Goal: Register for event/course: Register for event/course

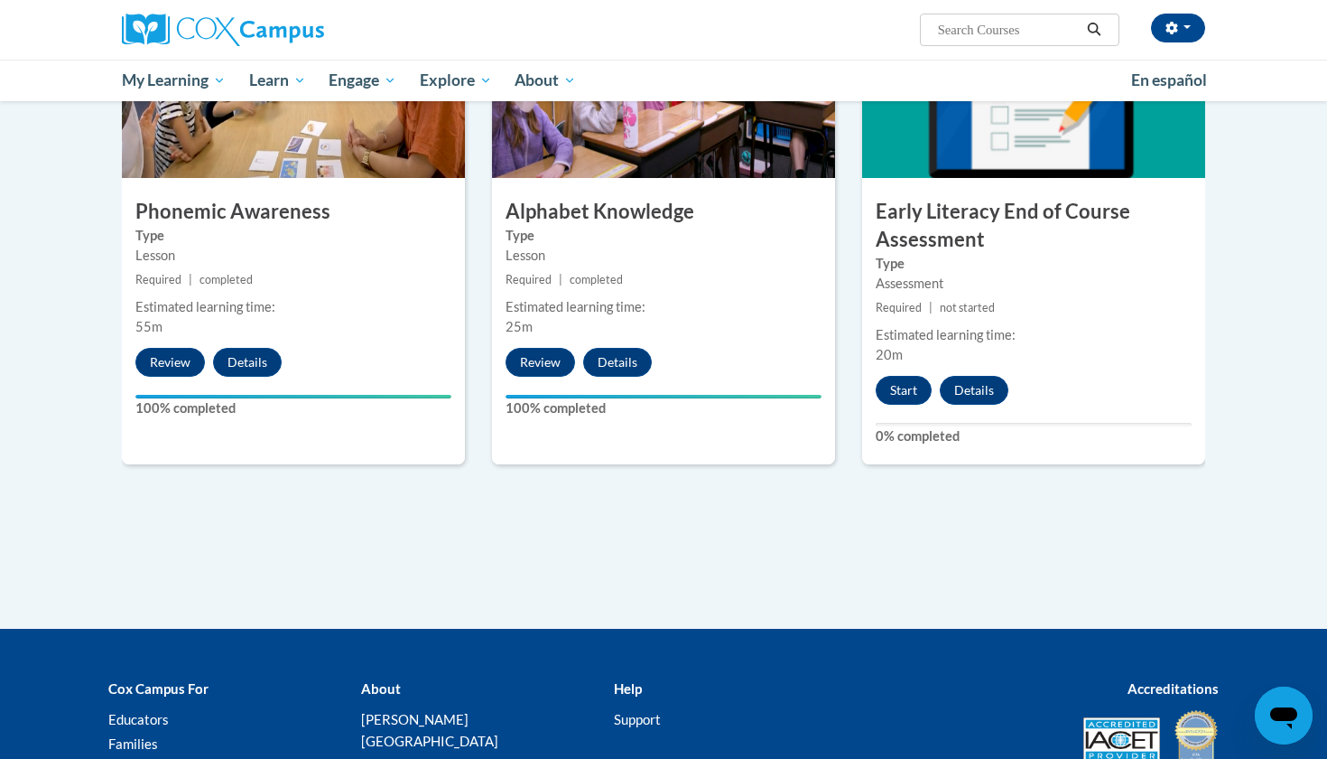
scroll to position [954, 0]
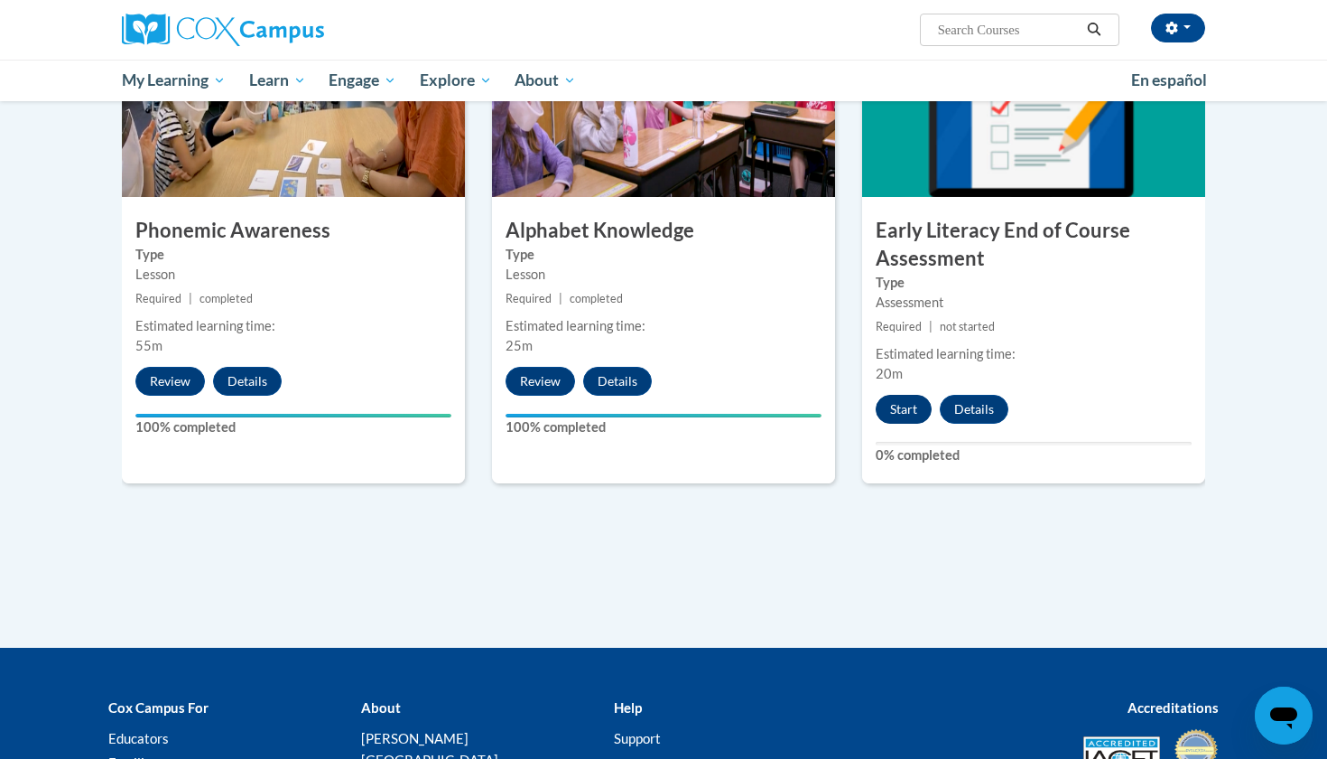
click at [911, 406] on button "Start" at bounding box center [904, 409] width 56 height 29
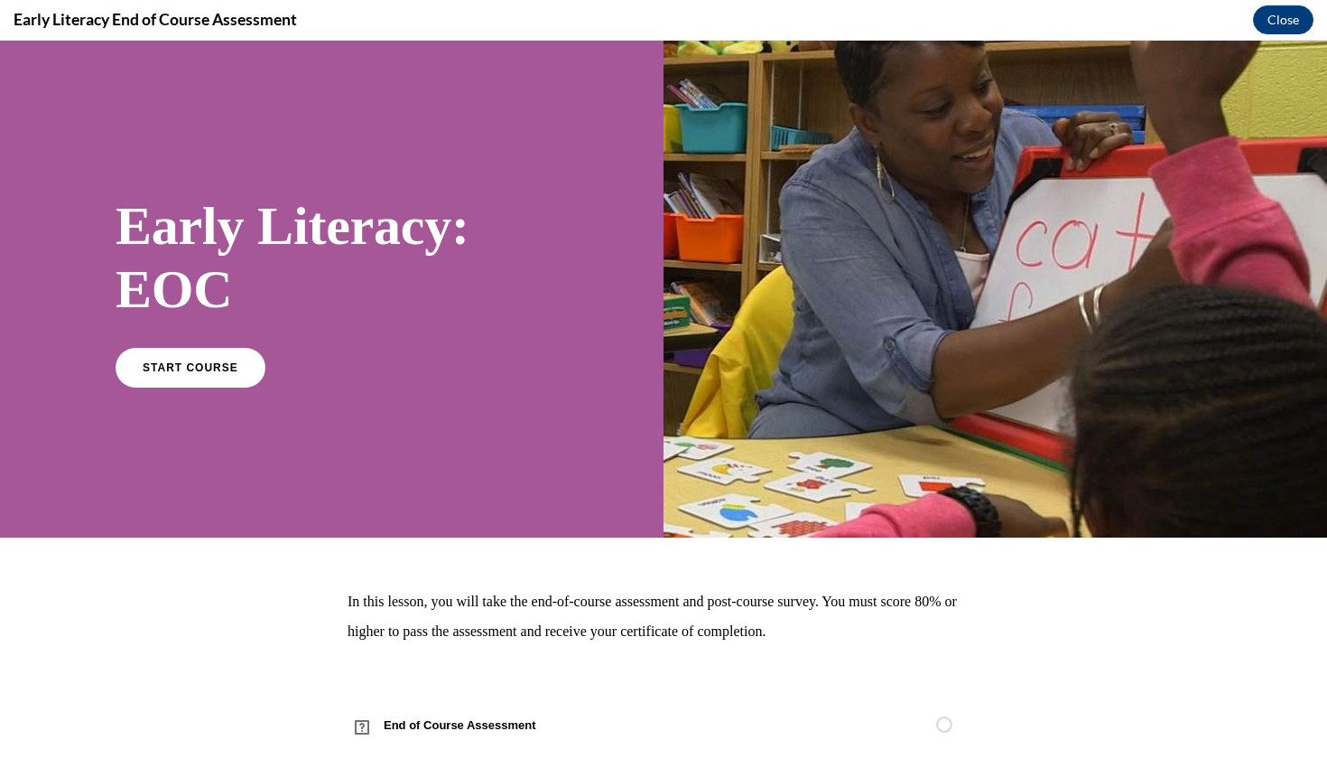
scroll to position [0, 0]
click at [228, 361] on span "START COURSE" at bounding box center [190, 367] width 100 height 14
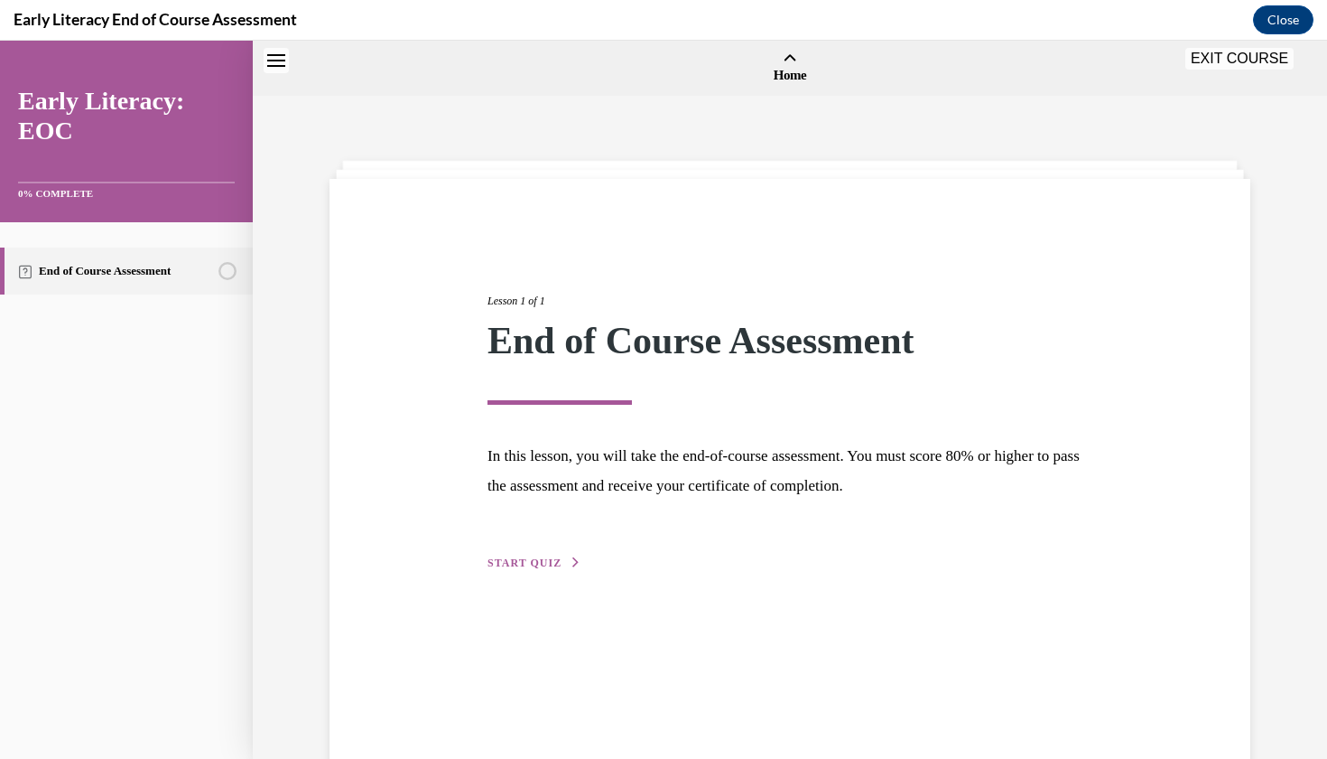
scroll to position [56, 0]
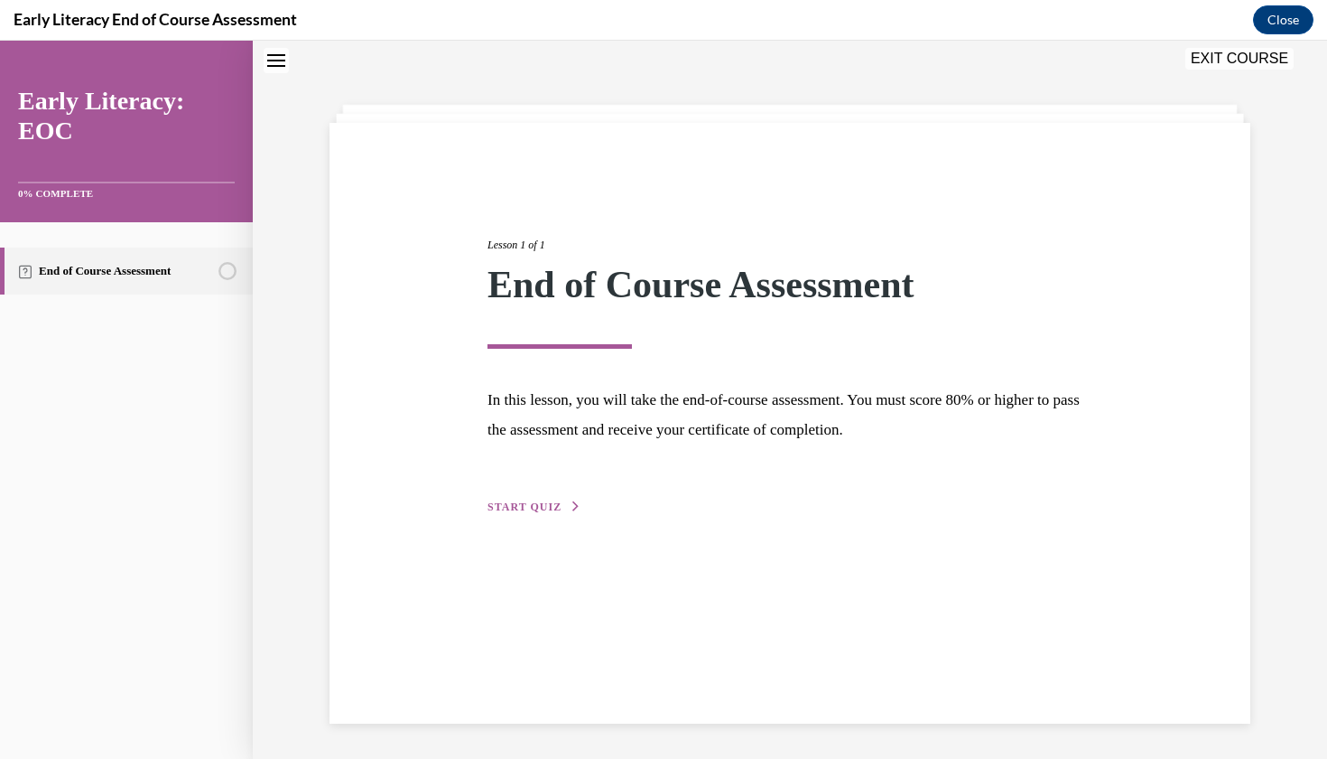
click at [535, 508] on span "START QUIZ" at bounding box center [525, 506] width 74 height 13
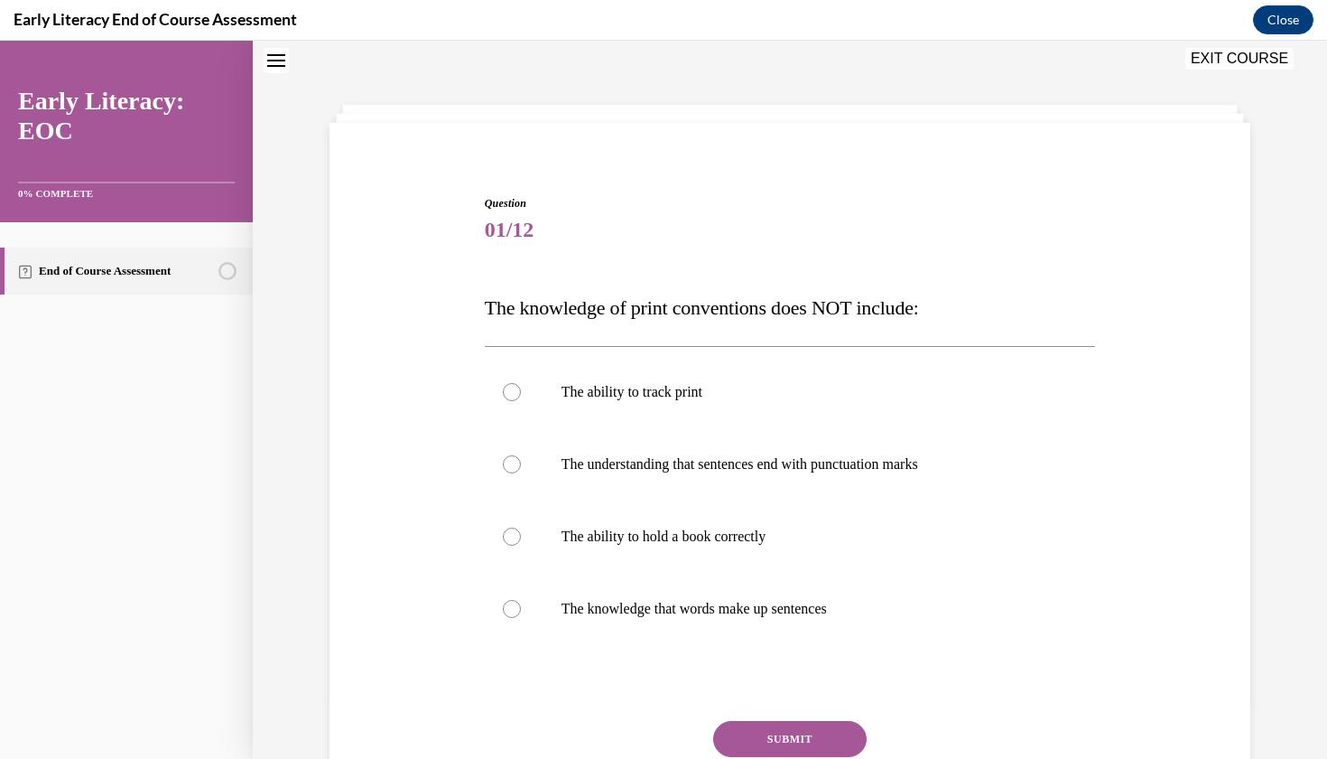
scroll to position [55, 0]
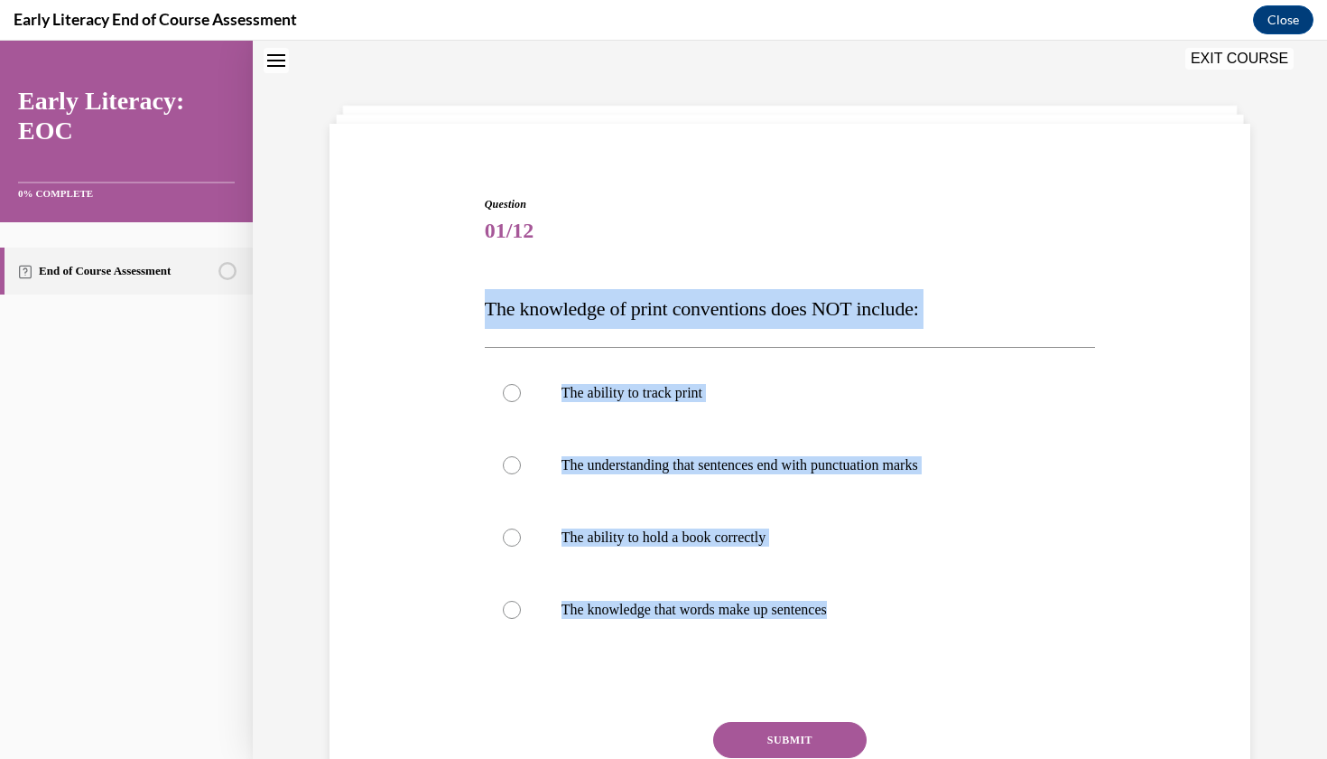
drag, startPoint x: 489, startPoint y: 302, endPoint x: 833, endPoint y: 657, distance: 494.3
click at [833, 657] on div "Question 01/12 The knowledge of print conventions does NOT include: The ability…" at bounding box center [790, 533] width 611 height 674
copy div "The knowledge of print conventions does NOT include: The ability to track print…"
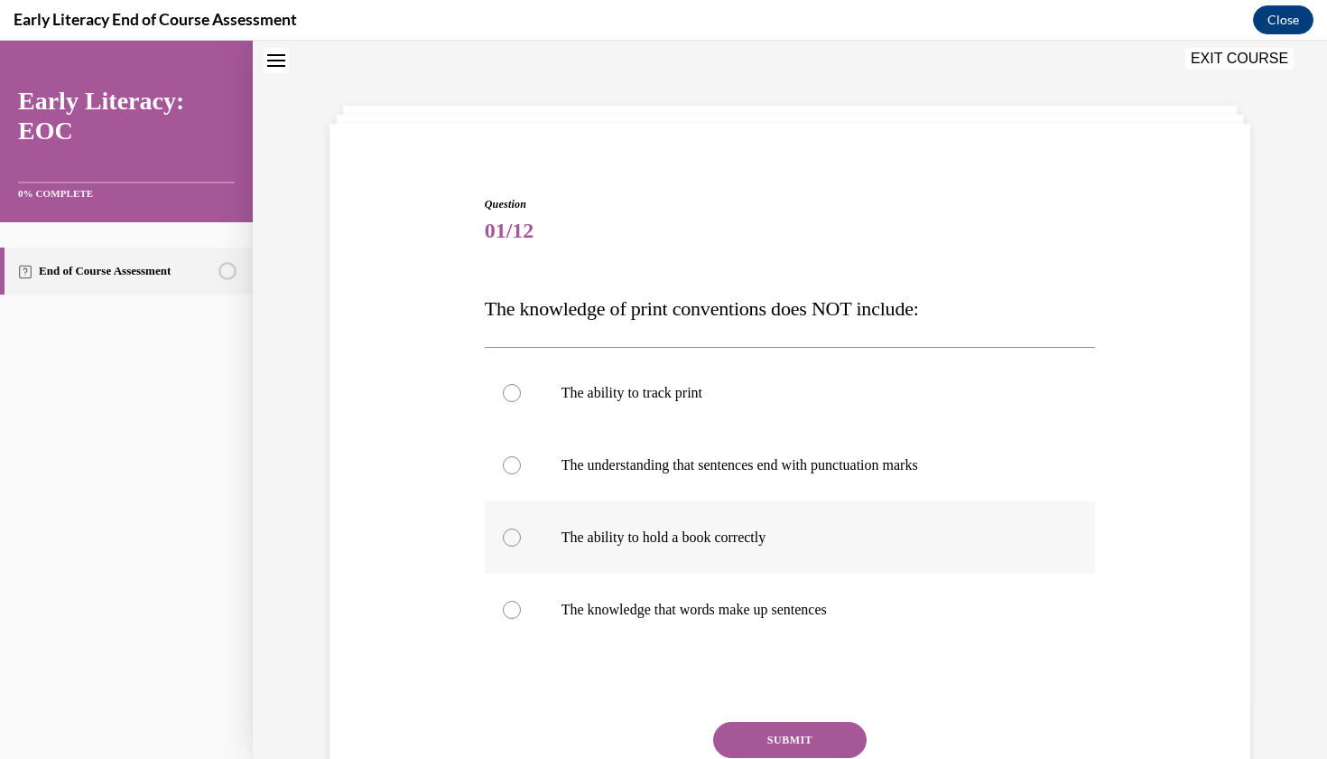
click at [523, 538] on div at bounding box center [790, 537] width 611 height 72
click at [760, 731] on button "SUBMIT" at bounding box center [790, 740] width 154 height 36
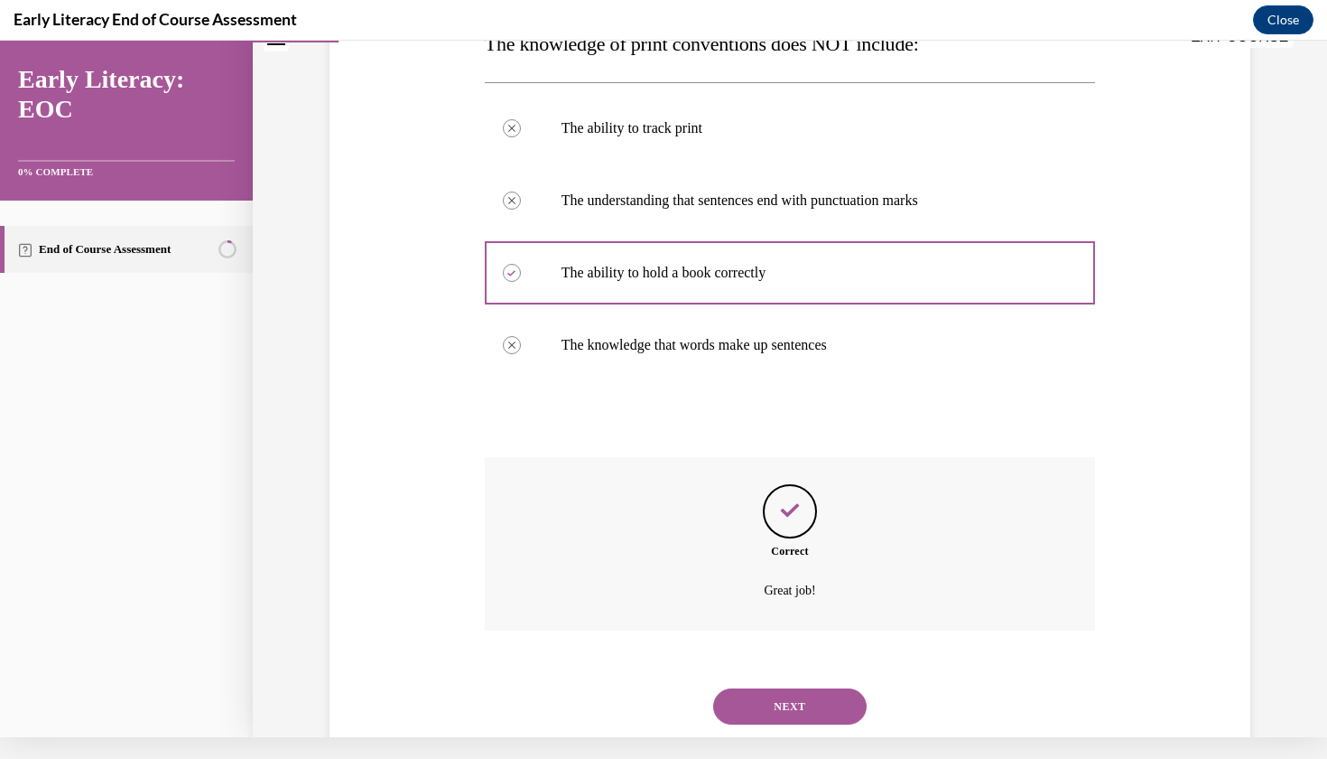
scroll to position [326, 0]
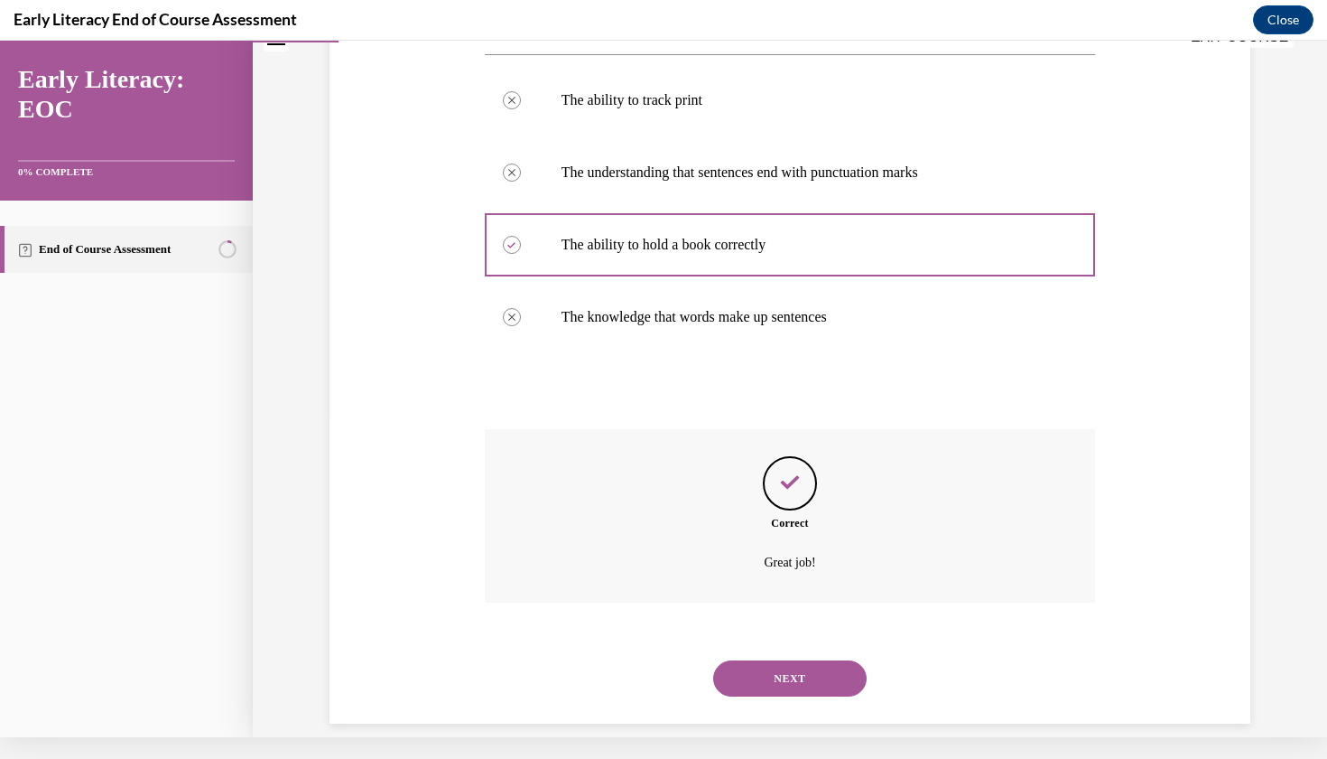
click at [766, 662] on button "NEXT" at bounding box center [790, 678] width 154 height 36
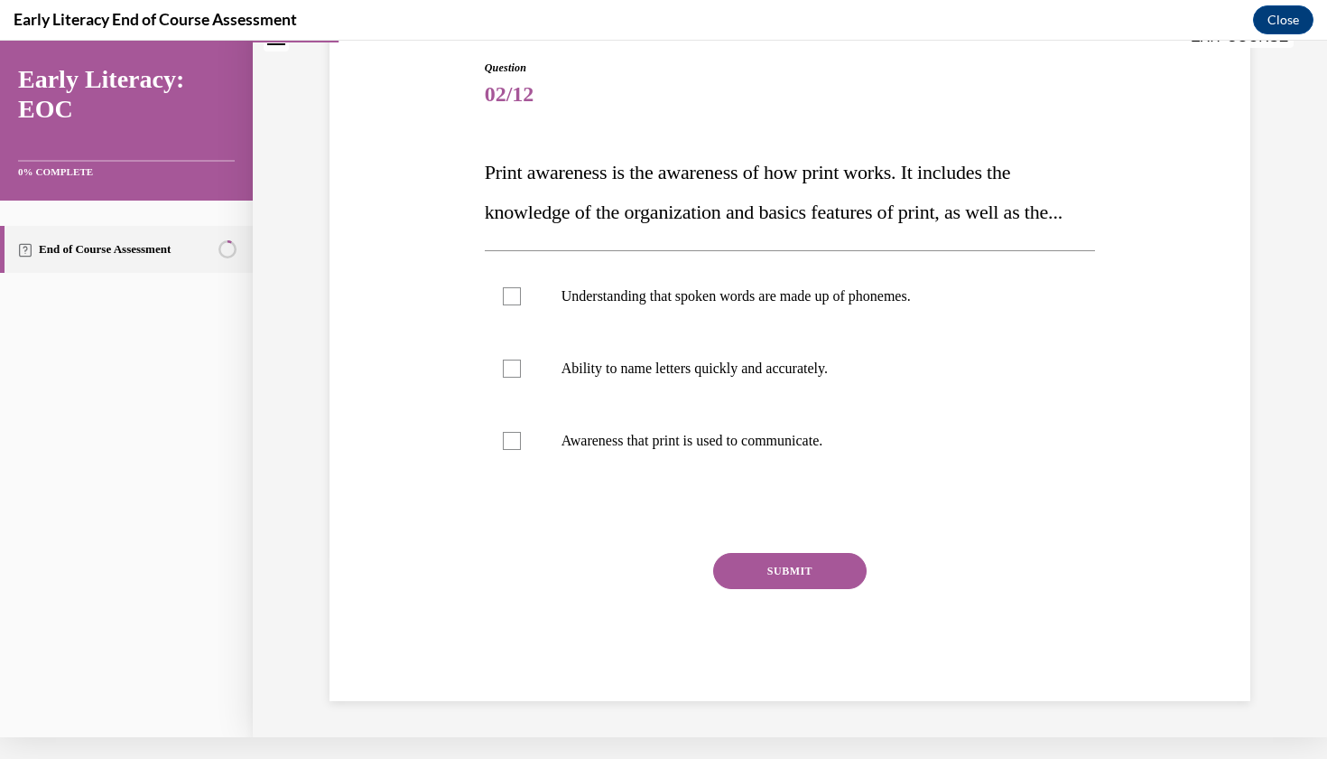
scroll to position [14, 0]
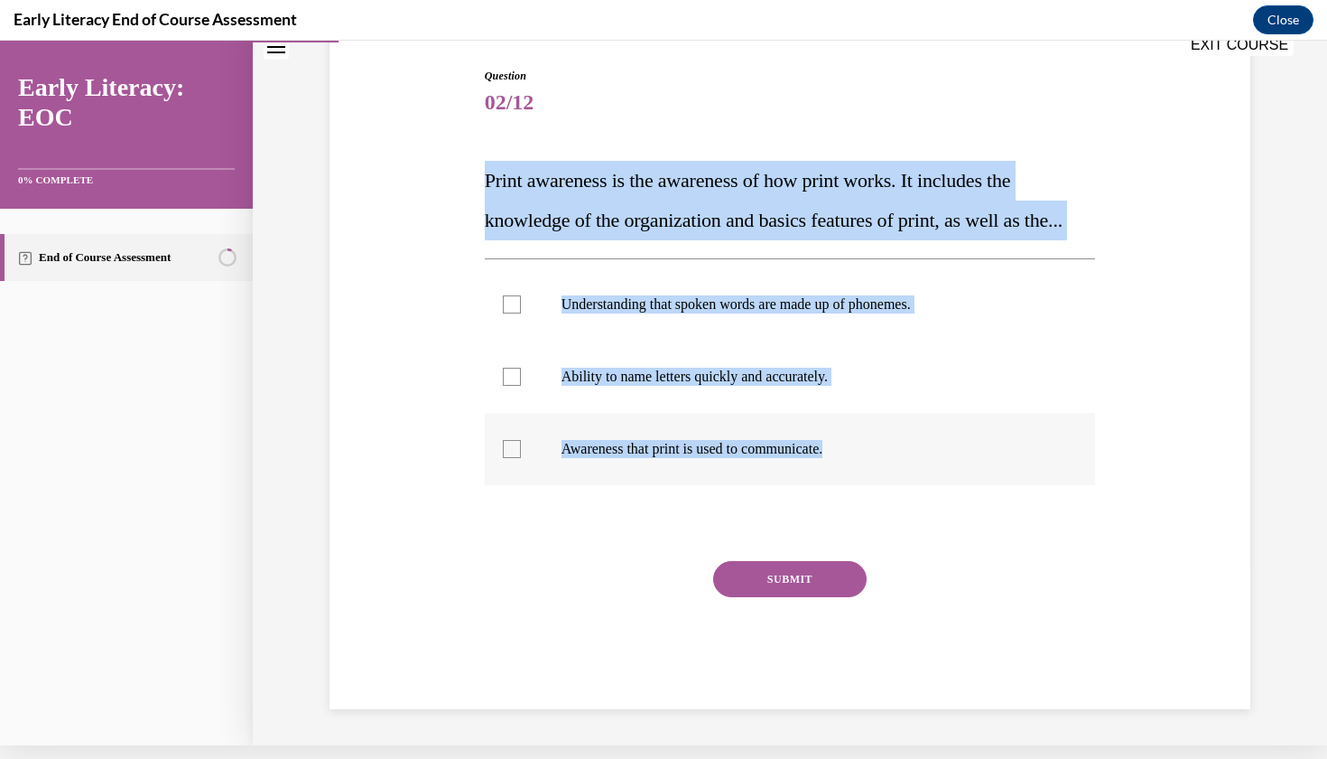
drag, startPoint x: 486, startPoint y: 163, endPoint x: 878, endPoint y: 467, distance: 496.2
click at [878, 467] on div "Question 02/12 Print awareness is the awareness of how print works. It includes…" at bounding box center [790, 388] width 611 height 641
copy div "Print awareness is the awareness of how print works. It includes the knowledge …"
click at [511, 458] on div at bounding box center [512, 449] width 18 height 18
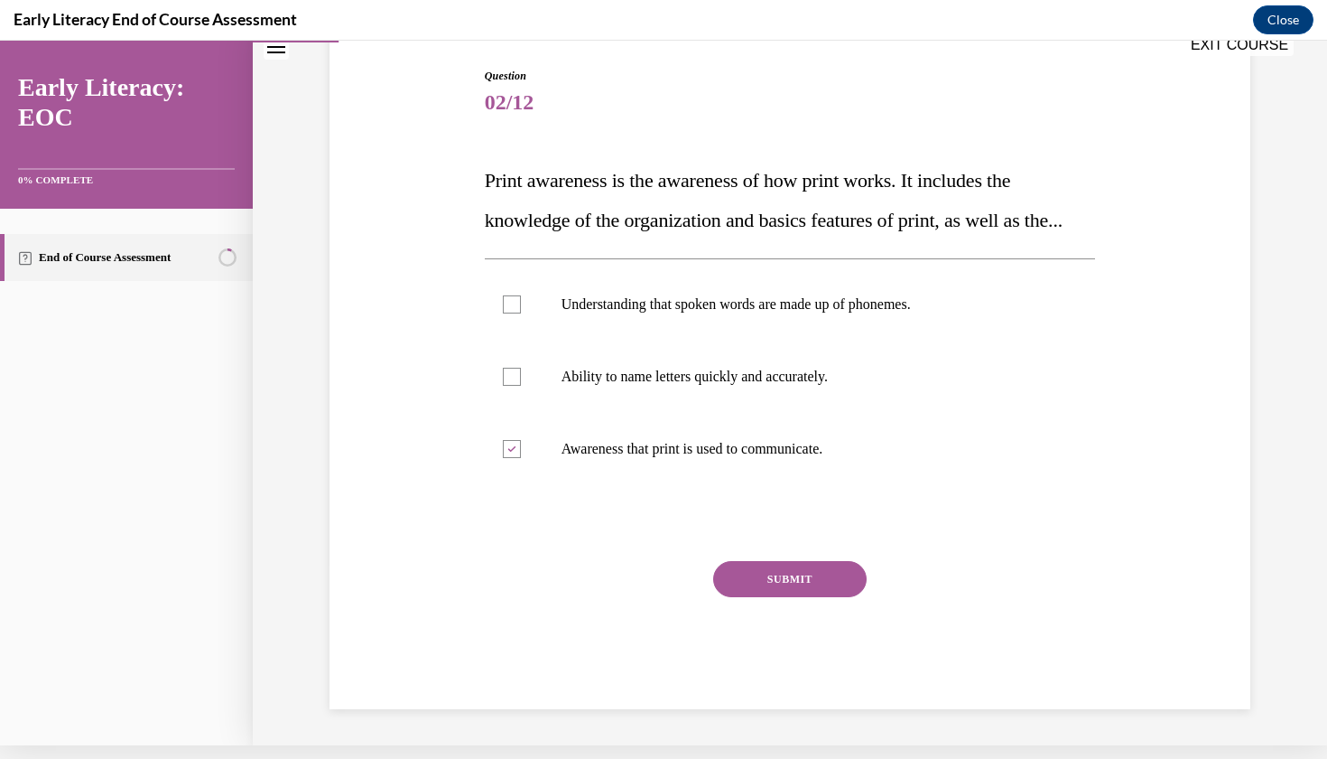
click at [762, 597] on button "SUBMIT" at bounding box center [790, 579] width 154 height 36
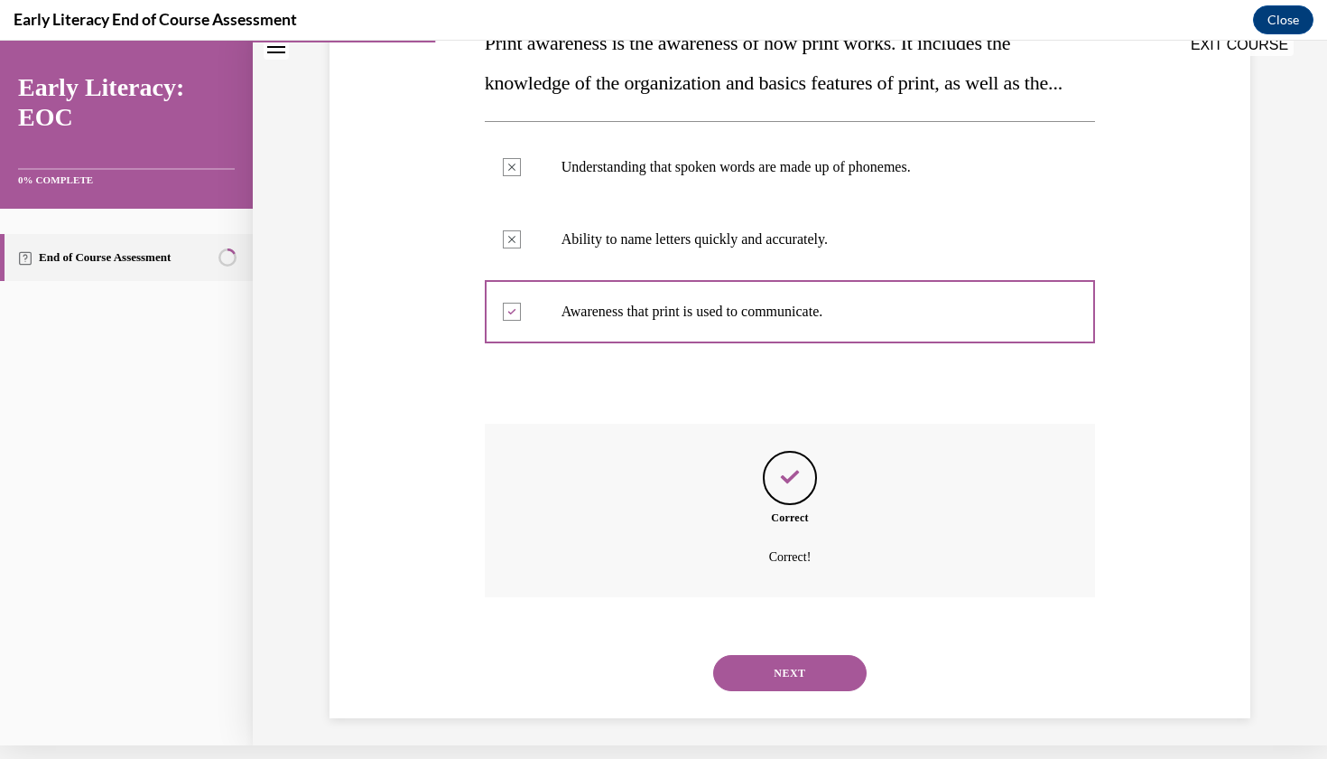
scroll to position [333, 0]
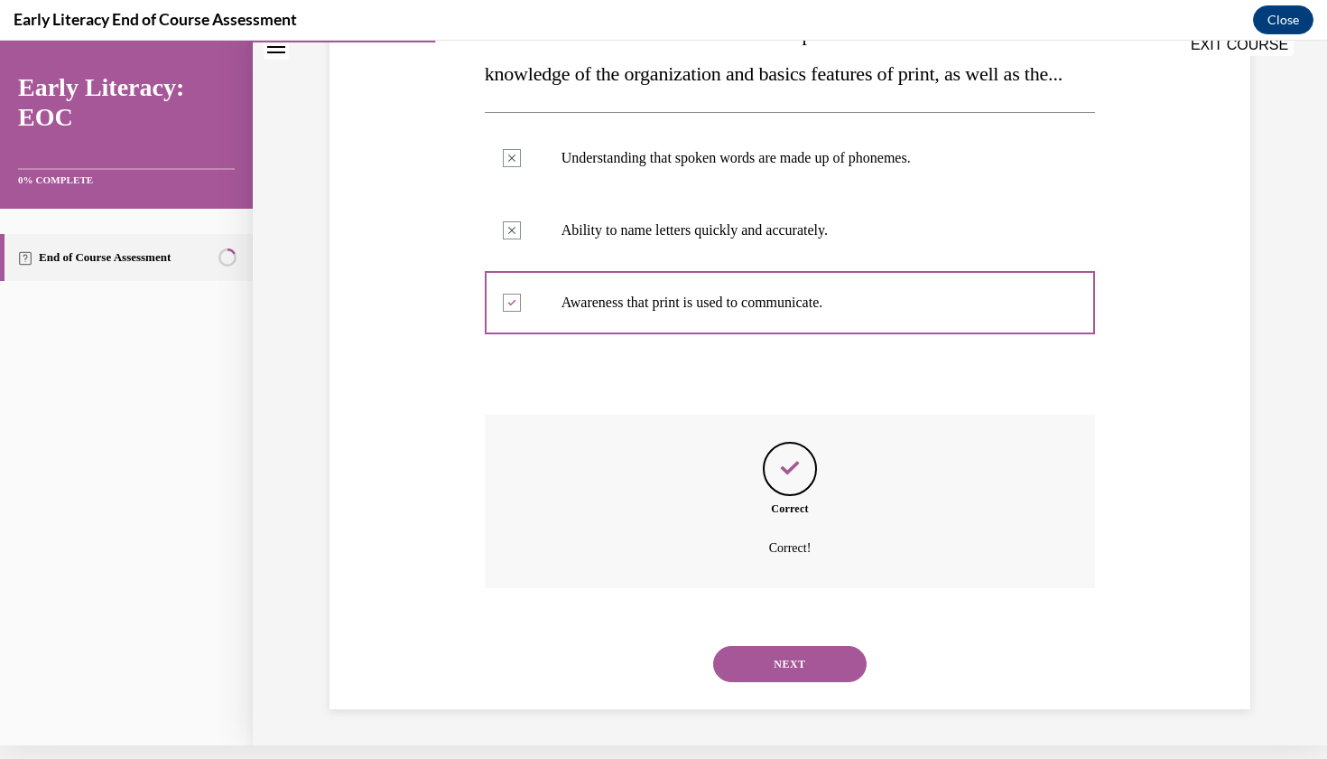
click at [775, 670] on button "NEXT" at bounding box center [790, 664] width 154 height 36
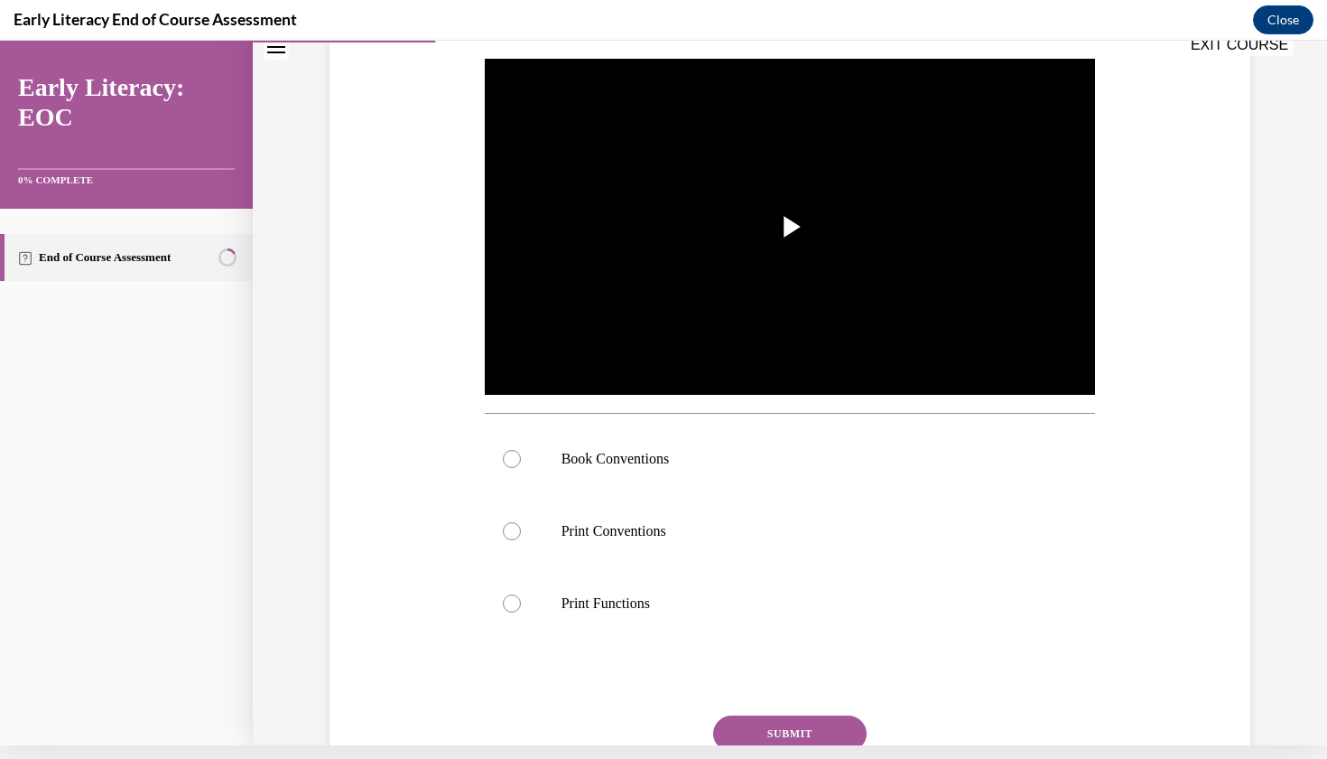
scroll to position [0, 0]
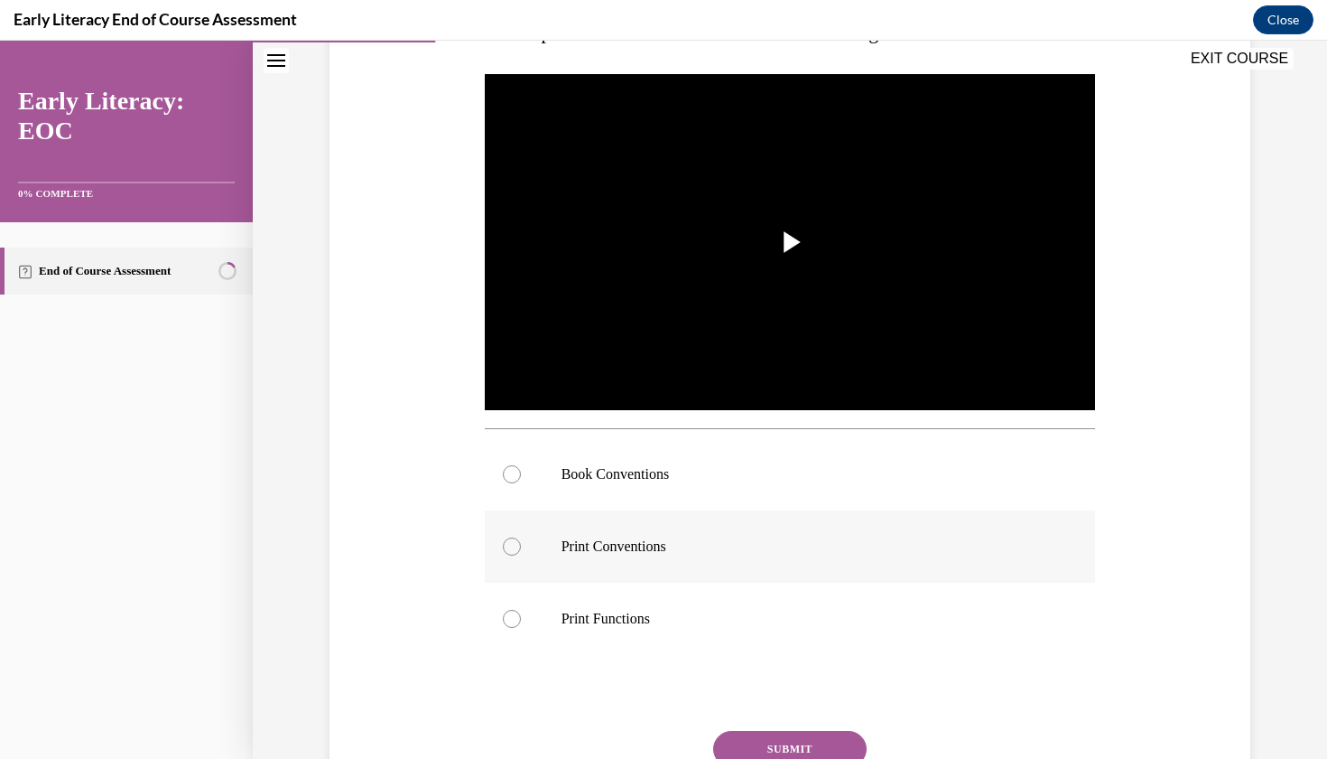
click at [792, 552] on p "Print Conventions" at bounding box center [806, 546] width 489 height 18
click at [790, 584] on div at bounding box center [790, 618] width 611 height 72
click at [788, 575] on div at bounding box center [790, 546] width 611 height 72
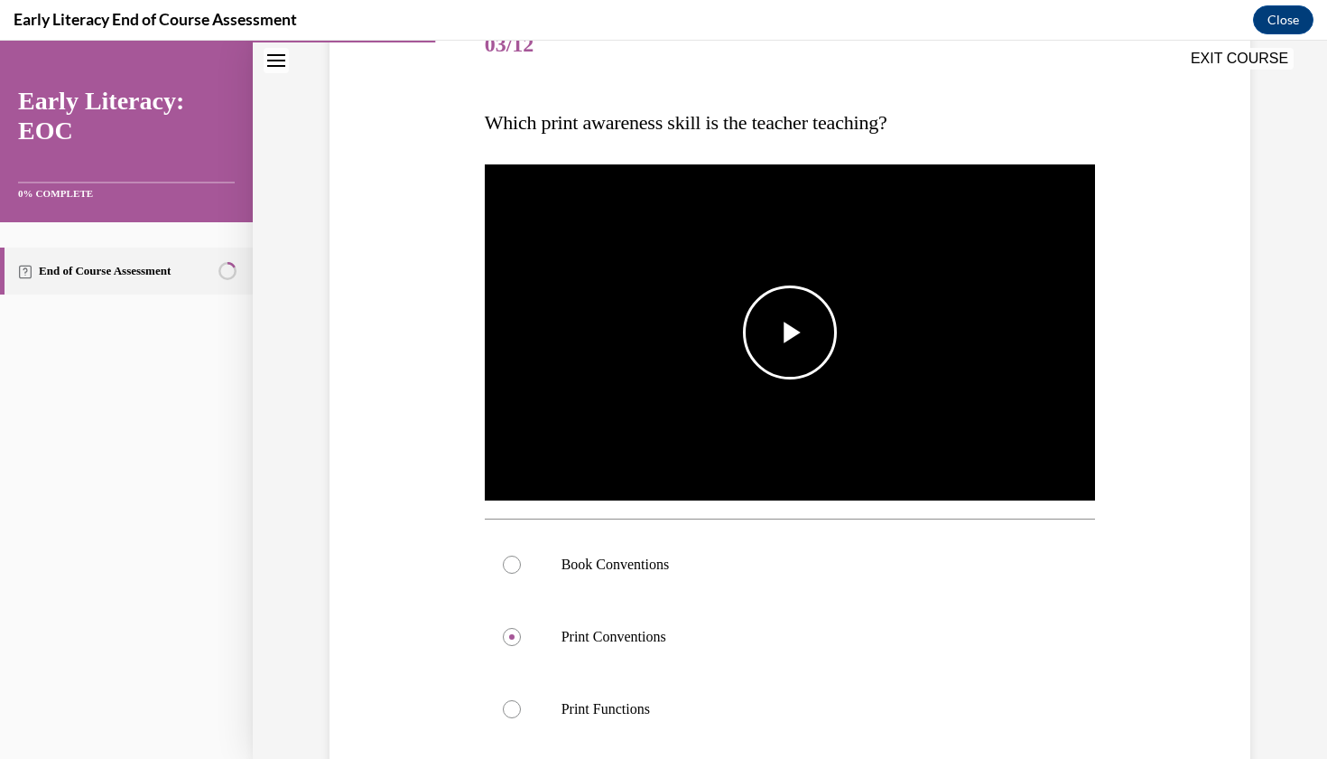
scroll to position [239, 0]
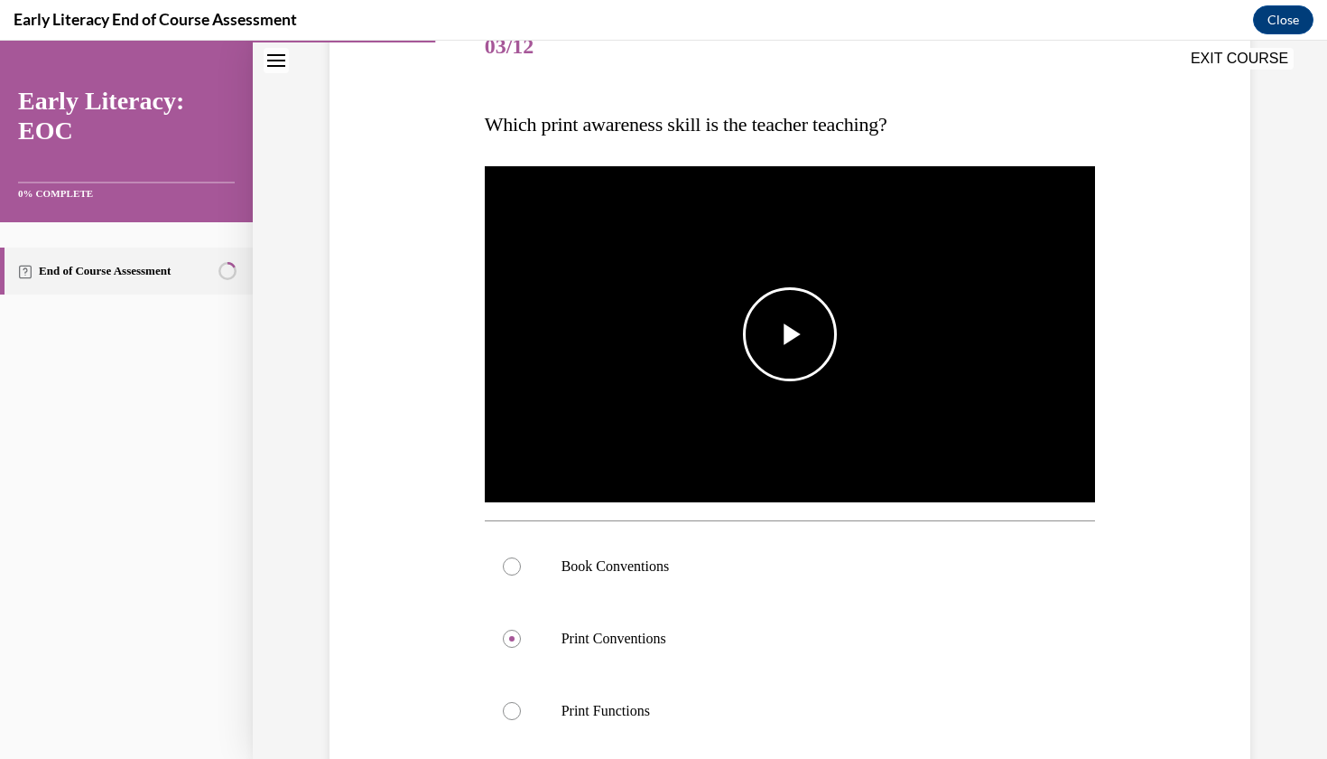
click at [790, 334] on span "Video player" at bounding box center [790, 334] width 0 height 0
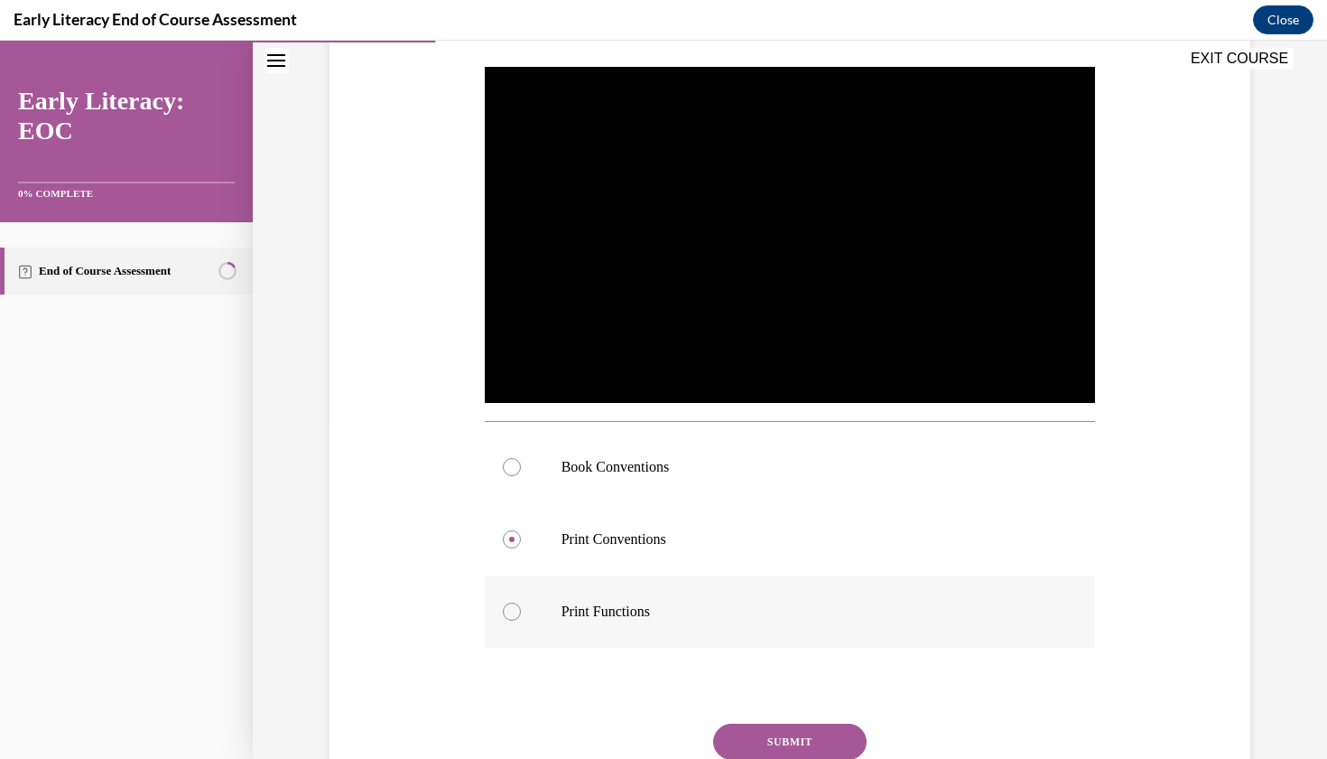
scroll to position [345, 0]
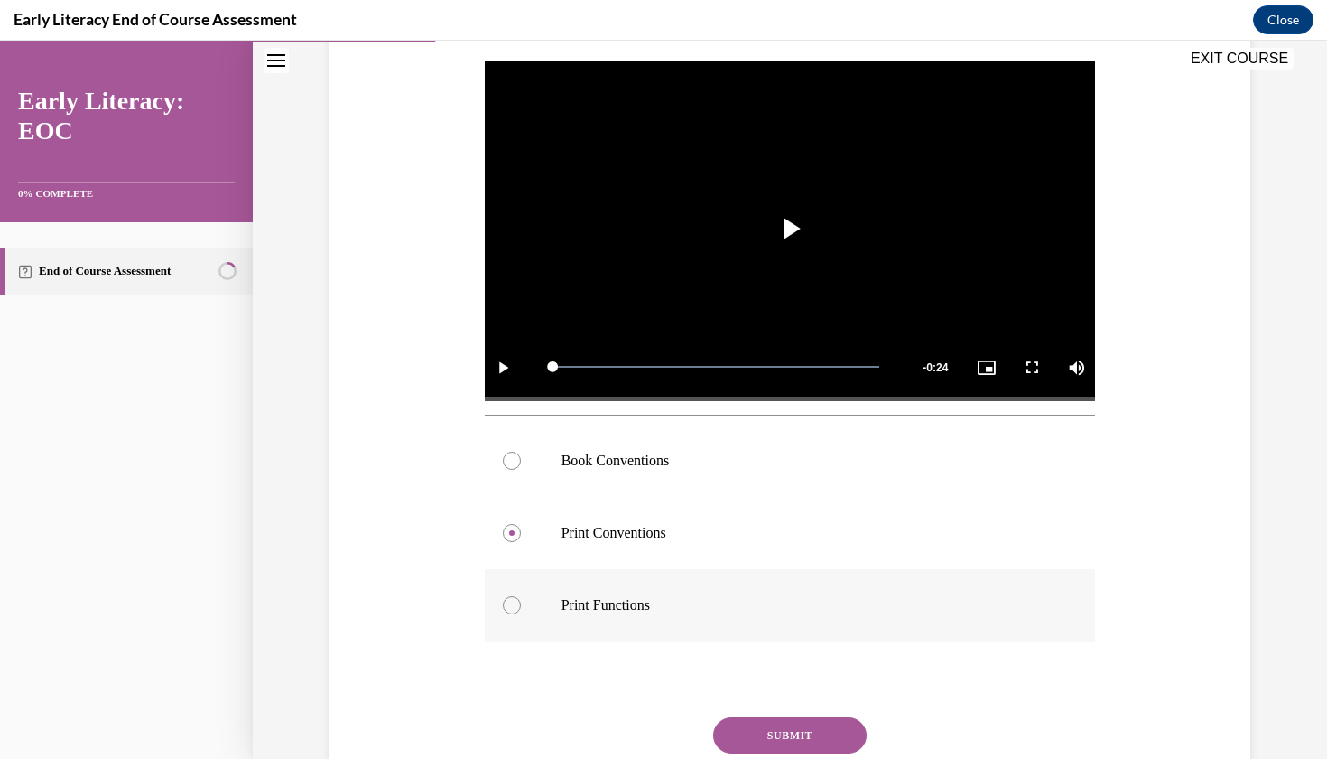
click at [511, 603] on div at bounding box center [512, 605] width 18 height 18
click at [800, 734] on button "SUBMIT" at bounding box center [790, 735] width 154 height 36
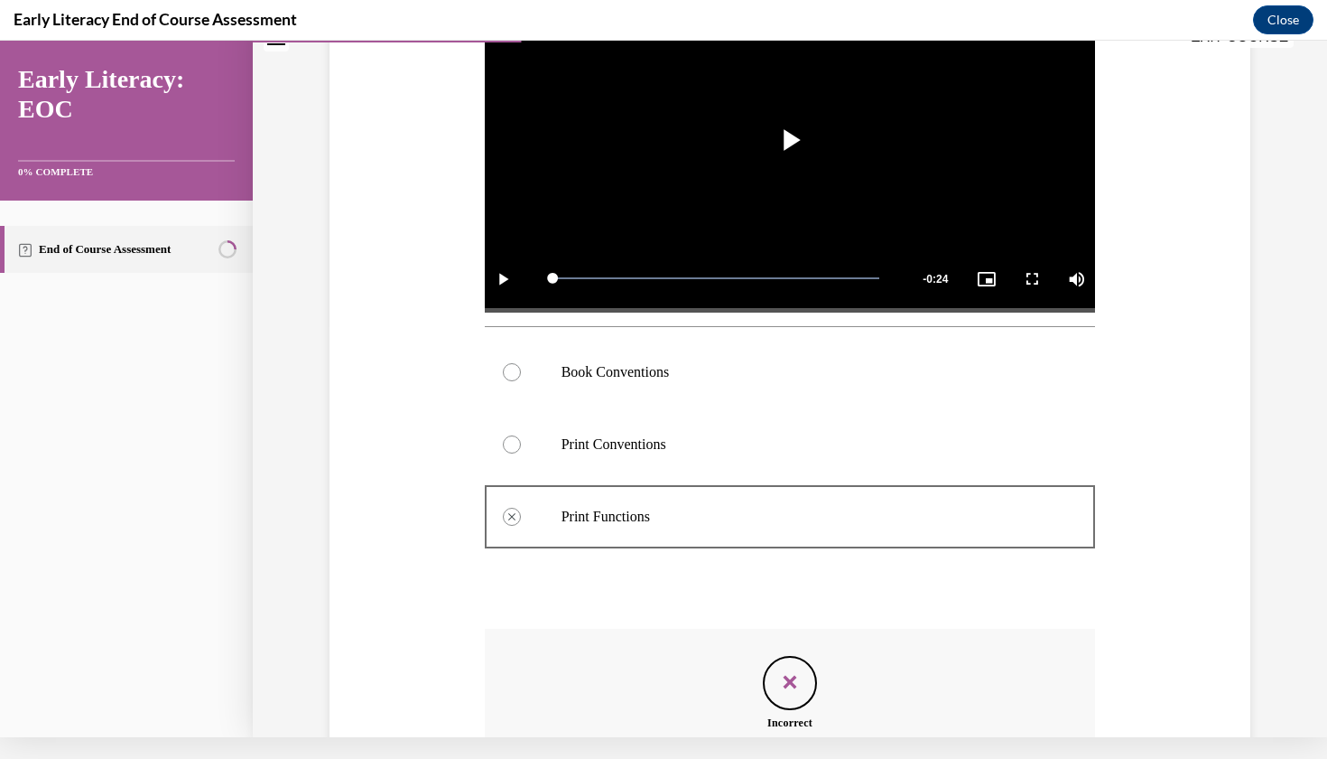
scroll to position [611, 0]
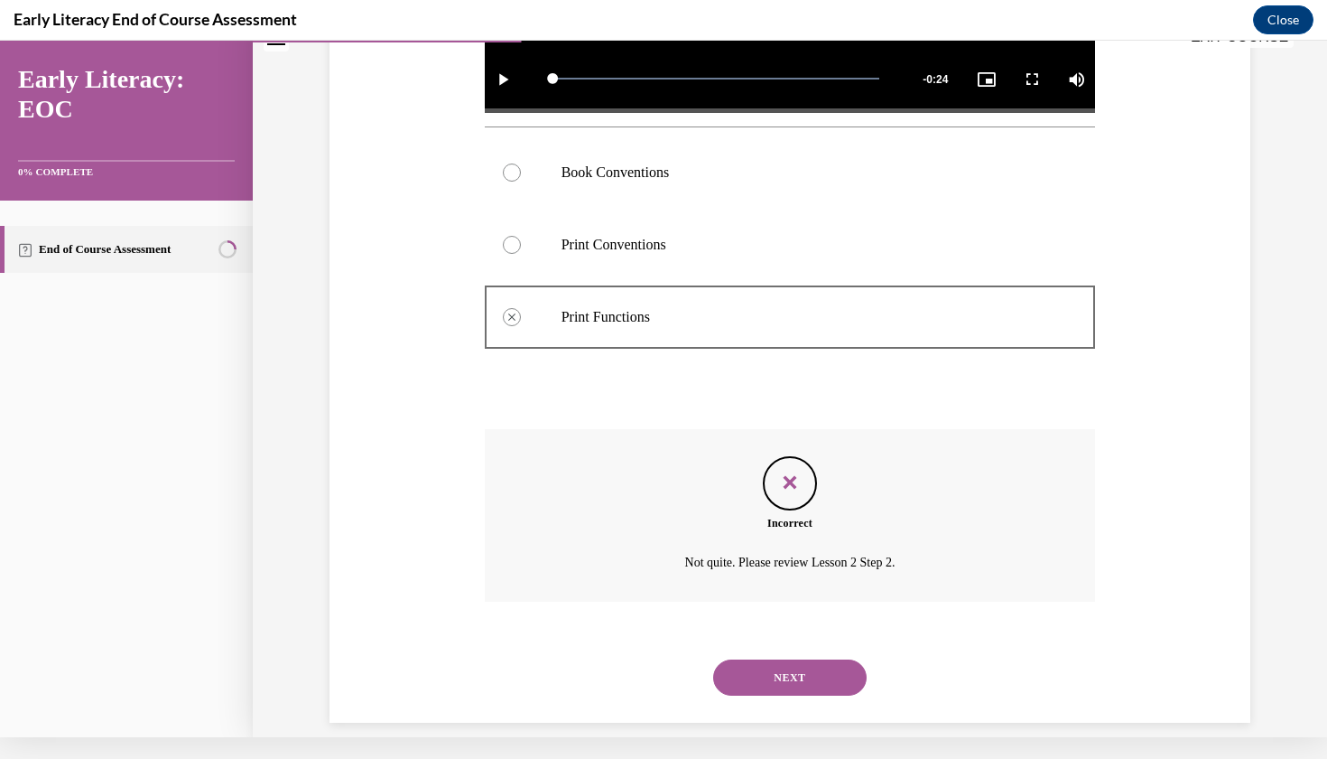
click at [783, 659] on button "NEXT" at bounding box center [790, 677] width 154 height 36
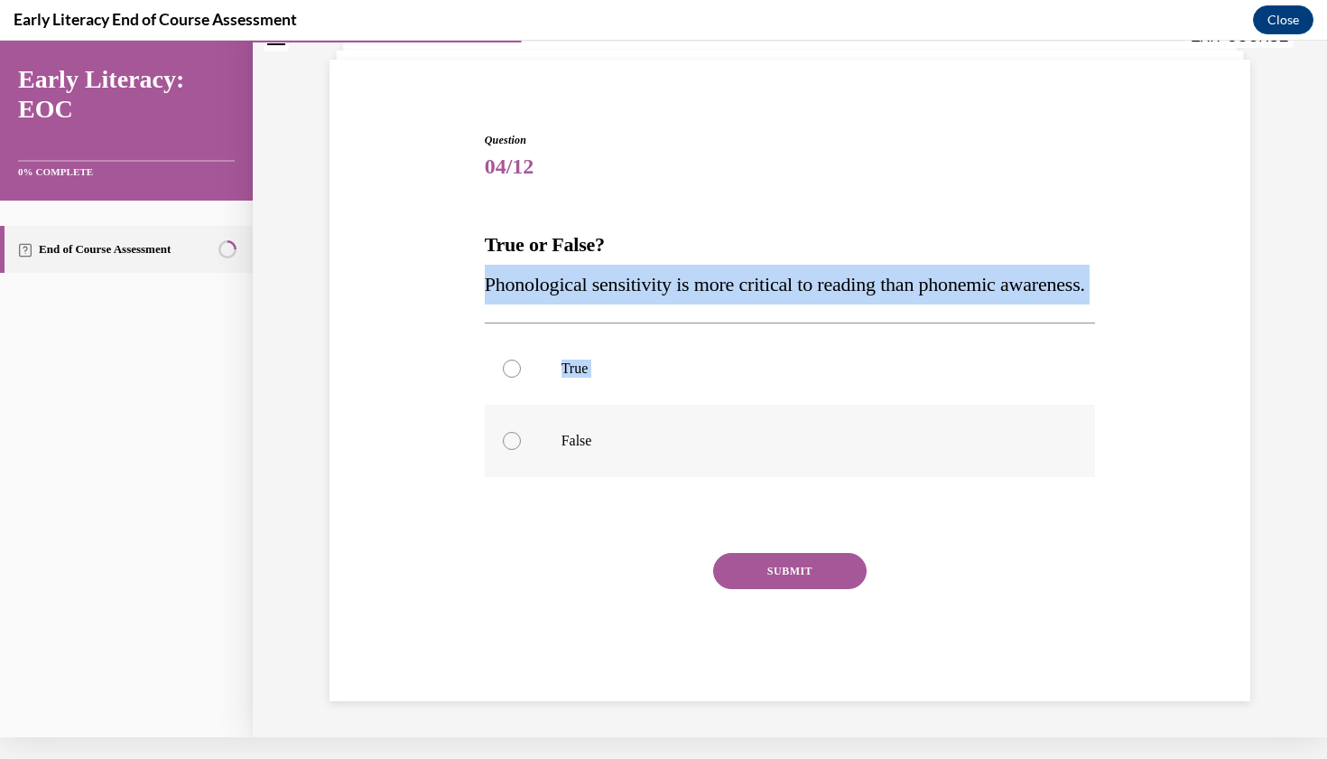
drag, startPoint x: 485, startPoint y: 264, endPoint x: 657, endPoint y: 482, distance: 277.8
click at [657, 482] on div "Question 04/12 True or False? Phonological sensitivity is more critical to read…" at bounding box center [790, 416] width 611 height 569
click at [453, 359] on div "Question 04/12 True or False? Phonological sensitivity is more critical to read…" at bounding box center [790, 389] width 930 height 623
drag, startPoint x: 486, startPoint y: 264, endPoint x: 657, endPoint y: 544, distance: 327.9
click at [657, 544] on div "Question 04/12 True or False? Phonological sensitivity is more critical to read…" at bounding box center [790, 416] width 611 height 569
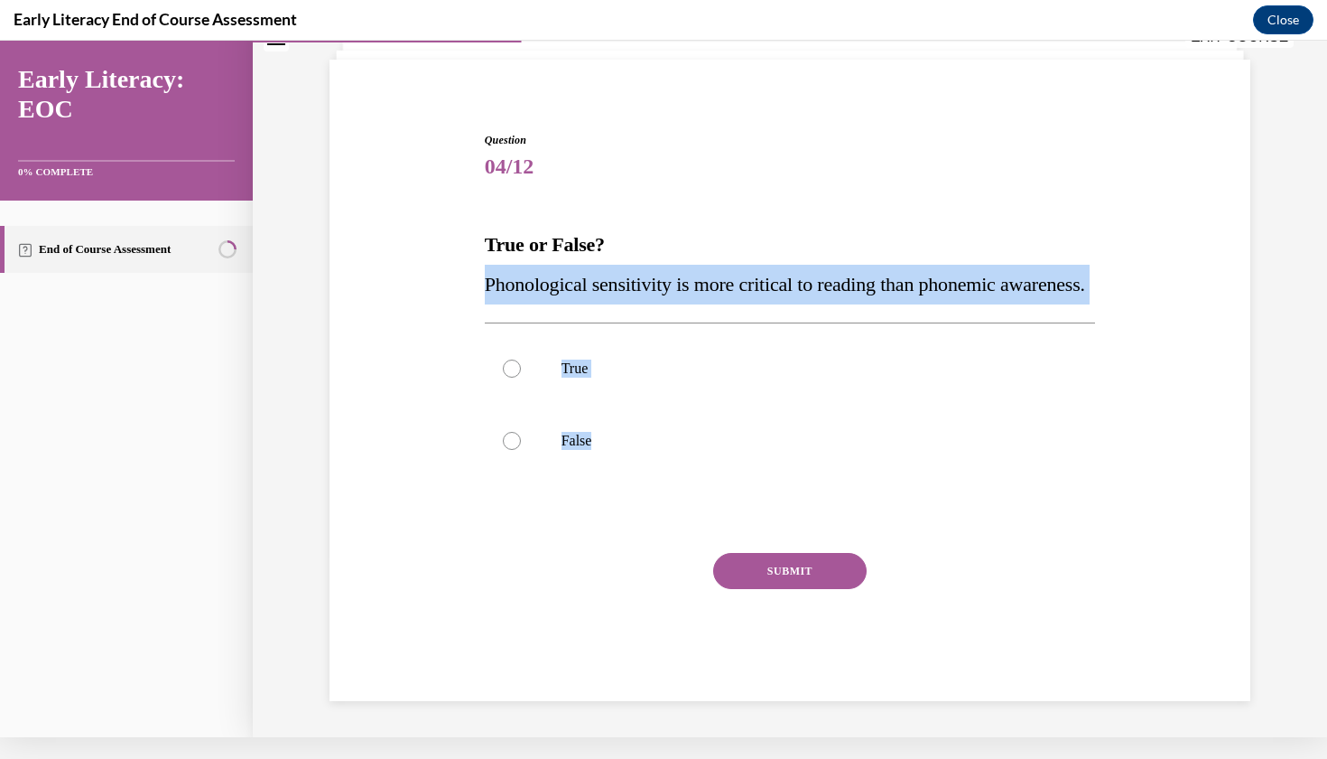
copy div "Phonological sensitivity is more critical to reading than phonemic awareness. T…"
click at [514, 450] on div at bounding box center [512, 441] width 18 height 18
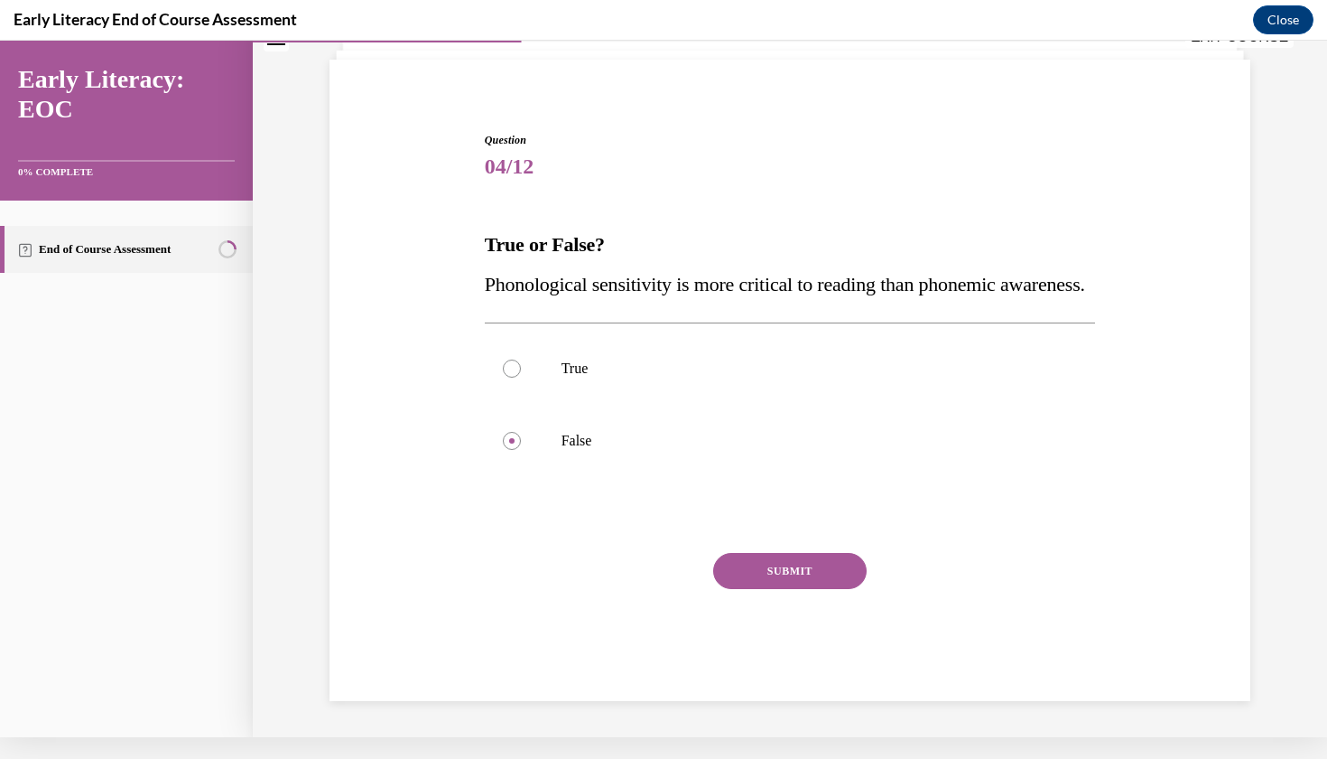
click at [810, 589] on button "SUBMIT" at bounding box center [790, 571] width 154 height 36
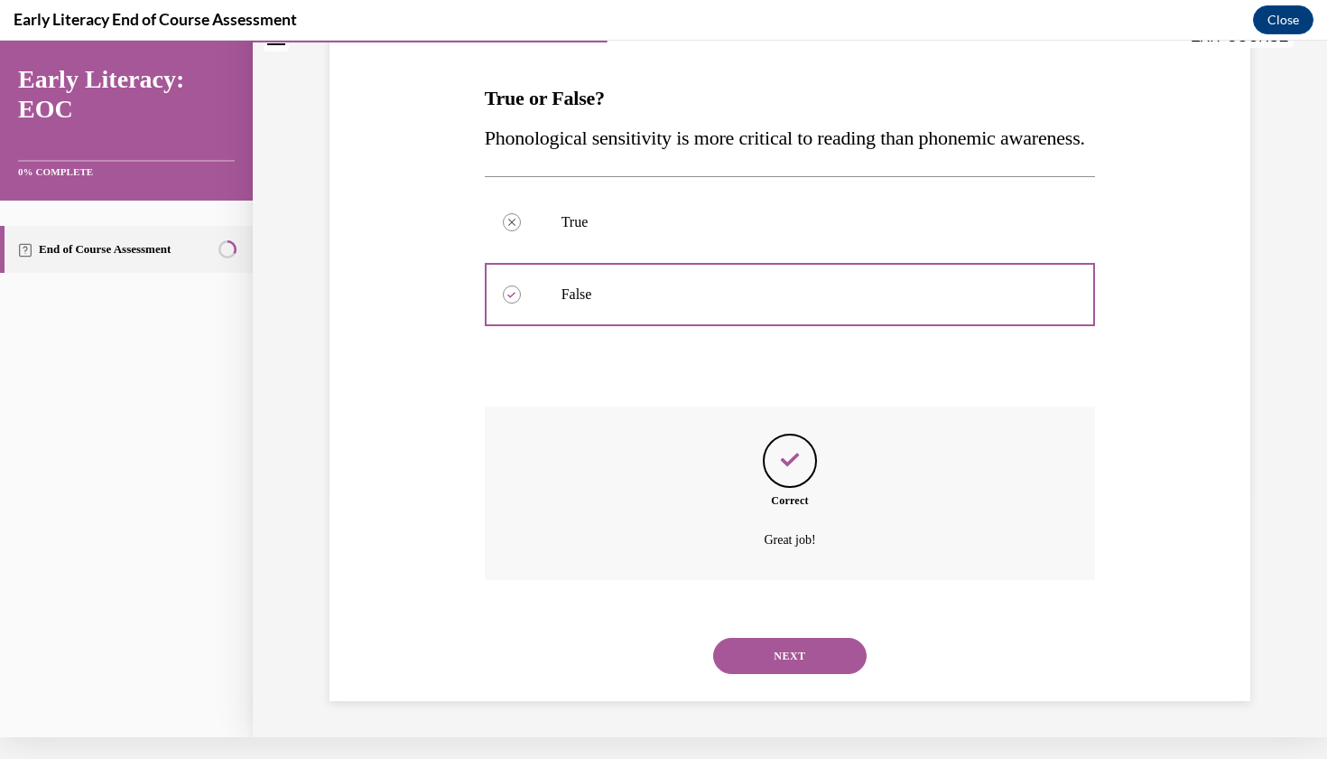
scroll to position [261, 0]
click at [767, 657] on button "NEXT" at bounding box center [790, 656] width 154 height 36
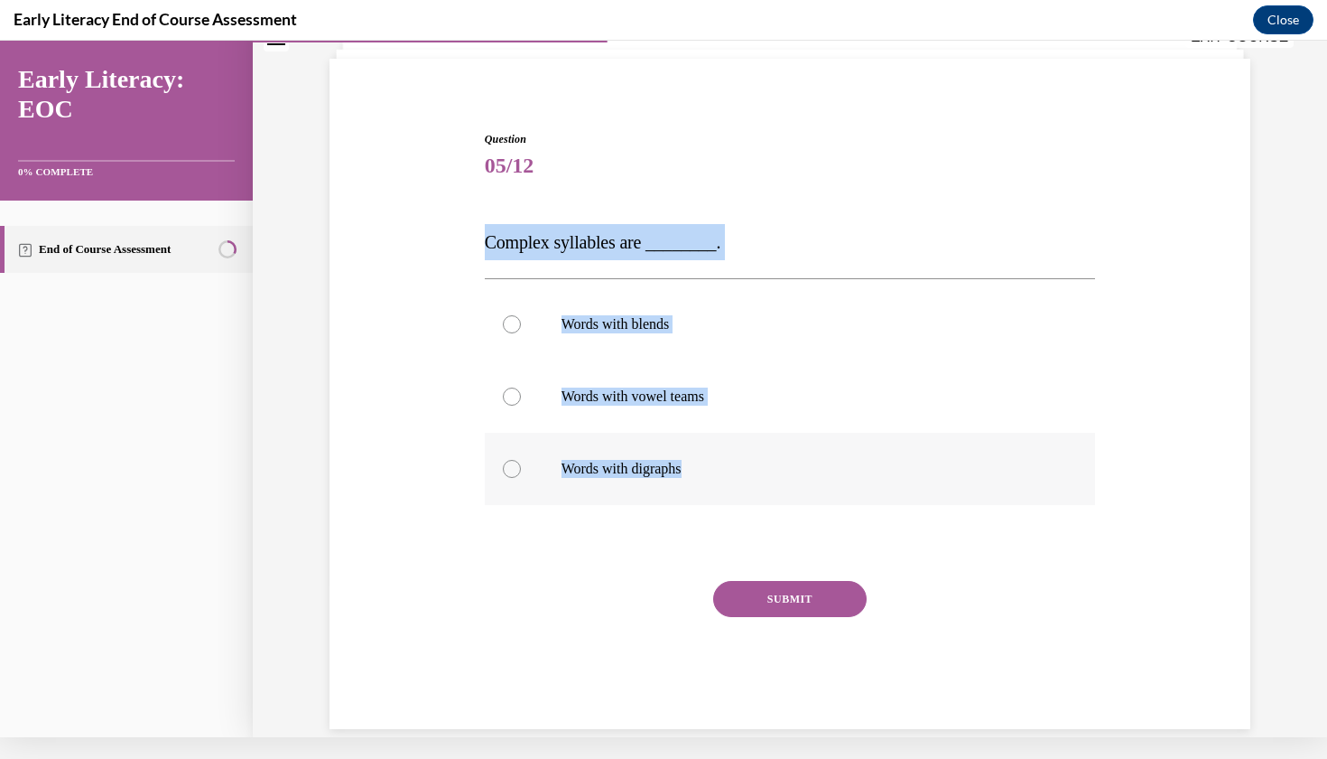
drag, startPoint x: 490, startPoint y: 239, endPoint x: 714, endPoint y: 466, distance: 318.6
click at [714, 466] on div "Question 05/12 Complex syllables are ________. Words with blends Words with vow…" at bounding box center [790, 430] width 611 height 598
copy div "Complex syllables are ________. Words with blends Words with vowel teams Words …"
click at [509, 326] on div at bounding box center [512, 324] width 18 height 18
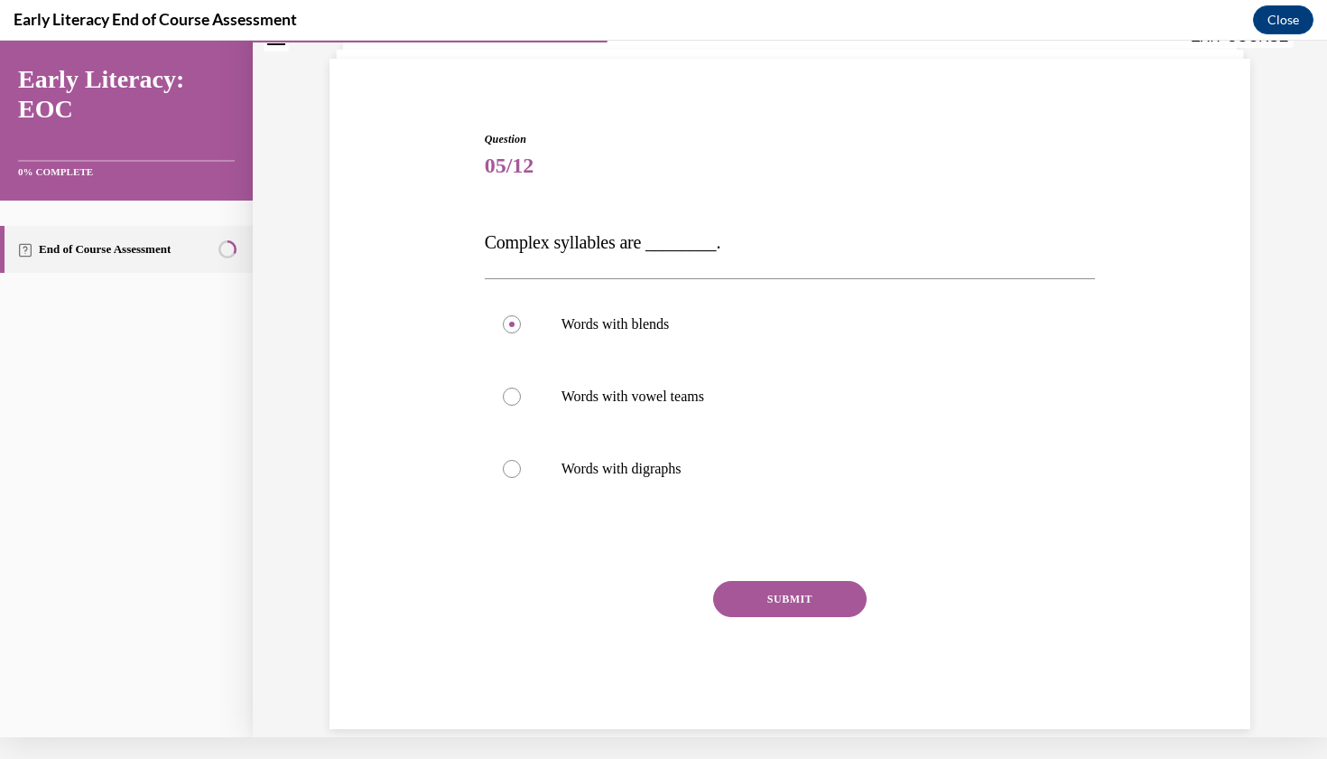
click at [759, 600] on button "SUBMIT" at bounding box center [790, 599] width 154 height 36
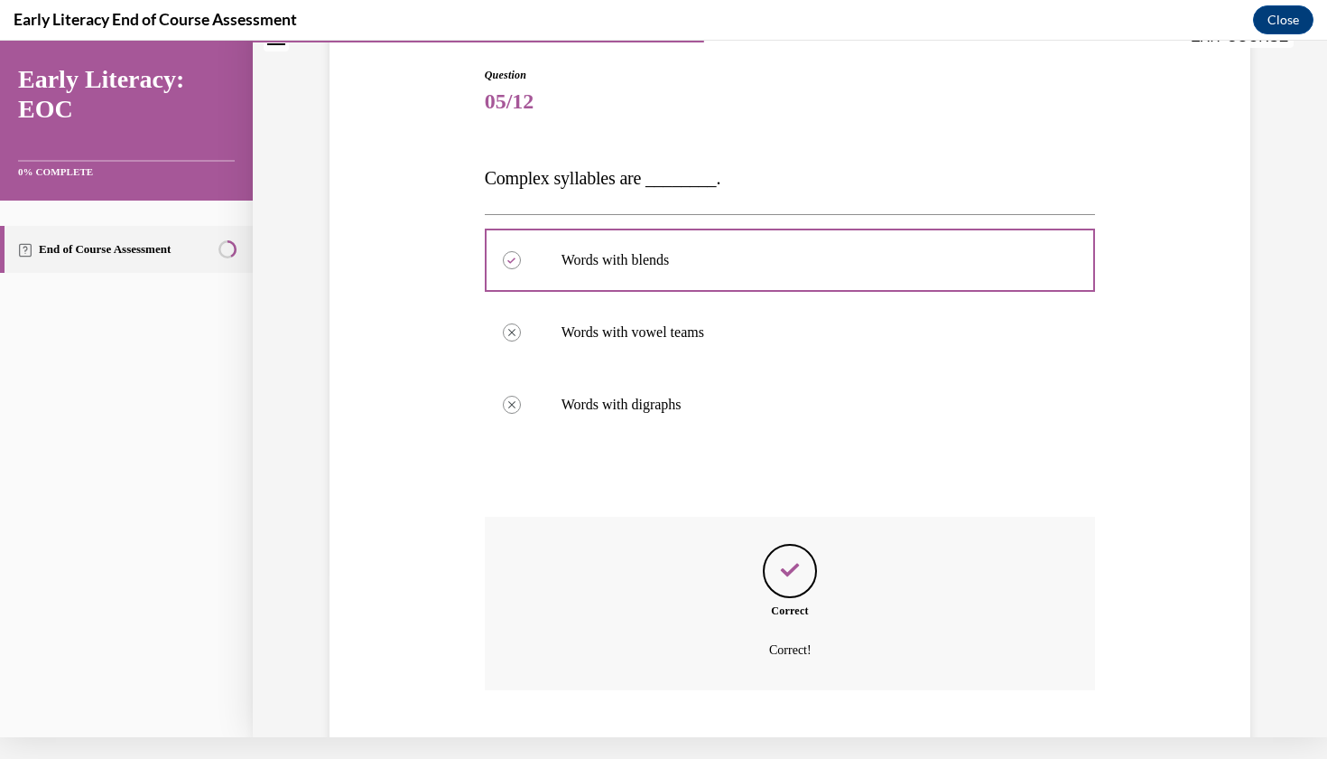
scroll to position [250, 0]
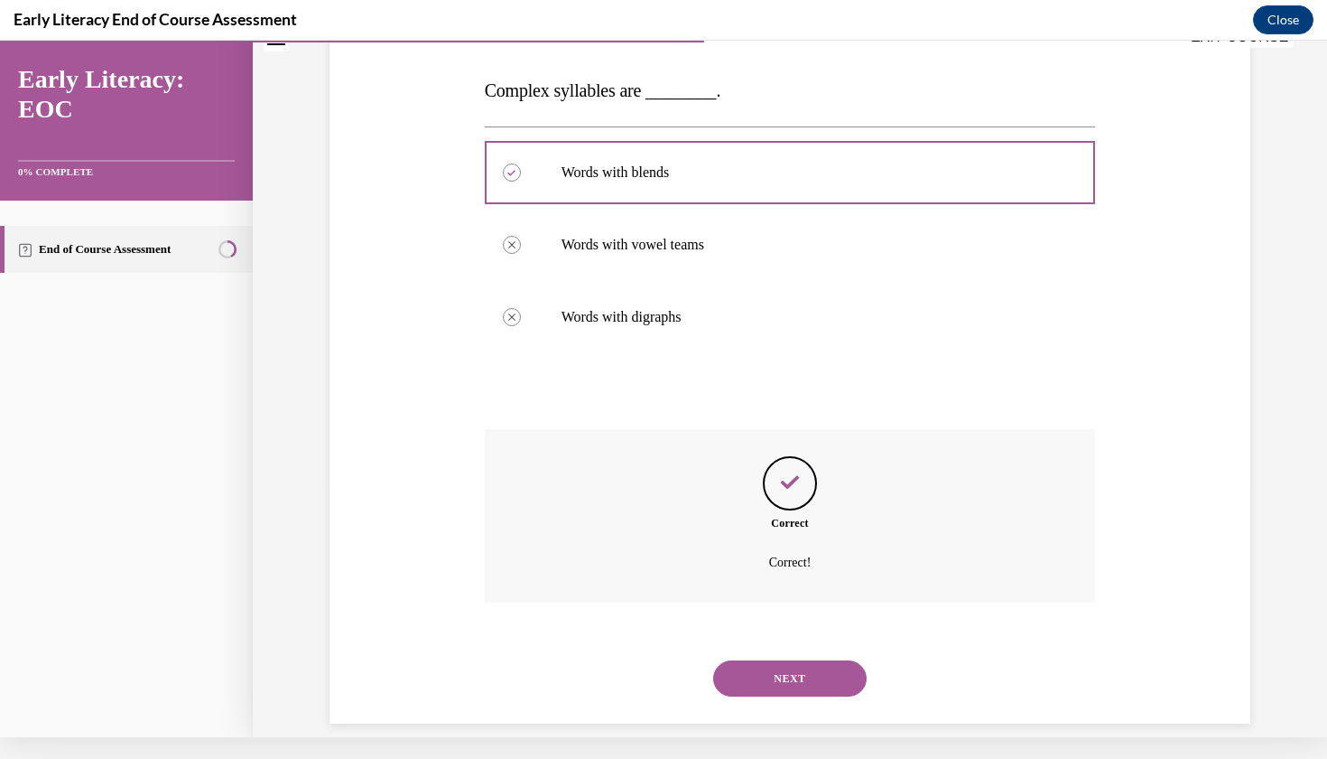
click at [777, 660] on button "NEXT" at bounding box center [790, 678] width 154 height 36
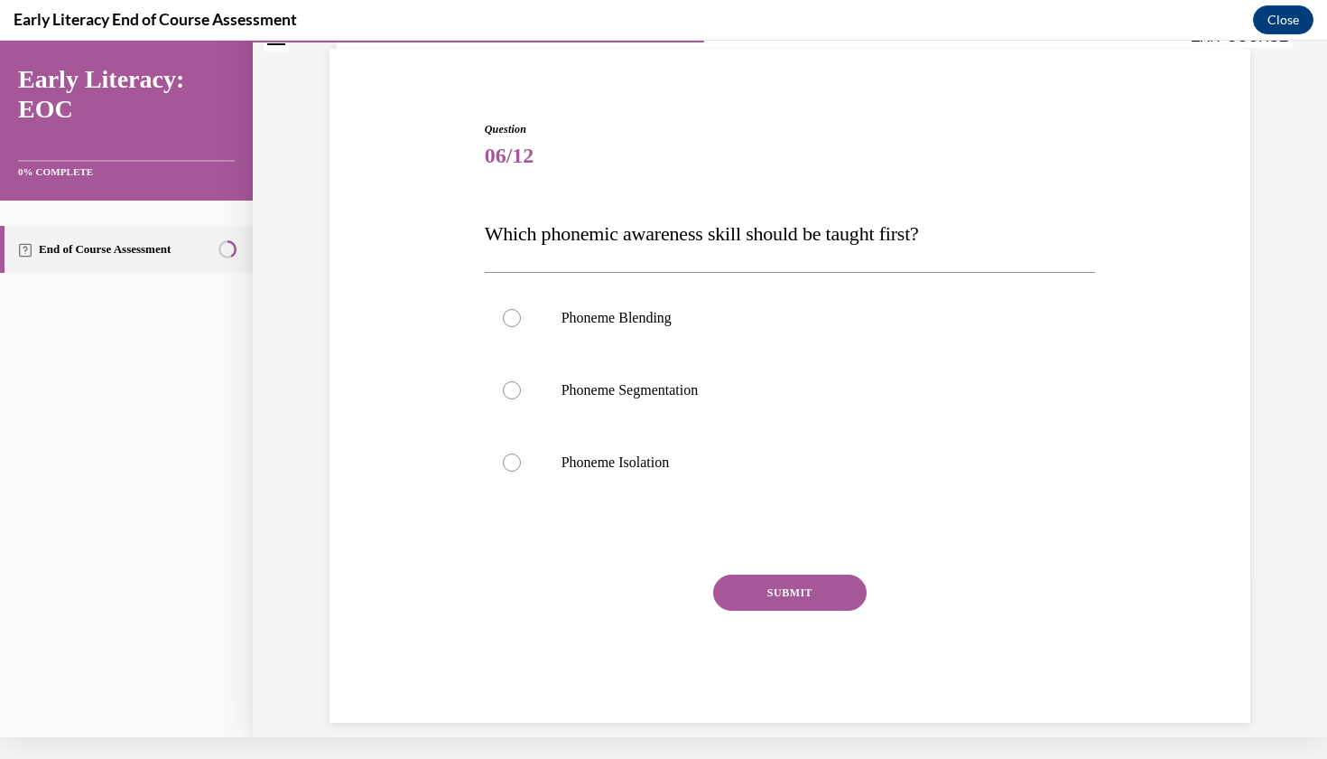
click at [484, 87] on div "Question 06/12 Which phonemic awareness skill should be taught first? Phoneme B…" at bounding box center [790, 395] width 930 height 656
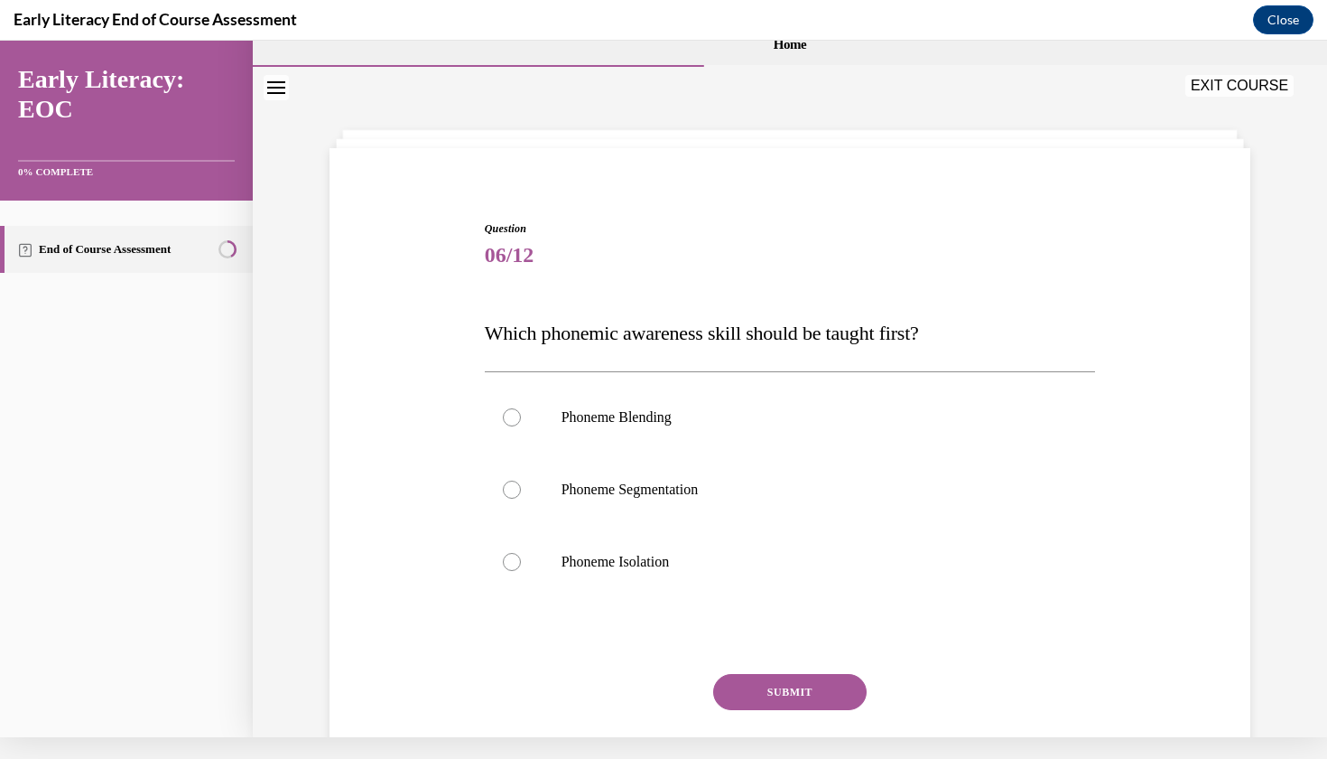
scroll to position [8, 0]
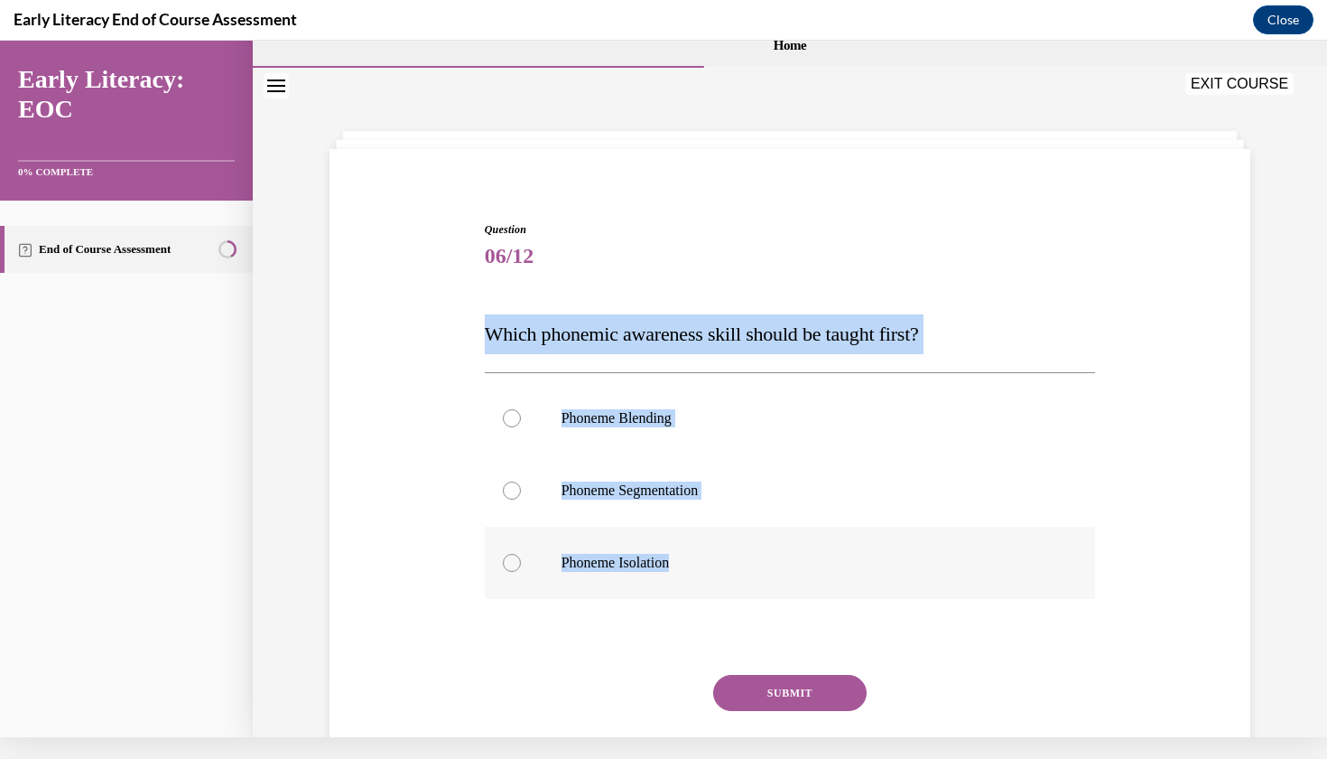
drag, startPoint x: 492, startPoint y: 327, endPoint x: 694, endPoint y: 565, distance: 312.1
click at [694, 565] on div "Question 06/12 Which phonemic awareness skill should be taught first? Phoneme B…" at bounding box center [790, 521] width 611 height 601
copy div "Which phonemic awareness skill should be taught first? Phoneme Blending Phoneme…"
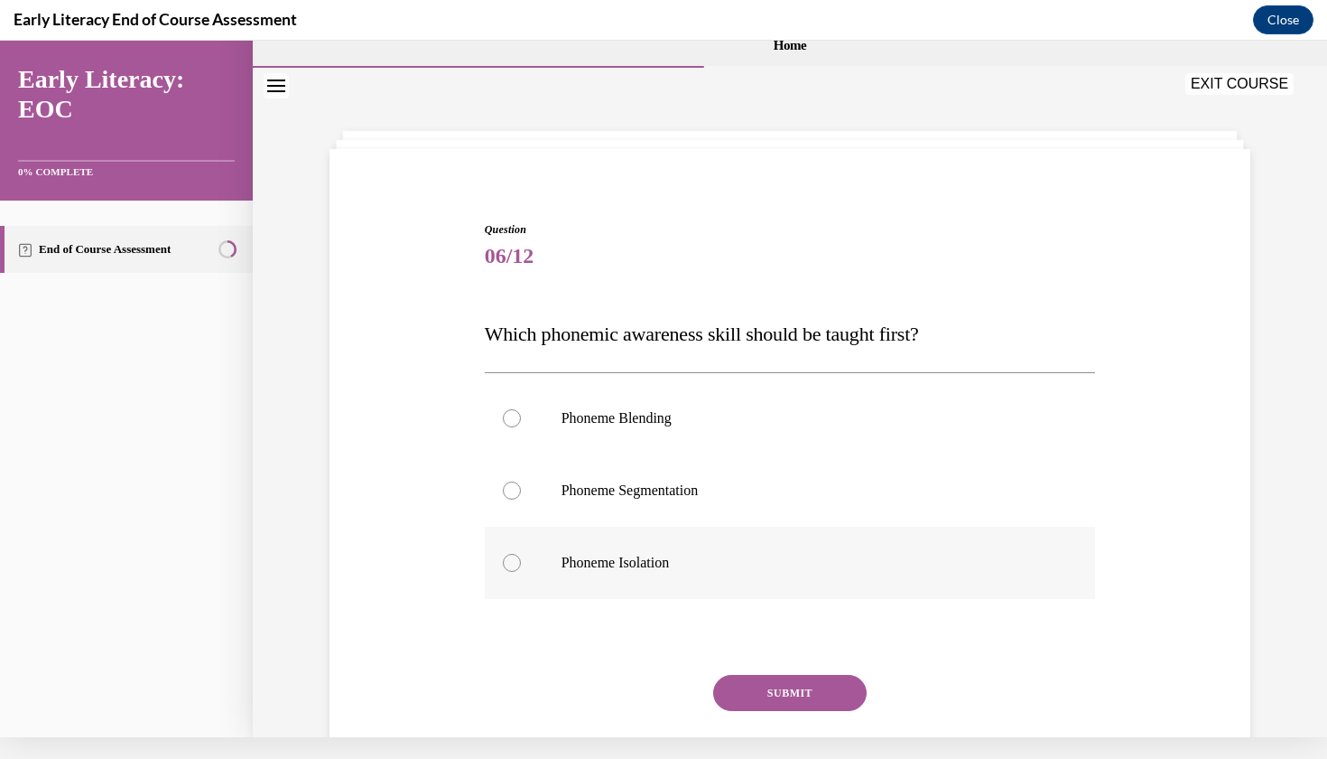
click at [510, 565] on div at bounding box center [512, 563] width 18 height 18
click at [796, 691] on button "SUBMIT" at bounding box center [790, 693] width 154 height 36
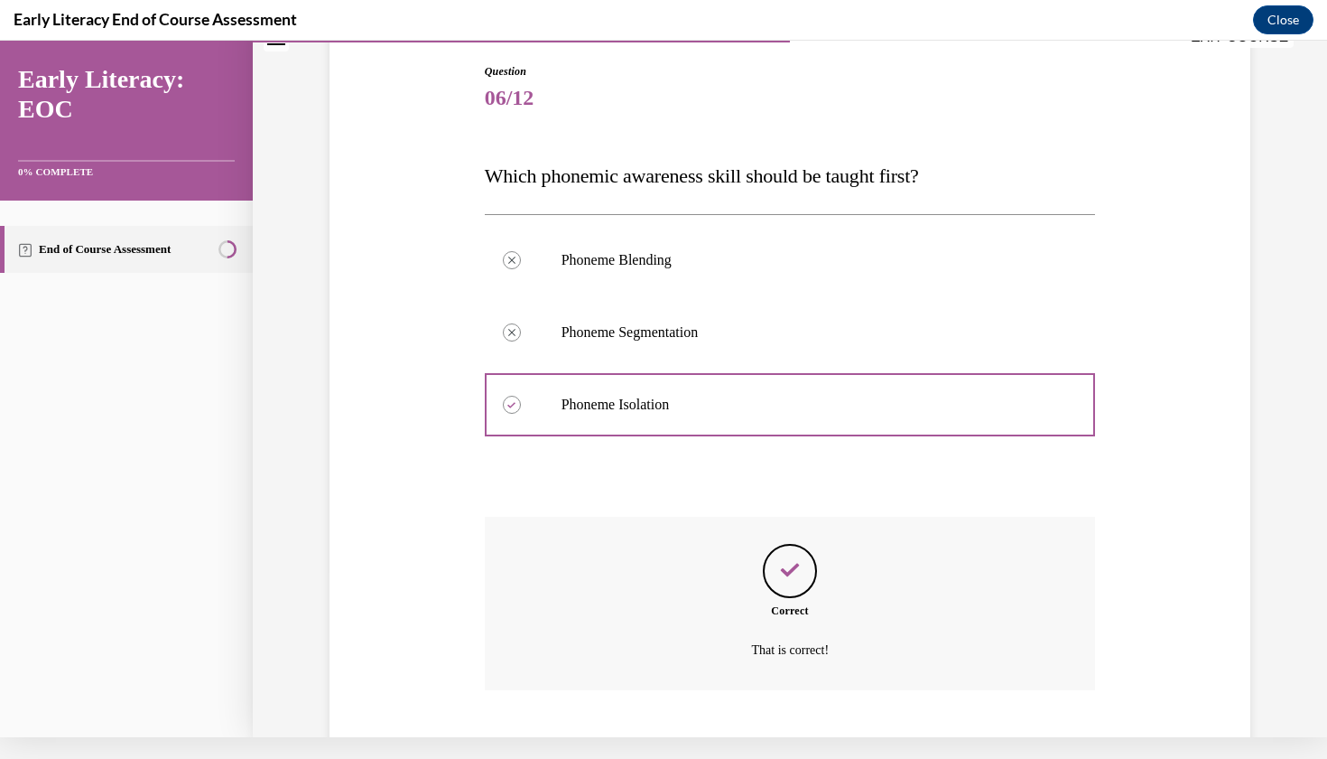
scroll to position [254, 0]
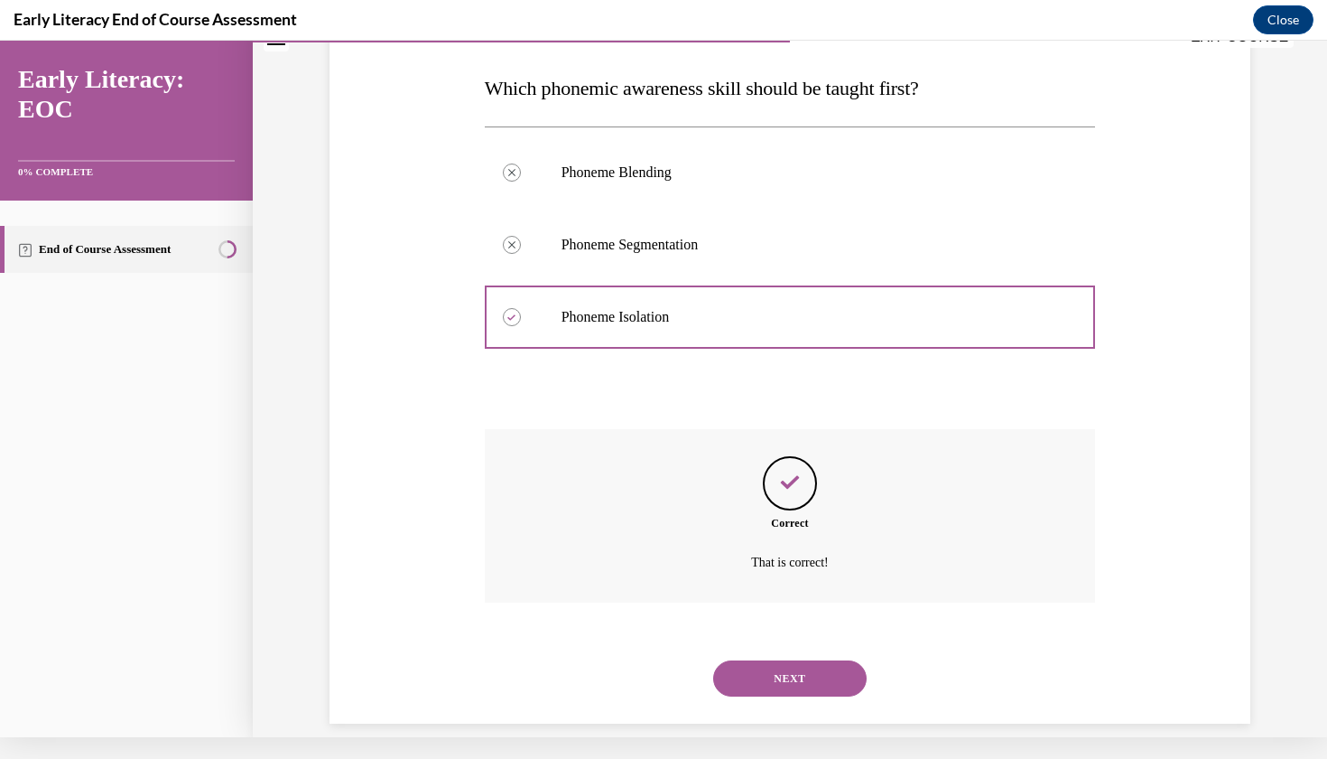
click at [785, 666] on button "NEXT" at bounding box center [790, 678] width 154 height 36
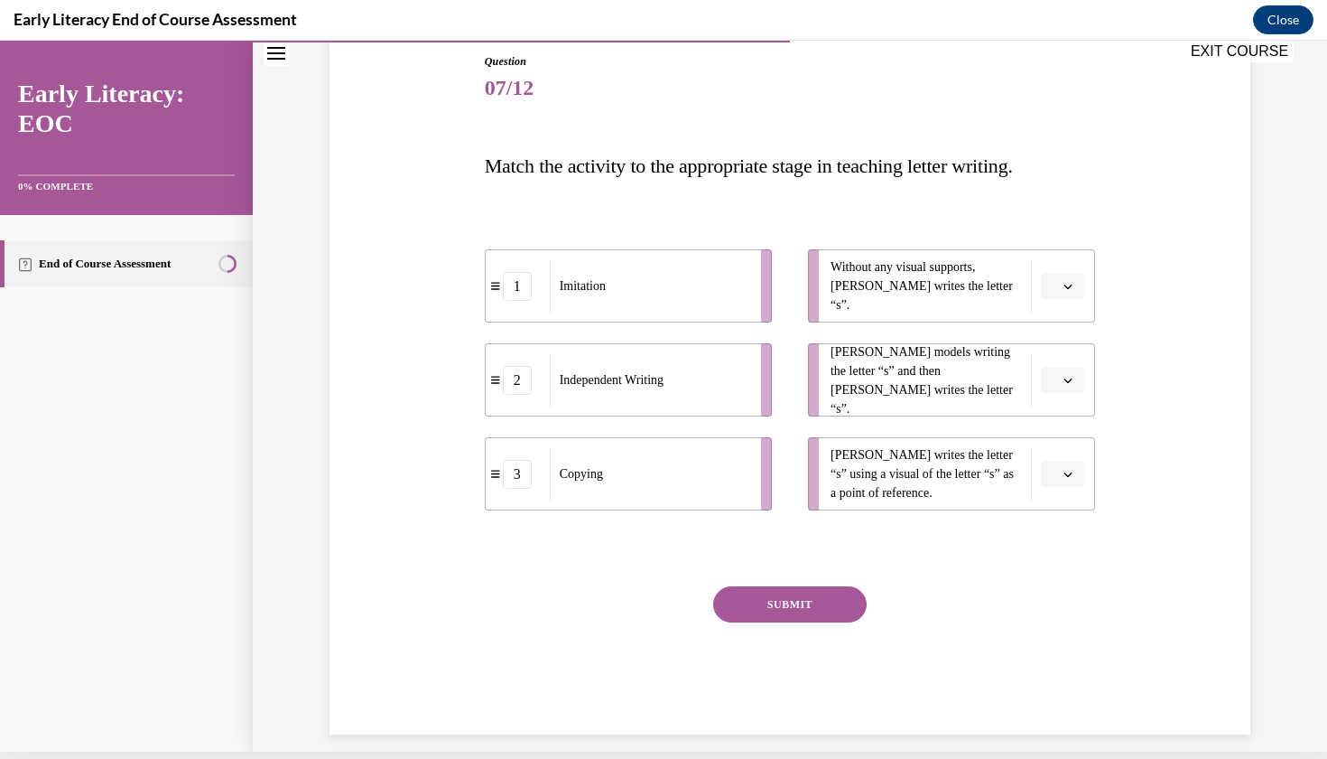
scroll to position [188, 0]
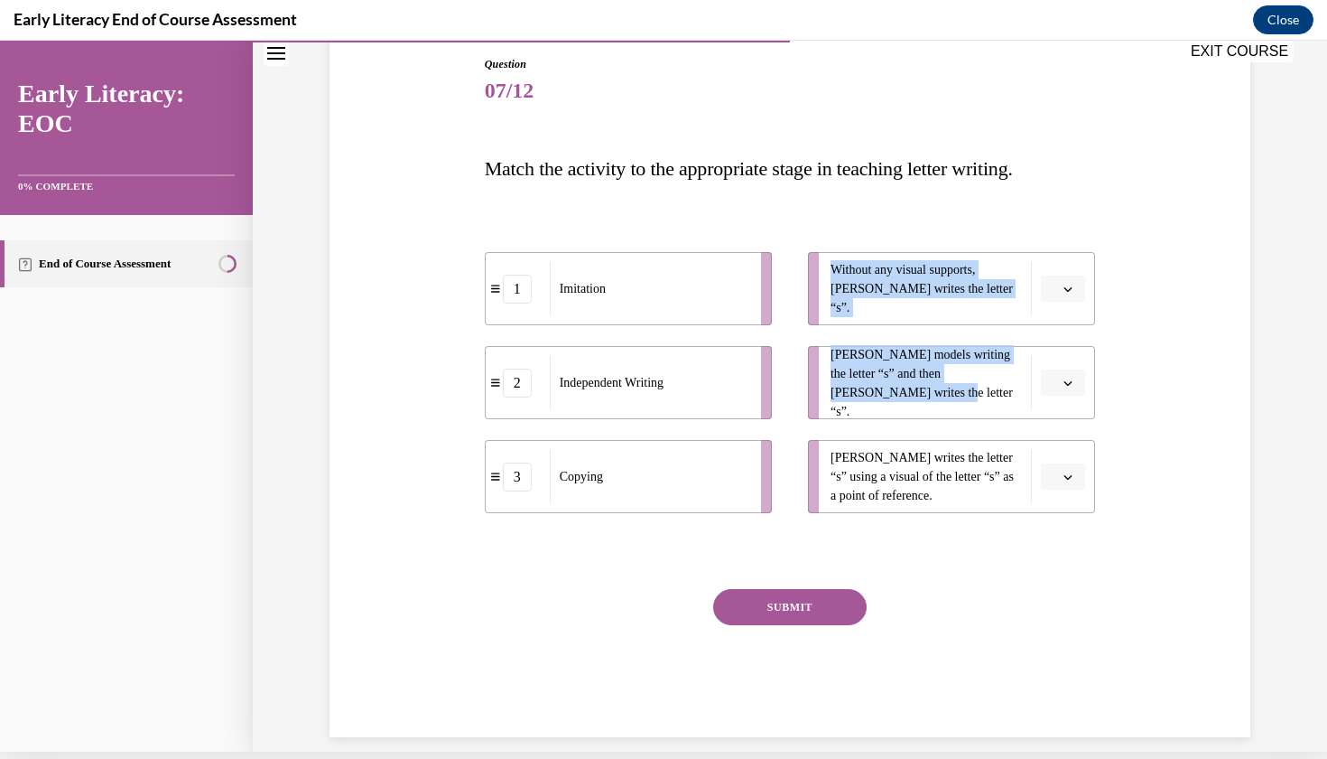
drag, startPoint x: 904, startPoint y: 391, endPoint x: 712, endPoint y: 461, distance: 204.5
click at [712, 461] on div "1 Imitation 2 Independent Writing 3 Copying Without any visual supports, Tina w…" at bounding box center [790, 364] width 611 height 297
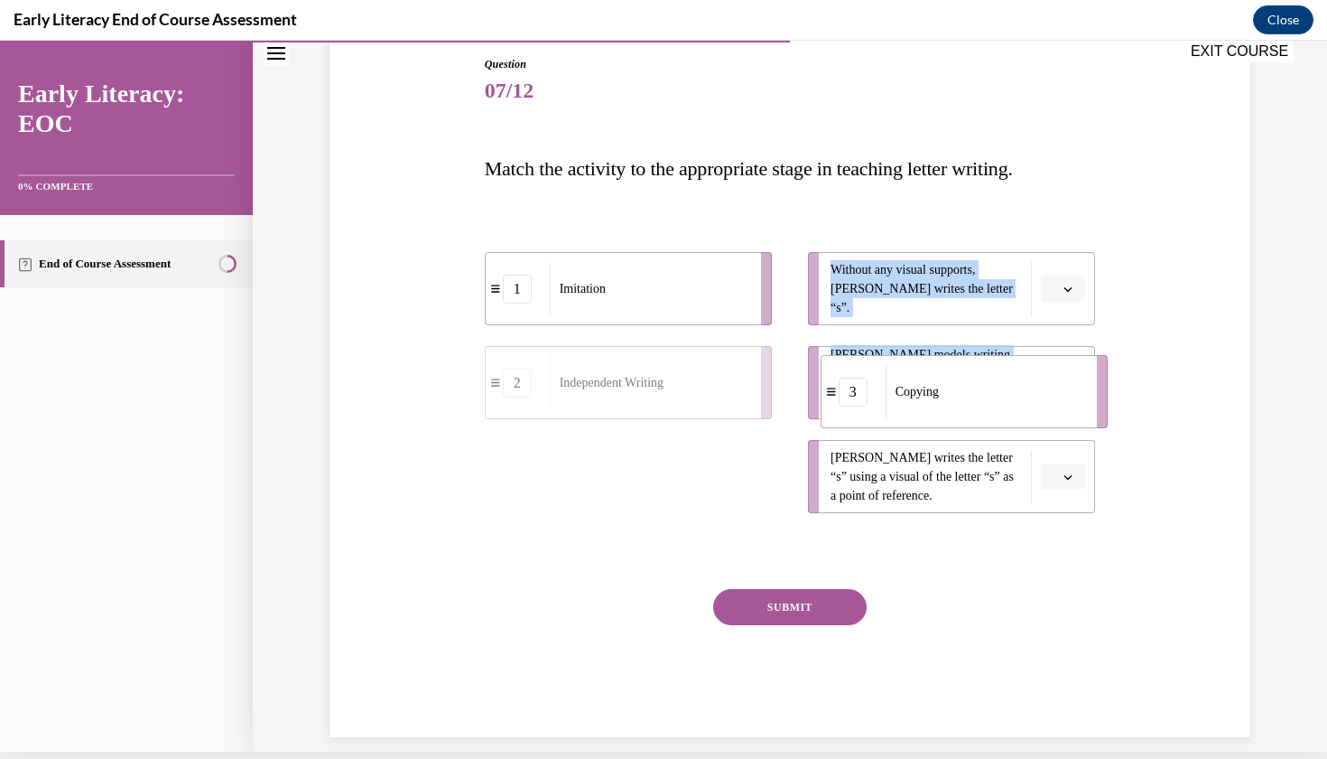
drag, startPoint x: 693, startPoint y: 477, endPoint x: 1031, endPoint y: 391, distance: 349.3
click at [1031, 391] on div "Copying" at bounding box center [986, 391] width 200 height 53
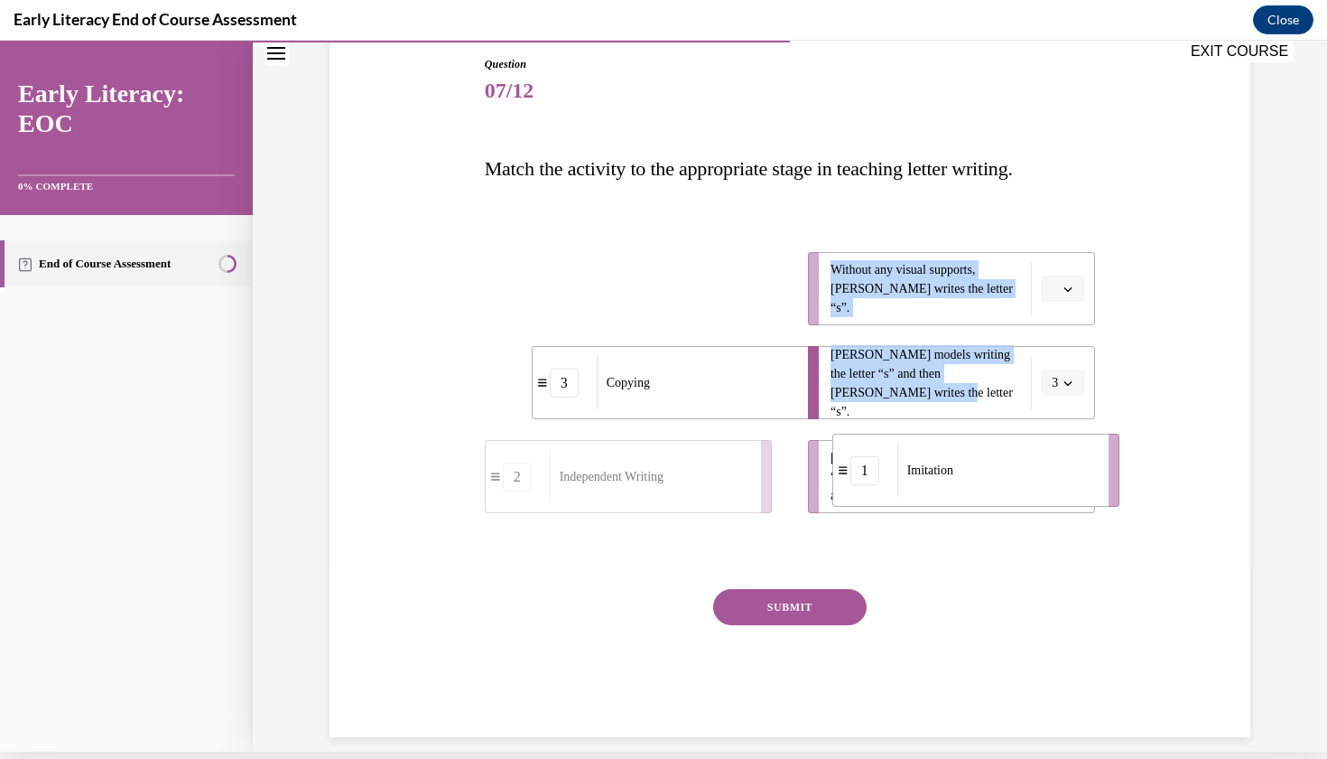
drag, startPoint x: 642, startPoint y: 269, endPoint x: 986, endPoint y: 453, distance: 390.3
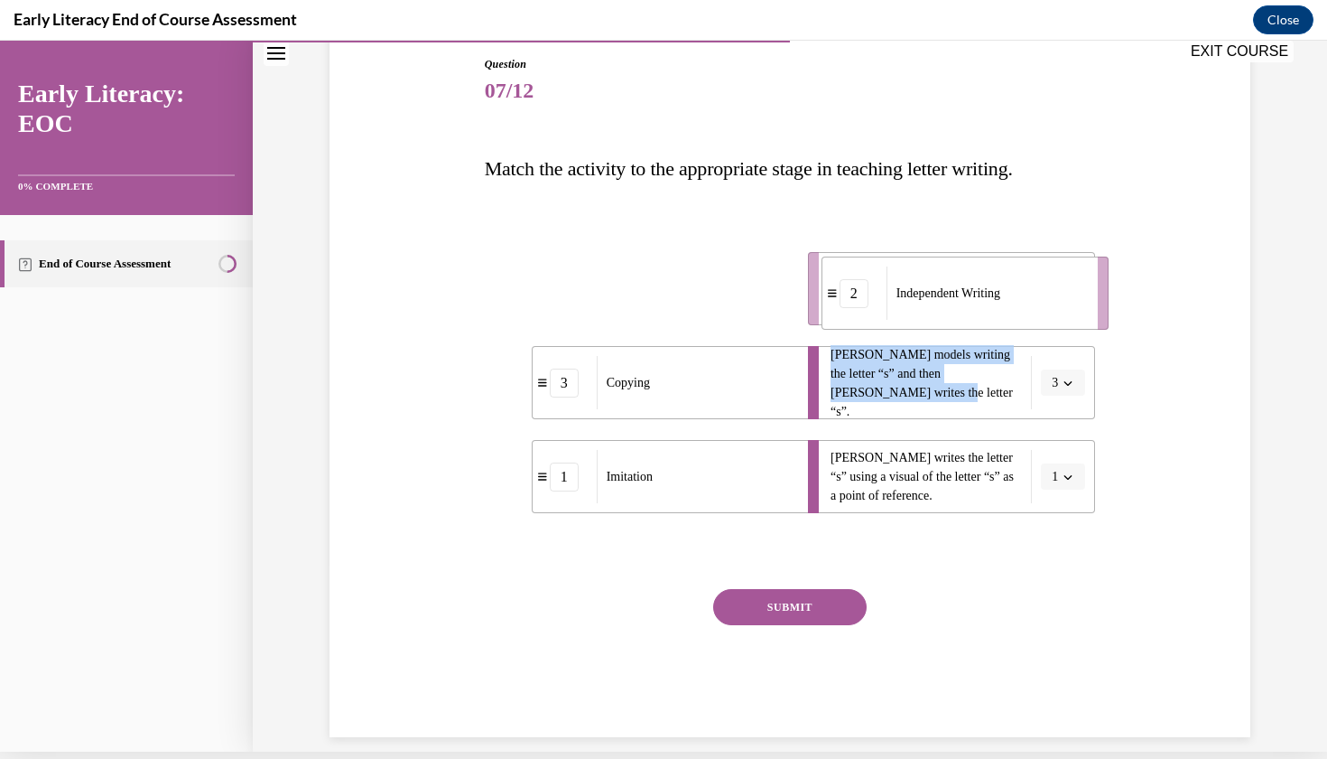
drag, startPoint x: 705, startPoint y: 321, endPoint x: 1053, endPoint y: 330, distance: 347.8
click at [1053, 330] on li "2 Independent Writing" at bounding box center [965, 292] width 287 height 73
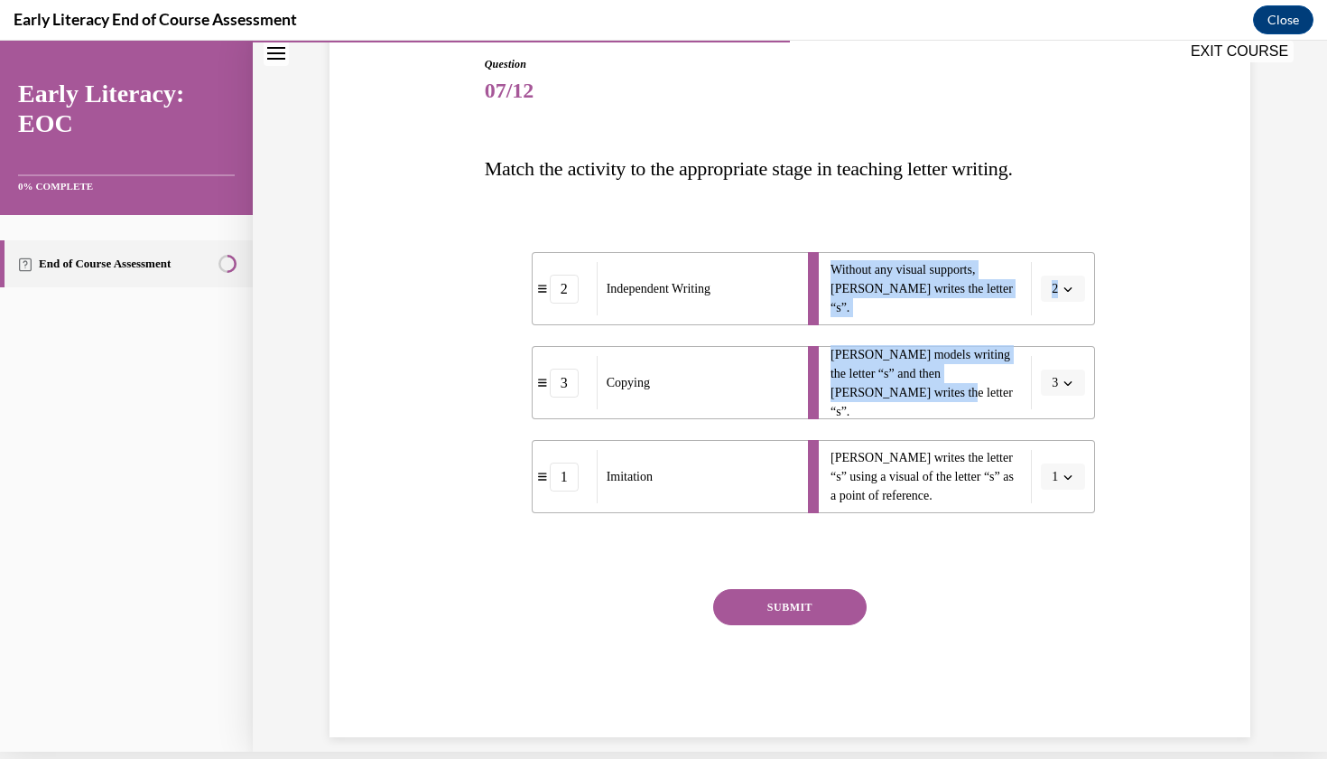
click at [809, 611] on button "SUBMIT" at bounding box center [790, 607] width 154 height 36
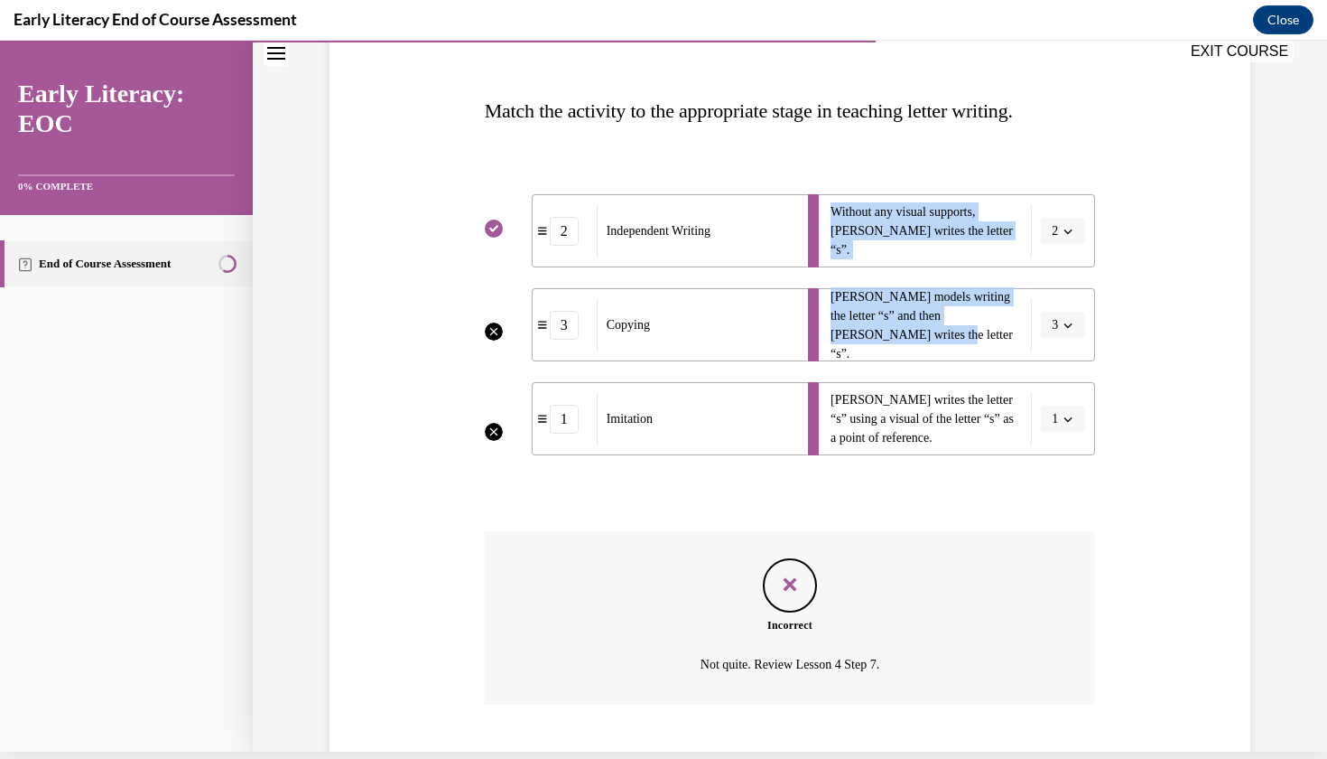
scroll to position [333, 0]
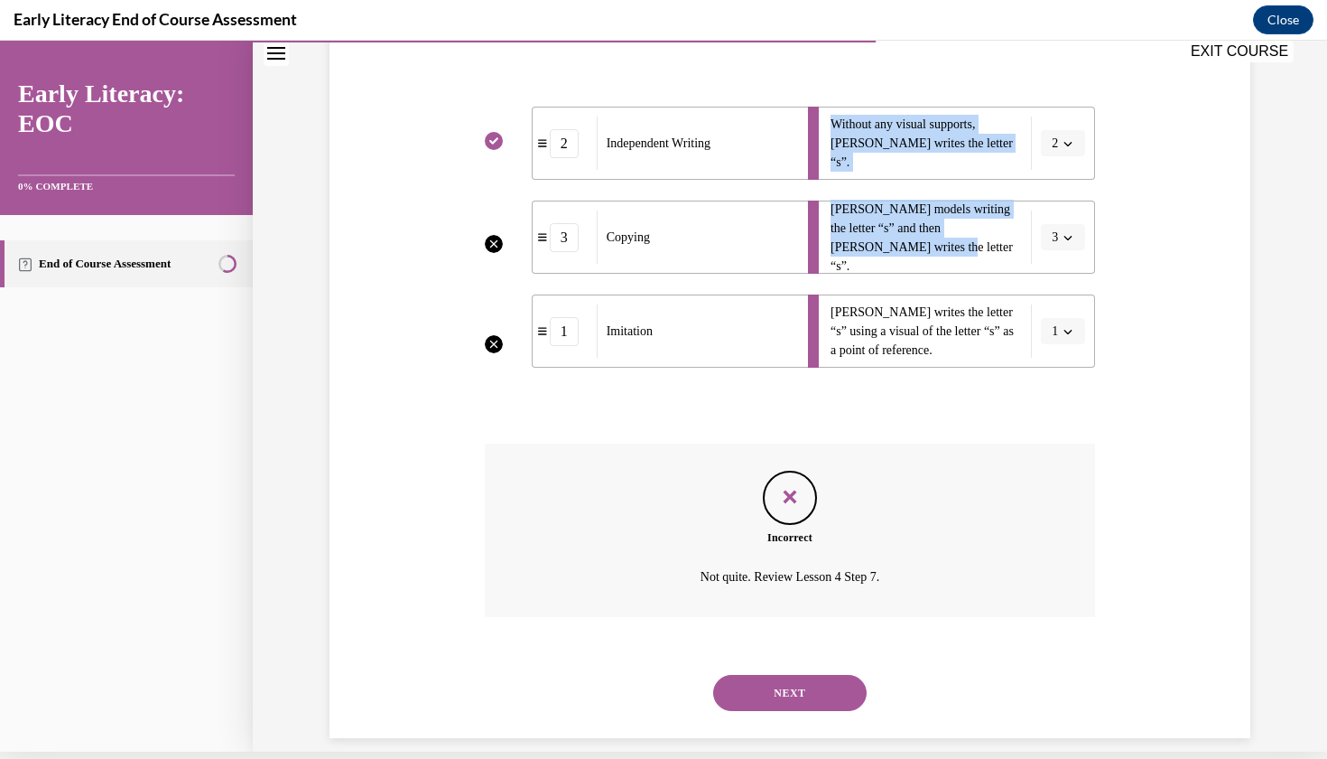
click at [797, 675] on button "NEXT" at bounding box center [790, 693] width 154 height 36
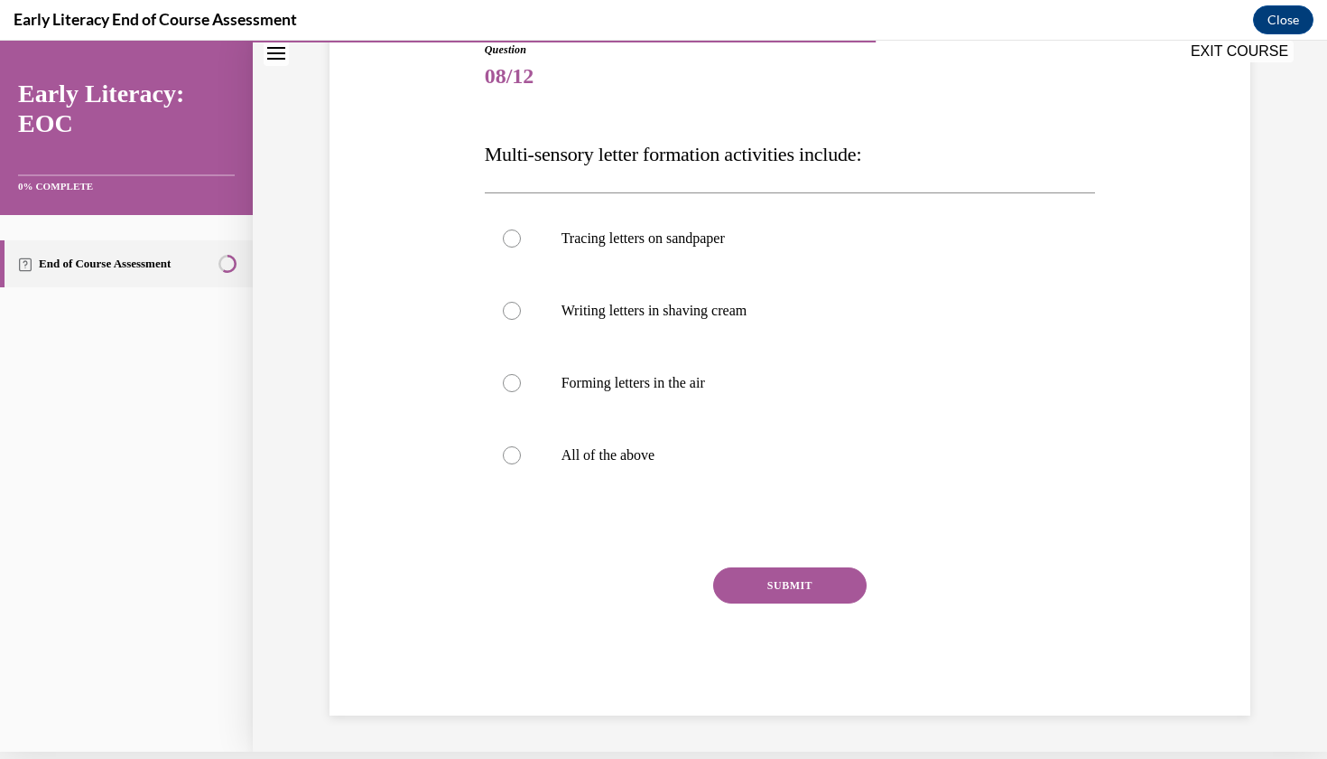
scroll to position [180, 0]
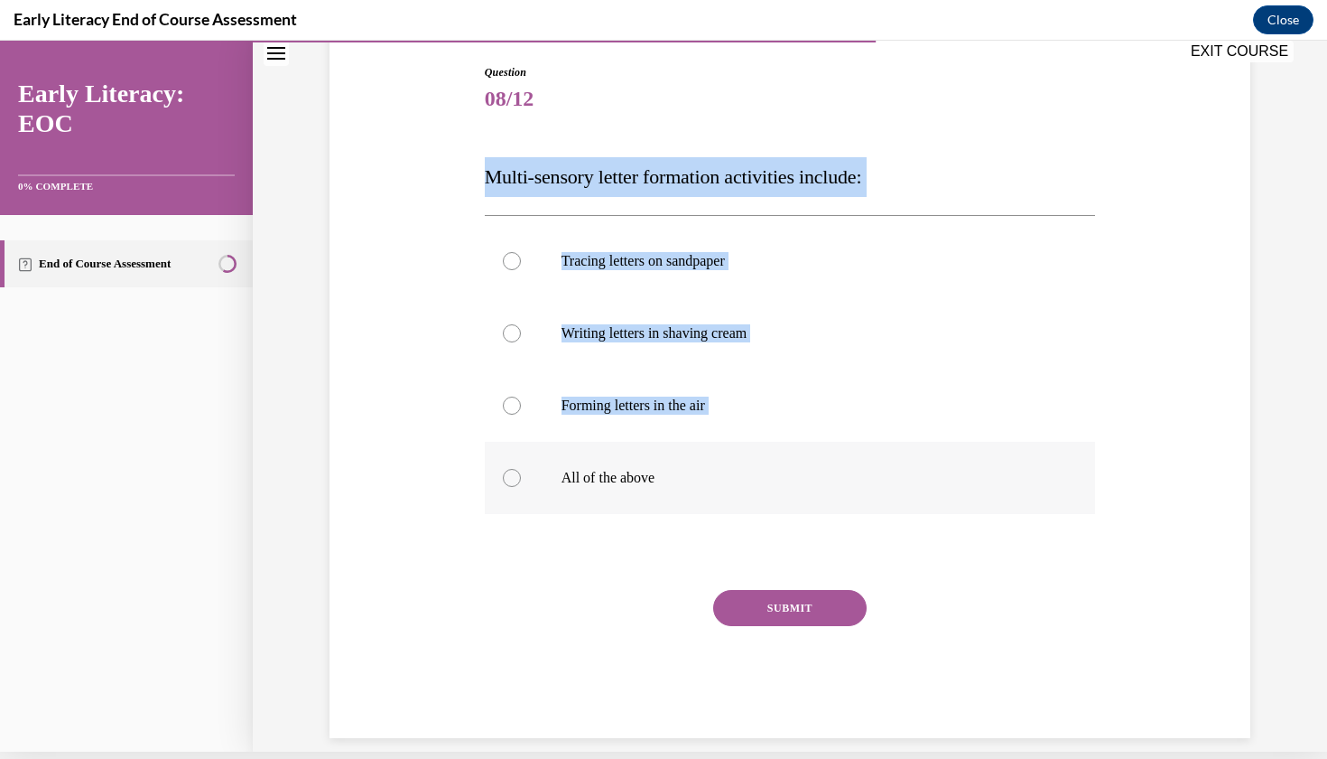
drag, startPoint x: 487, startPoint y: 174, endPoint x: 755, endPoint y: 490, distance: 414.5
click at [755, 490] on div "Question 08/12 Multi-sensory letter formation activities include: Tracing lette…" at bounding box center [790, 401] width 611 height 674
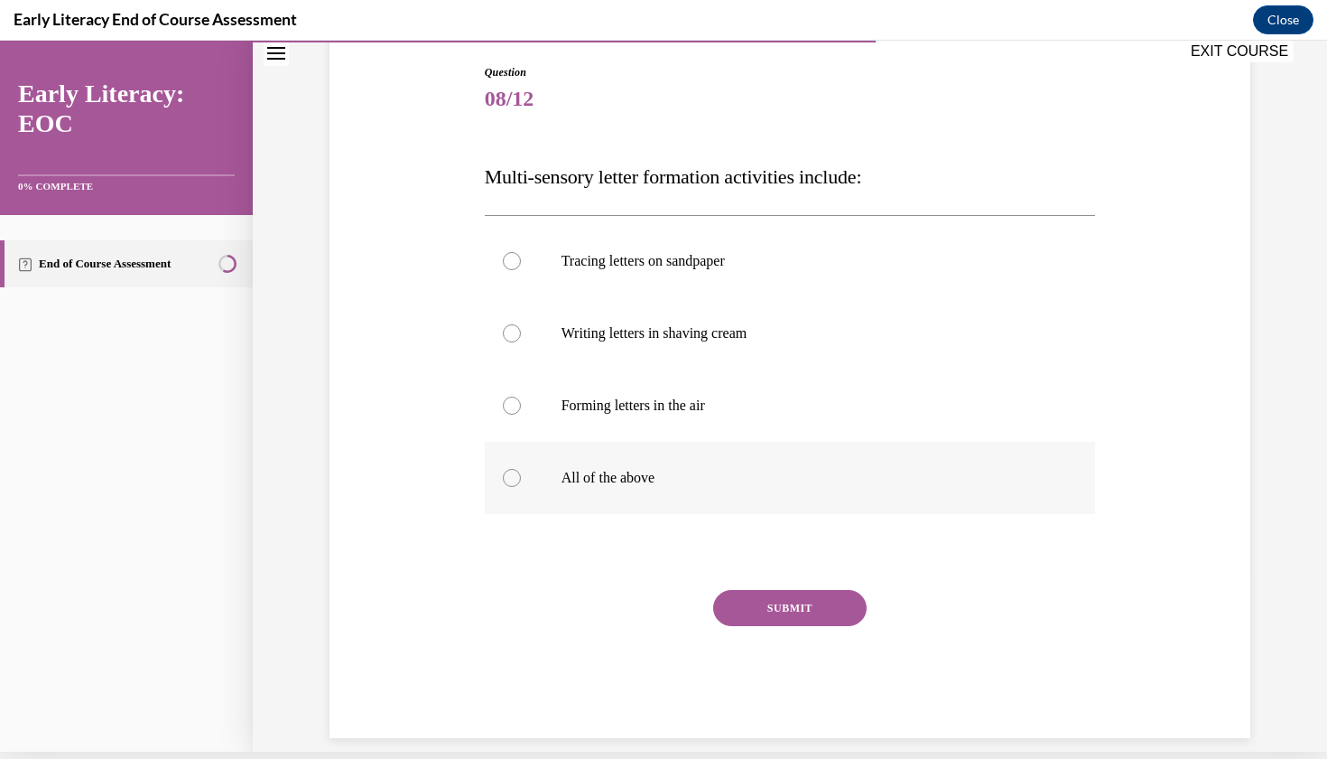
click at [514, 478] on div at bounding box center [512, 478] width 18 height 18
click at [769, 606] on button "SUBMIT" at bounding box center [790, 608] width 154 height 36
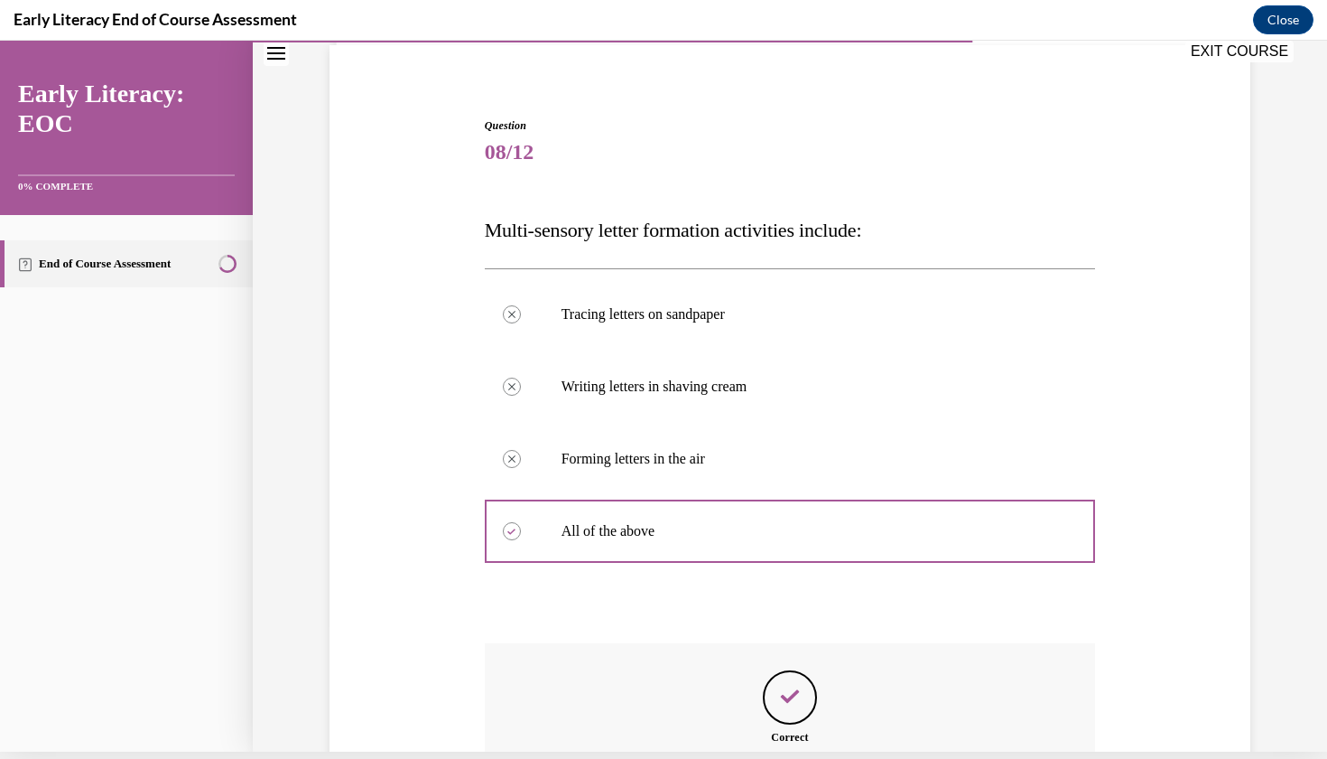
scroll to position [326, 0]
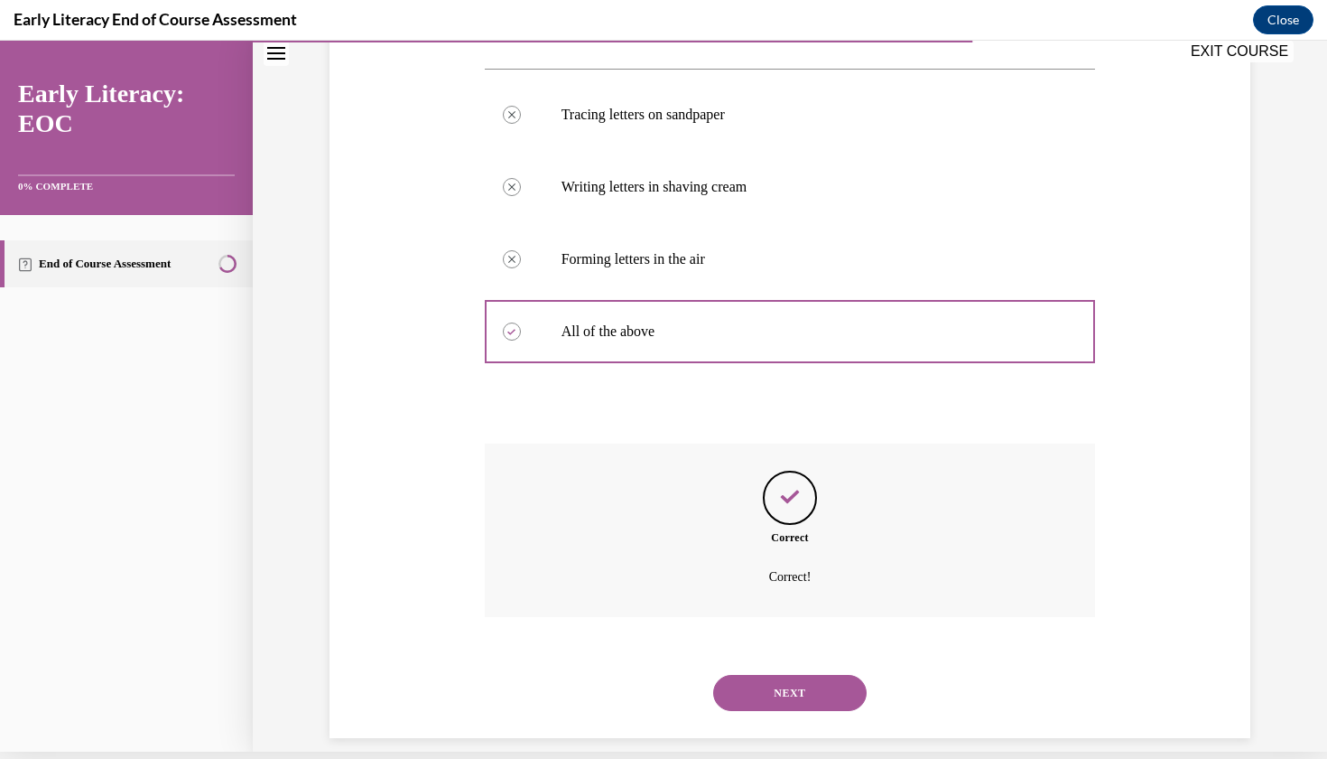
click at [786, 680] on button "NEXT" at bounding box center [790, 693] width 154 height 36
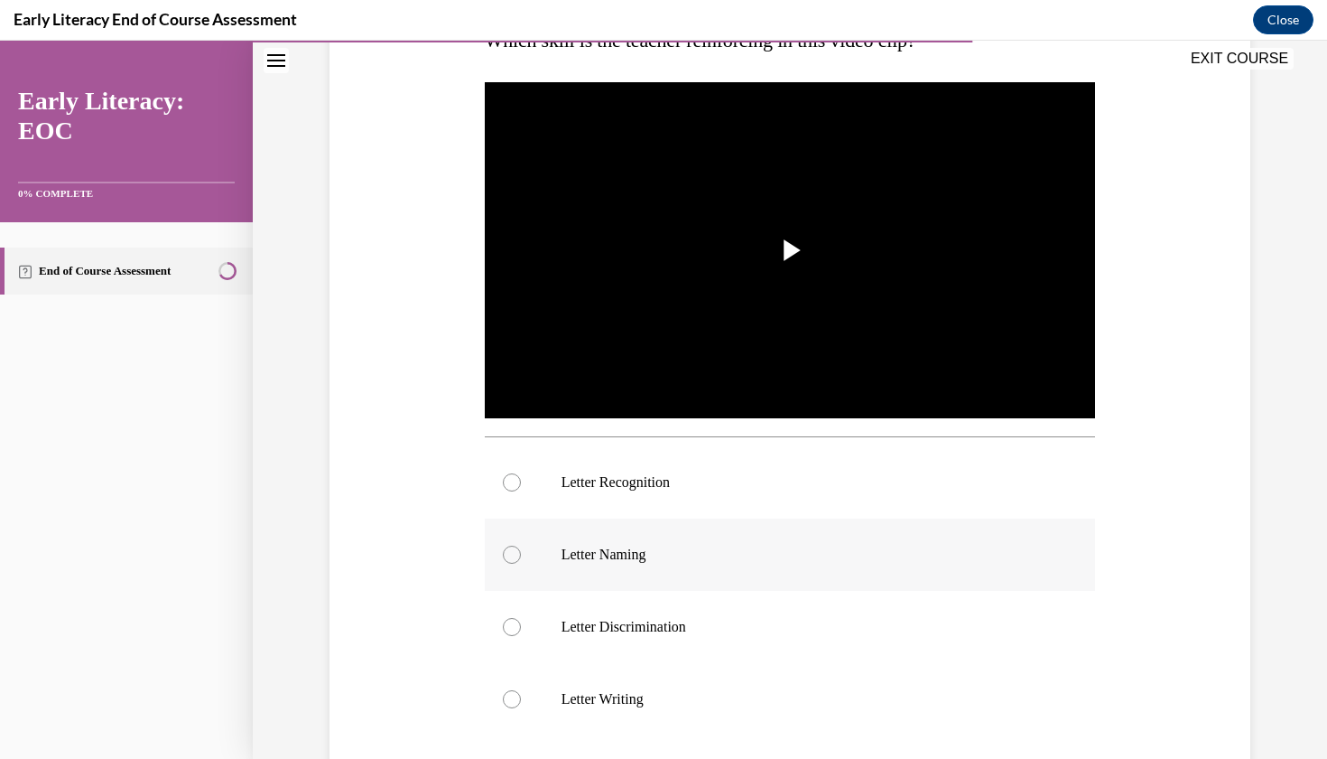
click at [785, 578] on div at bounding box center [790, 554] width 611 height 72
click at [790, 577] on div at bounding box center [790, 554] width 611 height 72
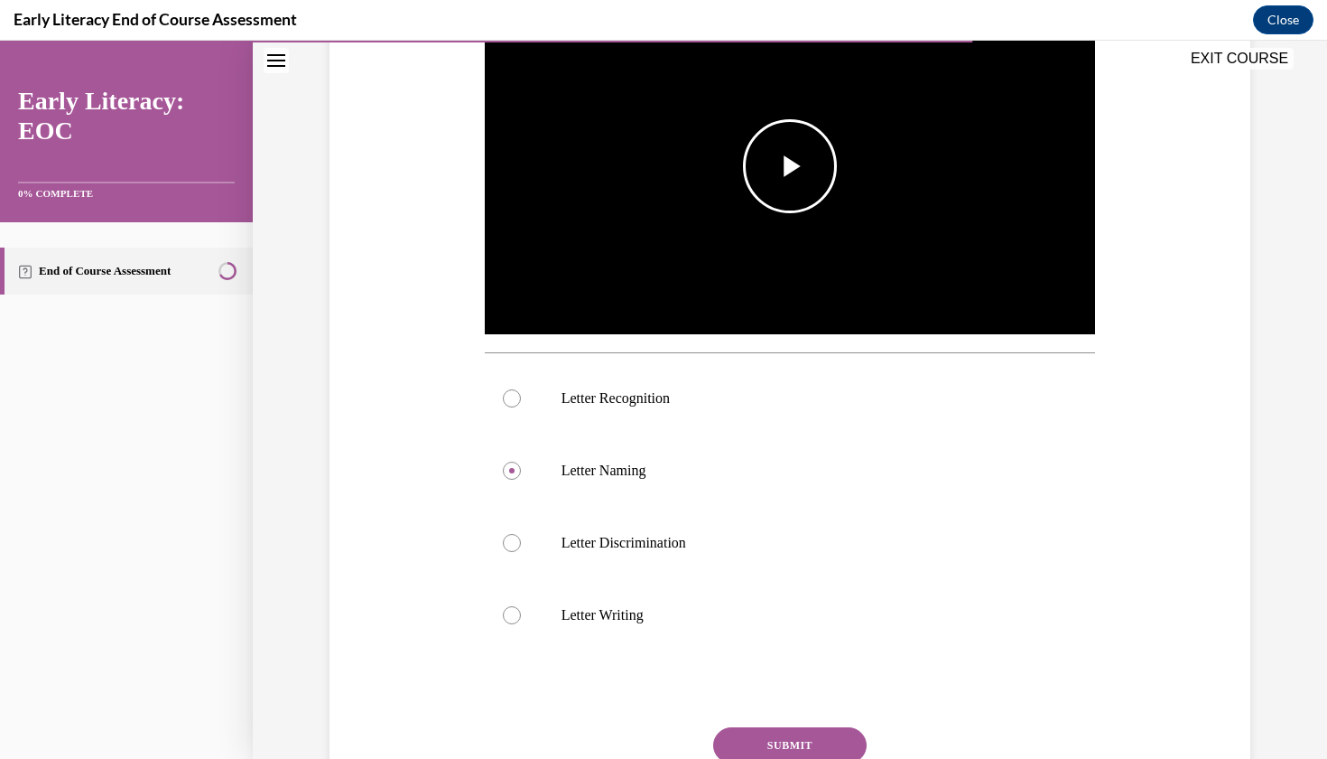
scroll to position [430, 0]
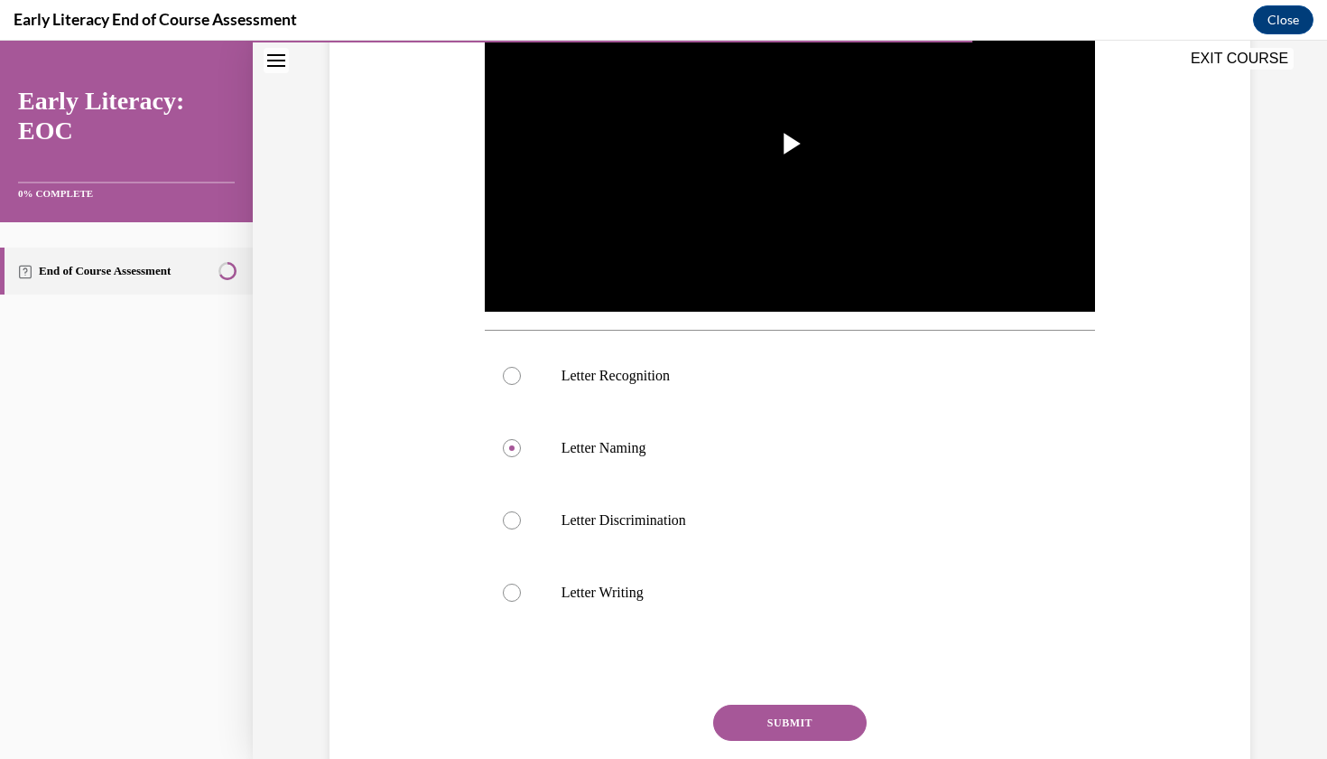
click at [767, 720] on button "SUBMIT" at bounding box center [790, 722] width 154 height 36
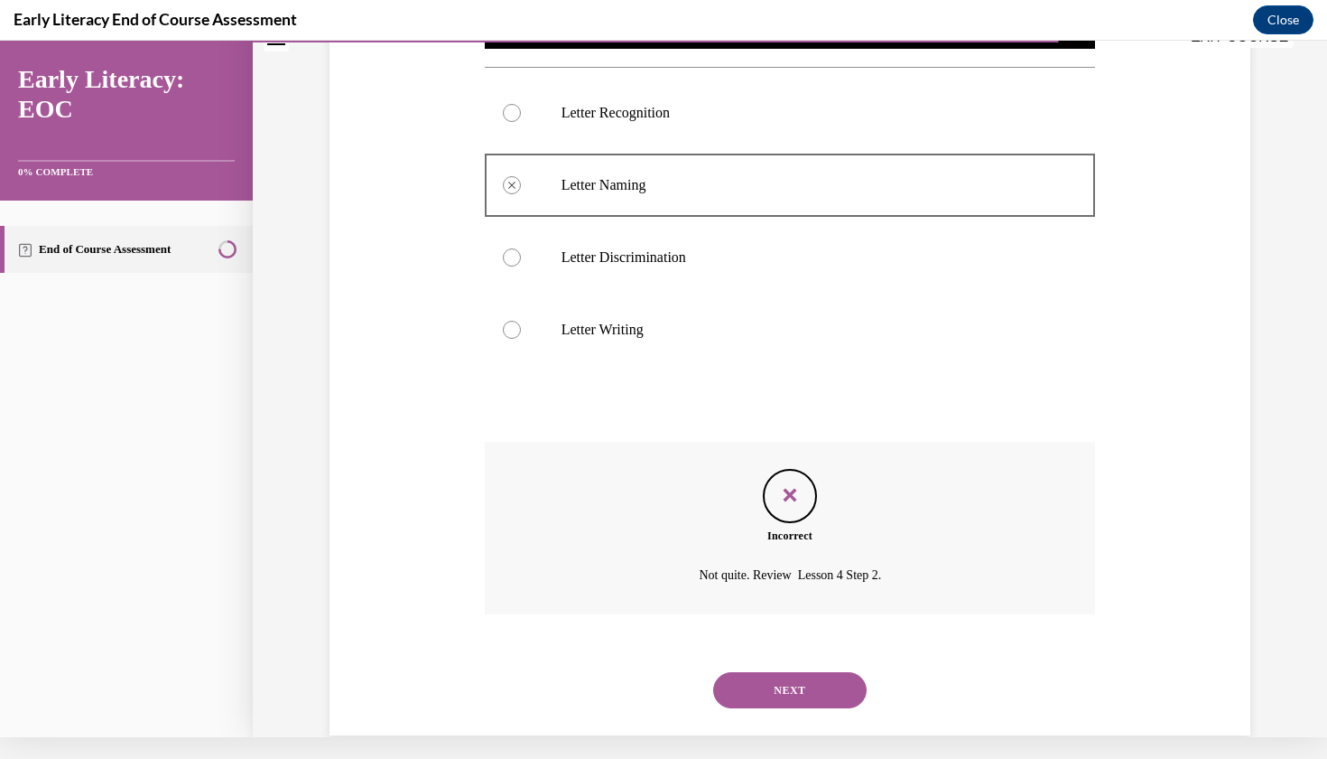
scroll to position [684, 0]
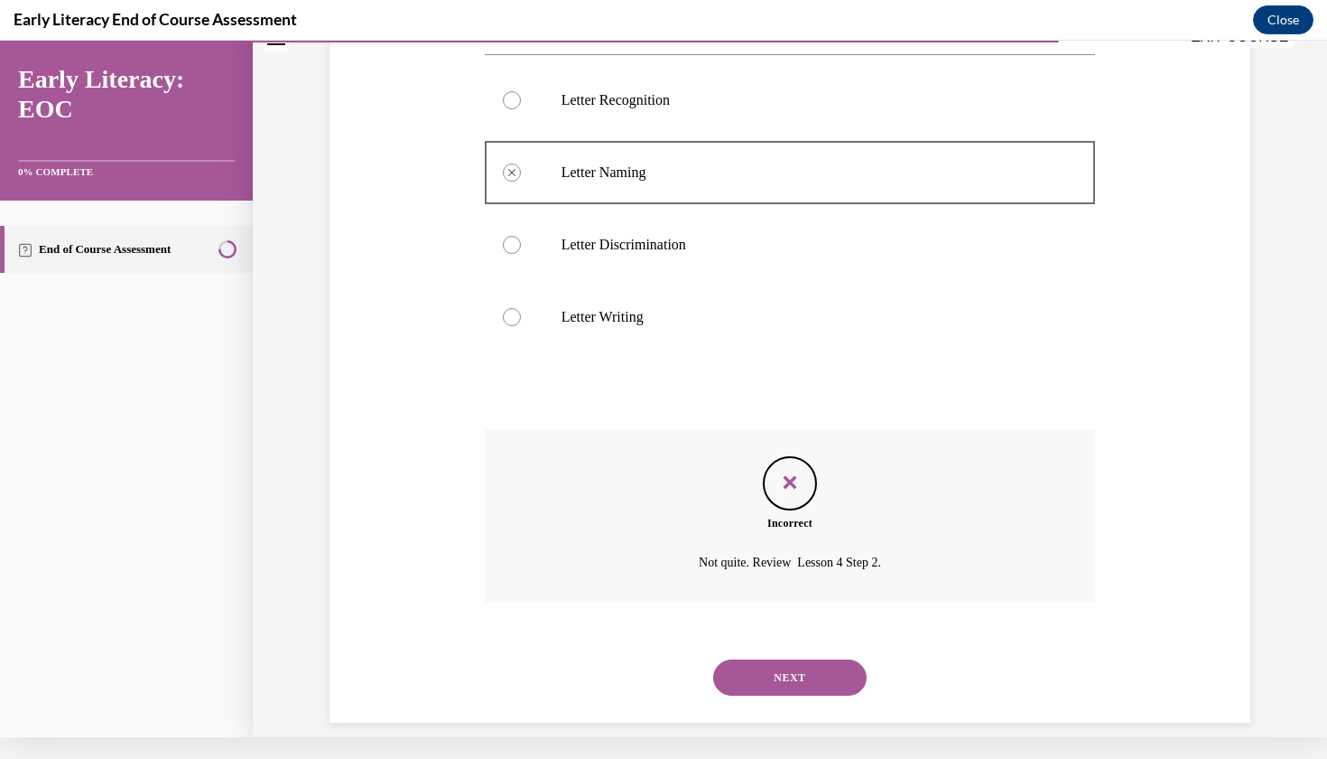
click at [778, 659] on button "NEXT" at bounding box center [790, 677] width 154 height 36
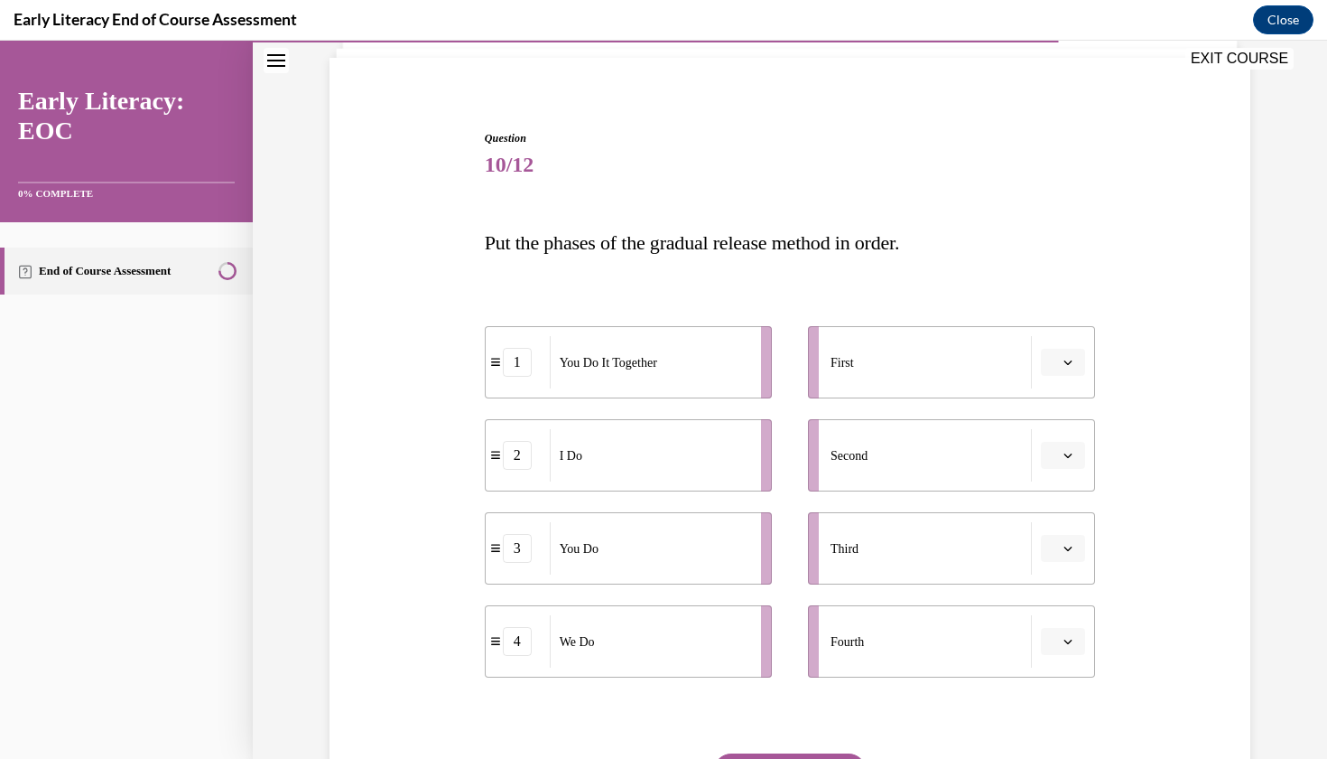
scroll to position [126, 0]
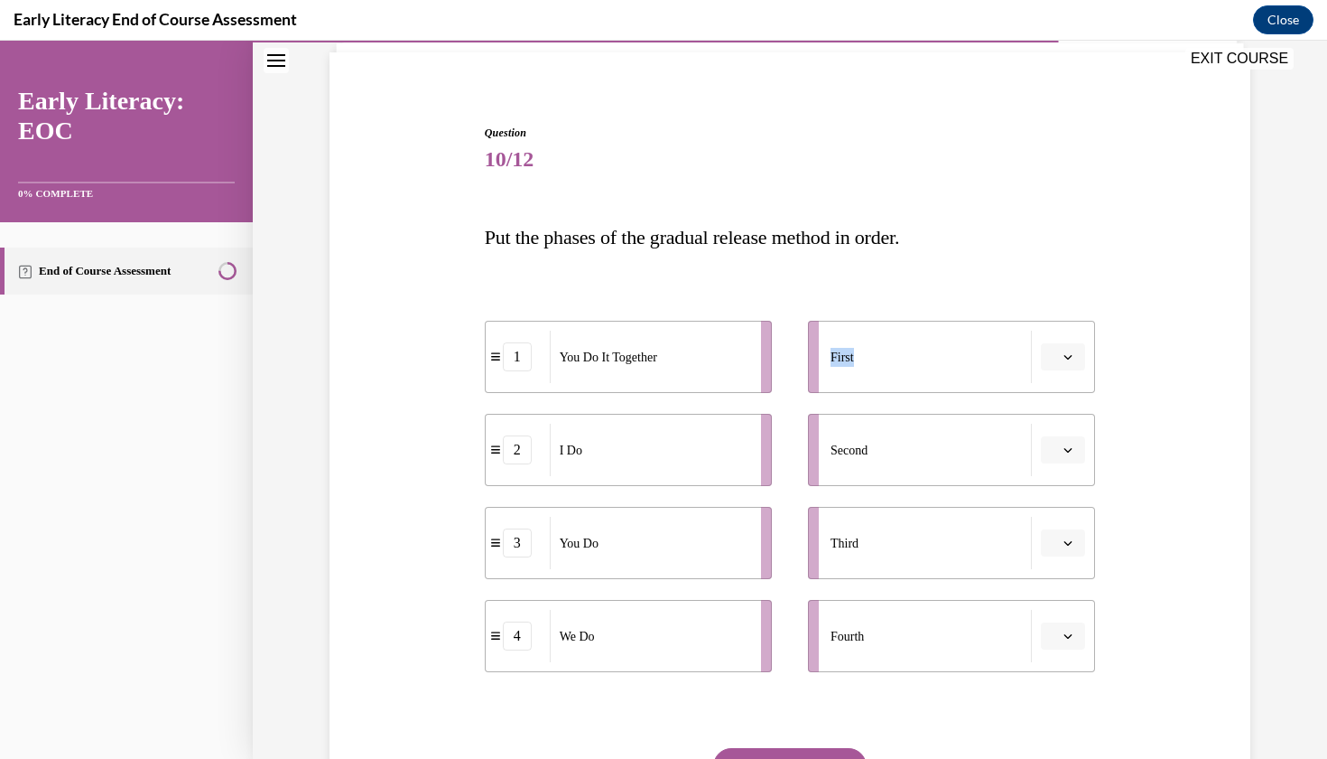
drag, startPoint x: 874, startPoint y: 360, endPoint x: 694, endPoint y: 545, distance: 258.0
click at [703, 552] on div "1 You Do It Together 2 I Do 3 You Do 4 We Do First Second Third Fourth" at bounding box center [790, 477] width 611 height 387
click at [1077, 362] on button "button" at bounding box center [1063, 356] width 44 height 27
click at [1065, 470] on div "2" at bounding box center [1061, 470] width 45 height 36
click at [1074, 452] on span "button" at bounding box center [1068, 449] width 13 height 13
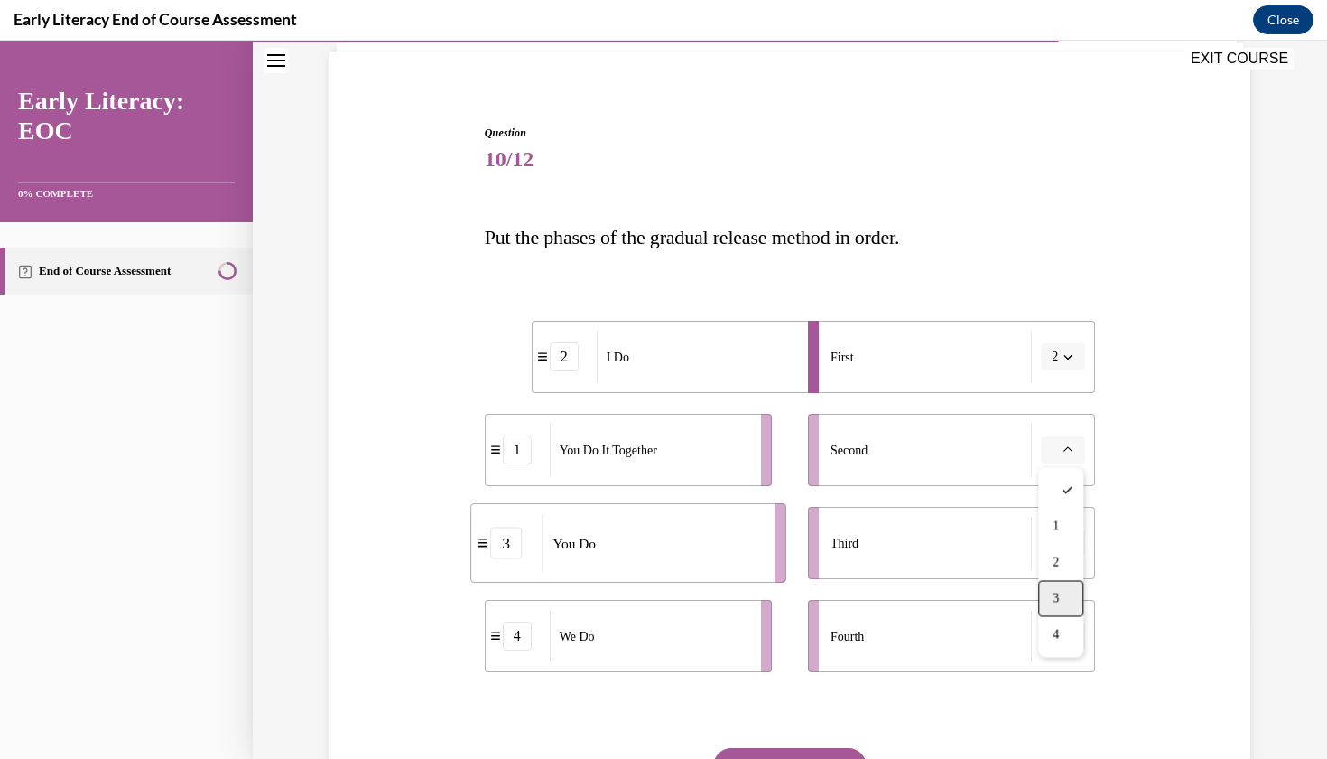
click at [1068, 592] on div "3" at bounding box center [1061, 599] width 45 height 36
click at [1075, 537] on span "button" at bounding box center [1068, 542] width 13 height 13
click at [1062, 619] on div "1" at bounding box center [1061, 619] width 45 height 36
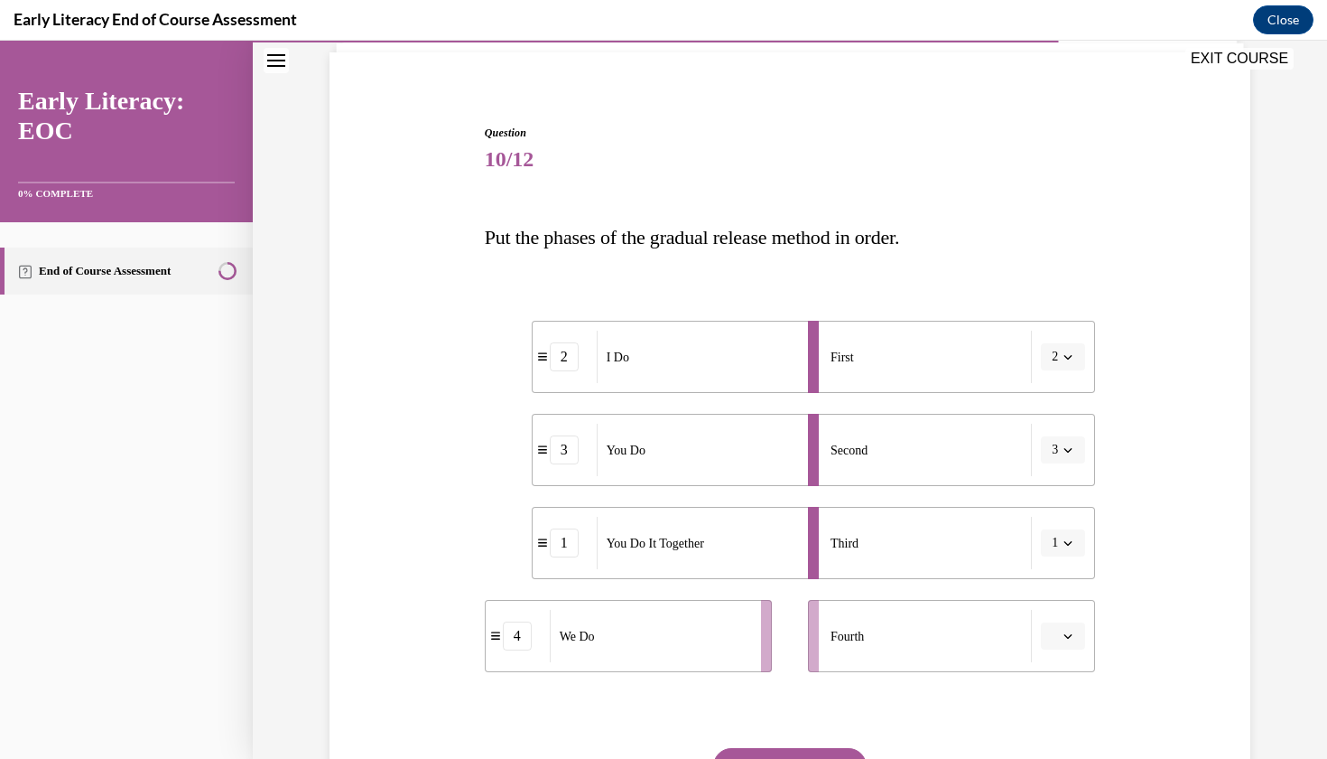
click at [1073, 641] on span "button" at bounding box center [1068, 635] width 13 height 13
click at [1062, 564] on div "3" at bounding box center [1061, 560] width 45 height 36
click at [1067, 452] on icon "button" at bounding box center [1068, 449] width 9 height 9
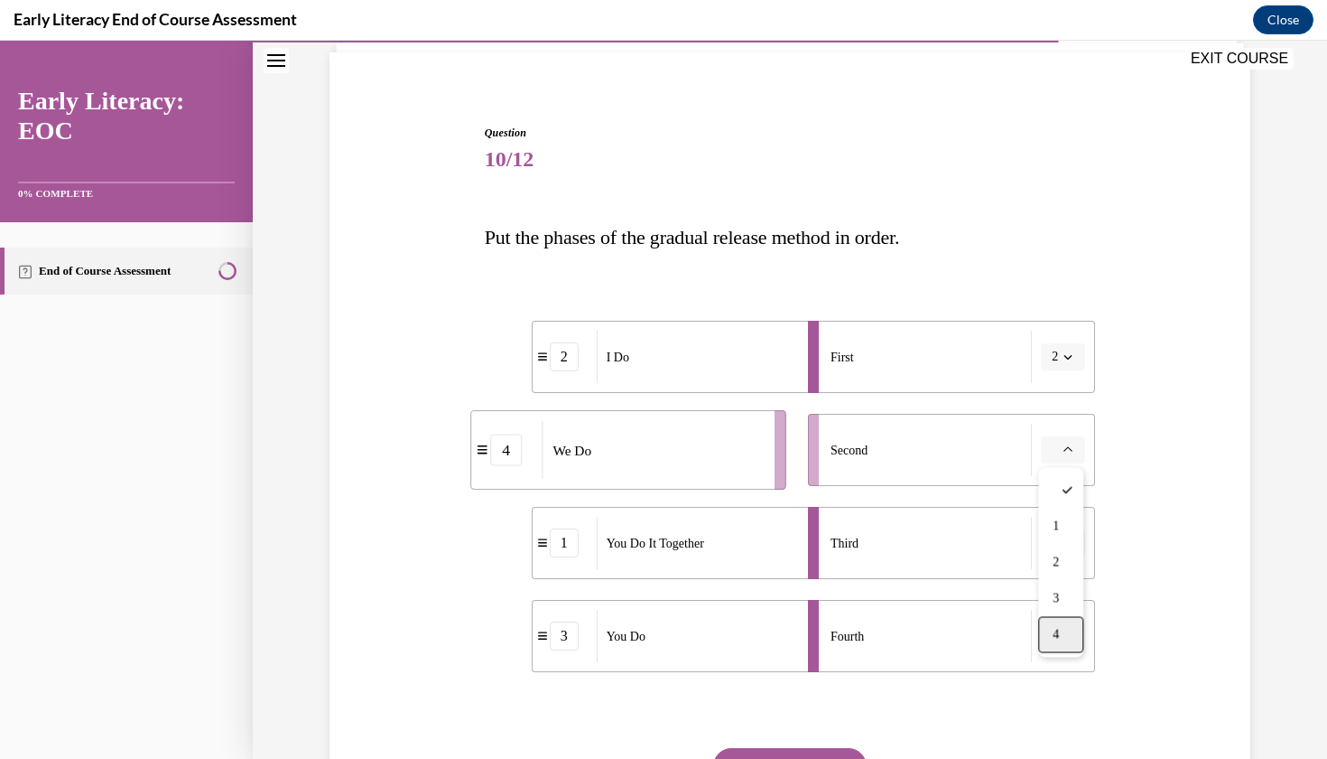
click at [1062, 632] on div "4" at bounding box center [1061, 635] width 45 height 36
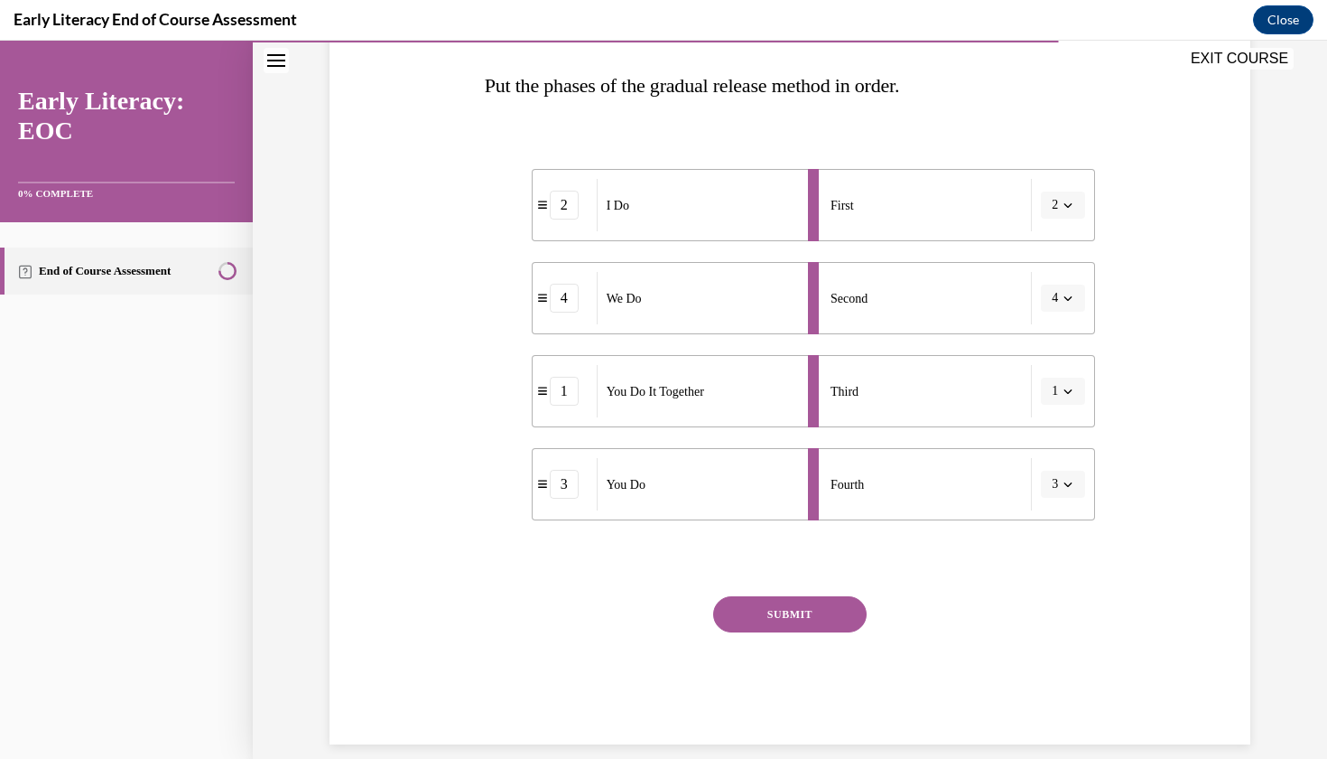
click at [784, 617] on button "SUBMIT" at bounding box center [790, 614] width 154 height 36
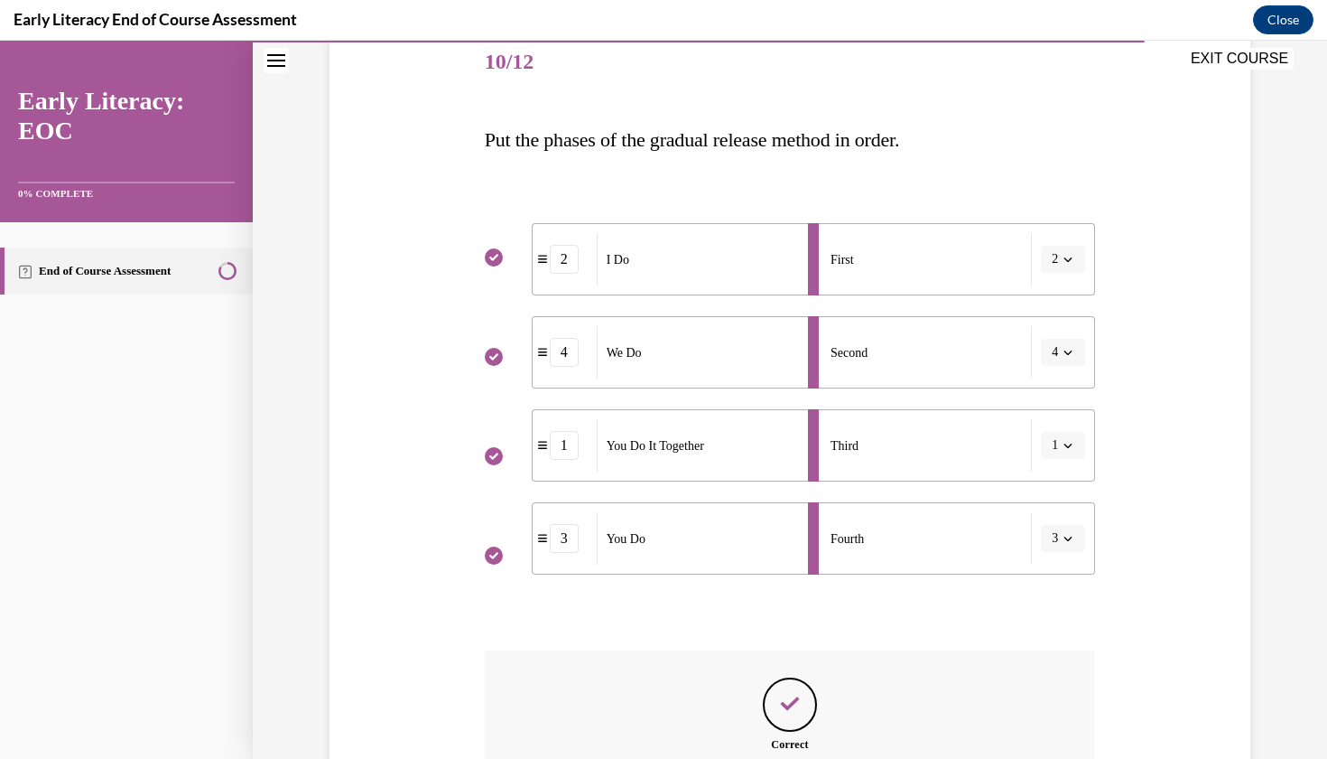
scroll to position [424, 0]
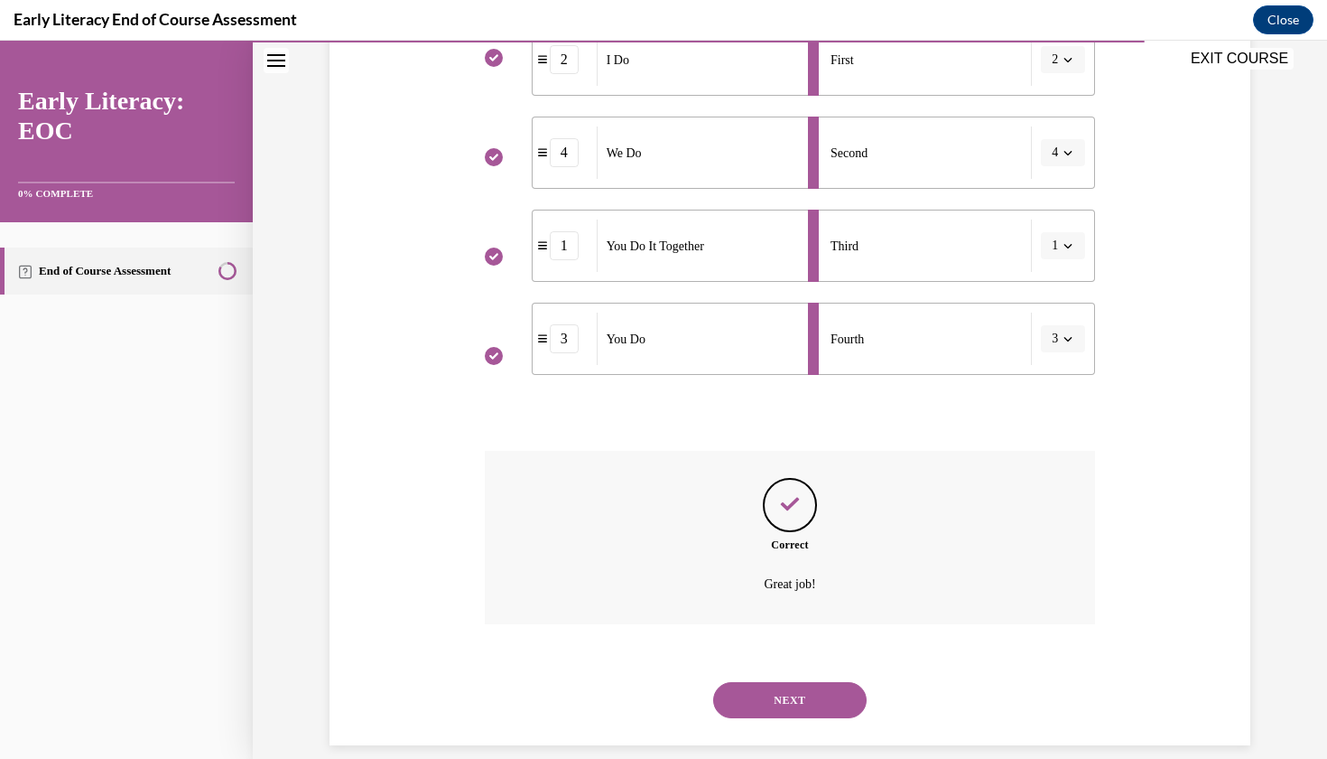
click at [767, 682] on button "NEXT" at bounding box center [790, 700] width 154 height 36
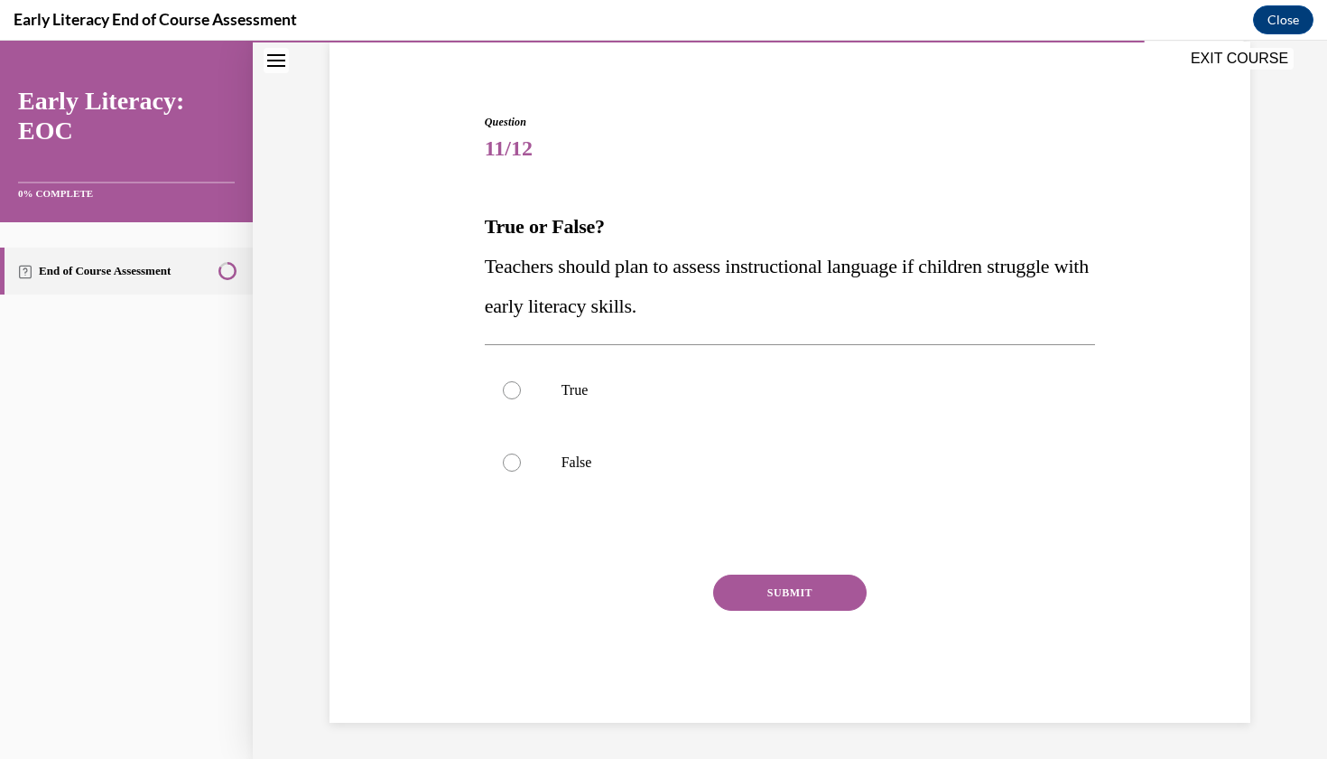
scroll to position [94, 0]
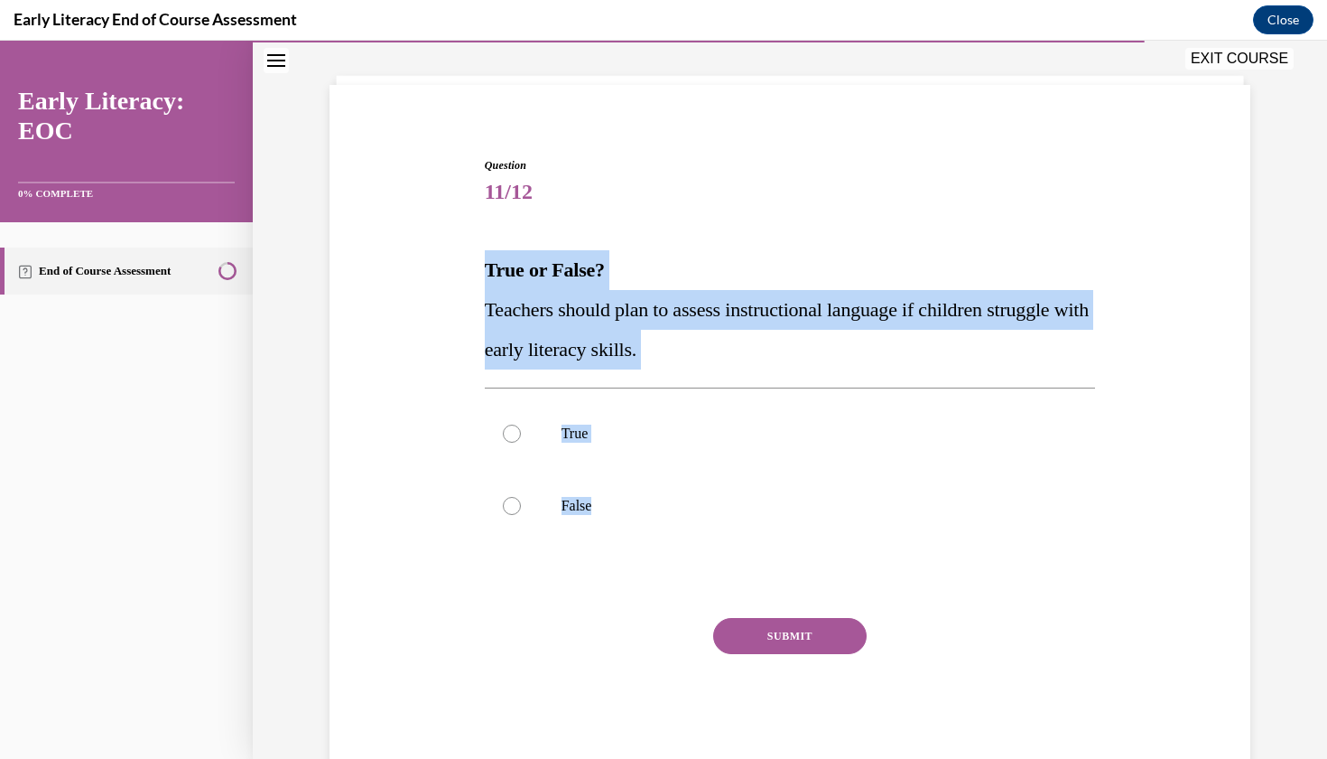
drag, startPoint x: 487, startPoint y: 265, endPoint x: 649, endPoint y: 554, distance: 330.8
click at [649, 554] on div "Question 11/12 True or False? Teachers should plan to assess instructional lang…" at bounding box center [790, 461] width 611 height 609
copy div "True or False? Teachers should plan to assess instructional language if childre…"
click at [516, 427] on div at bounding box center [512, 433] width 18 height 18
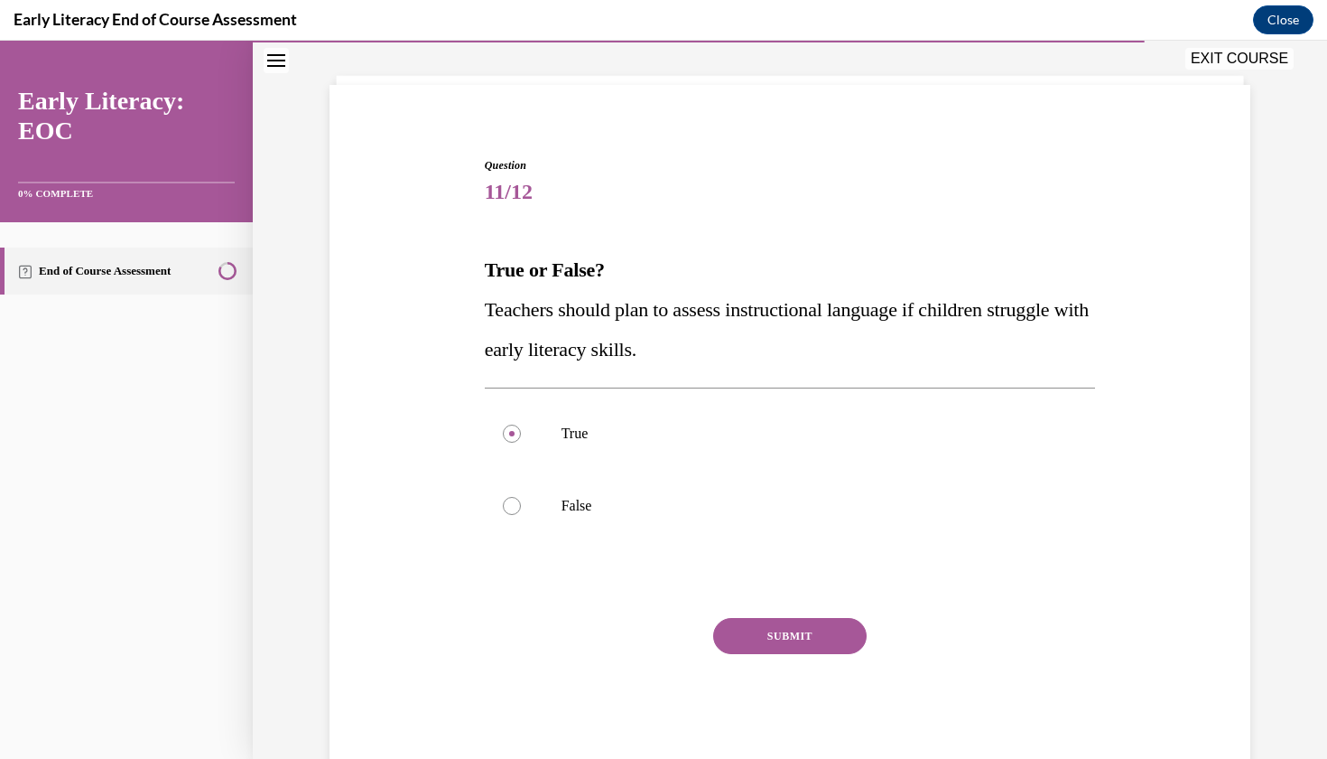
click at [810, 637] on button "SUBMIT" at bounding box center [790, 636] width 154 height 36
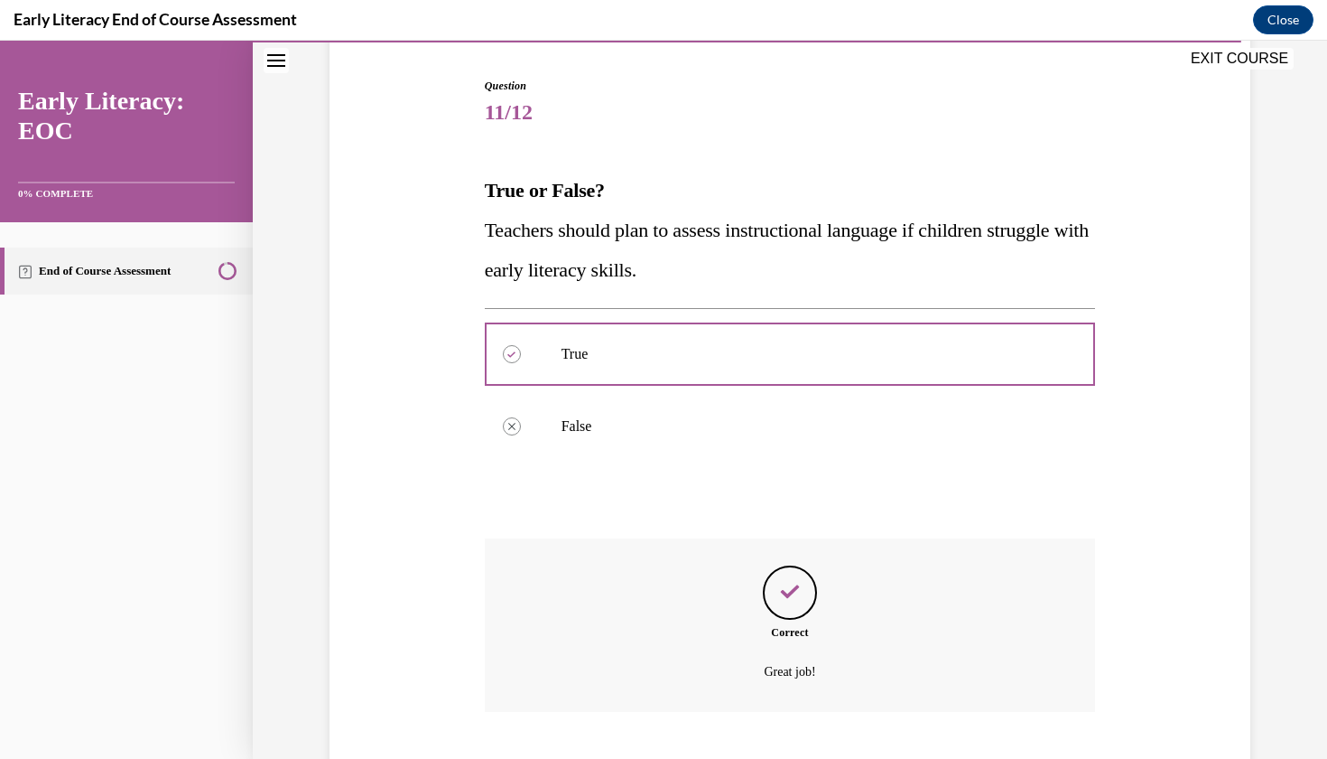
scroll to position [261, 0]
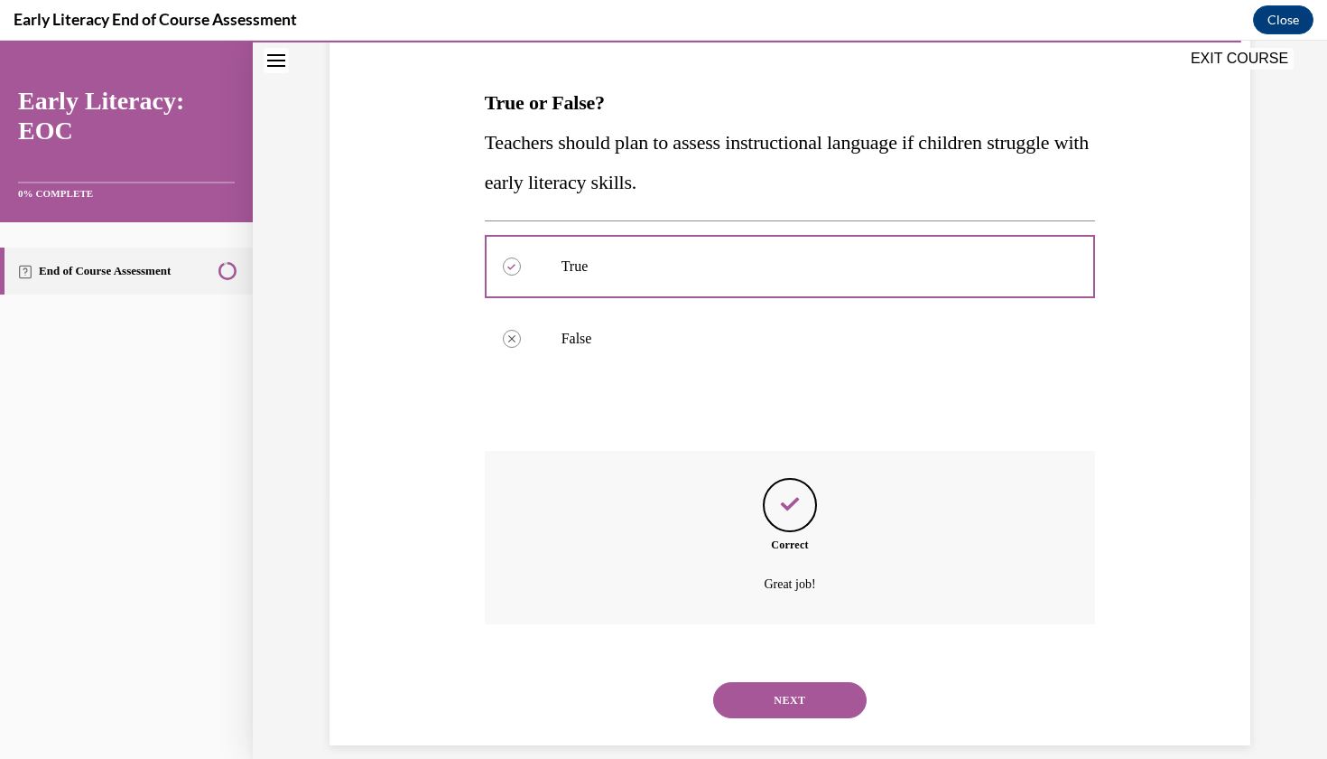
click at [778, 692] on button "NEXT" at bounding box center [790, 700] width 154 height 36
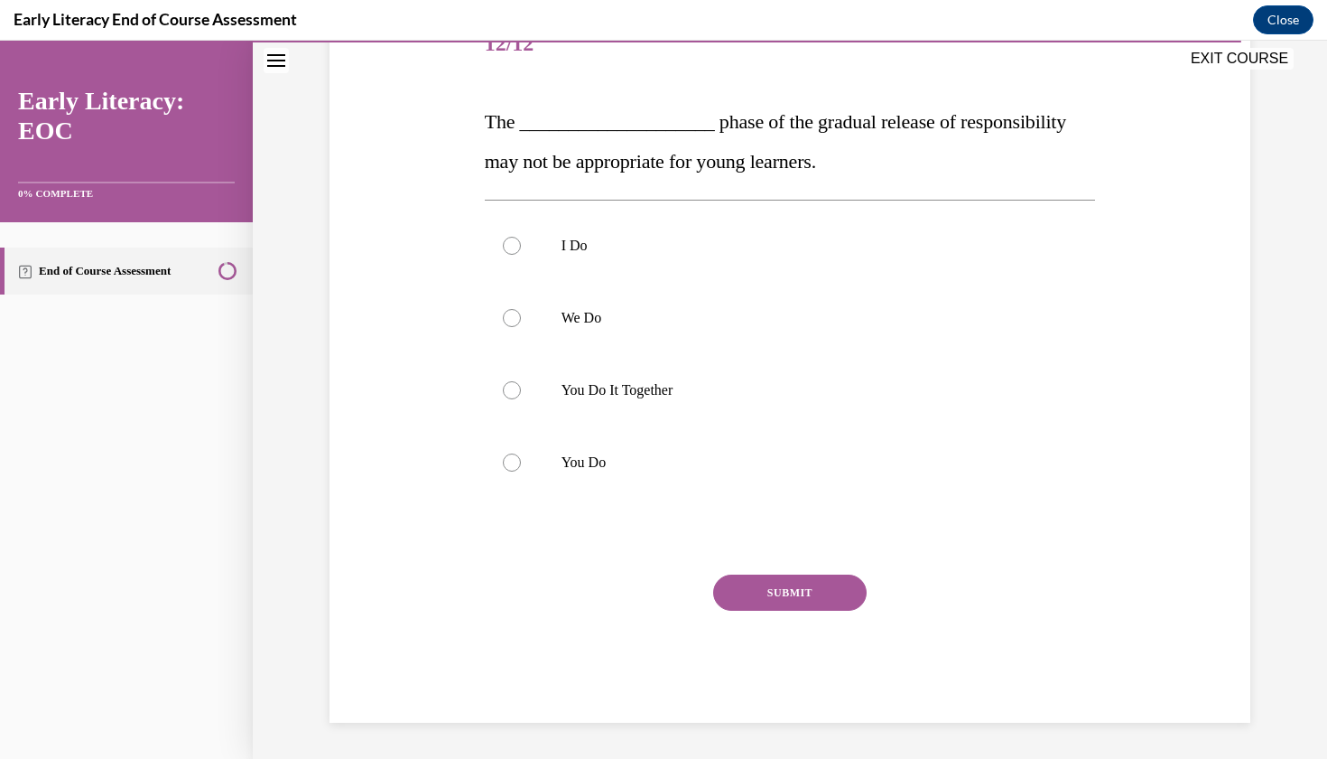
scroll to position [219, 0]
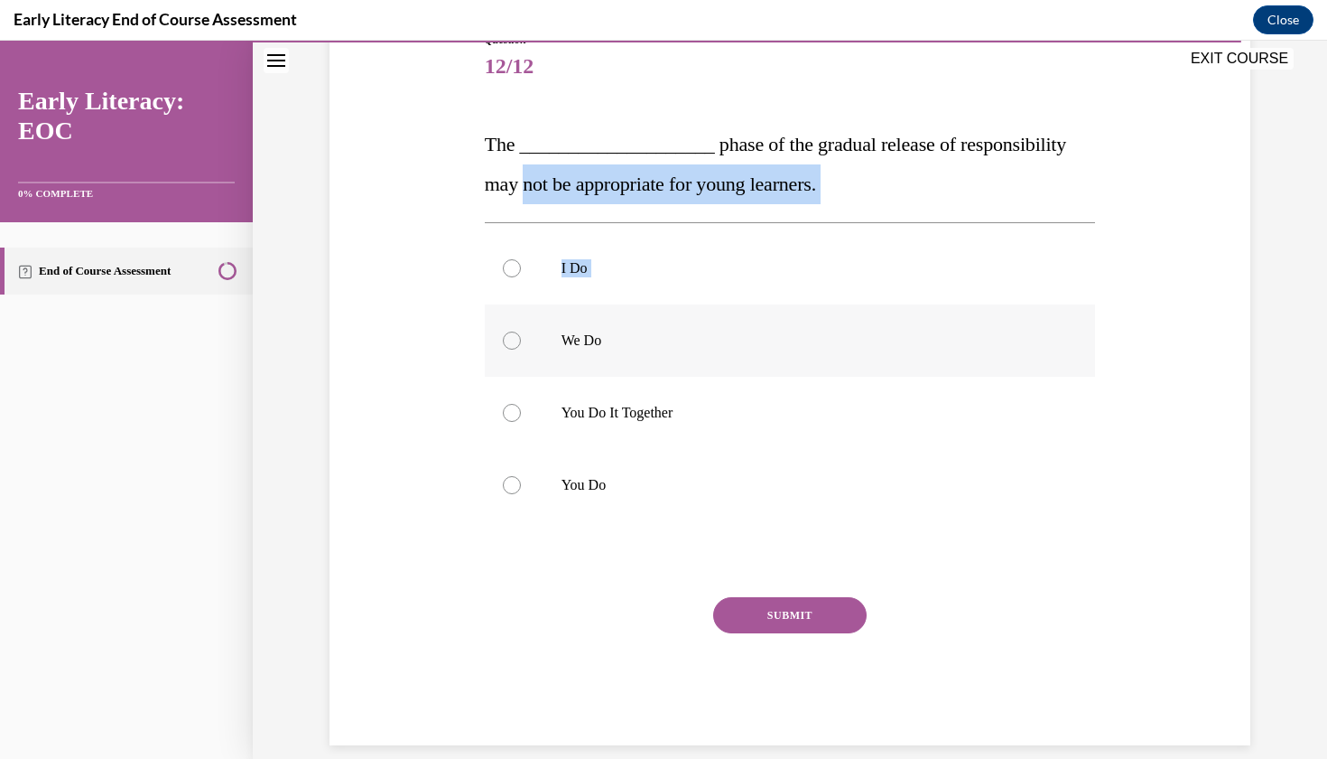
drag, startPoint x: 487, startPoint y: 157, endPoint x: 573, endPoint y: 322, distance: 186.6
click at [577, 322] on div "Question 12/12 The ____________________ phase of the gradual release of respons…" at bounding box center [790, 388] width 611 height 713
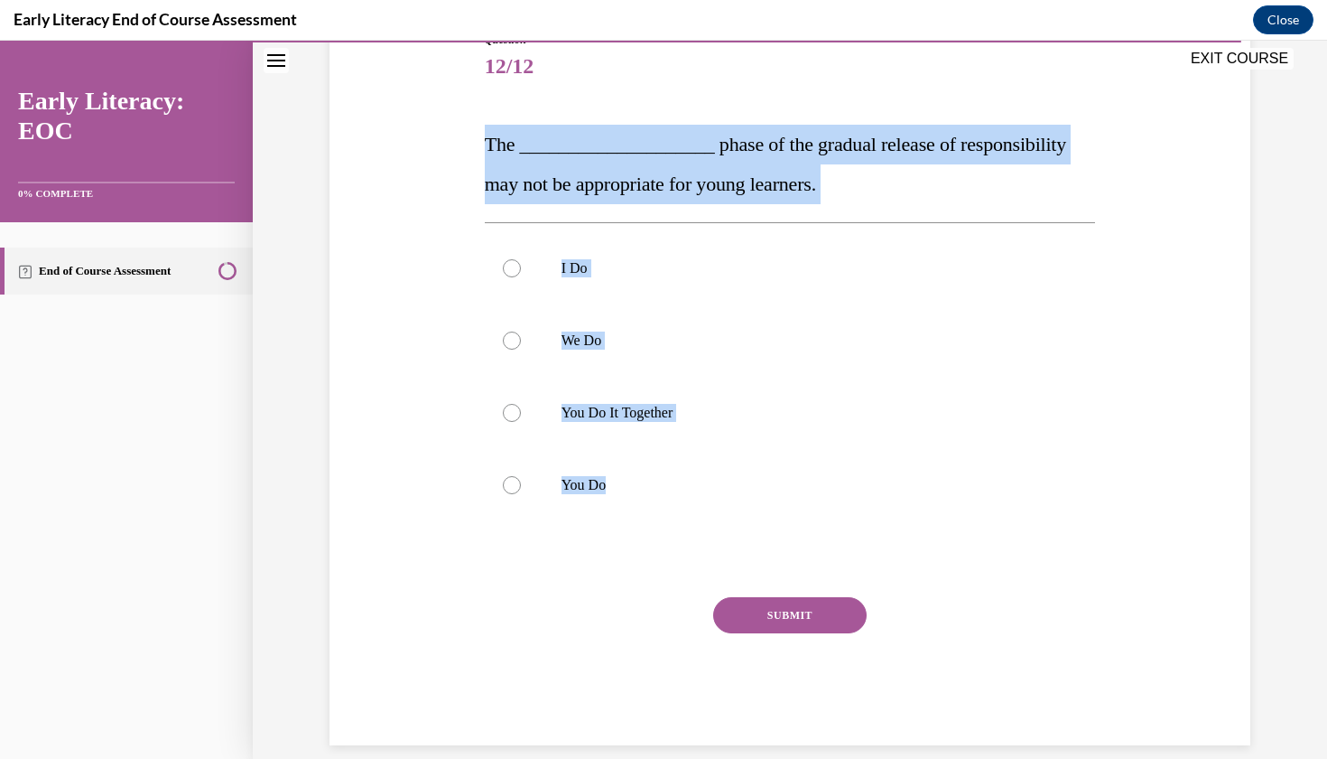
drag, startPoint x: 490, startPoint y: 153, endPoint x: 666, endPoint y: 541, distance: 426.4
click at [666, 541] on div "Question 12/12 The ____________________ phase of the gradual release of respons…" at bounding box center [790, 388] width 611 height 713
copy div "The ____________________ phase of the gradual release of responsibility may not…"
click at [511, 485] on div at bounding box center [512, 485] width 18 height 18
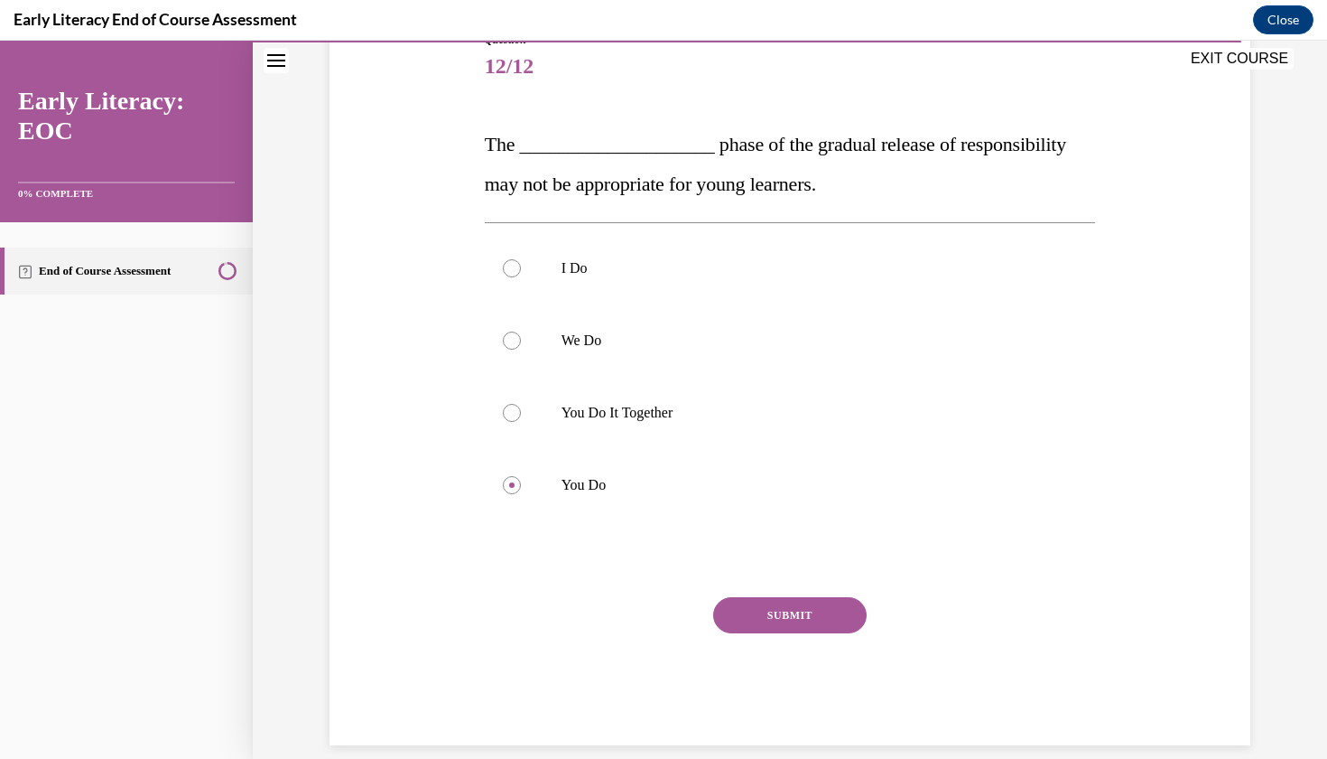
click at [807, 610] on button "SUBMIT" at bounding box center [790, 615] width 154 height 36
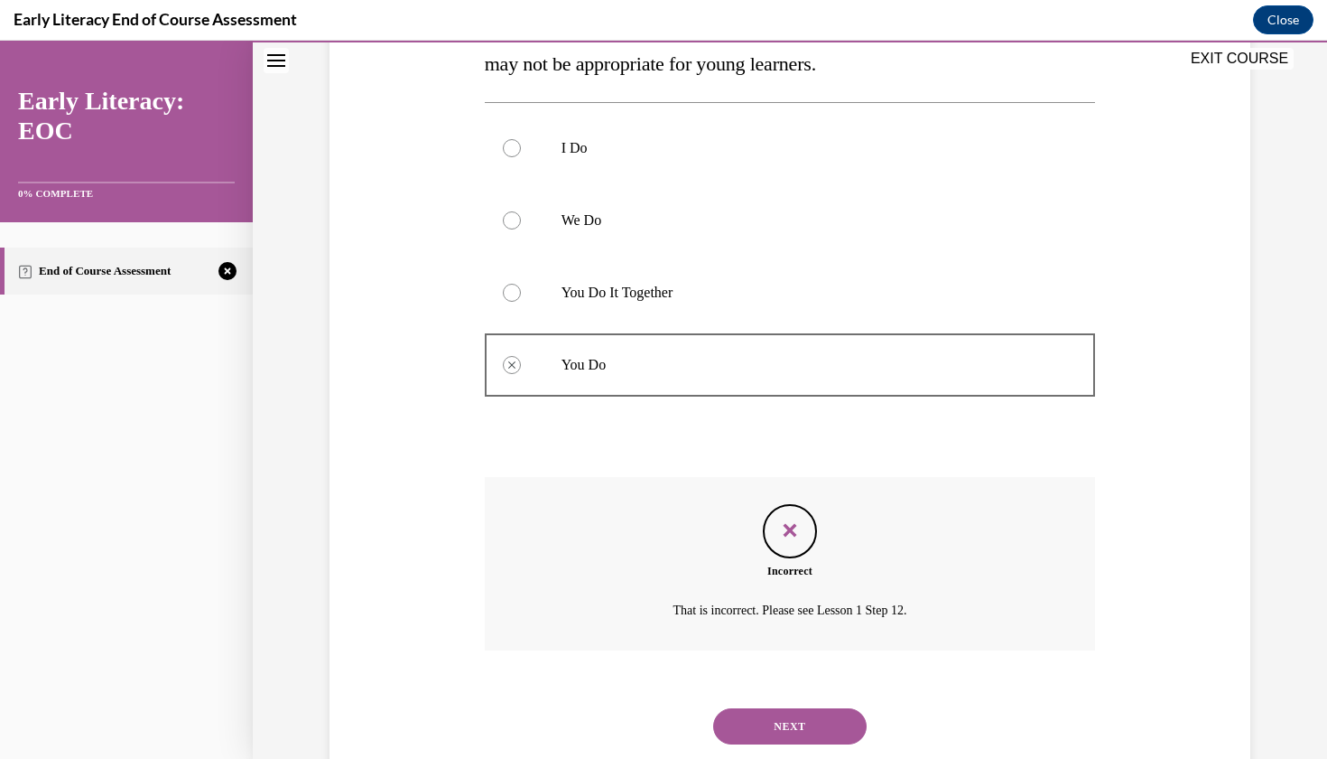
scroll to position [366, 0]
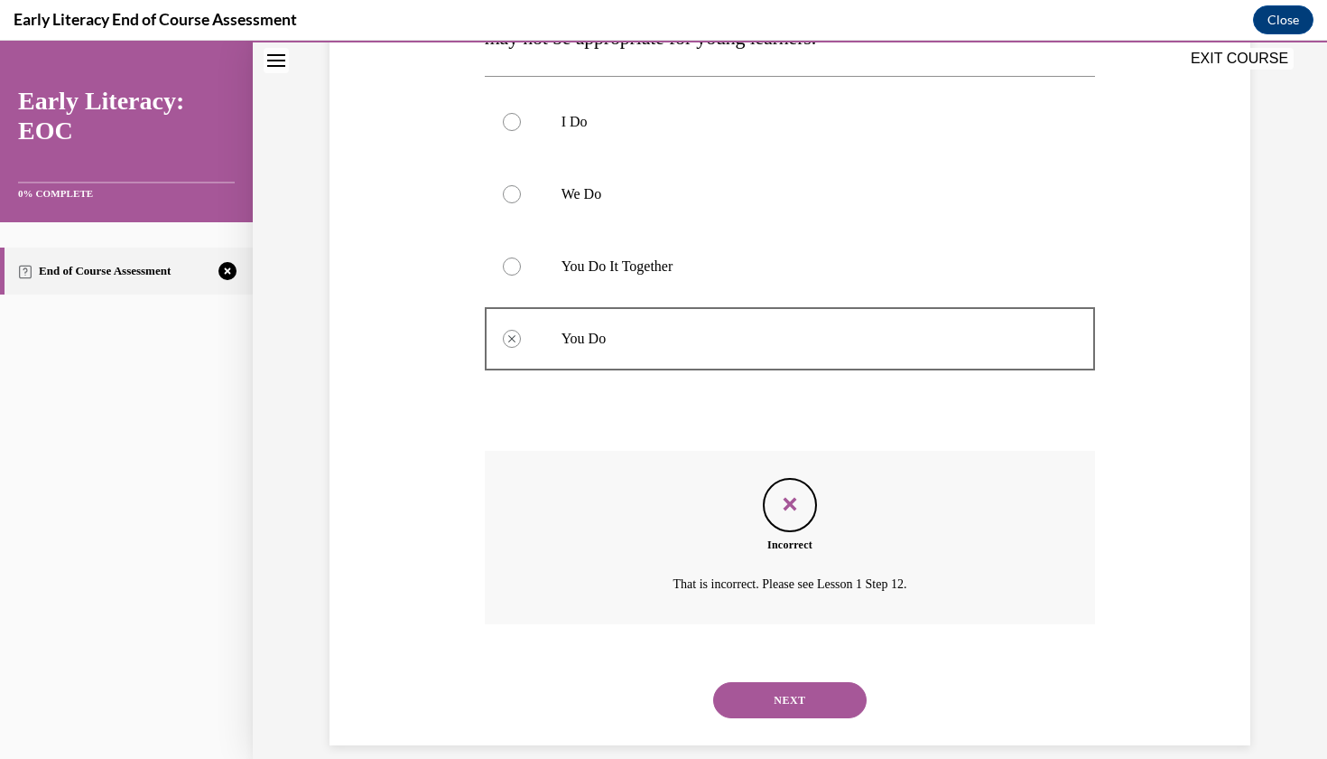
click at [765, 682] on button "NEXT" at bounding box center [790, 700] width 154 height 36
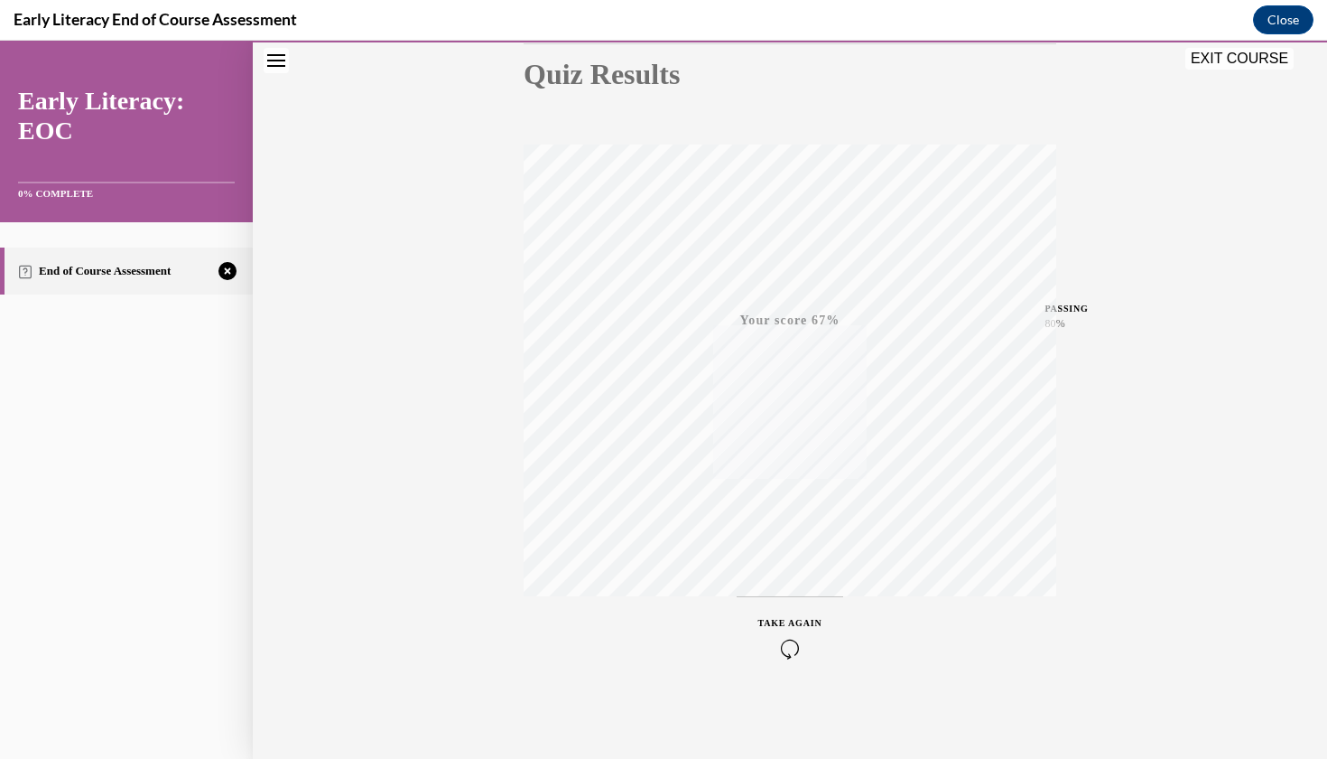
click at [794, 647] on icon "button" at bounding box center [791, 648] width 64 height 20
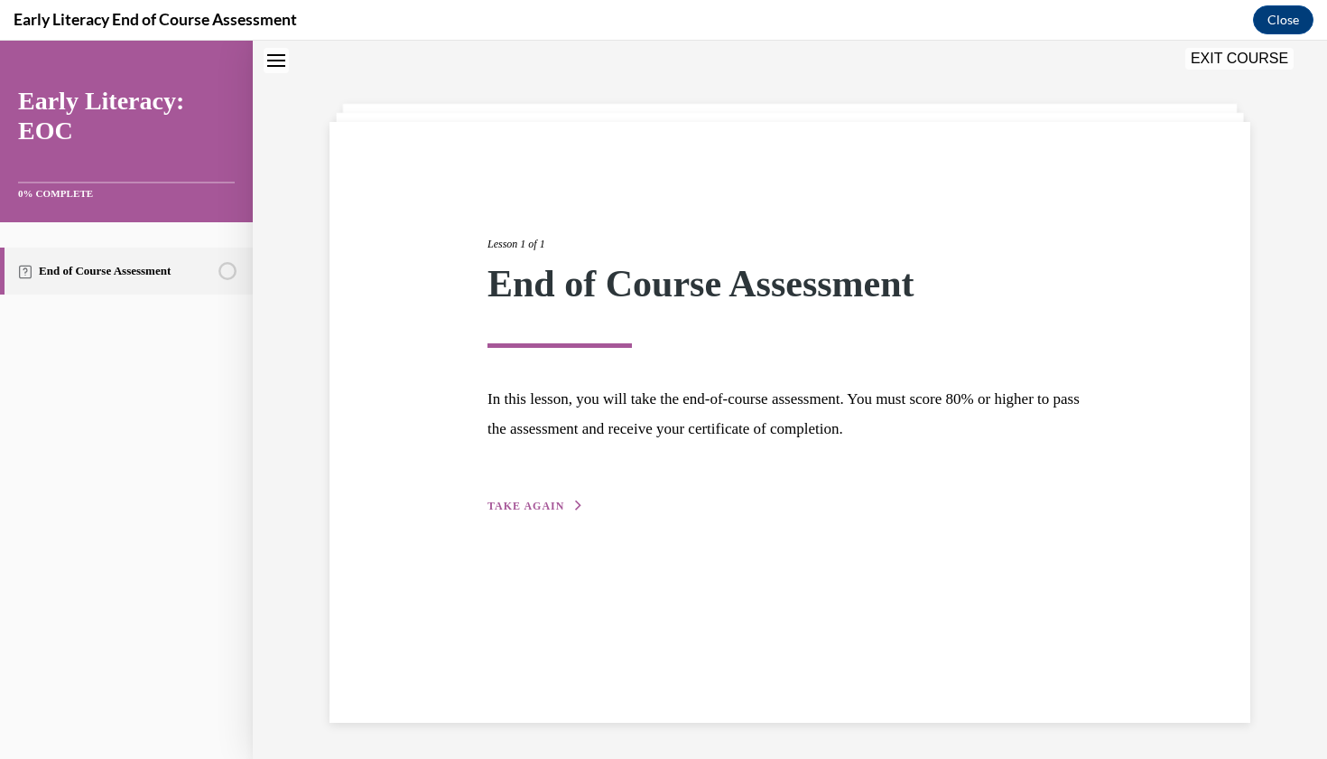
click at [538, 503] on span "TAKE AGAIN" at bounding box center [526, 505] width 77 height 13
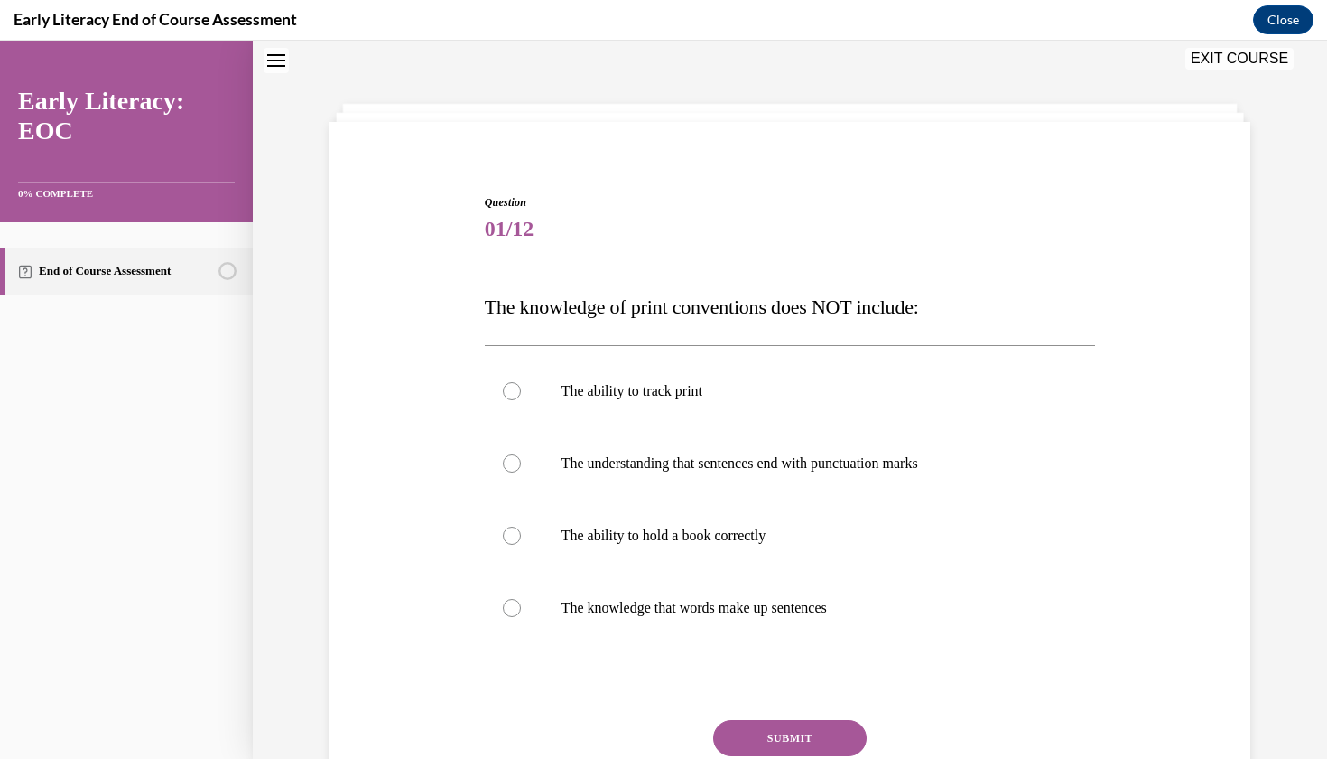
scroll to position [55, 0]
click at [510, 537] on div at bounding box center [512, 537] width 18 height 18
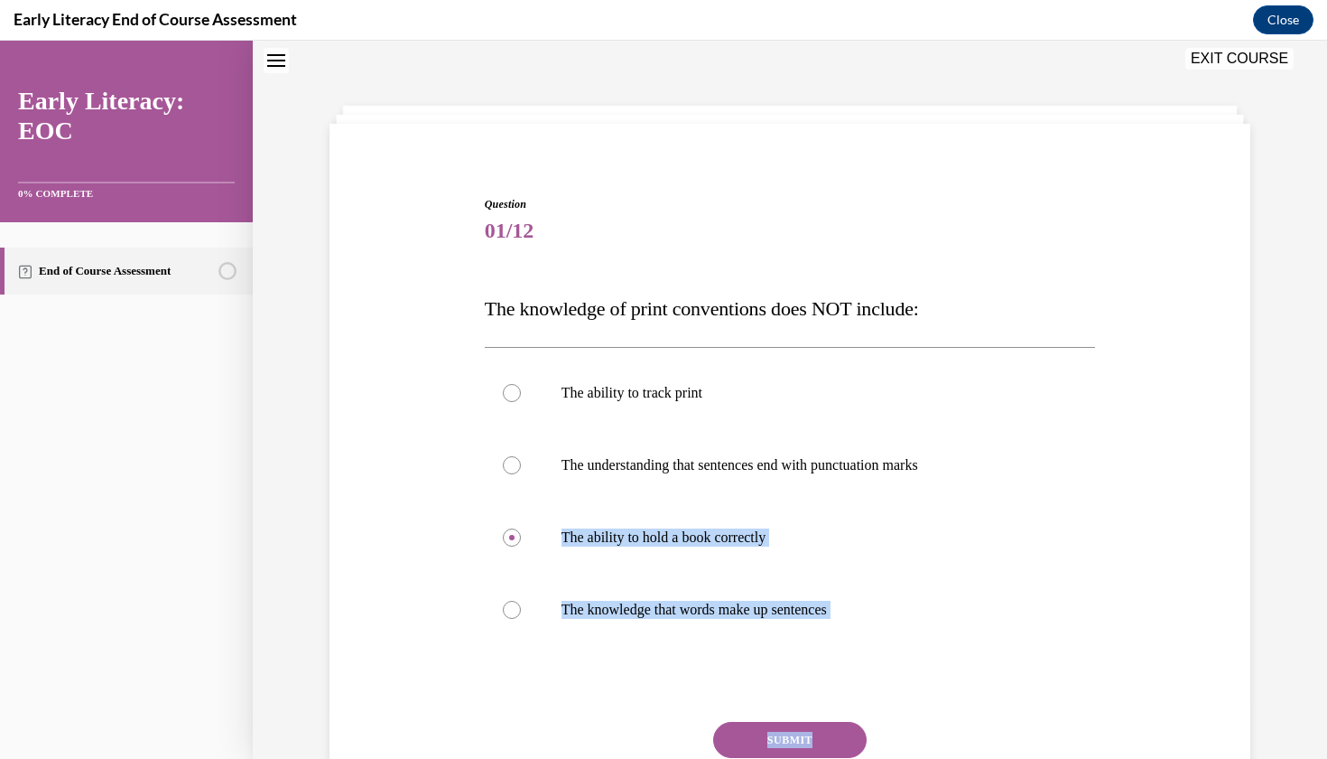
drag, startPoint x: 510, startPoint y: 537, endPoint x: 722, endPoint y: 727, distance: 284.6
click at [722, 727] on div "Question 01/12 The knowledge of print conventions does NOT include: The ability…" at bounding box center [790, 533] width 611 height 674
click at [779, 734] on button "SUBMIT" at bounding box center [790, 740] width 154 height 36
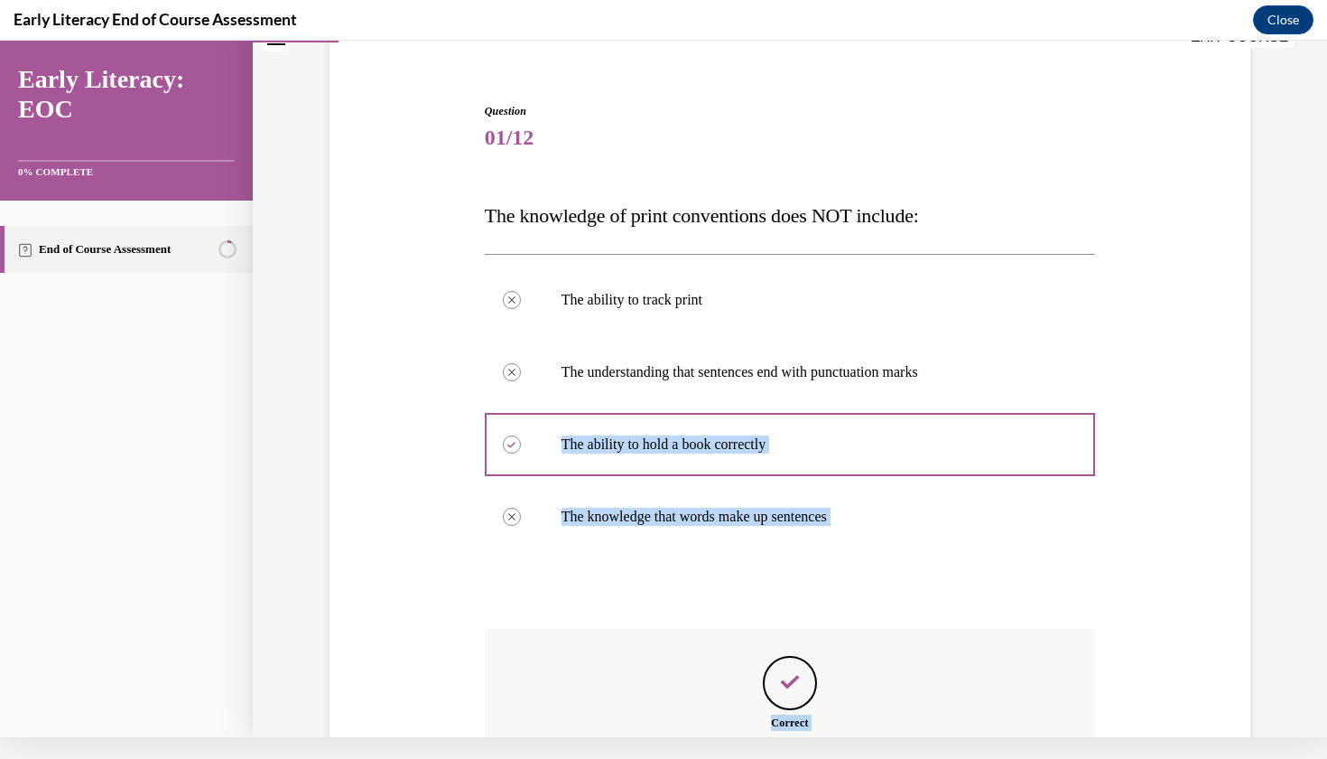
scroll to position [326, 0]
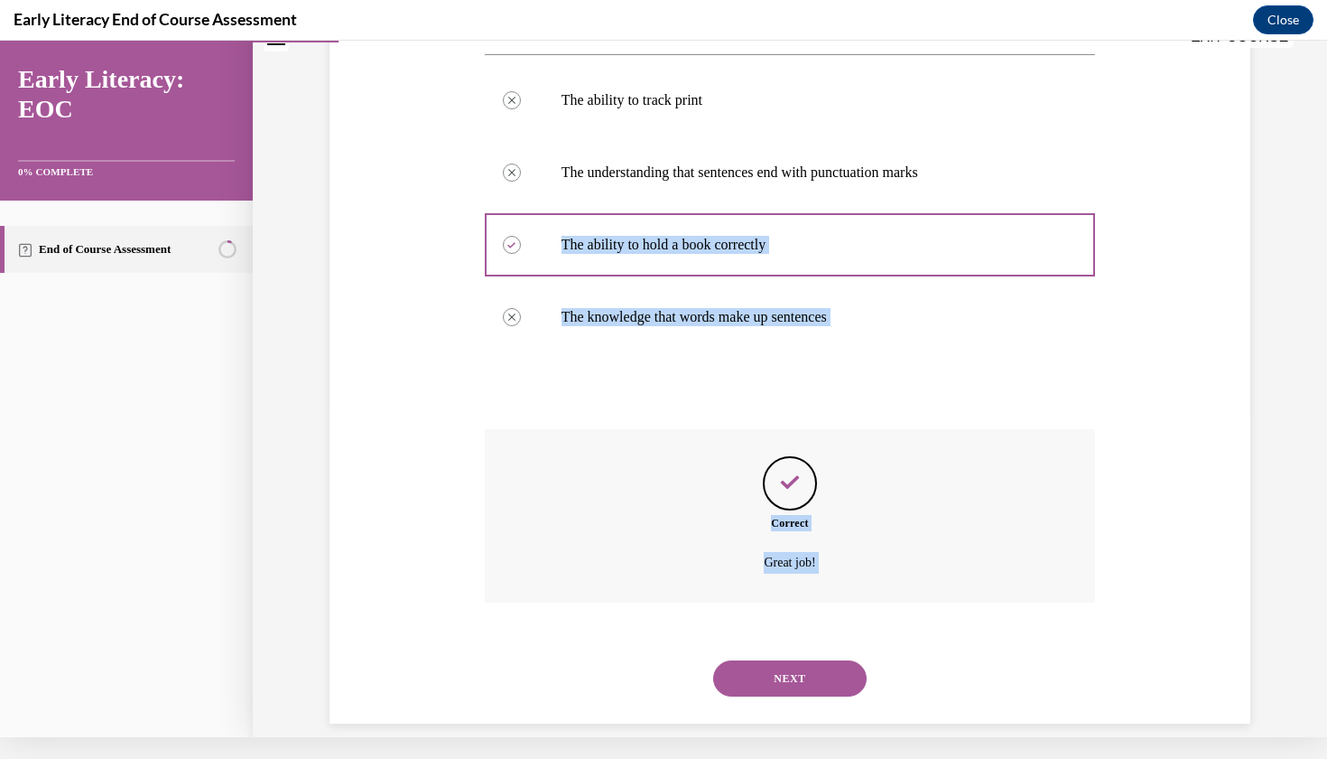
click at [757, 660] on button "NEXT" at bounding box center [790, 678] width 154 height 36
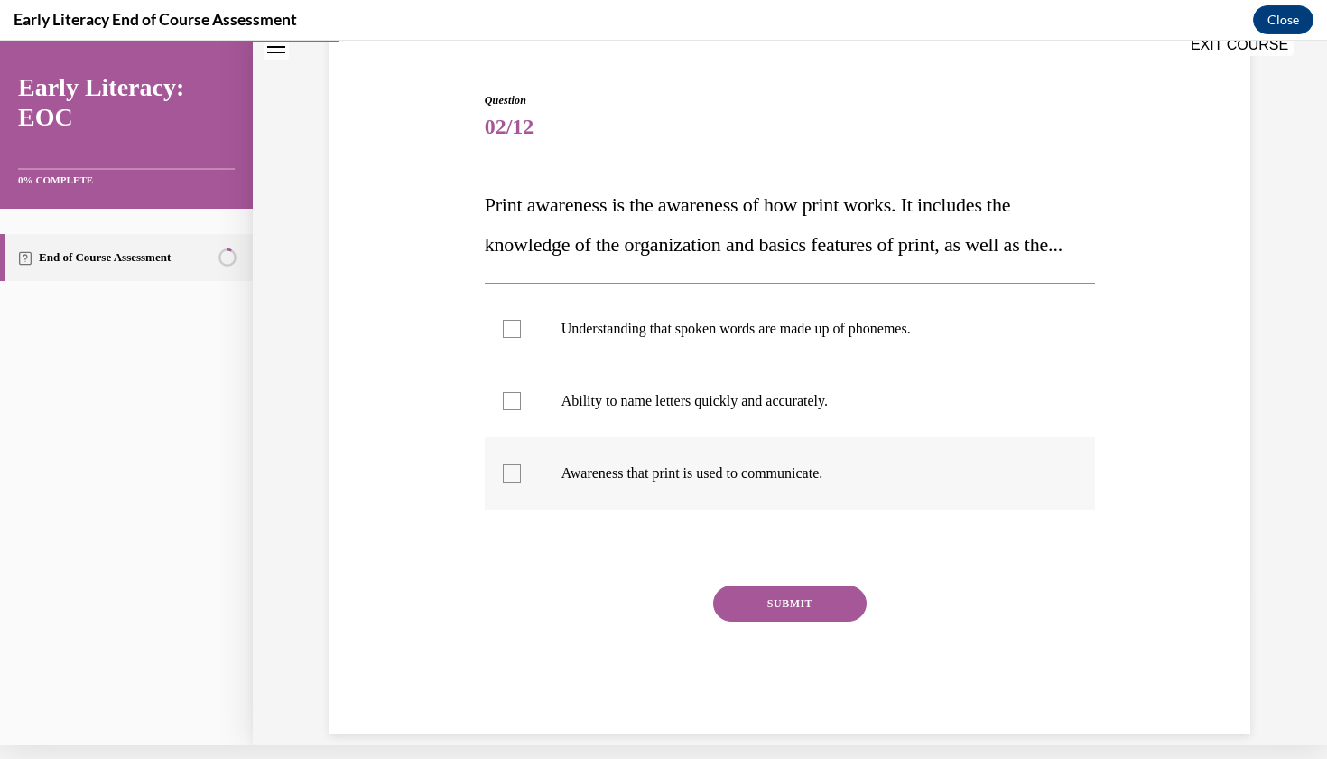
scroll to position [126, 0]
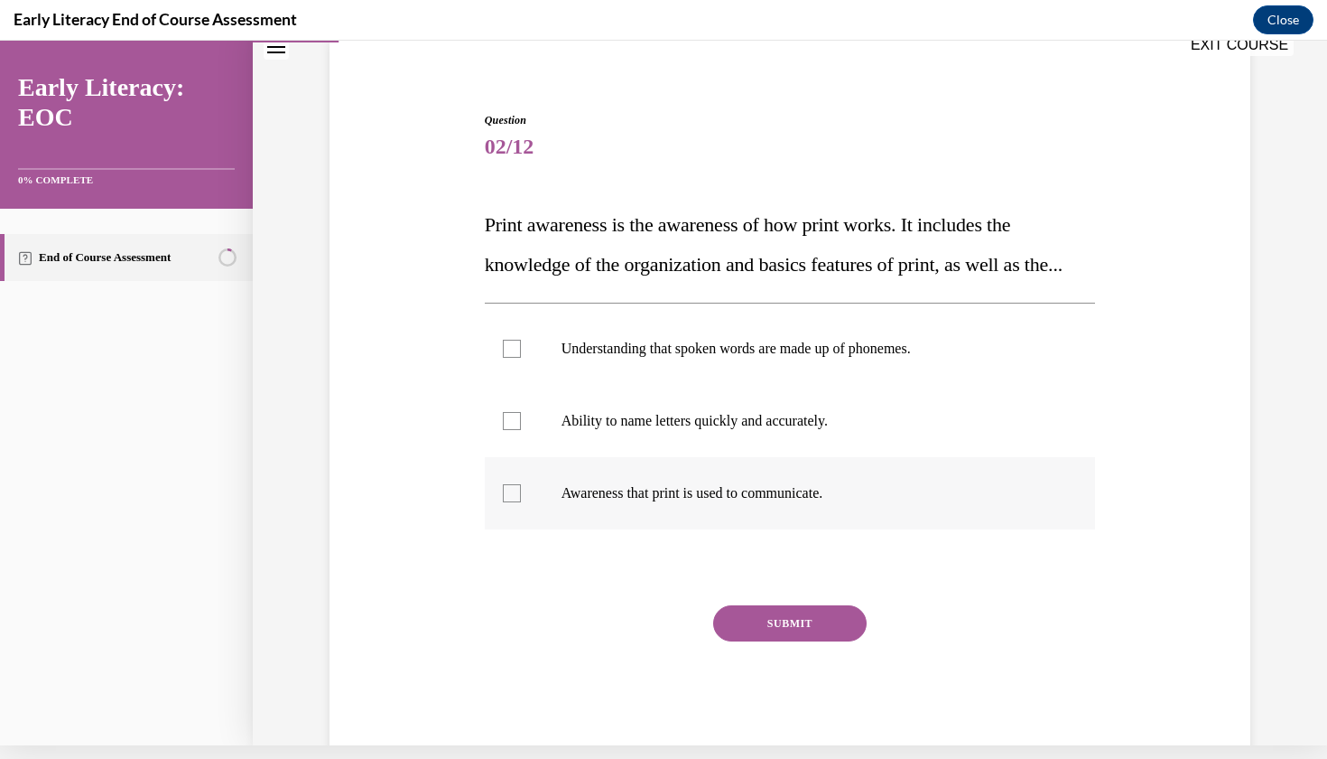
click at [510, 502] on div at bounding box center [512, 493] width 18 height 18
click at [774, 641] on button "SUBMIT" at bounding box center [790, 623] width 154 height 36
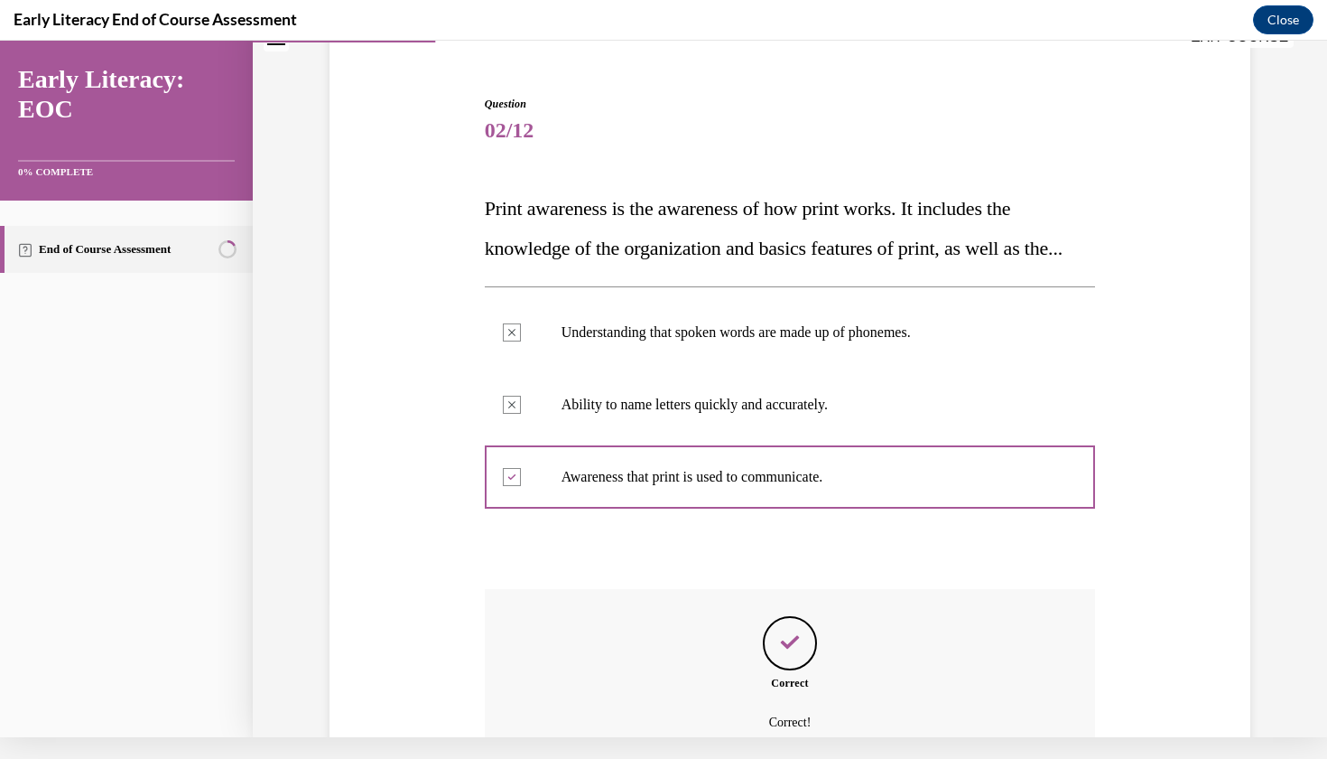
scroll to position [333, 0]
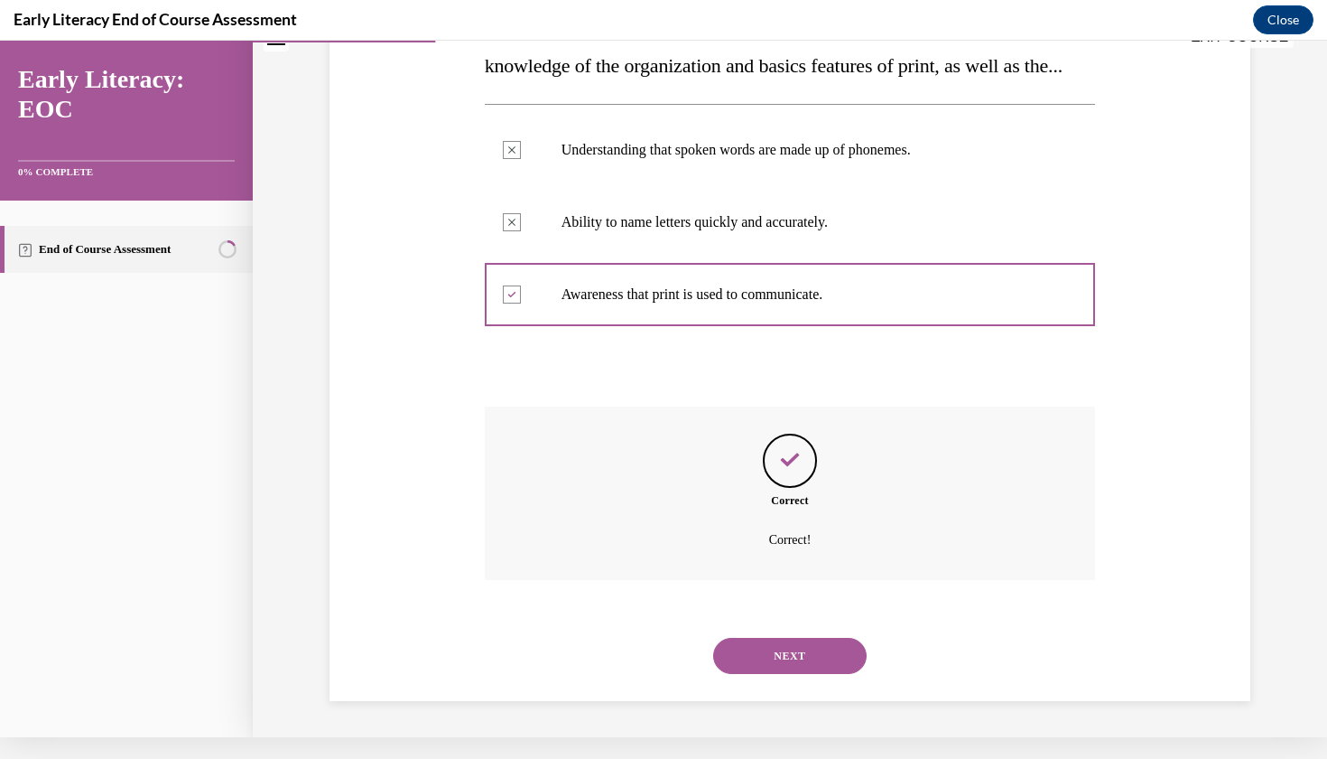
click at [772, 666] on button "NEXT" at bounding box center [790, 656] width 154 height 36
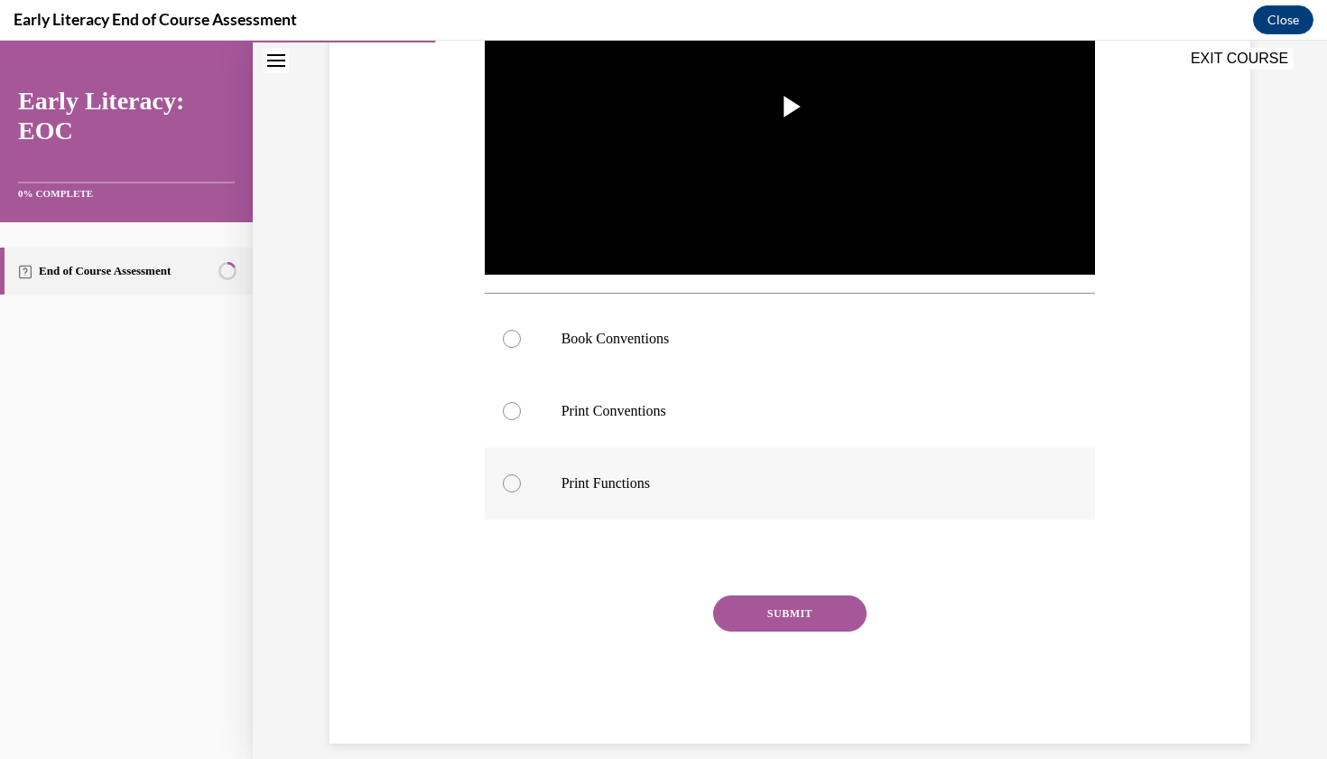
scroll to position [466, 0]
click at [519, 408] on div at bounding box center [512, 412] width 18 height 18
click at [517, 337] on div at bounding box center [512, 340] width 18 height 18
click at [796, 613] on button "SUBMIT" at bounding box center [790, 614] width 154 height 36
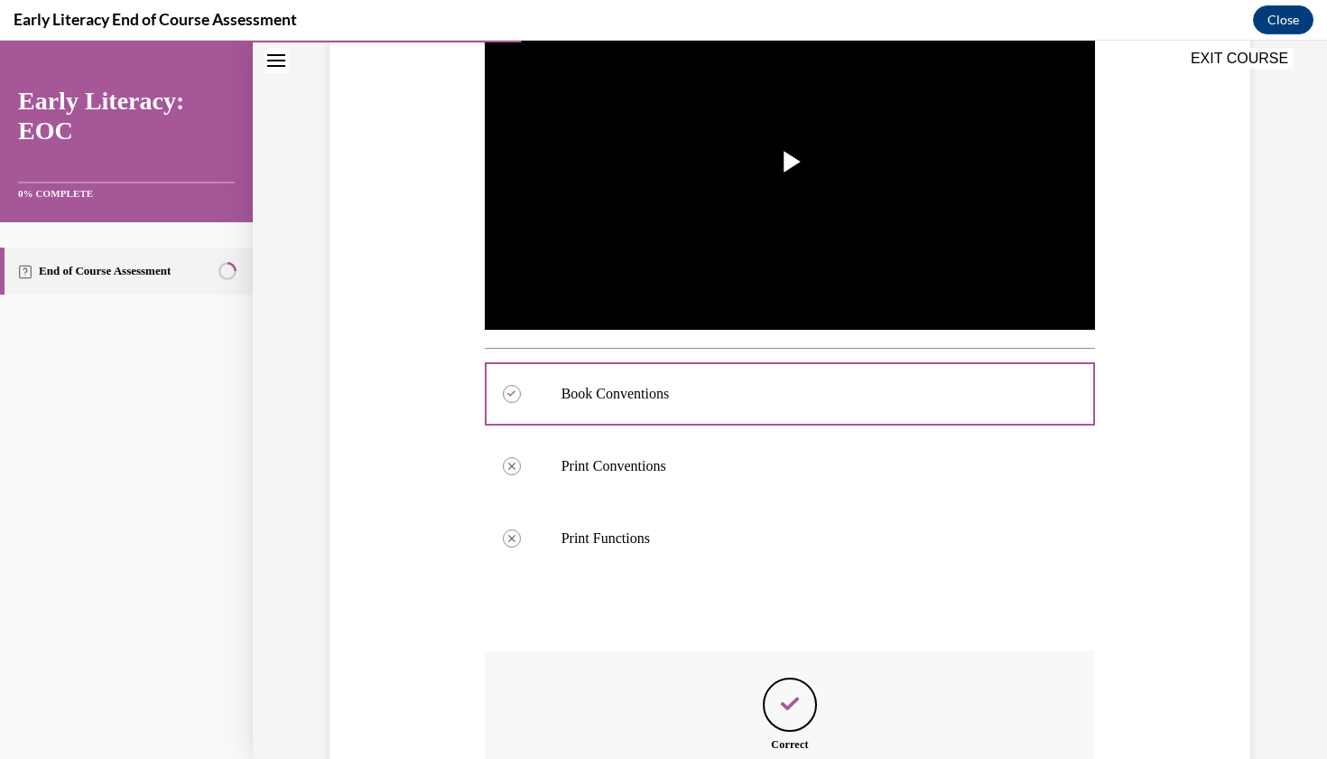
scroll to position [611, 0]
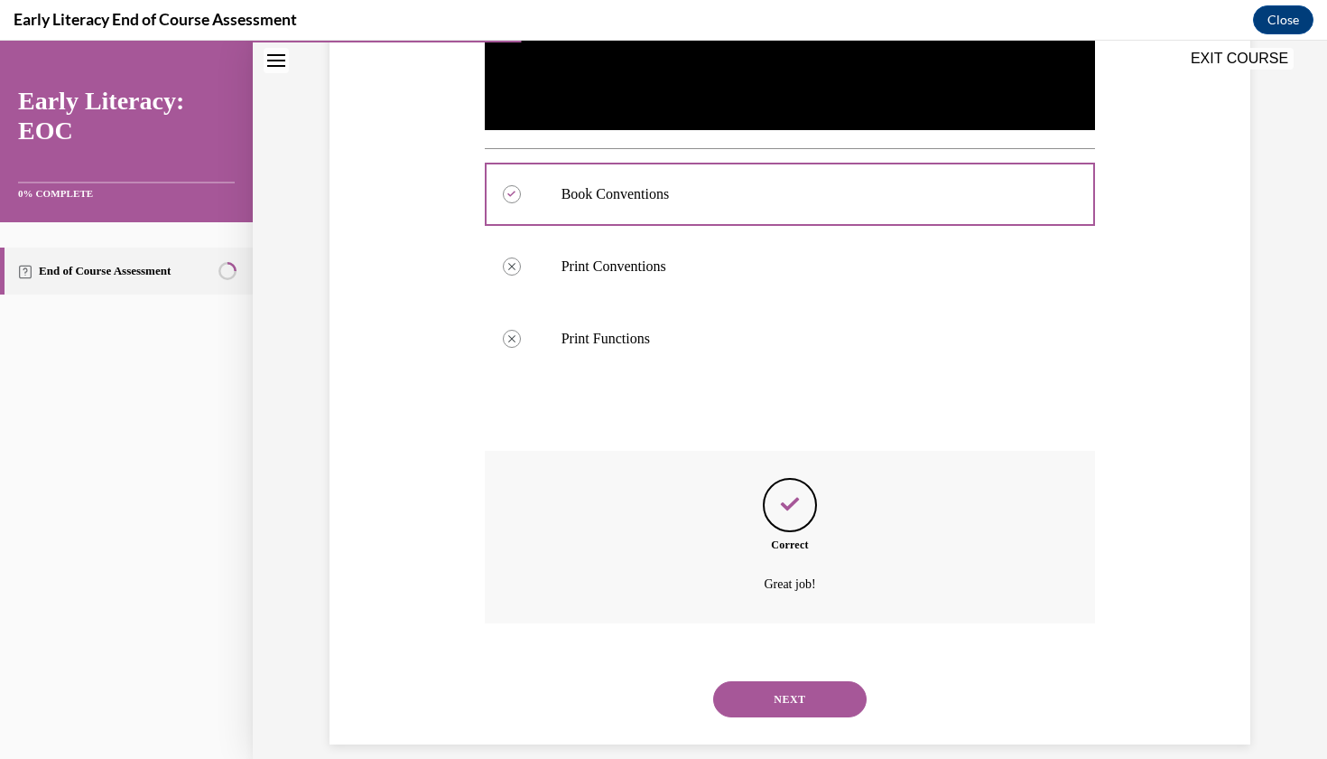
click at [796, 683] on button "NEXT" at bounding box center [790, 699] width 154 height 36
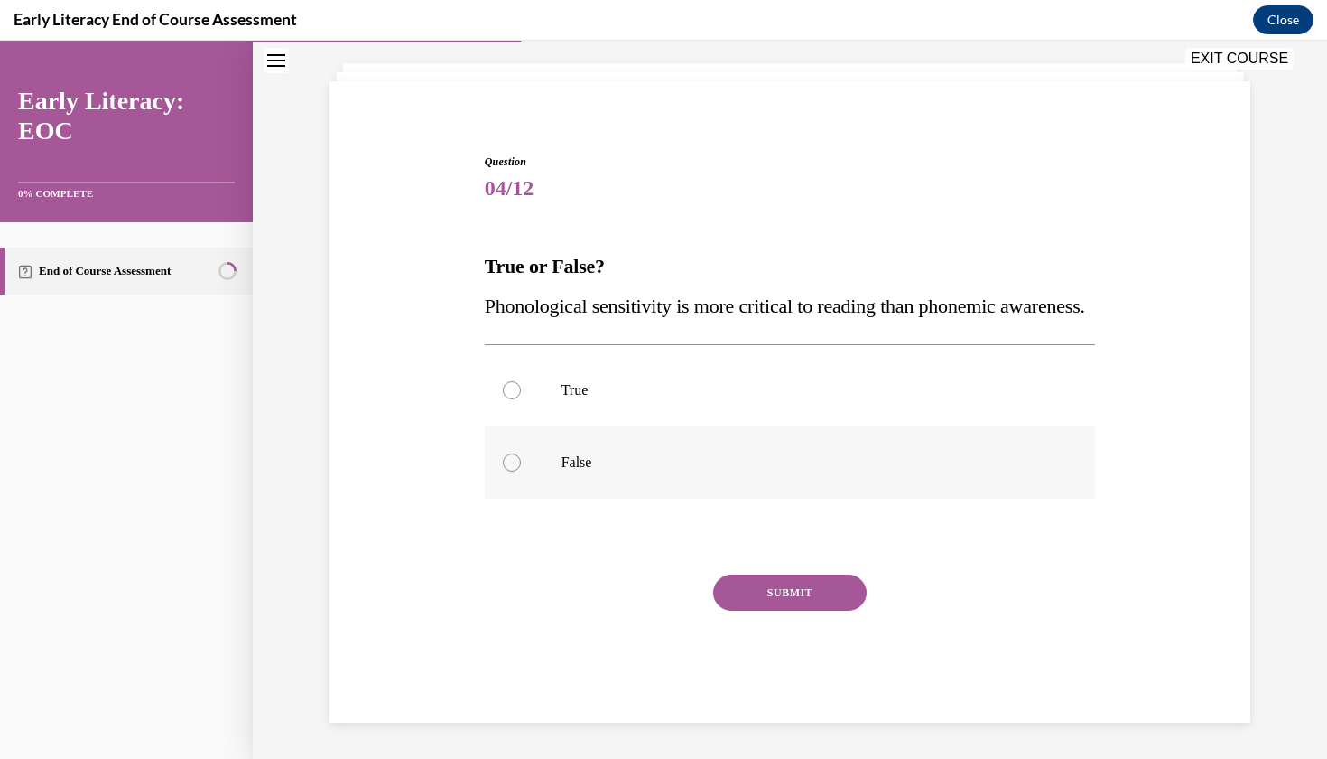
click at [517, 471] on div at bounding box center [512, 462] width 18 height 18
click at [747, 610] on button "SUBMIT" at bounding box center [790, 592] width 154 height 36
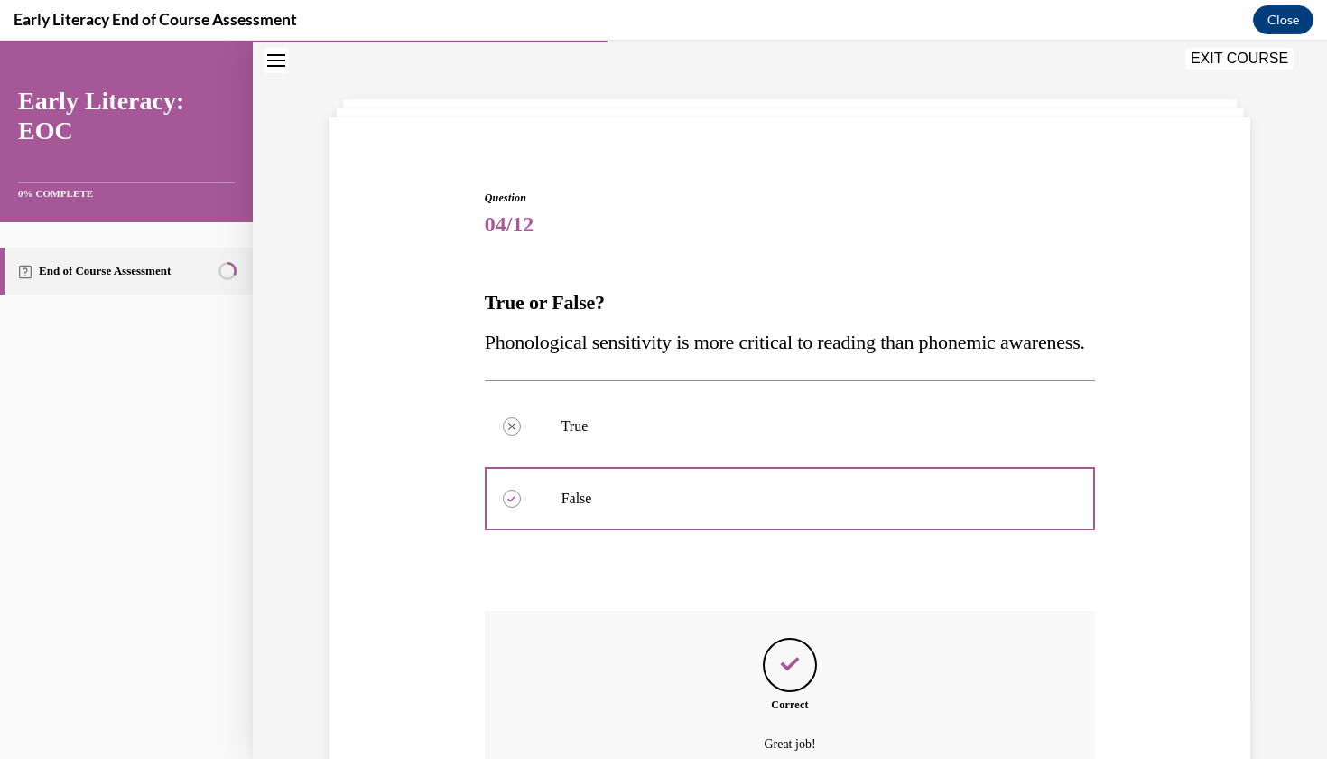
scroll to position [261, 0]
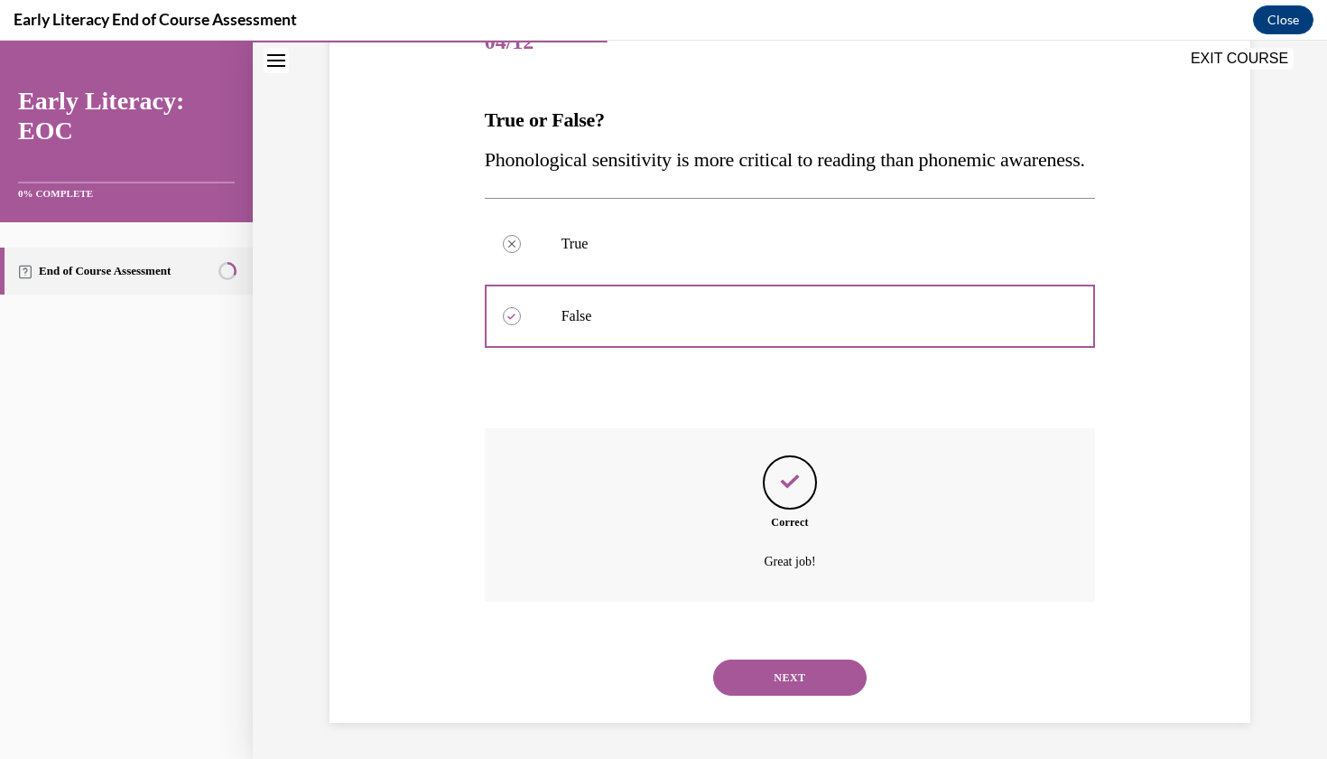
click at [799, 673] on button "NEXT" at bounding box center [790, 677] width 154 height 36
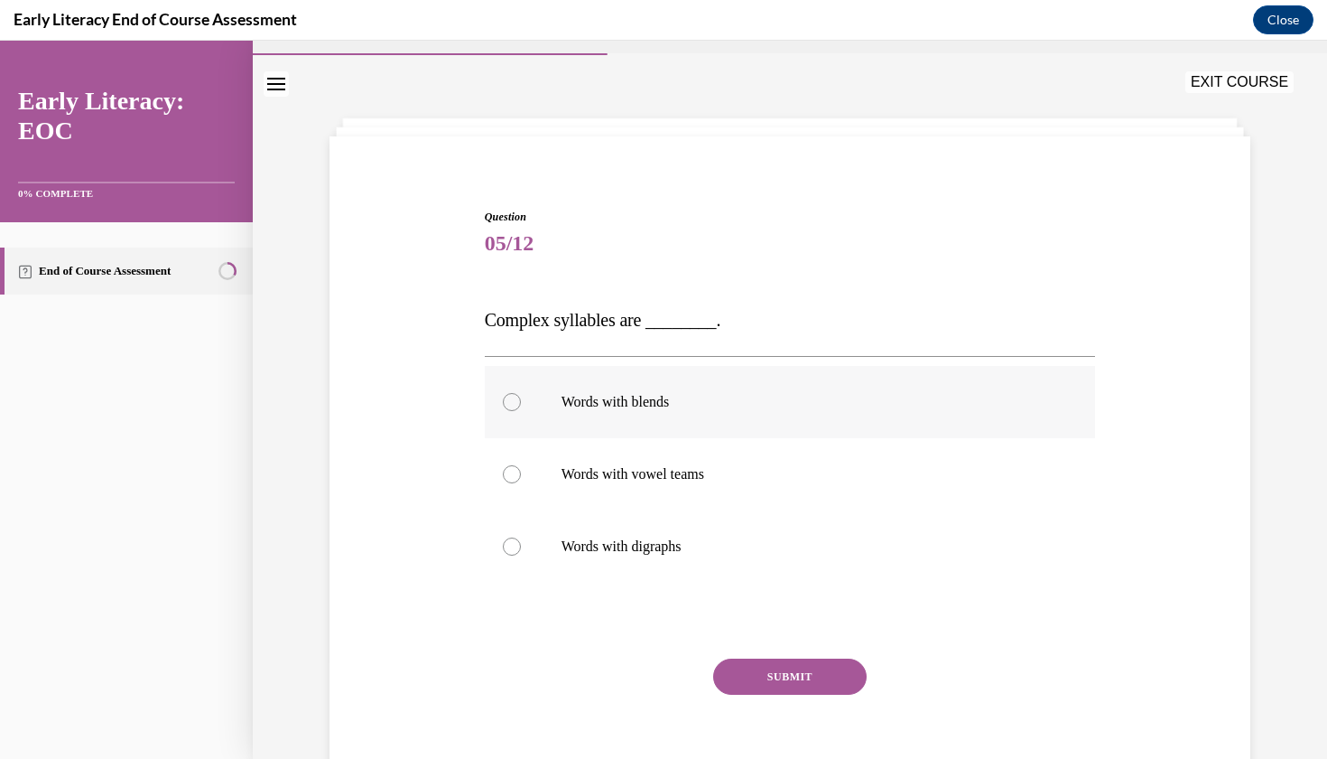
scroll to position [26, 0]
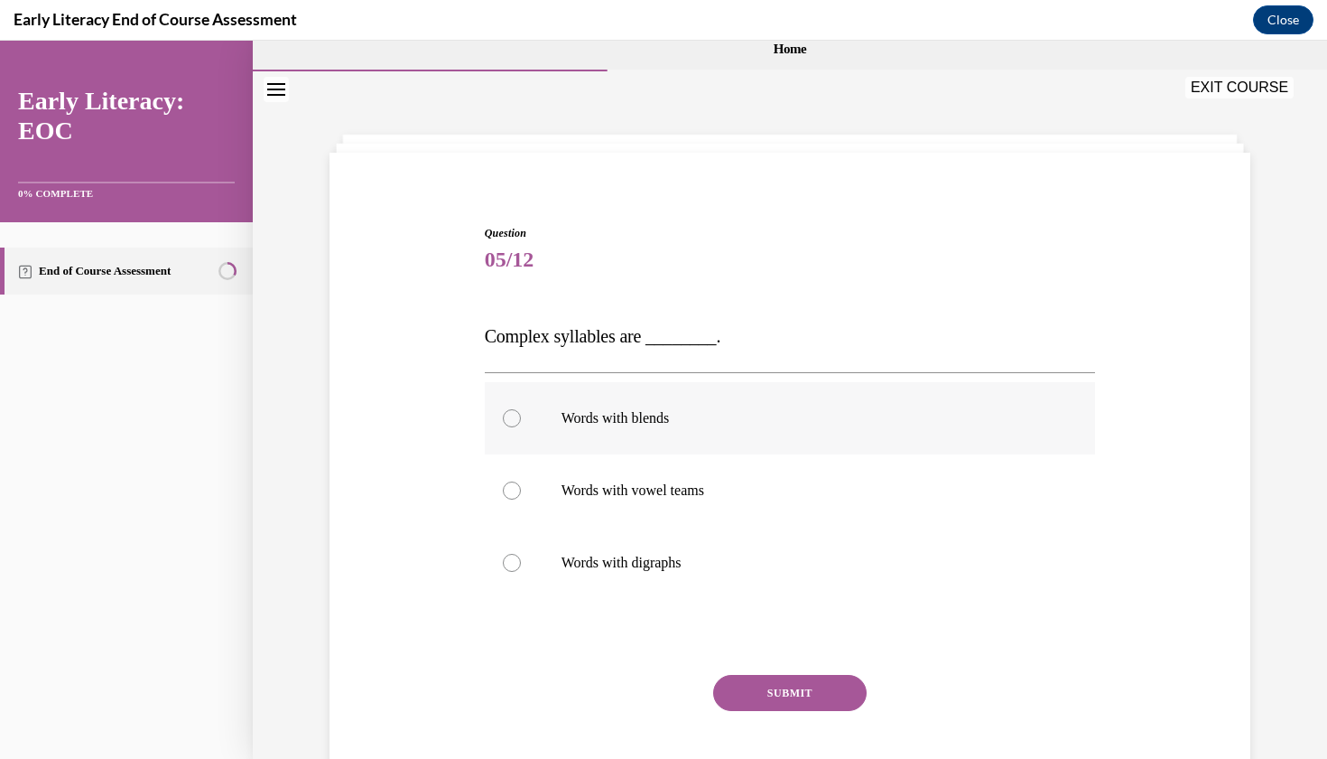
click at [518, 419] on div at bounding box center [512, 418] width 18 height 18
click at [753, 690] on button "SUBMIT" at bounding box center [790, 693] width 154 height 36
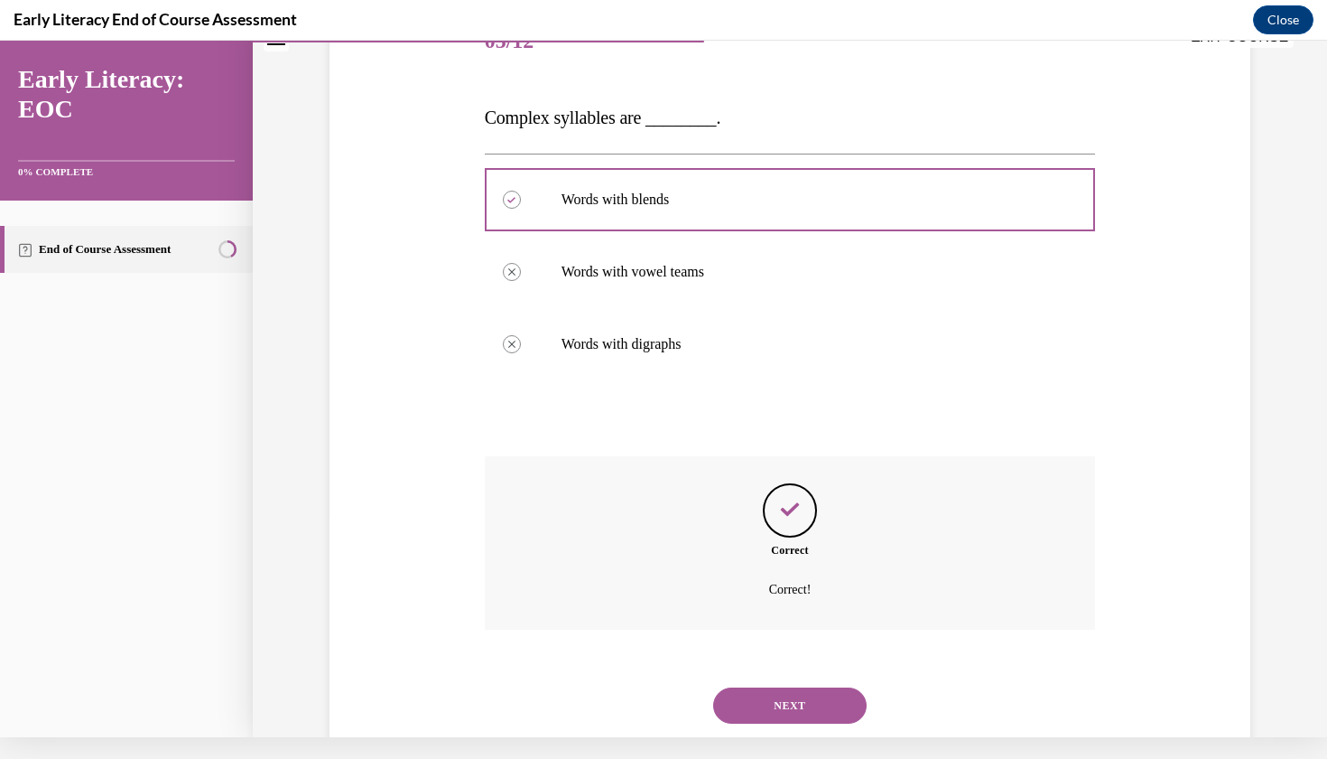
scroll to position [250, 0]
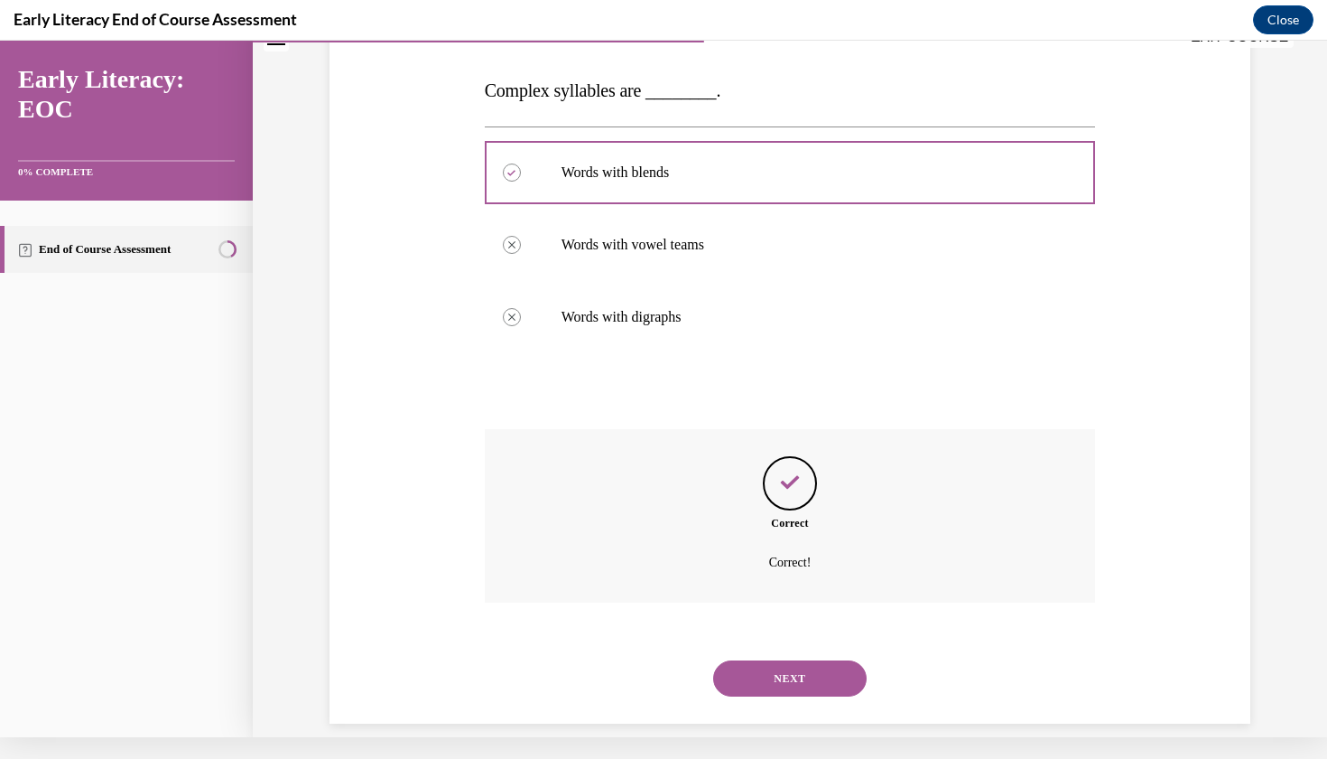
click at [778, 664] on button "NEXT" at bounding box center [790, 678] width 154 height 36
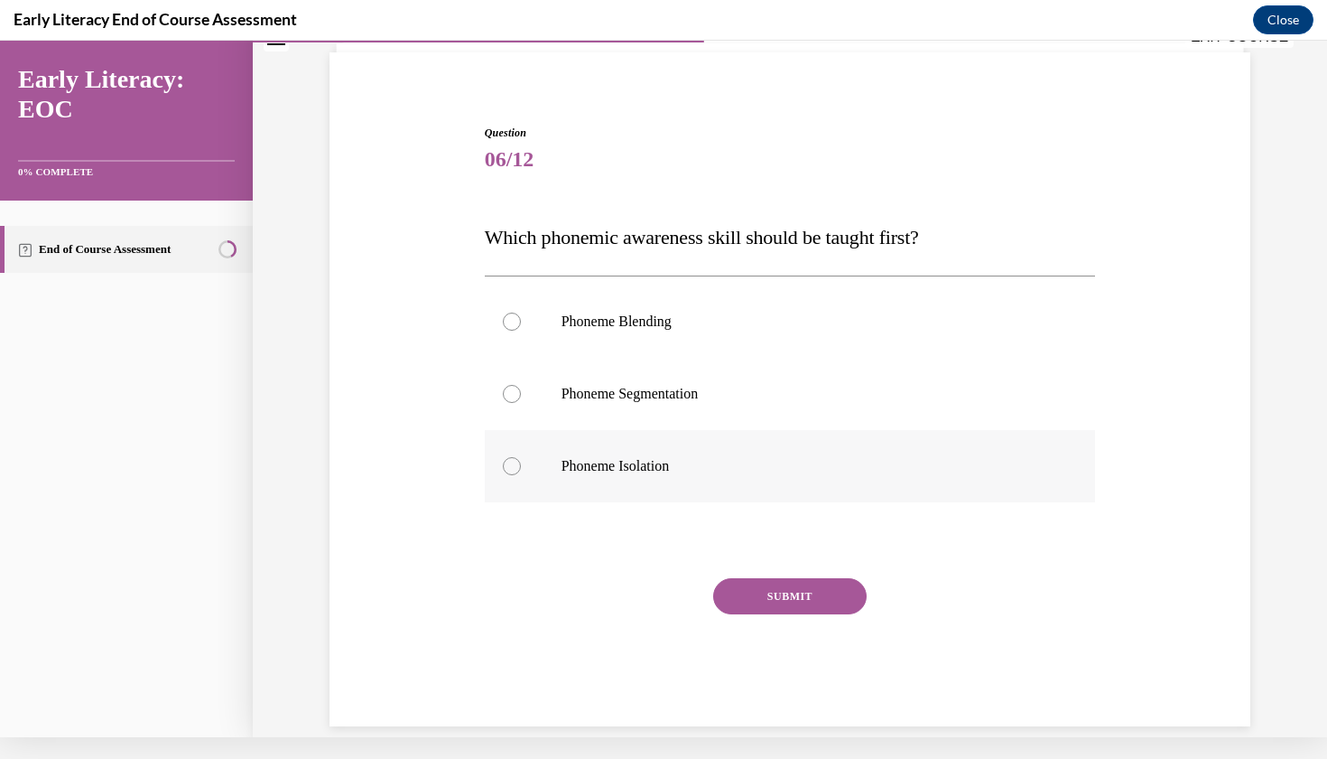
click at [508, 466] on div at bounding box center [512, 466] width 18 height 18
click at [786, 596] on button "SUBMIT" at bounding box center [790, 596] width 154 height 36
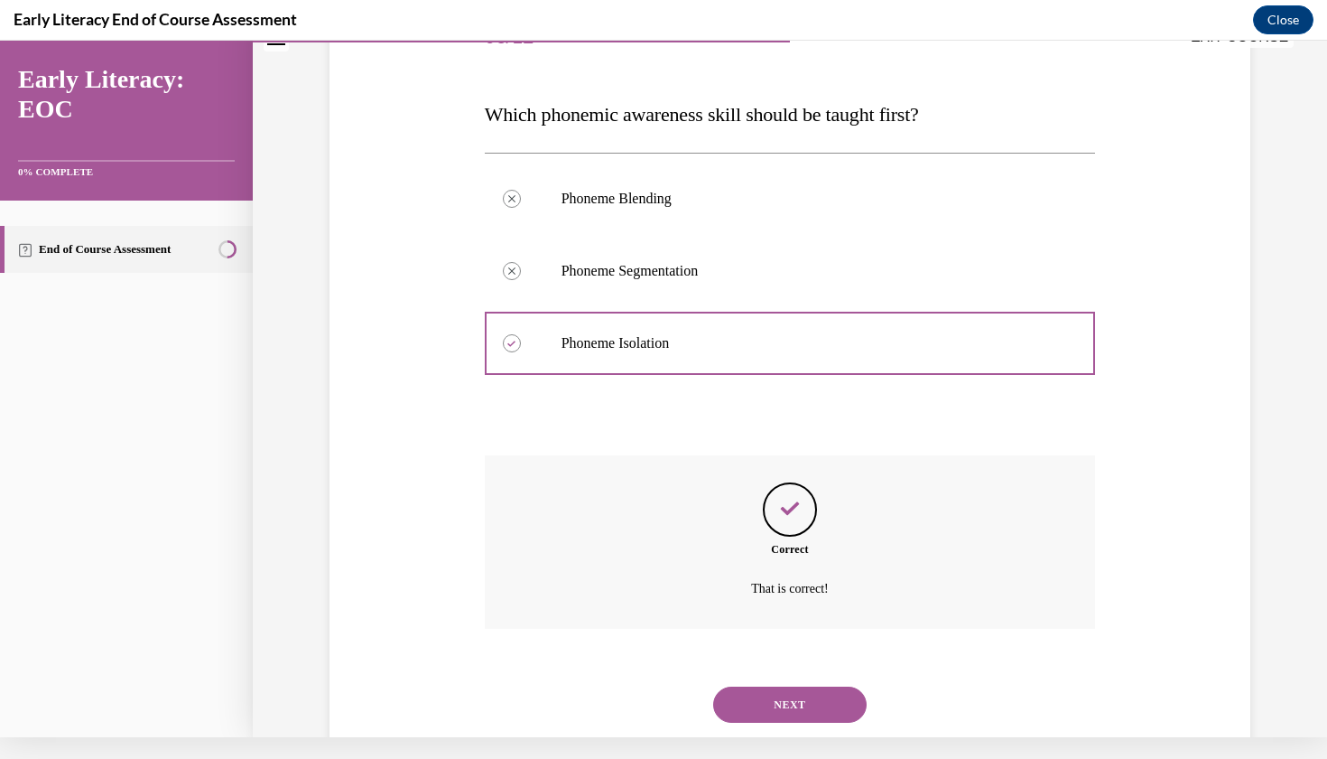
scroll to position [254, 0]
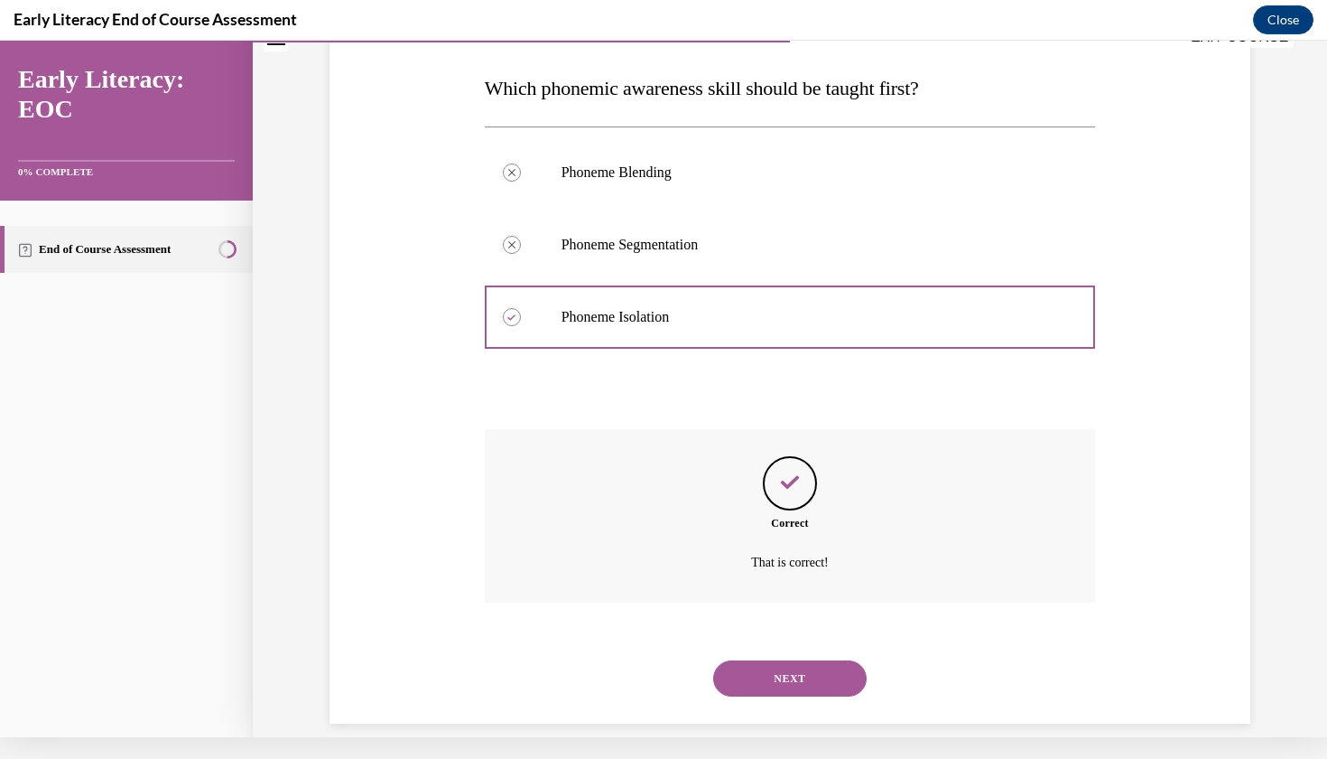
click at [790, 661] on button "NEXT" at bounding box center [790, 678] width 154 height 36
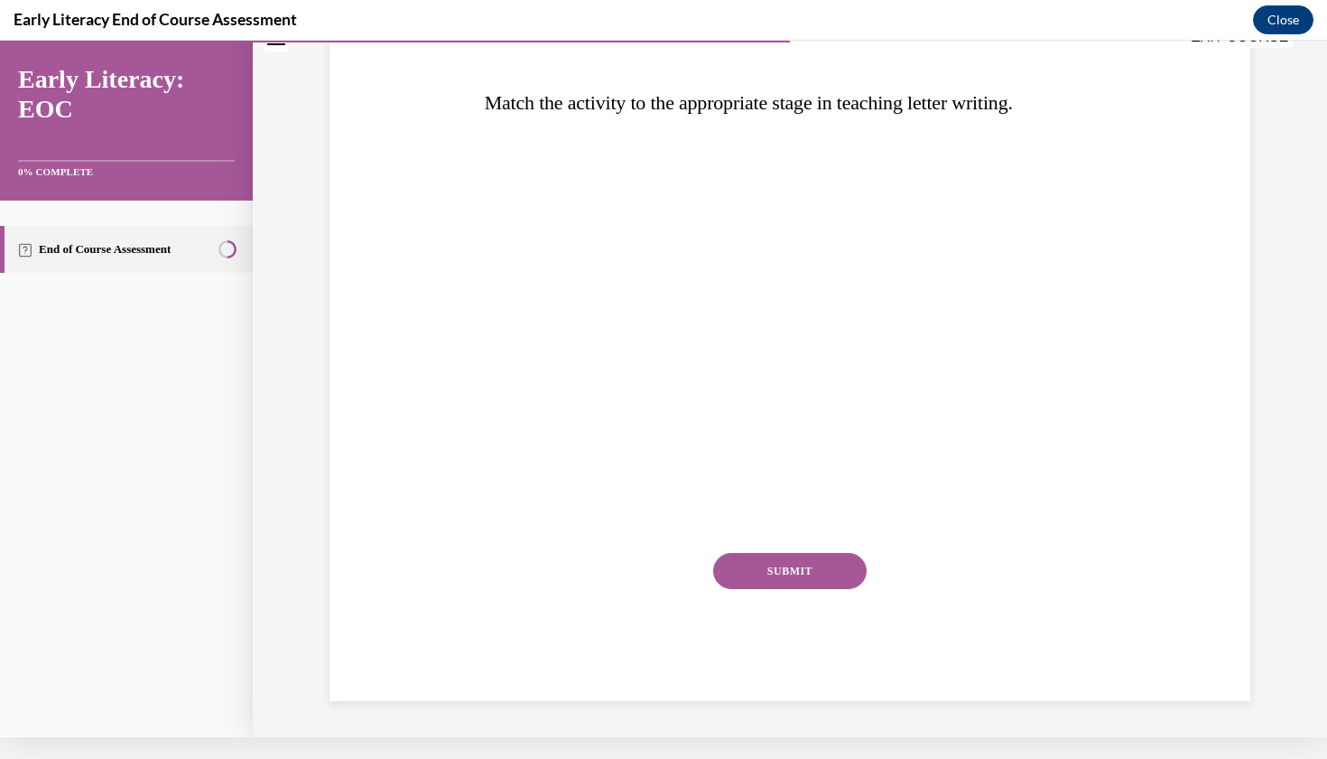
scroll to position [7, 0]
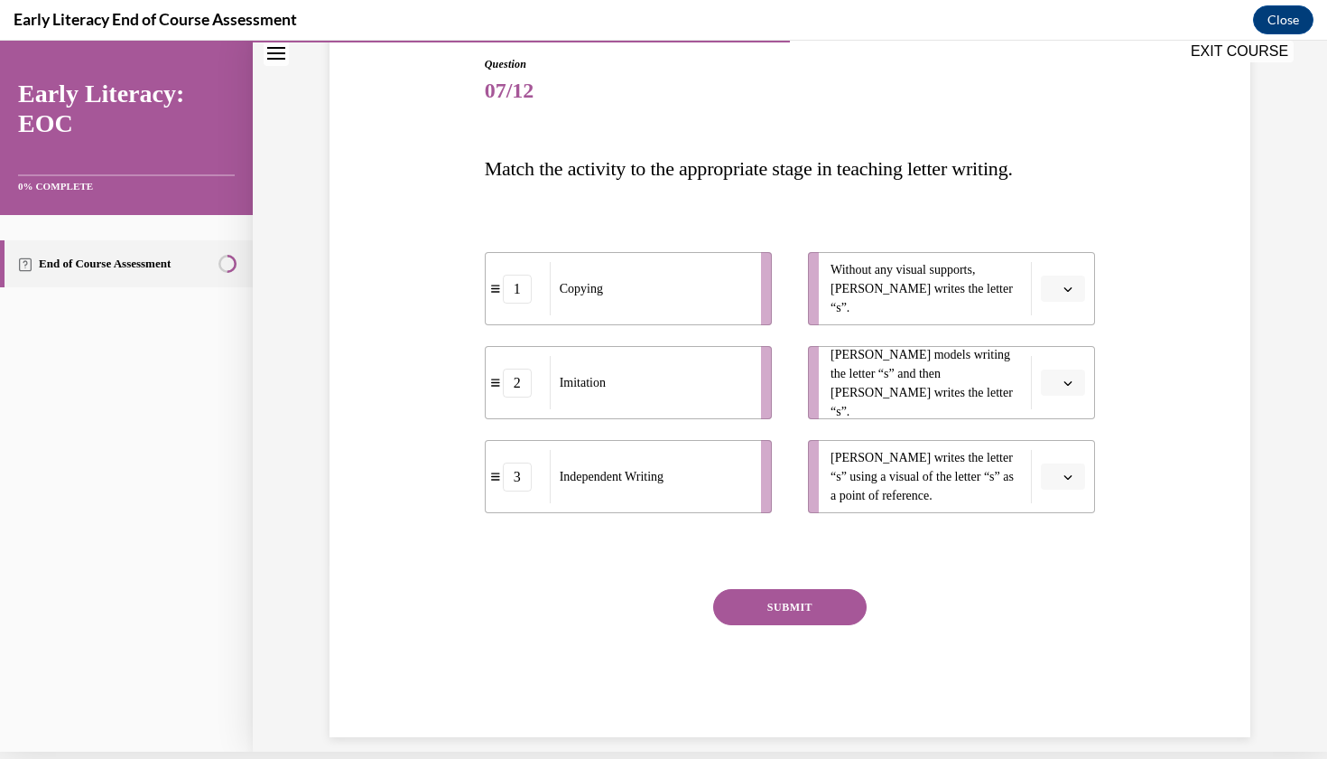
click at [1073, 294] on span "button" at bounding box center [1068, 289] width 13 height 13
click at [1065, 432] on div "3" at bounding box center [1061, 437] width 45 height 36
click at [1073, 388] on span "button" at bounding box center [1068, 383] width 13 height 13
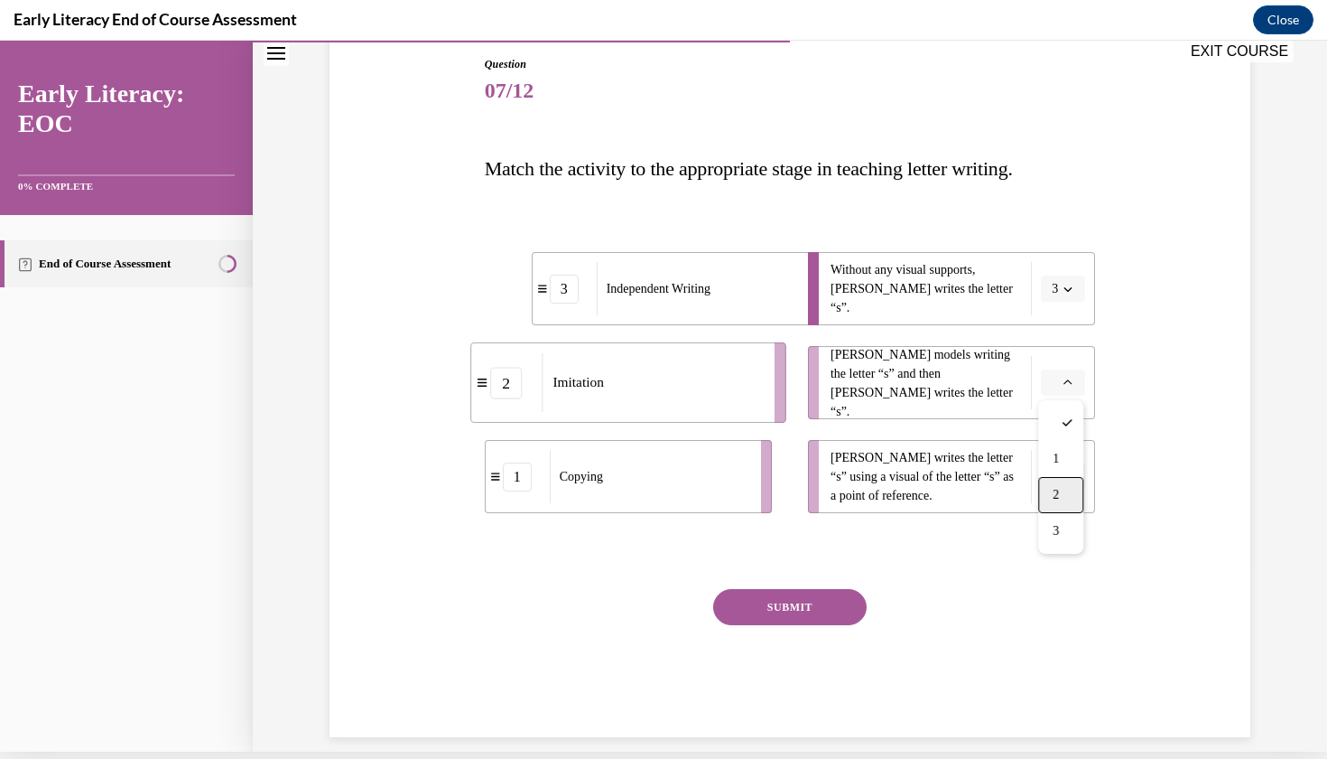
click at [1063, 492] on div "2" at bounding box center [1061, 495] width 45 height 36
click at [1068, 487] on button "button" at bounding box center [1063, 476] width 44 height 27
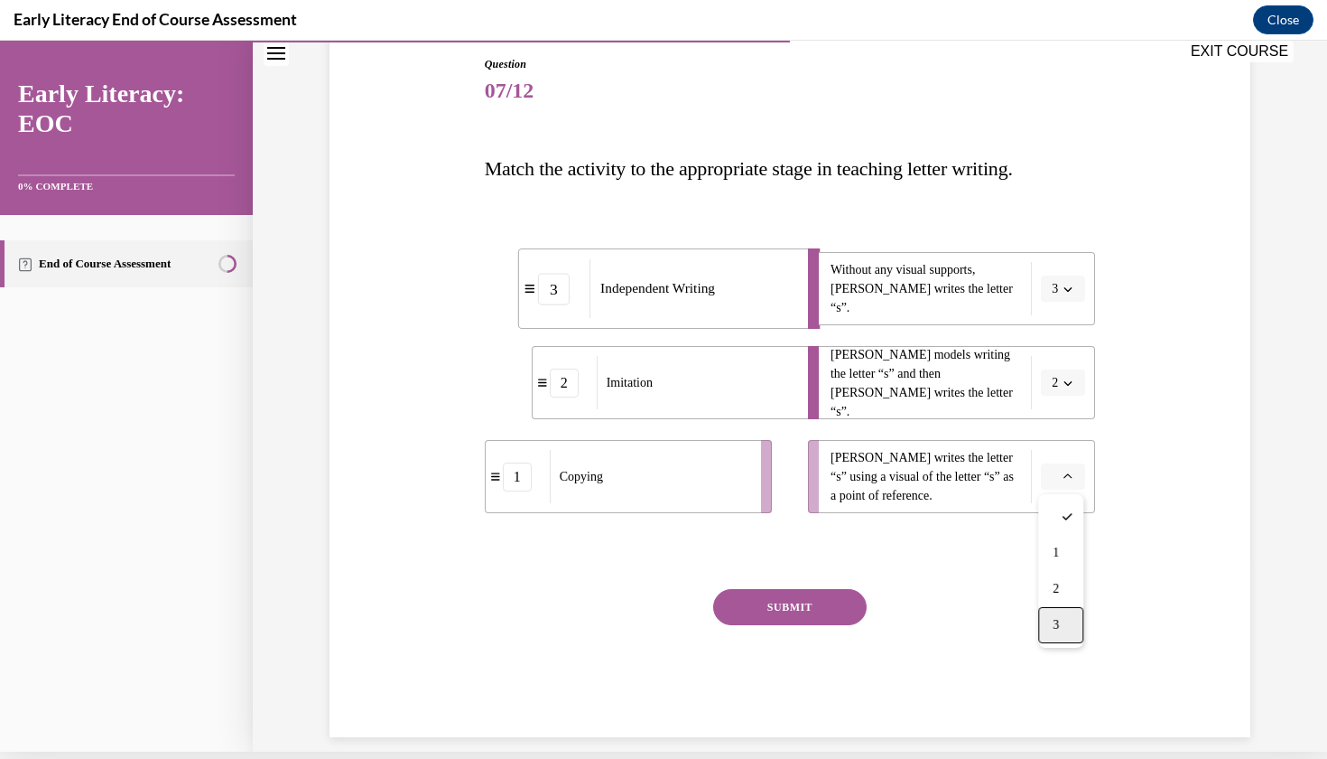
click at [1057, 627] on span "3" at bounding box center [1056, 625] width 6 height 14
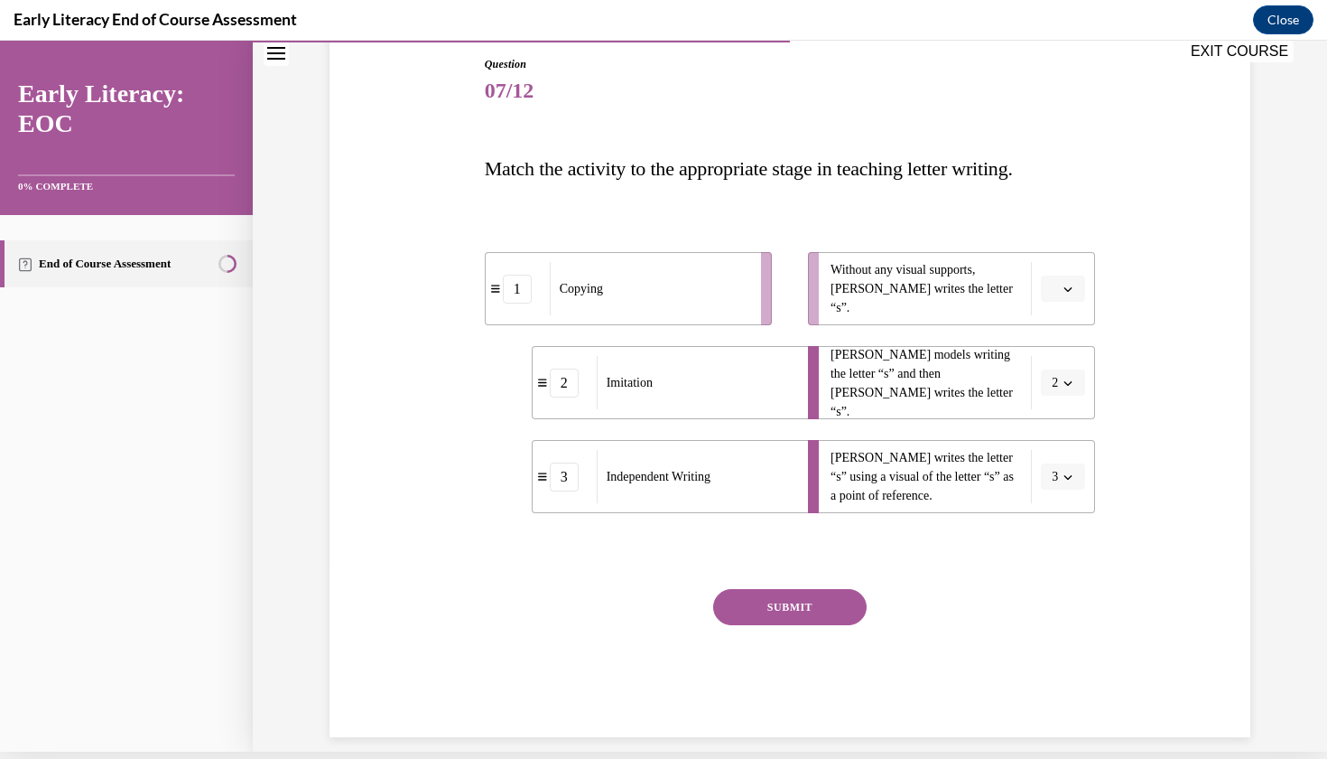
click at [847, 596] on button "SUBMIT" at bounding box center [790, 607] width 154 height 36
click at [1073, 283] on span "button" at bounding box center [1068, 289] width 13 height 13
click at [1064, 360] on div "1" at bounding box center [1061, 365] width 45 height 36
click at [758, 610] on button "SUBMIT" at bounding box center [790, 607] width 154 height 36
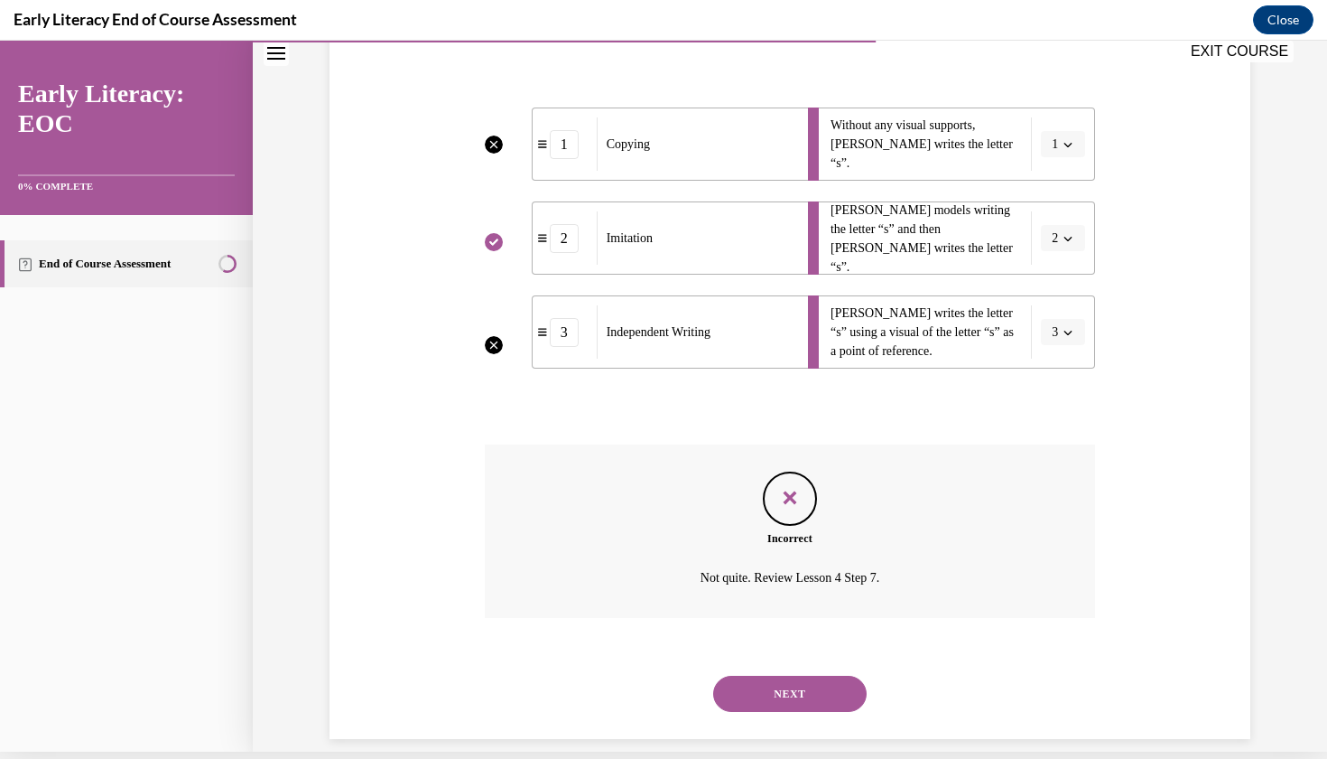
scroll to position [333, 0]
click at [809, 675] on button "NEXT" at bounding box center [790, 693] width 154 height 36
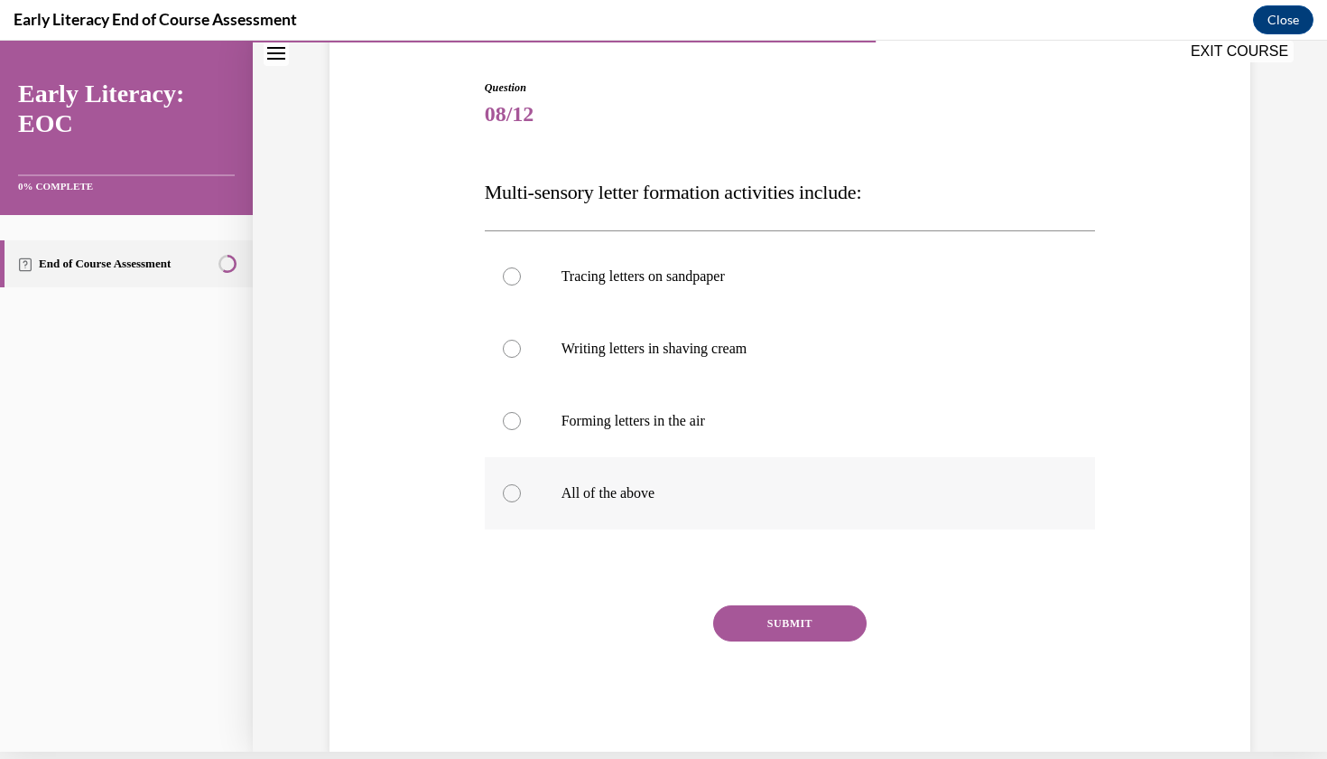
click at [511, 489] on div at bounding box center [512, 493] width 18 height 18
click at [797, 625] on button "SUBMIT" at bounding box center [790, 623] width 154 height 36
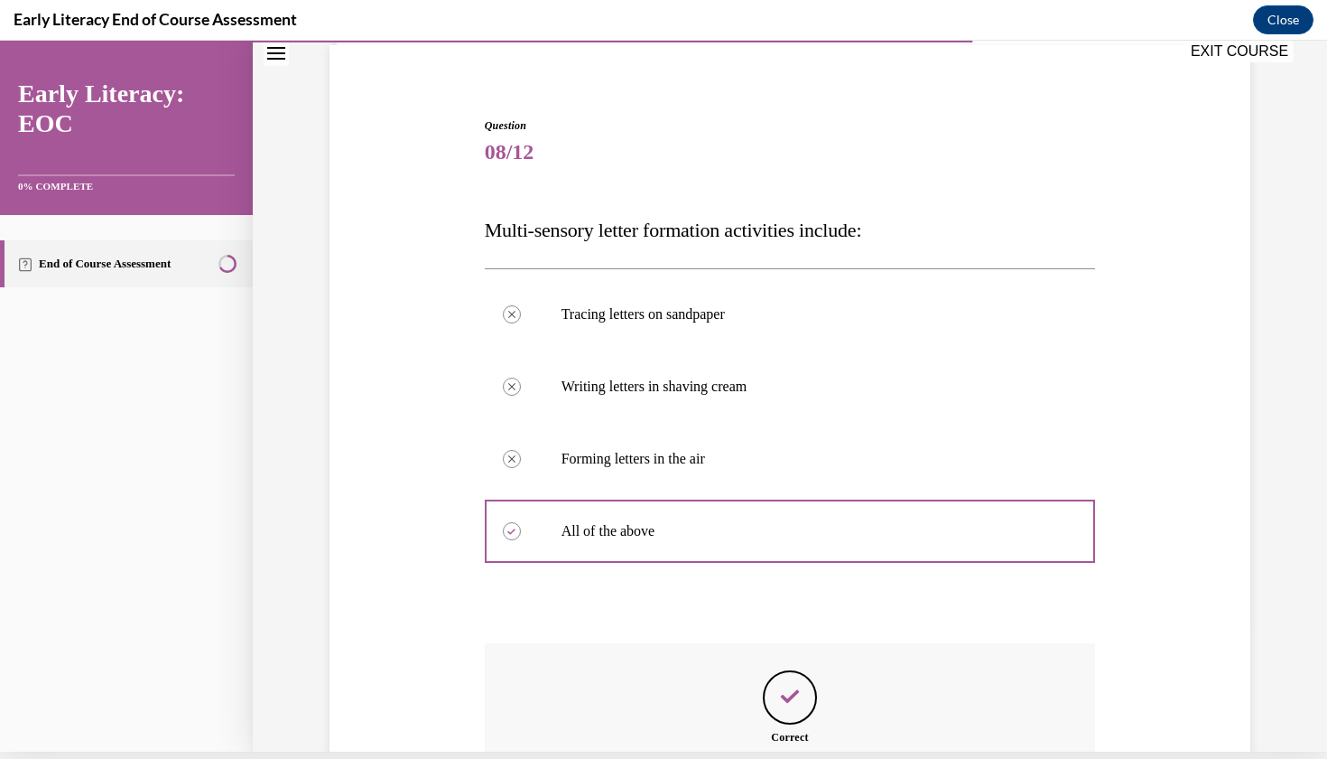
scroll to position [326, 0]
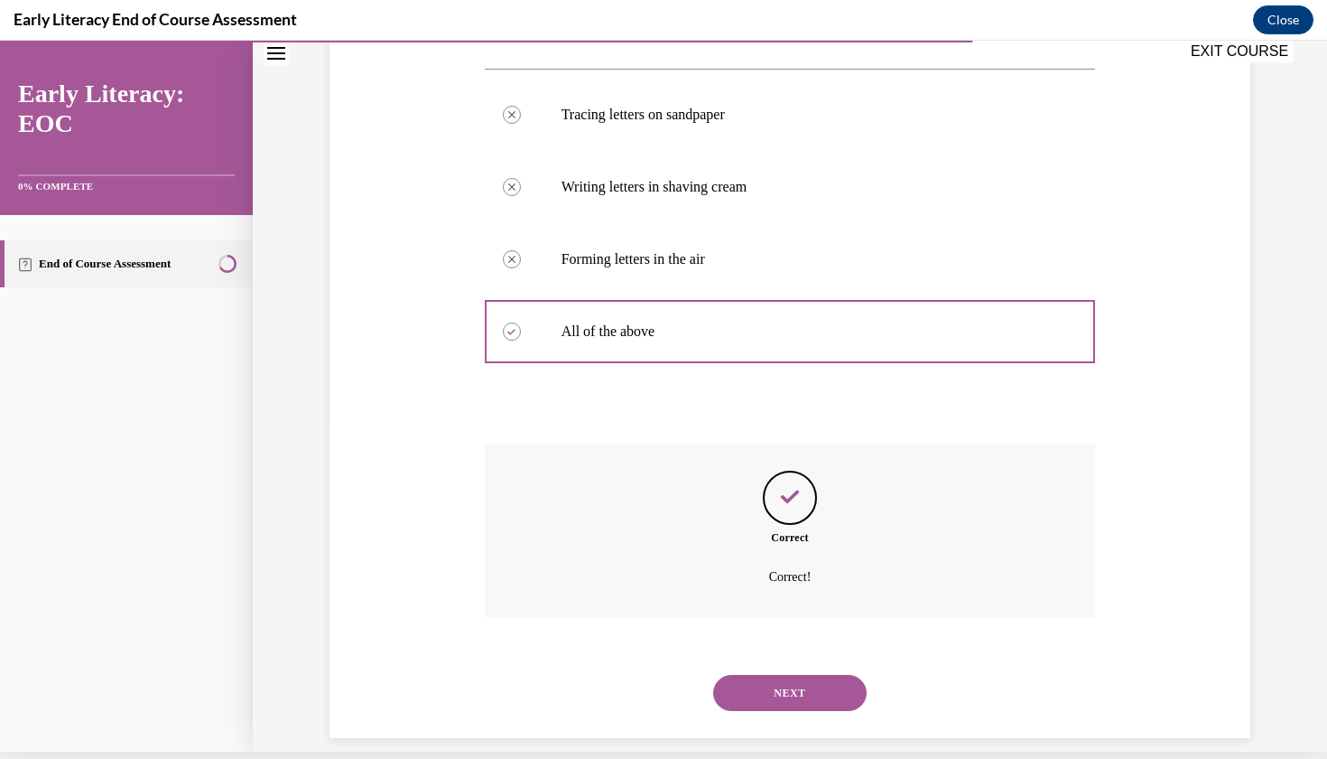
click at [790, 675] on button "NEXT" at bounding box center [790, 693] width 154 height 36
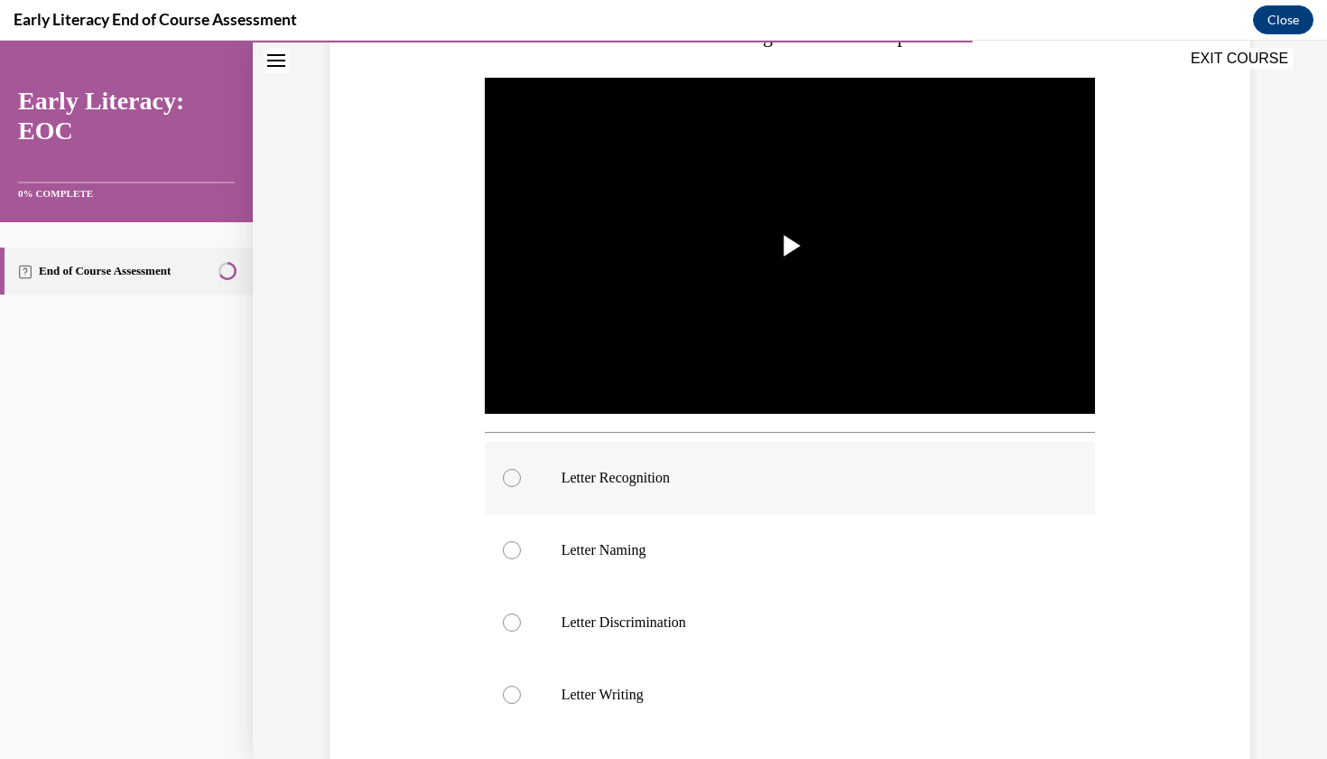
scroll to position [337, 0]
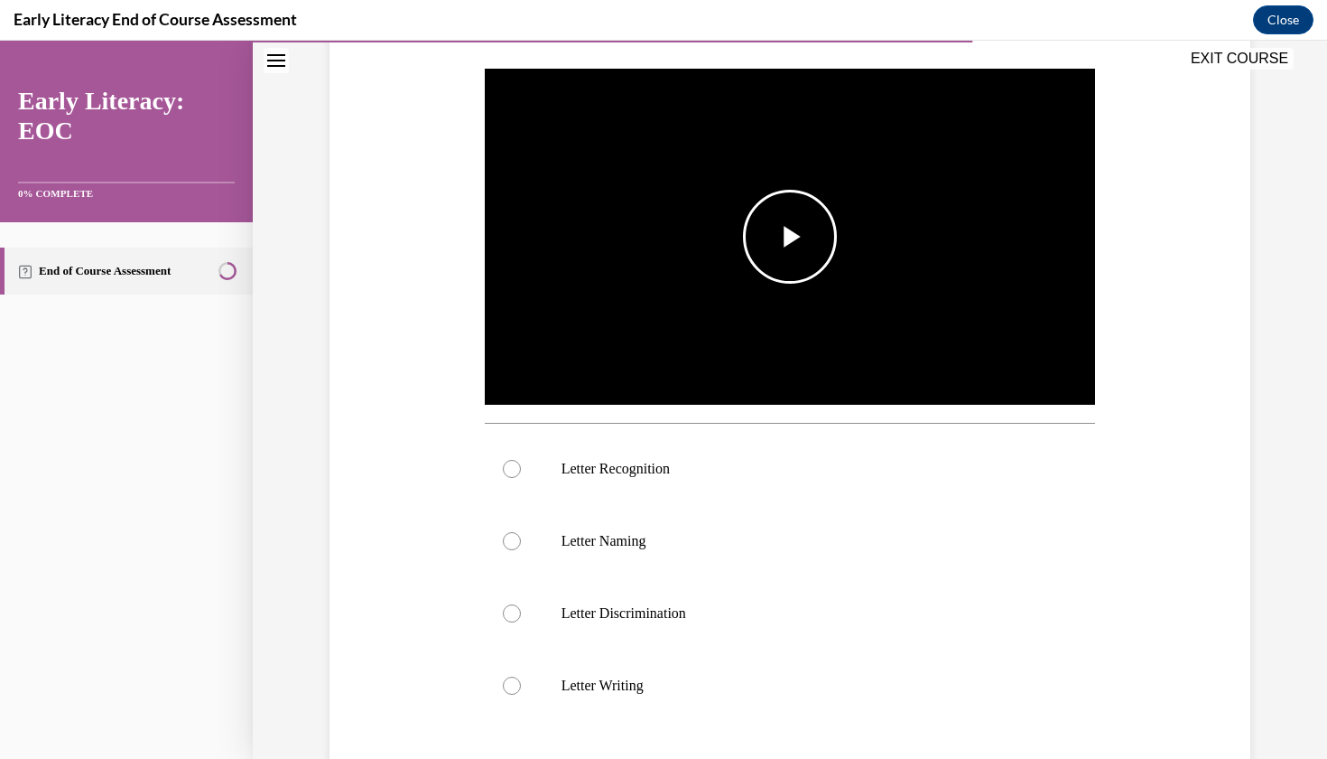
click at [790, 237] on span "Video player" at bounding box center [790, 237] width 0 height 0
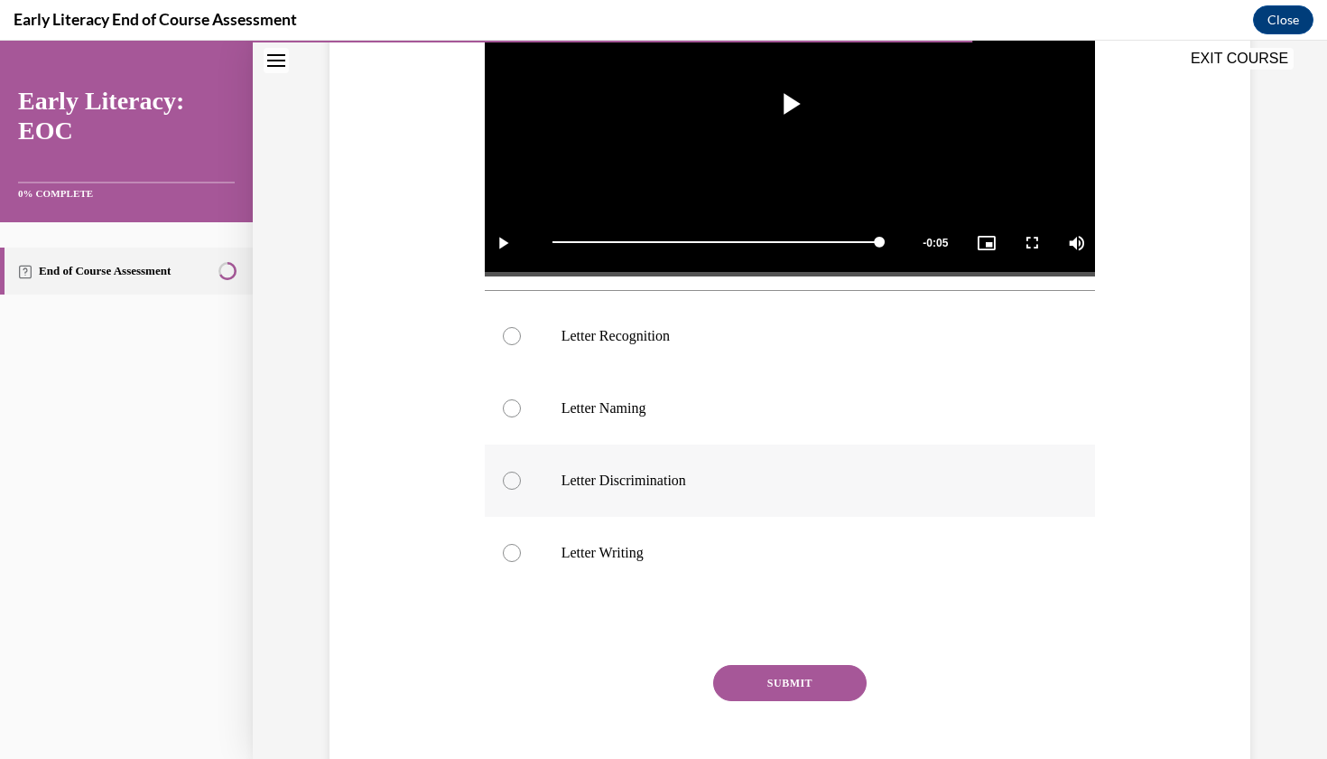
scroll to position [473, 0]
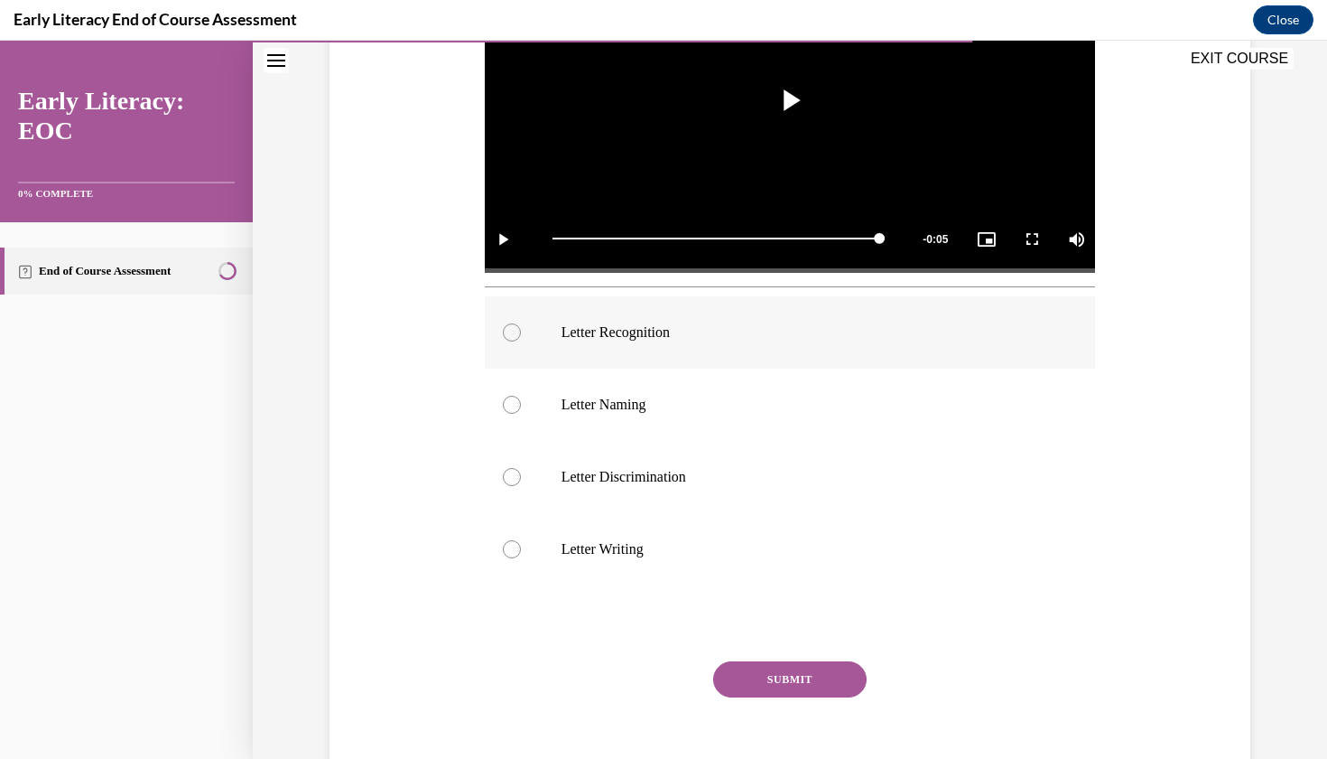
click at [529, 326] on div at bounding box center [790, 332] width 611 height 72
click at [793, 685] on button "SUBMIT" at bounding box center [790, 679] width 154 height 36
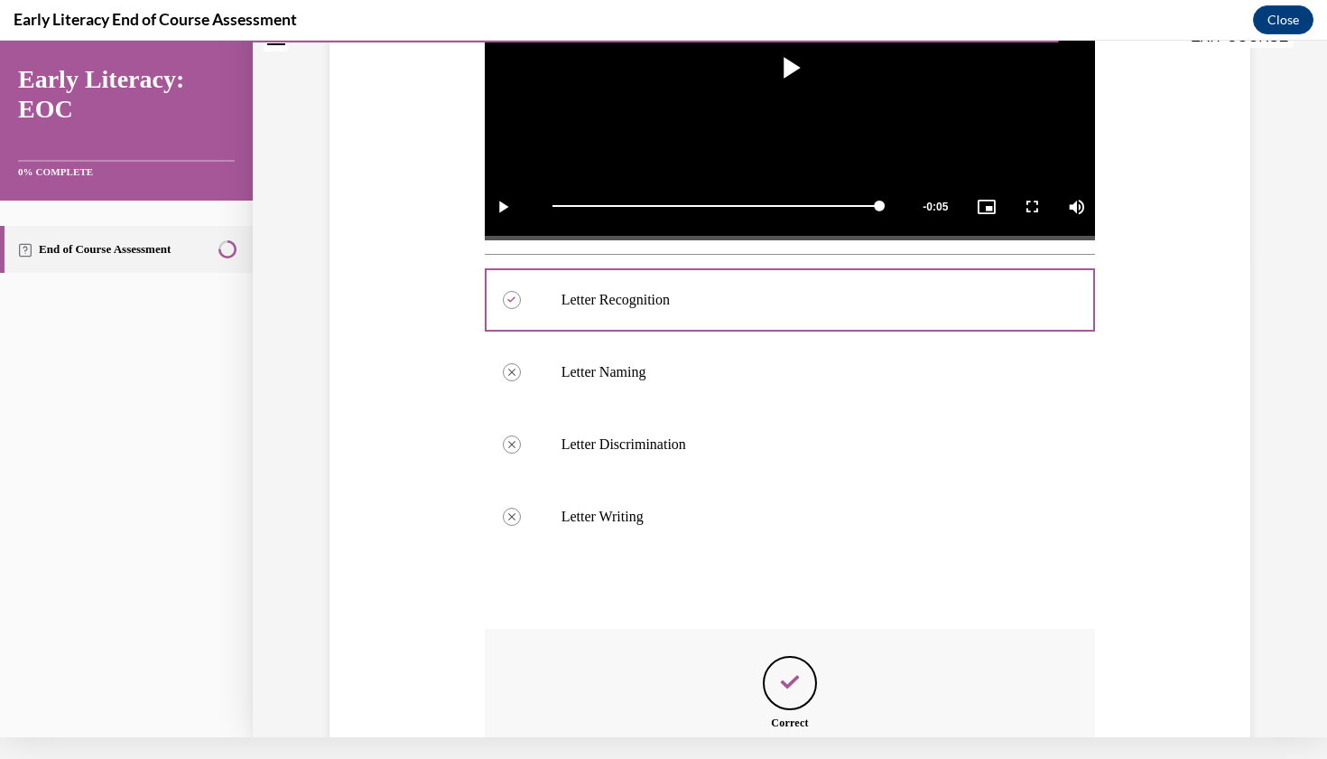
scroll to position [684, 0]
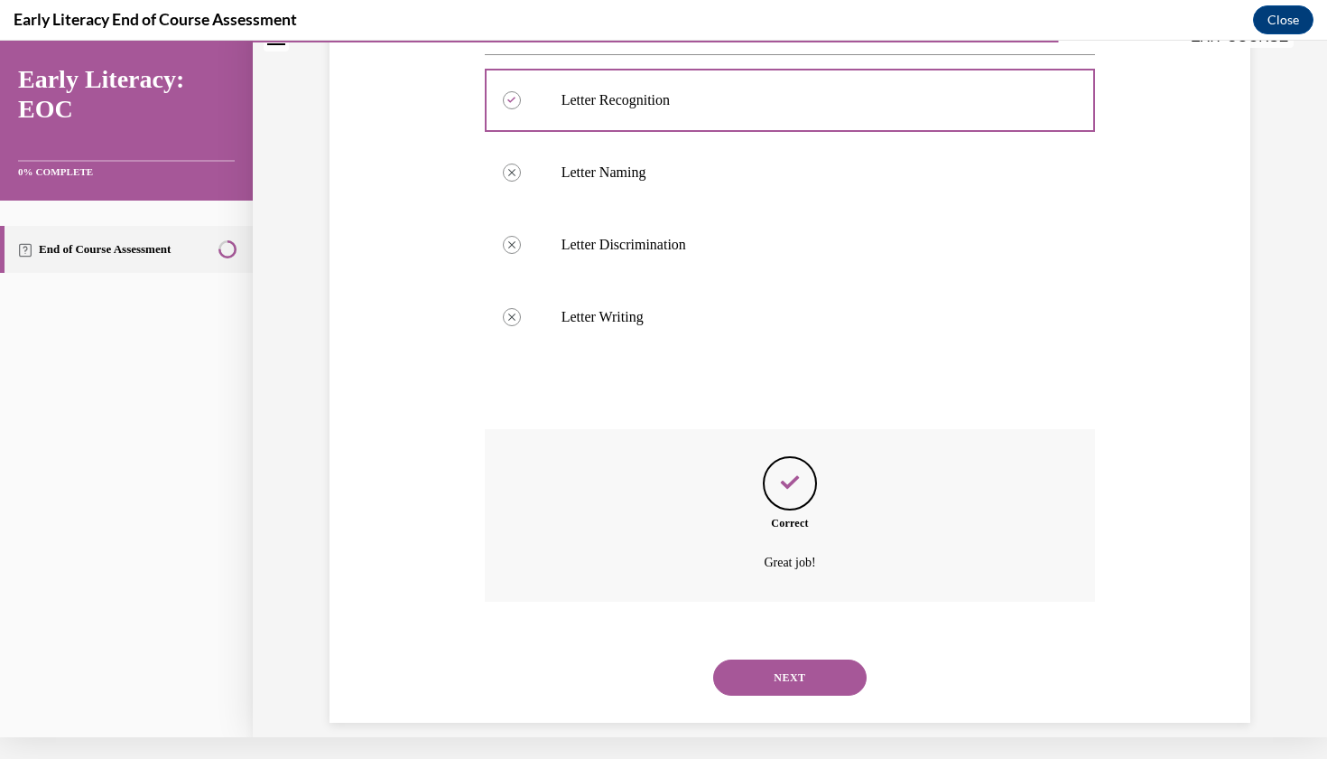
click at [790, 659] on button "NEXT" at bounding box center [790, 677] width 154 height 36
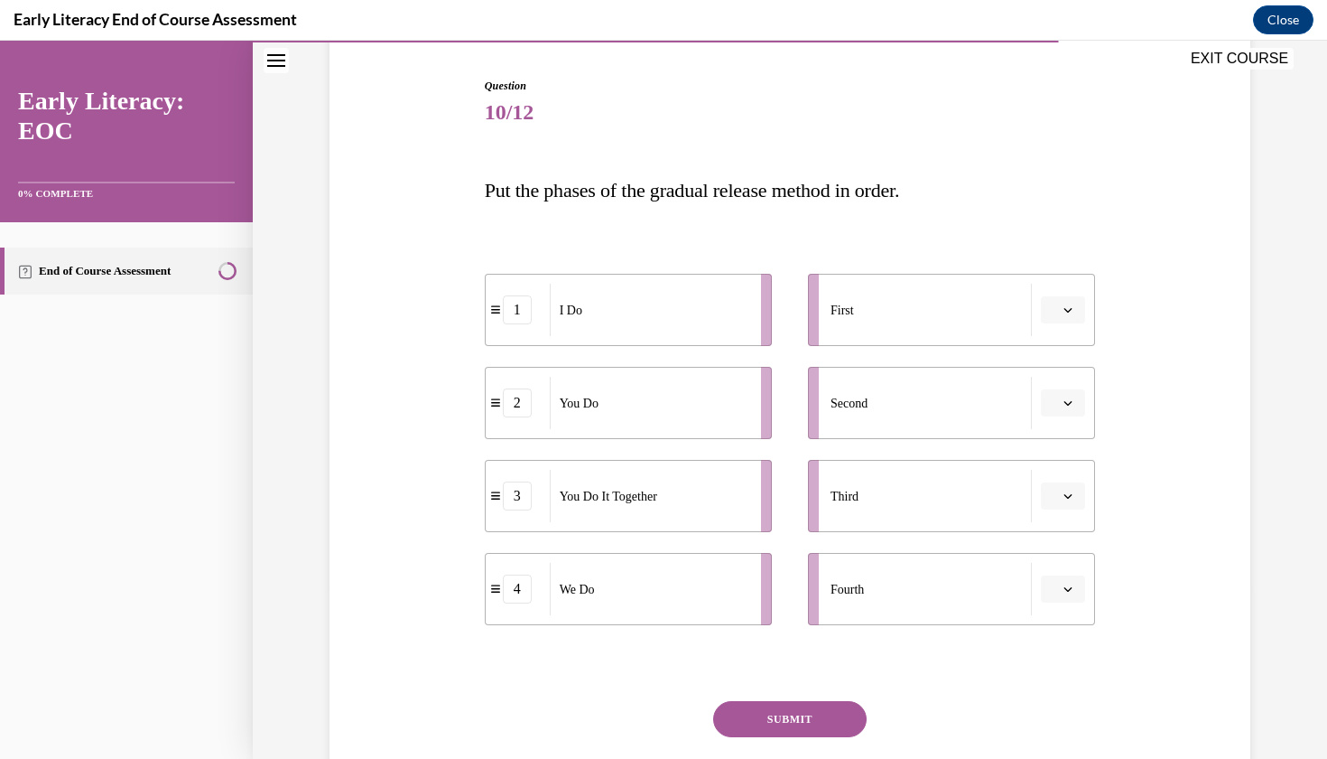
scroll to position [174, 0]
click at [1079, 312] on button "button" at bounding box center [1063, 308] width 44 height 27
click at [1059, 380] on span "1" at bounding box center [1056, 385] width 6 height 14
click at [1064, 408] on button "button" at bounding box center [1063, 401] width 44 height 27
click at [1065, 405] on icon "button" at bounding box center [1068, 401] width 9 height 10
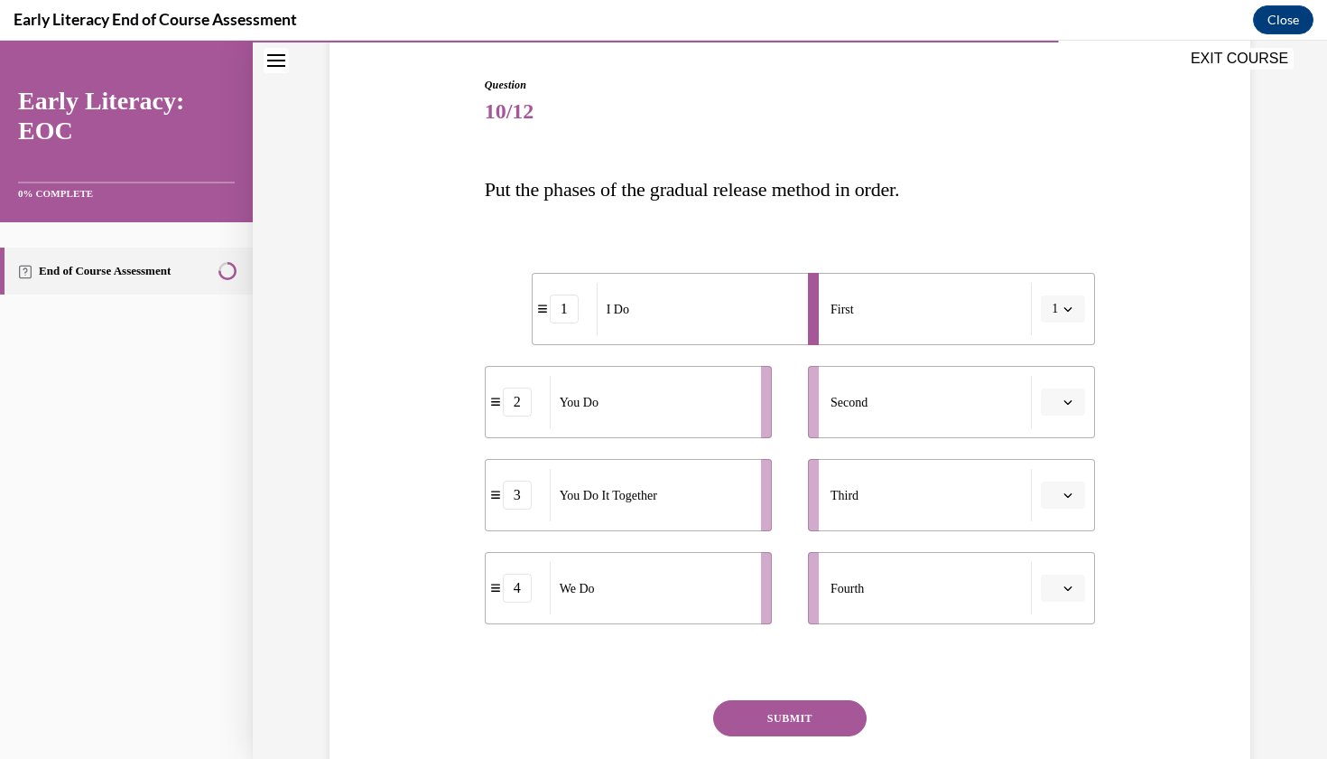
click at [1065, 405] on icon "button" at bounding box center [1068, 401] width 9 height 9
click at [1059, 585] on span "4" at bounding box center [1056, 587] width 6 height 14
click at [1076, 496] on button "button" at bounding box center [1063, 494] width 44 height 27
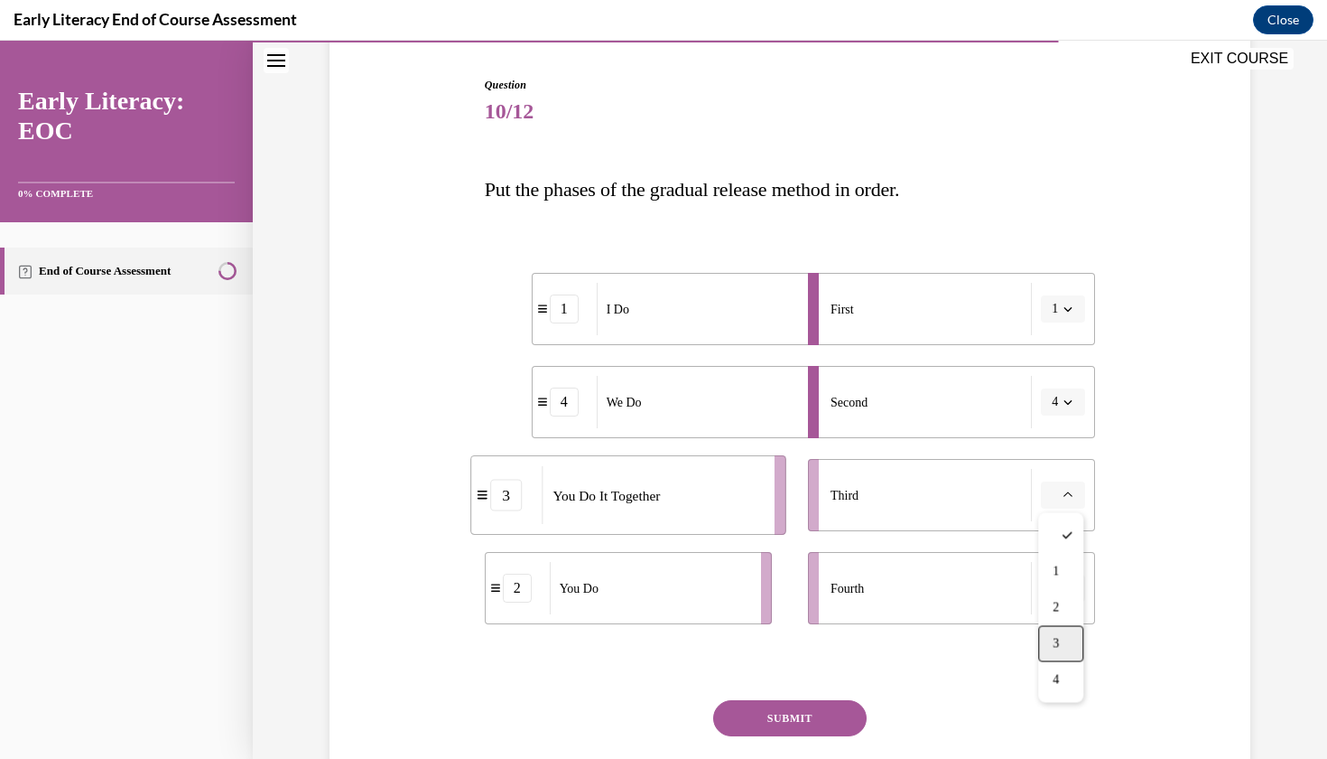
click at [1063, 638] on div "3" at bounding box center [1061, 644] width 45 height 36
click at [1070, 596] on button "button" at bounding box center [1063, 587] width 44 height 27
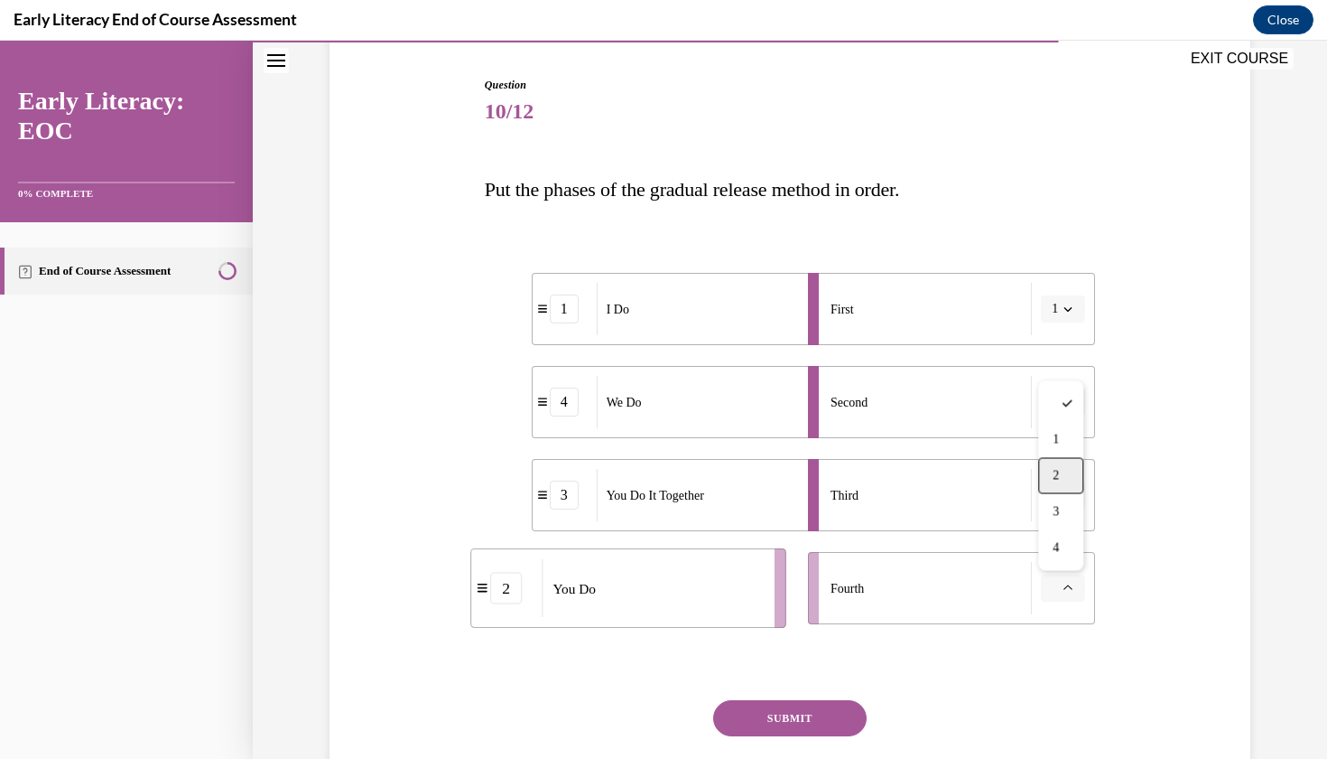
click at [1080, 470] on div "2" at bounding box center [1061, 476] width 45 height 36
click at [800, 717] on button "SUBMIT" at bounding box center [790, 718] width 154 height 36
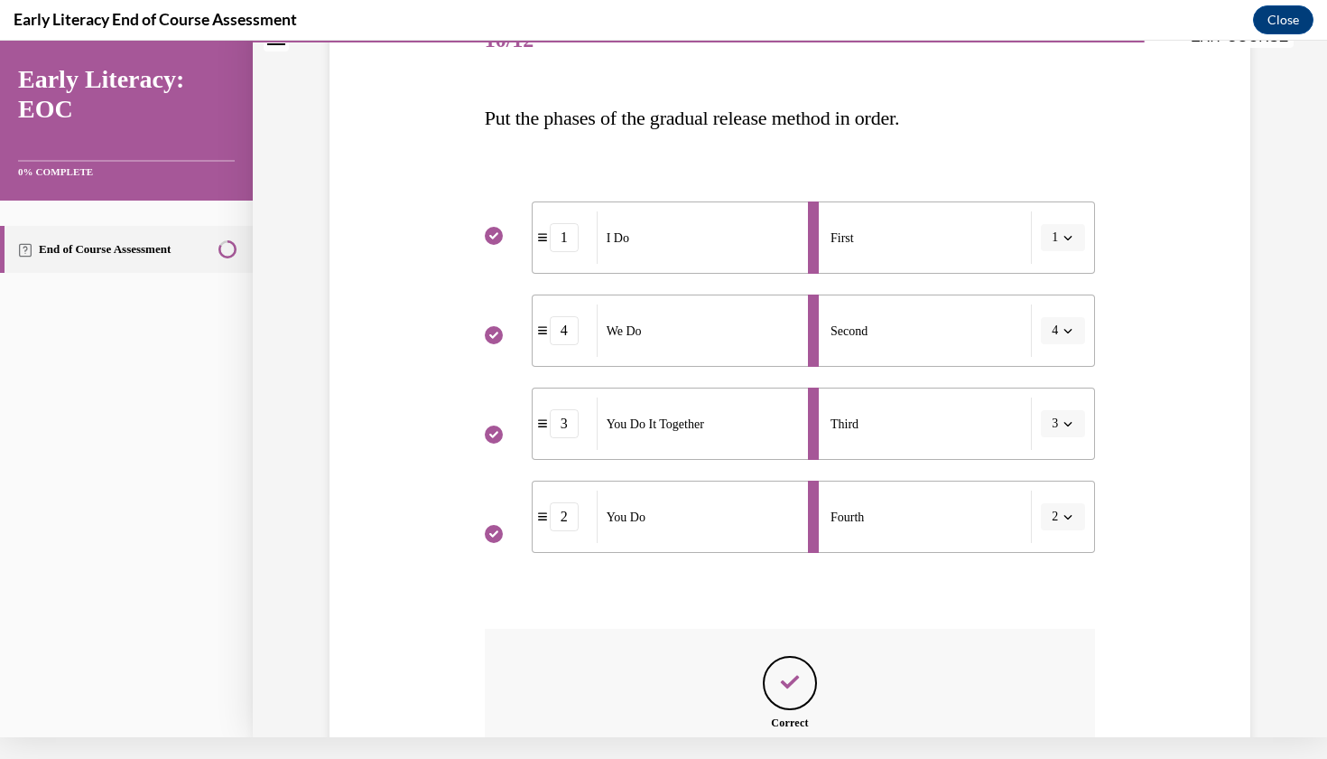
scroll to position [424, 0]
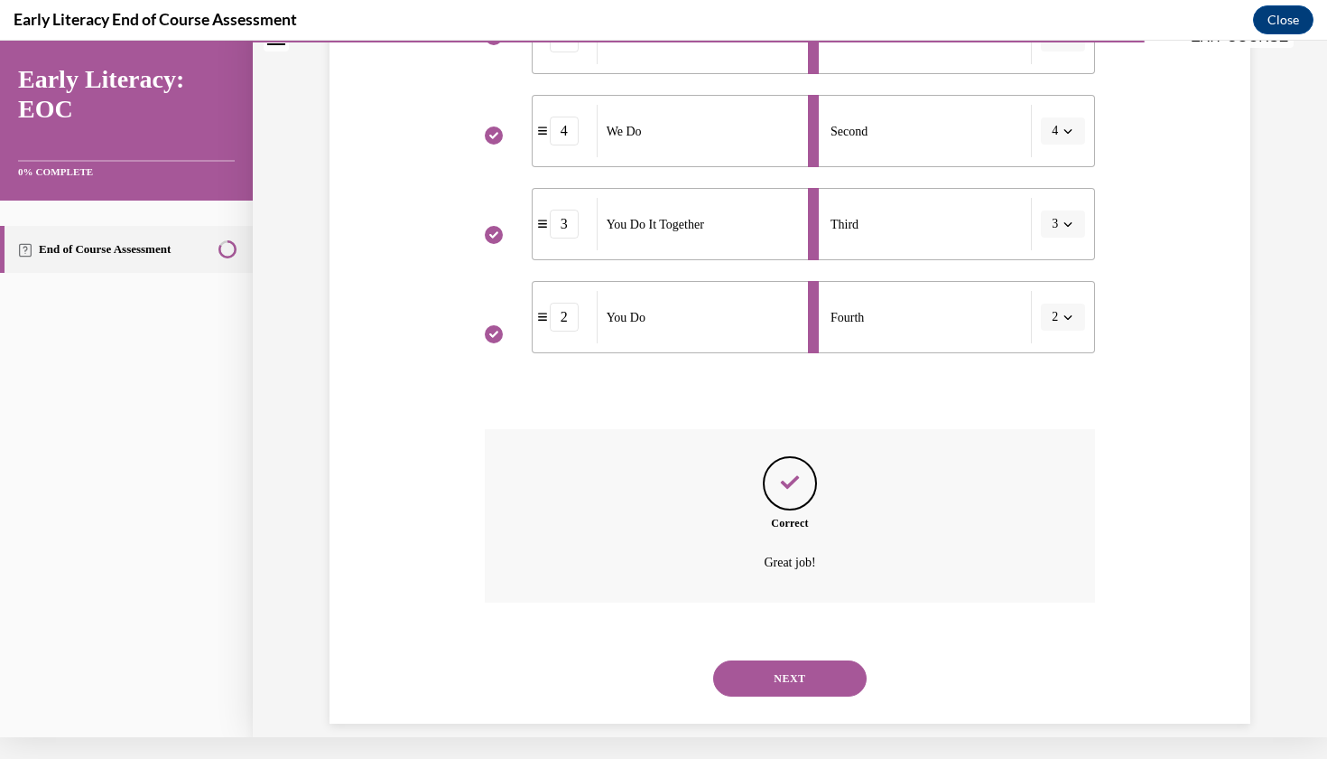
click at [779, 660] on button "NEXT" at bounding box center [790, 678] width 154 height 36
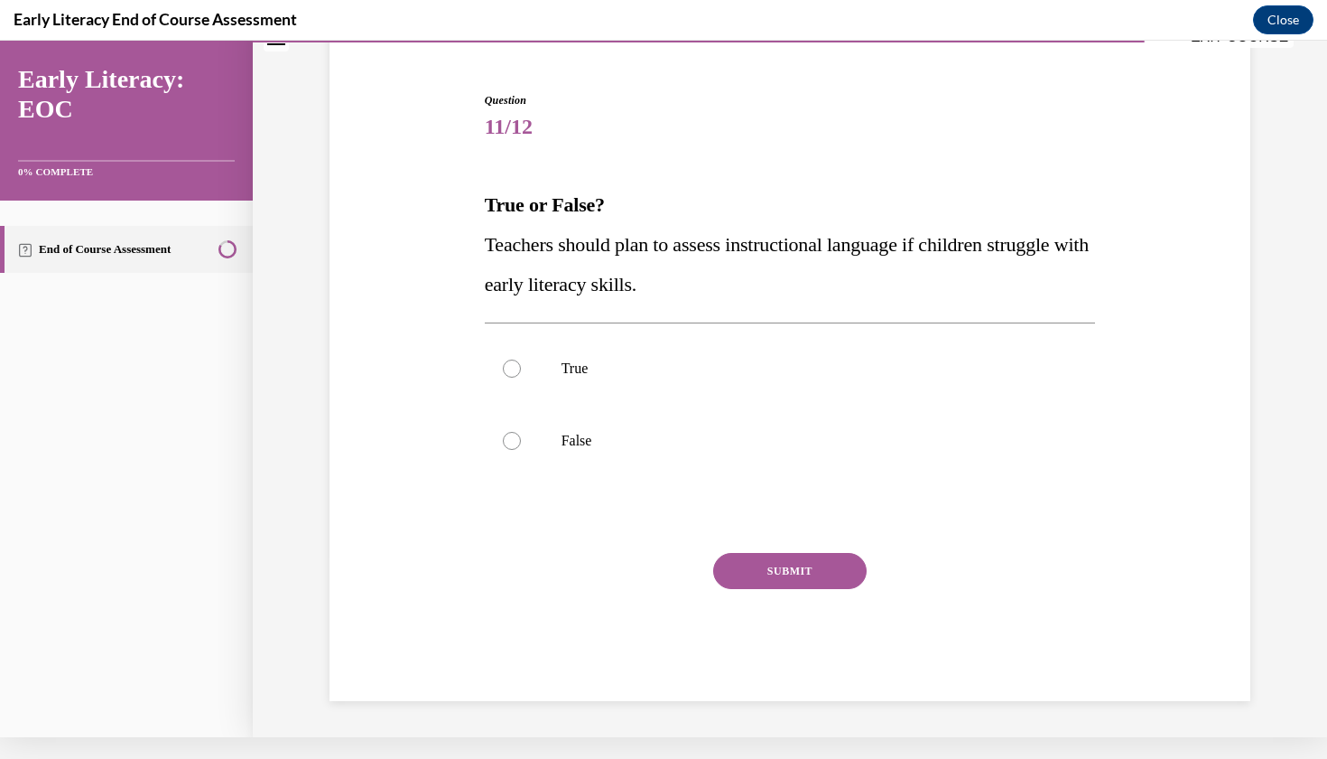
scroll to position [112, 0]
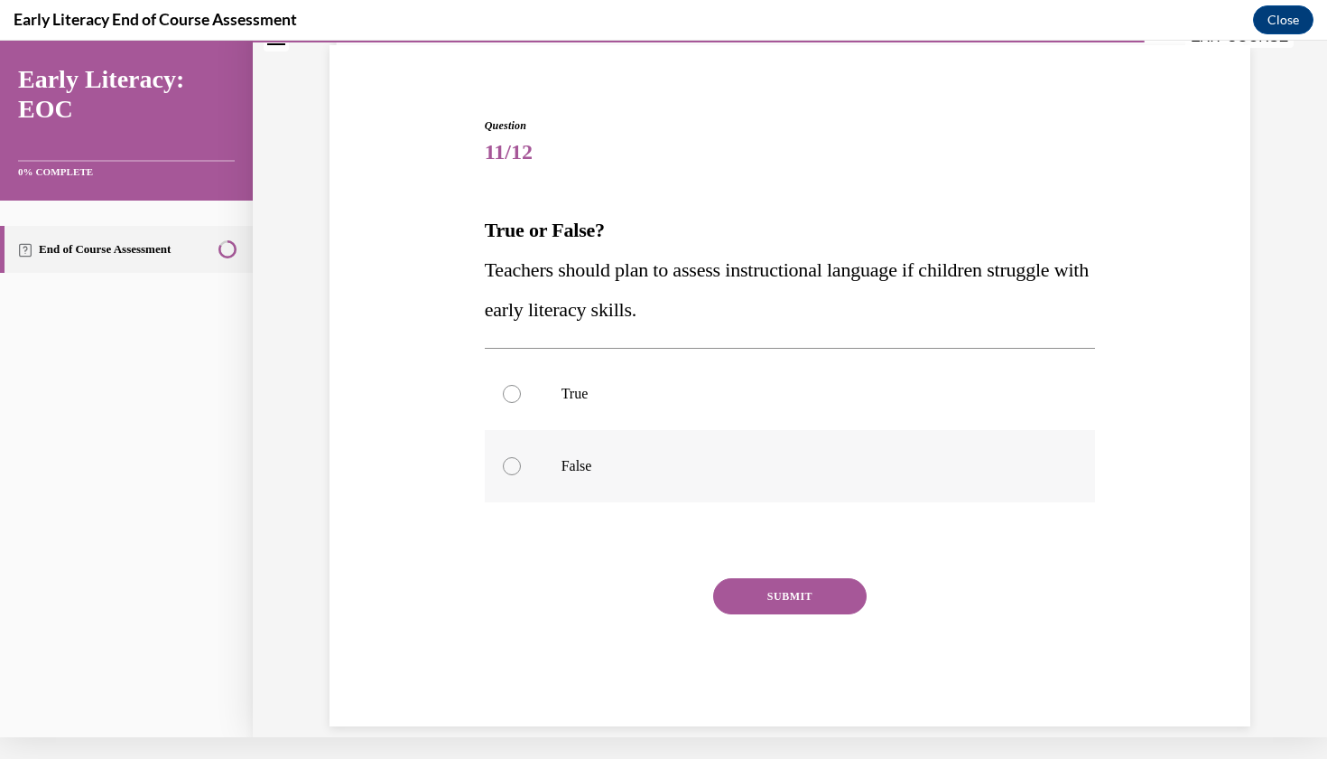
click at [517, 466] on div at bounding box center [512, 466] width 18 height 18
click at [775, 595] on button "SUBMIT" at bounding box center [790, 596] width 154 height 36
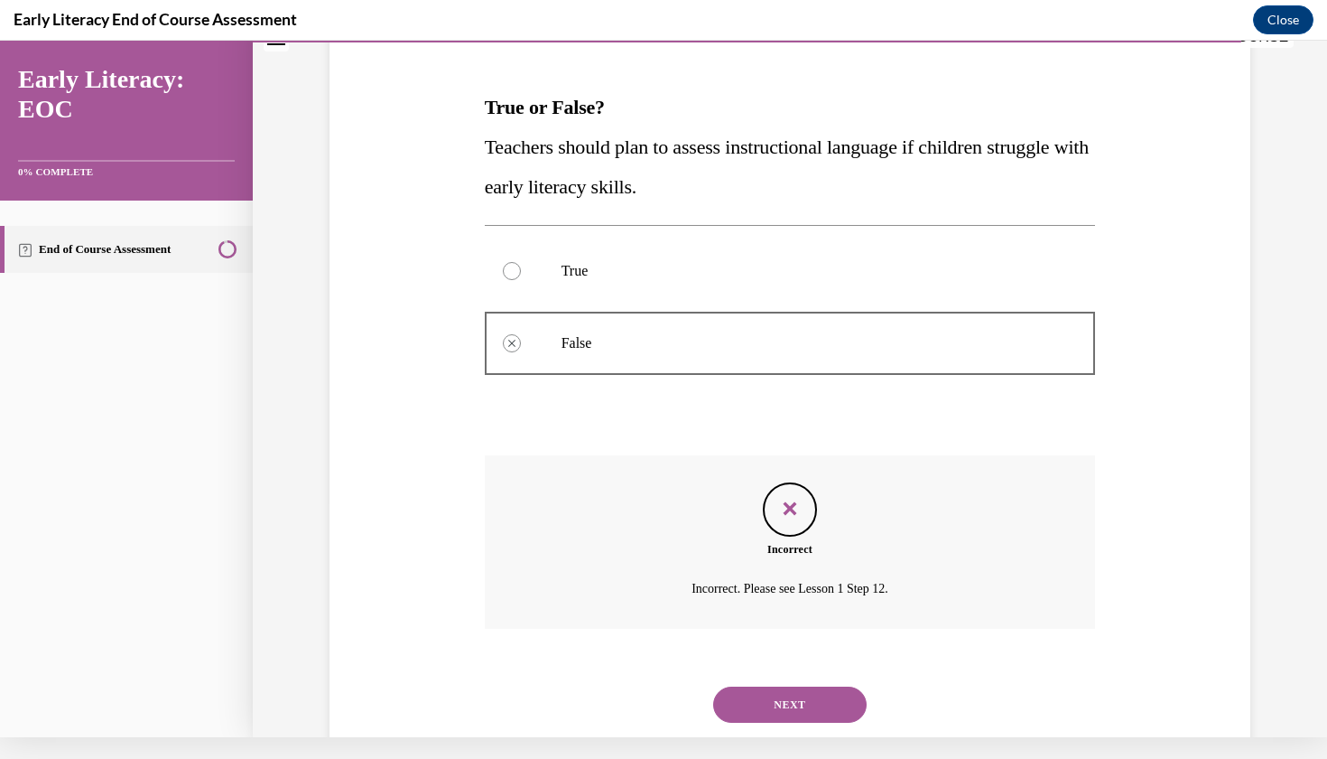
scroll to position [261, 0]
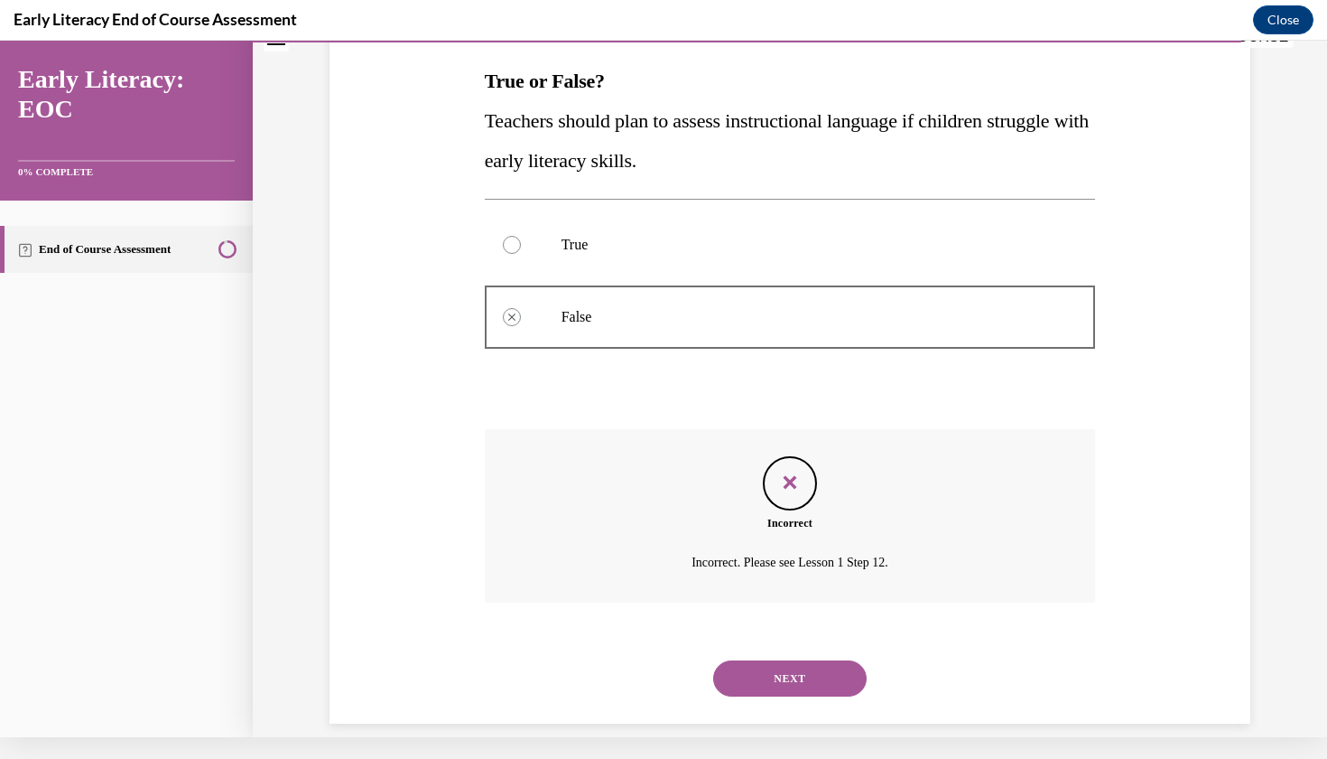
click at [791, 660] on button "NEXT" at bounding box center [790, 678] width 154 height 36
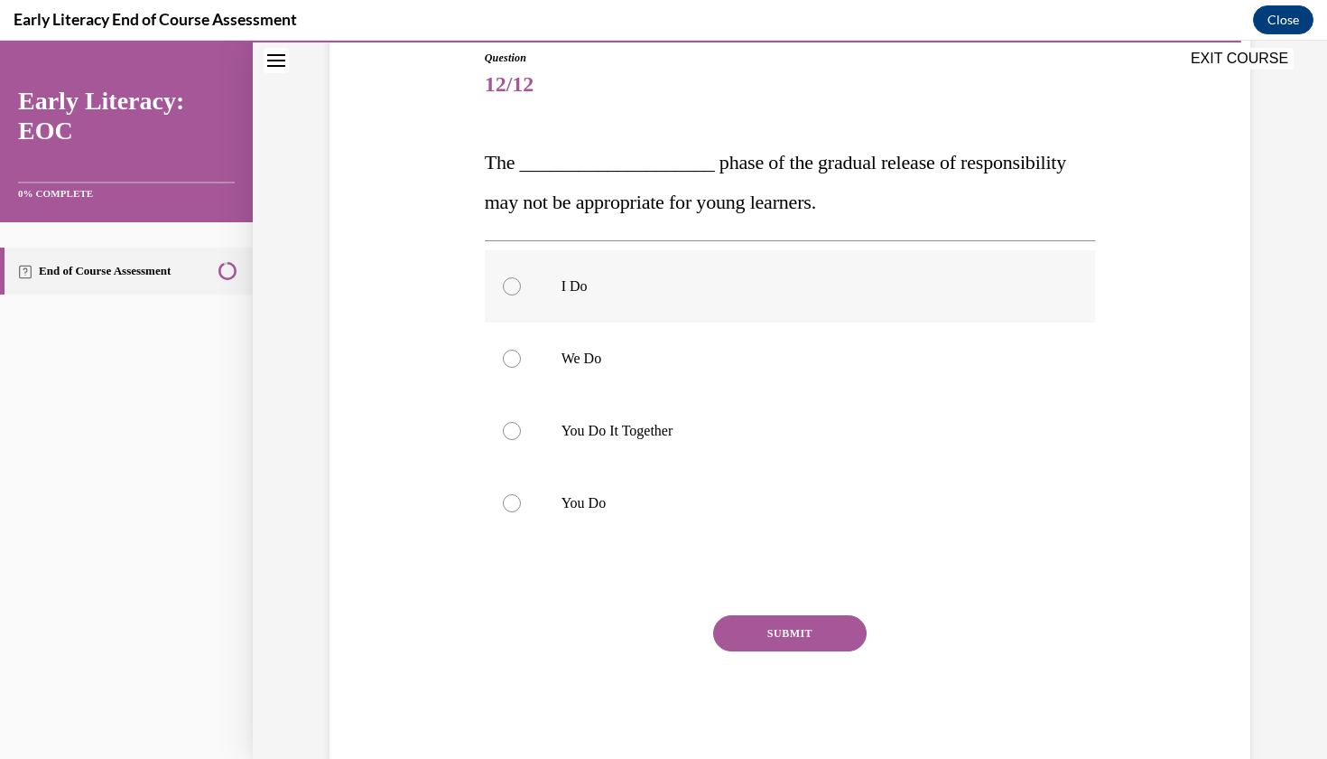
click at [514, 287] on div at bounding box center [512, 286] width 18 height 18
click at [513, 431] on div at bounding box center [512, 431] width 18 height 18
click at [780, 638] on button "SUBMIT" at bounding box center [790, 633] width 154 height 36
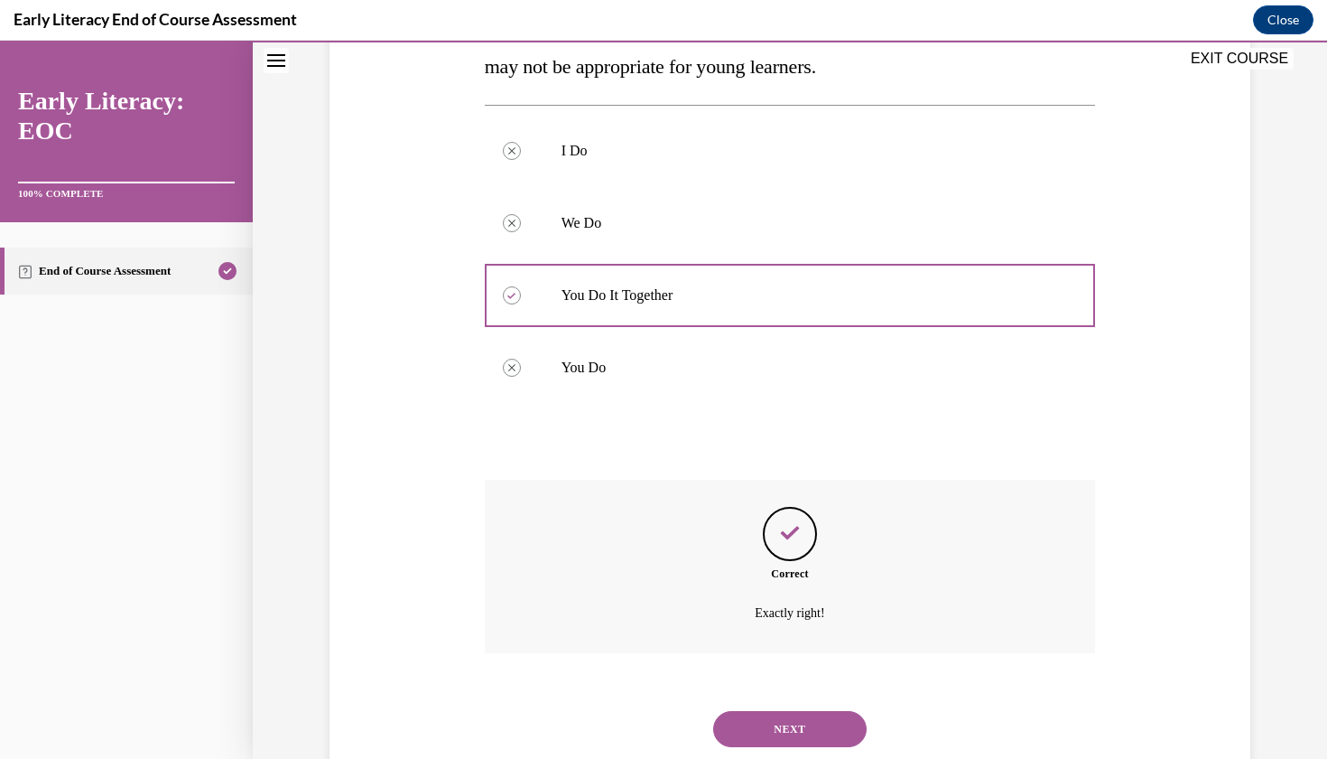
scroll to position [366, 0]
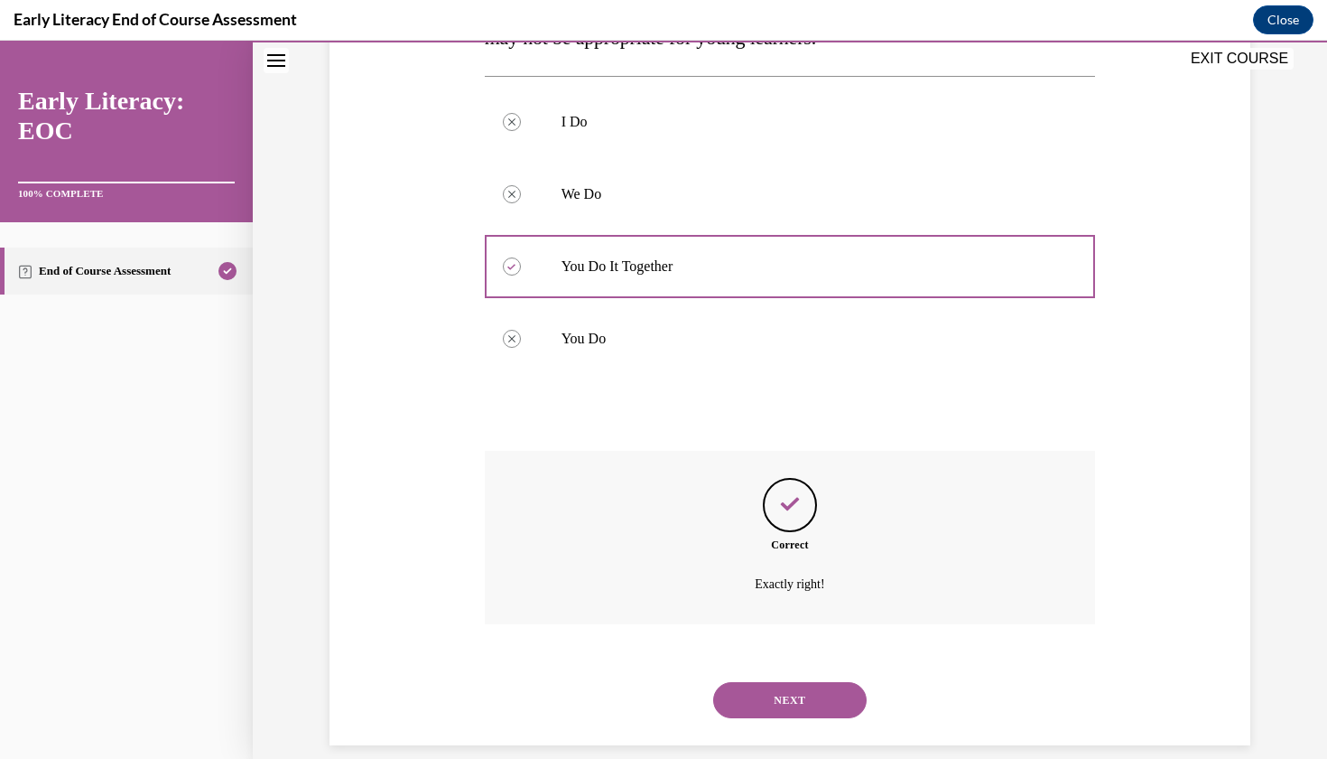
click at [799, 688] on button "NEXT" at bounding box center [790, 700] width 154 height 36
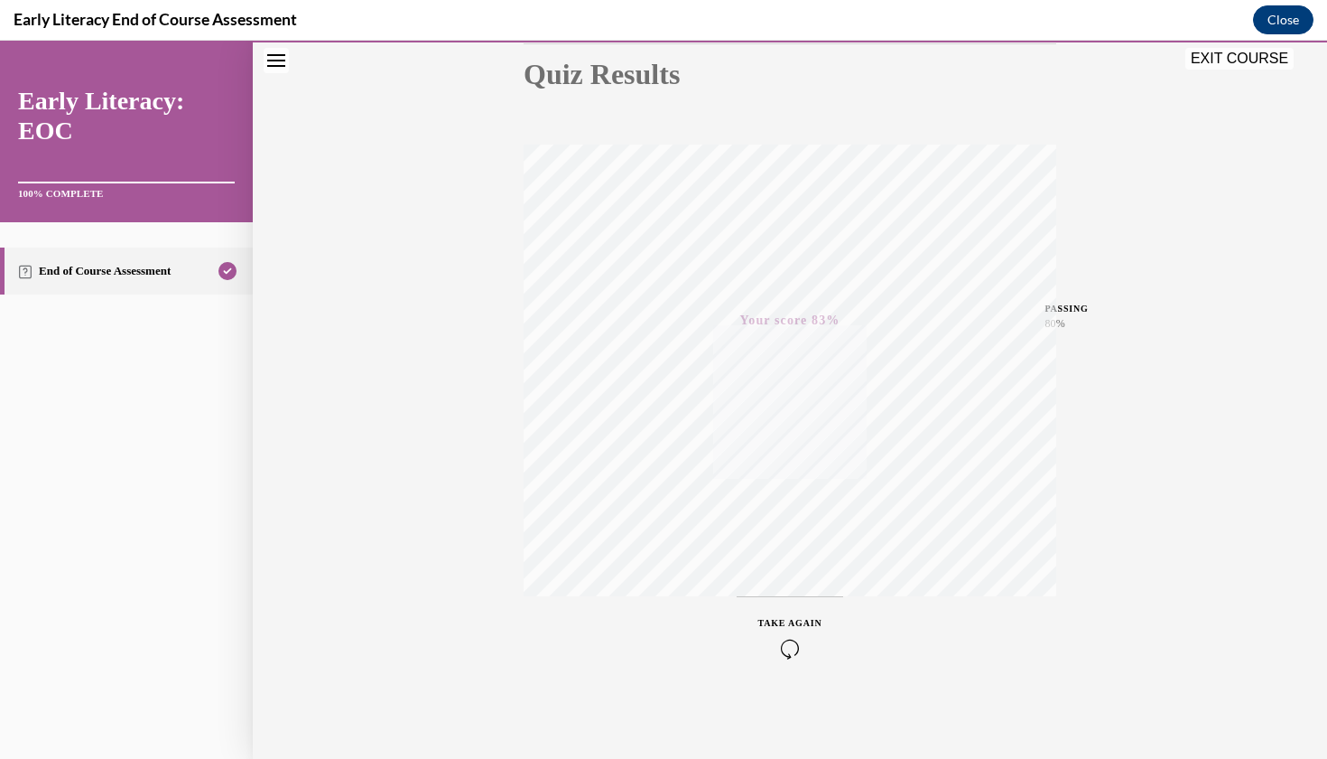
click at [1290, 20] on button "Close" at bounding box center [1283, 19] width 61 height 29
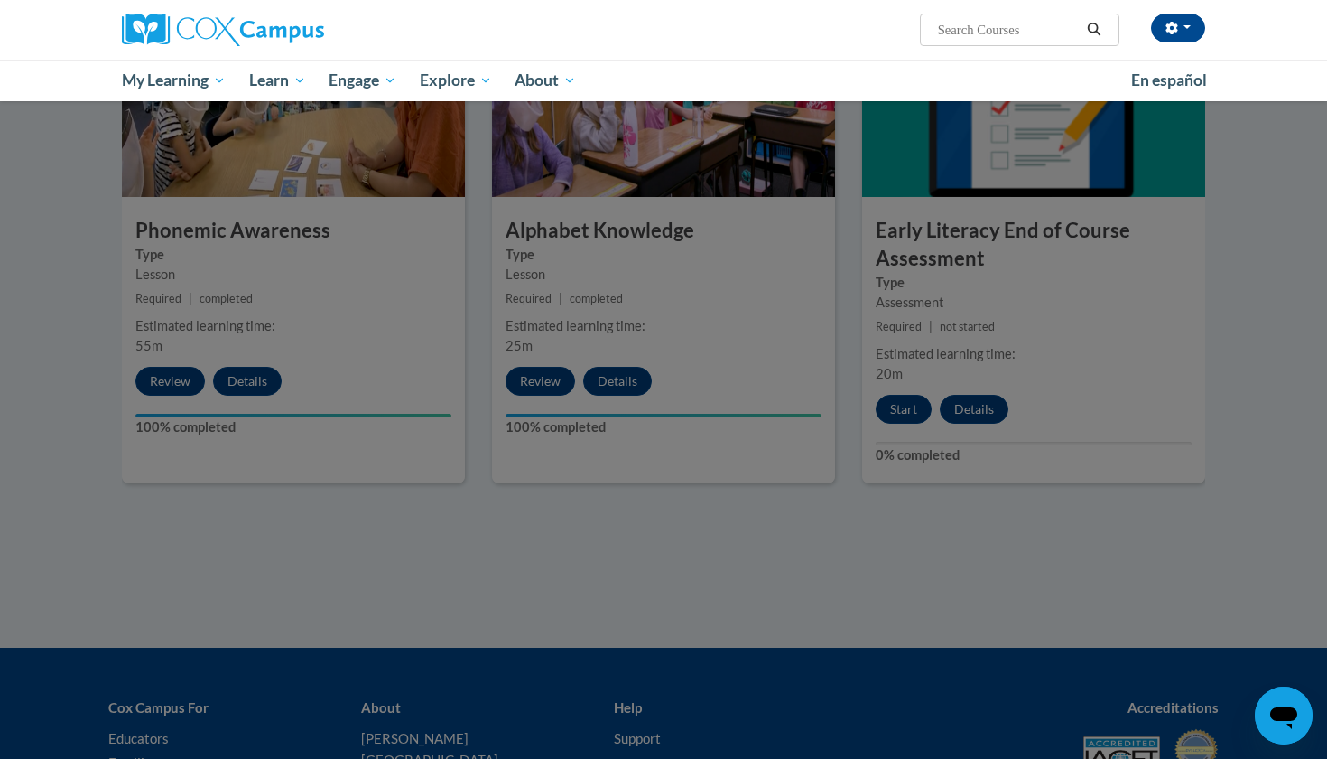
click at [825, 436] on div at bounding box center [663, 379] width 1327 height 759
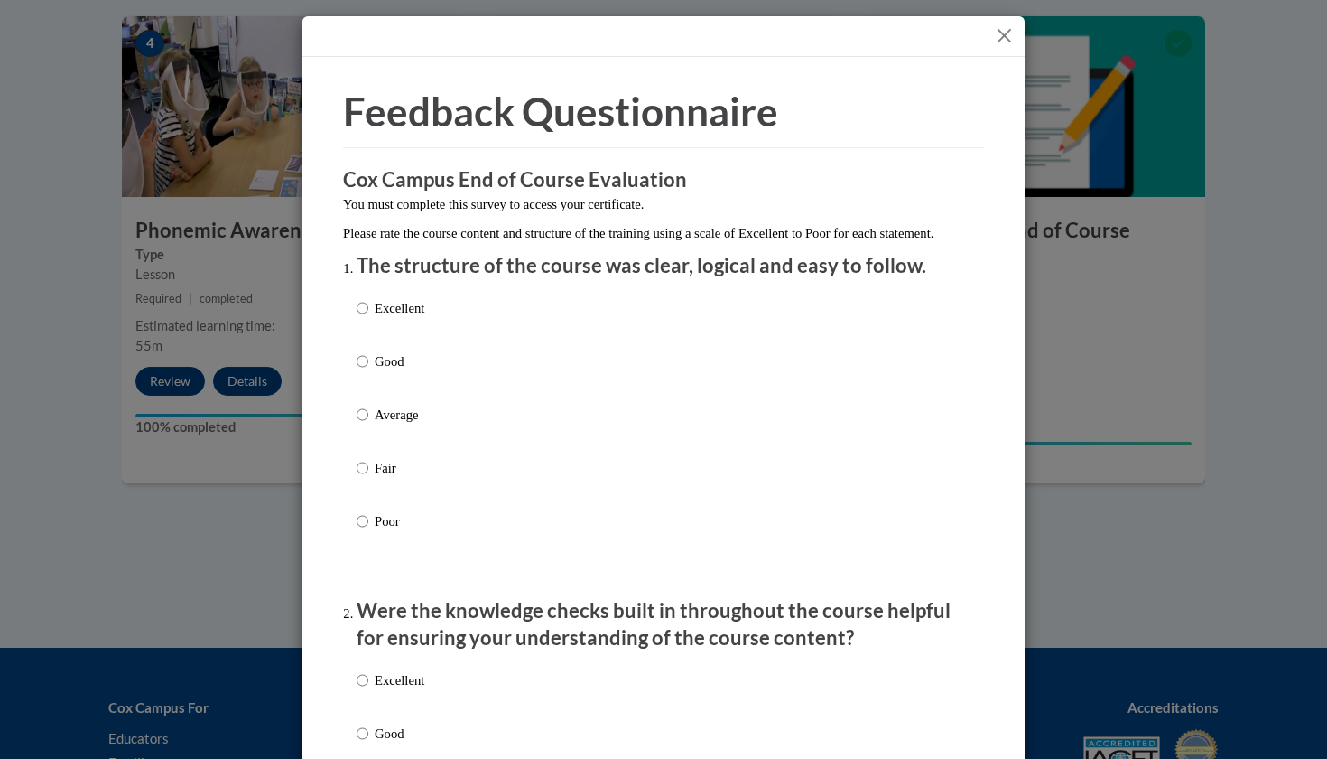
click at [1002, 40] on button "Close" at bounding box center [1004, 35] width 23 height 23
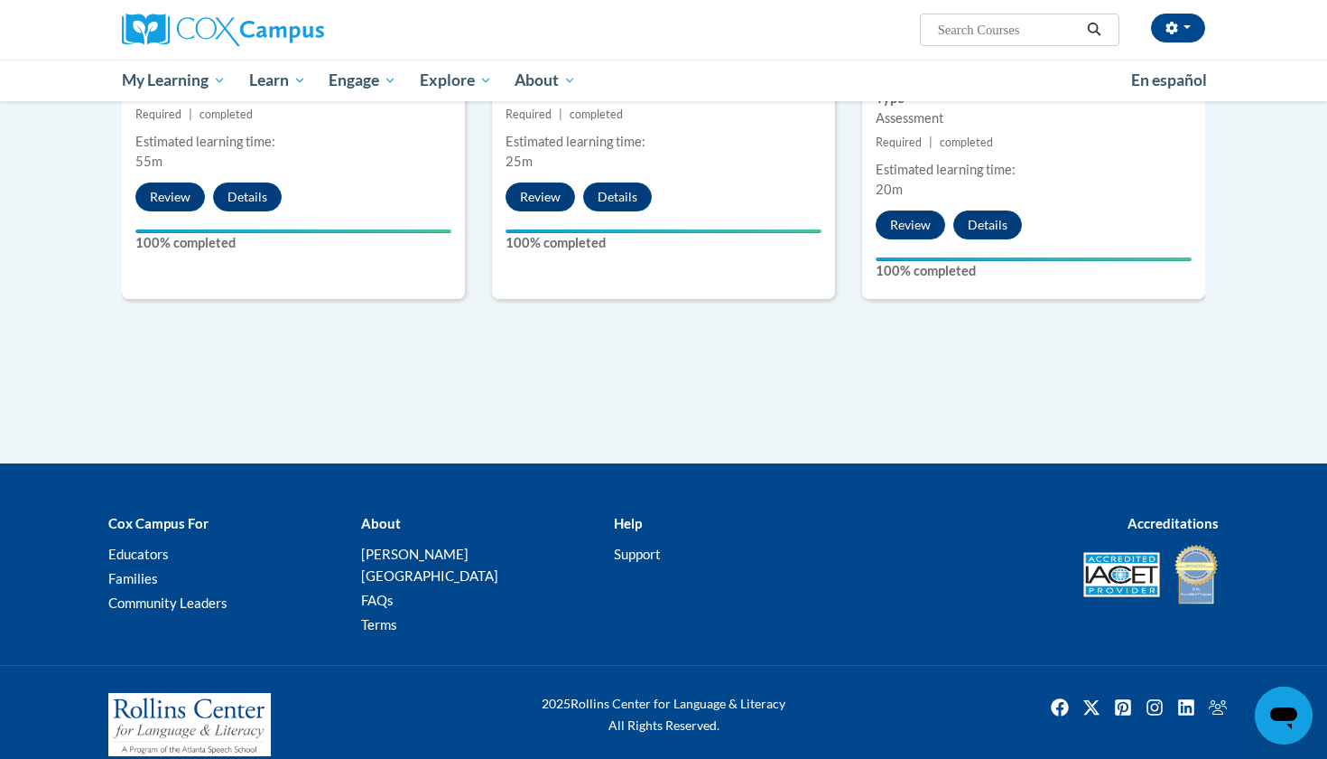
scroll to position [1083, 0]
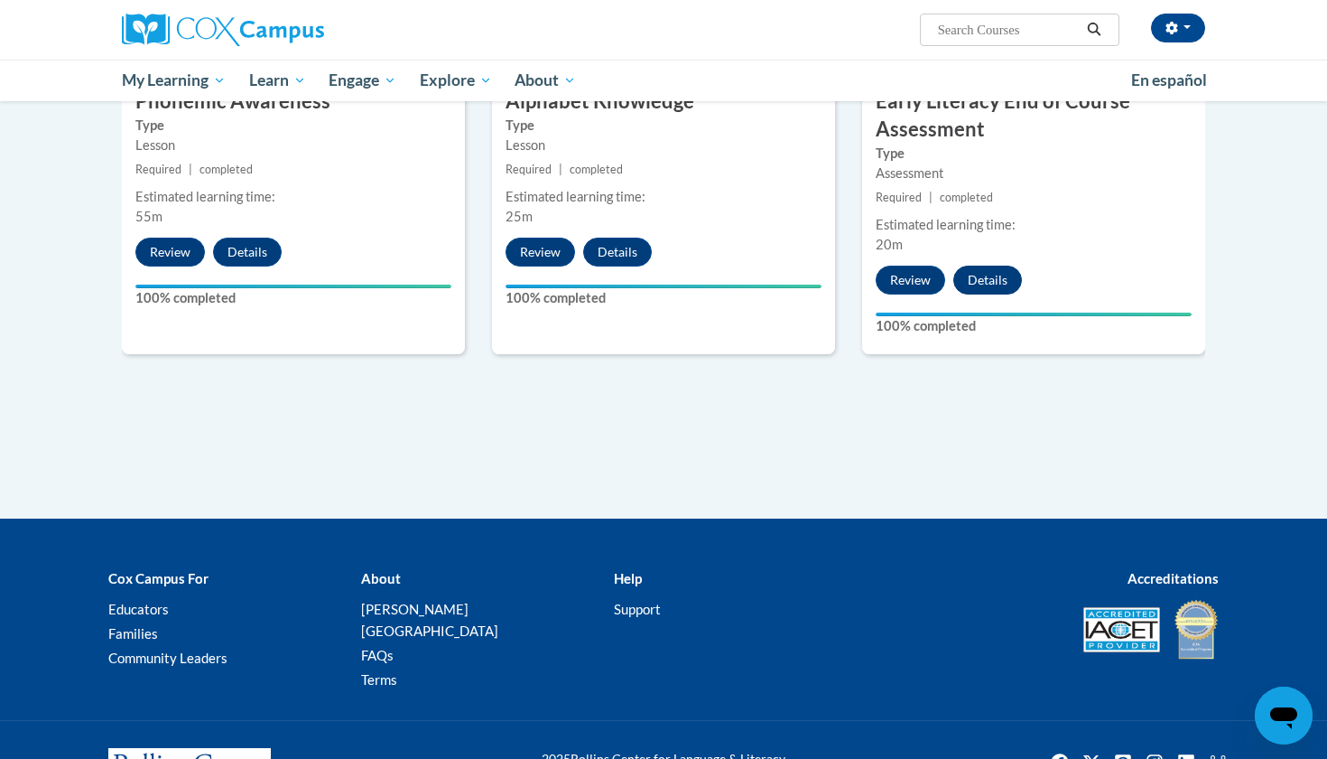
click at [985, 276] on button "Details" at bounding box center [988, 279] width 69 height 29
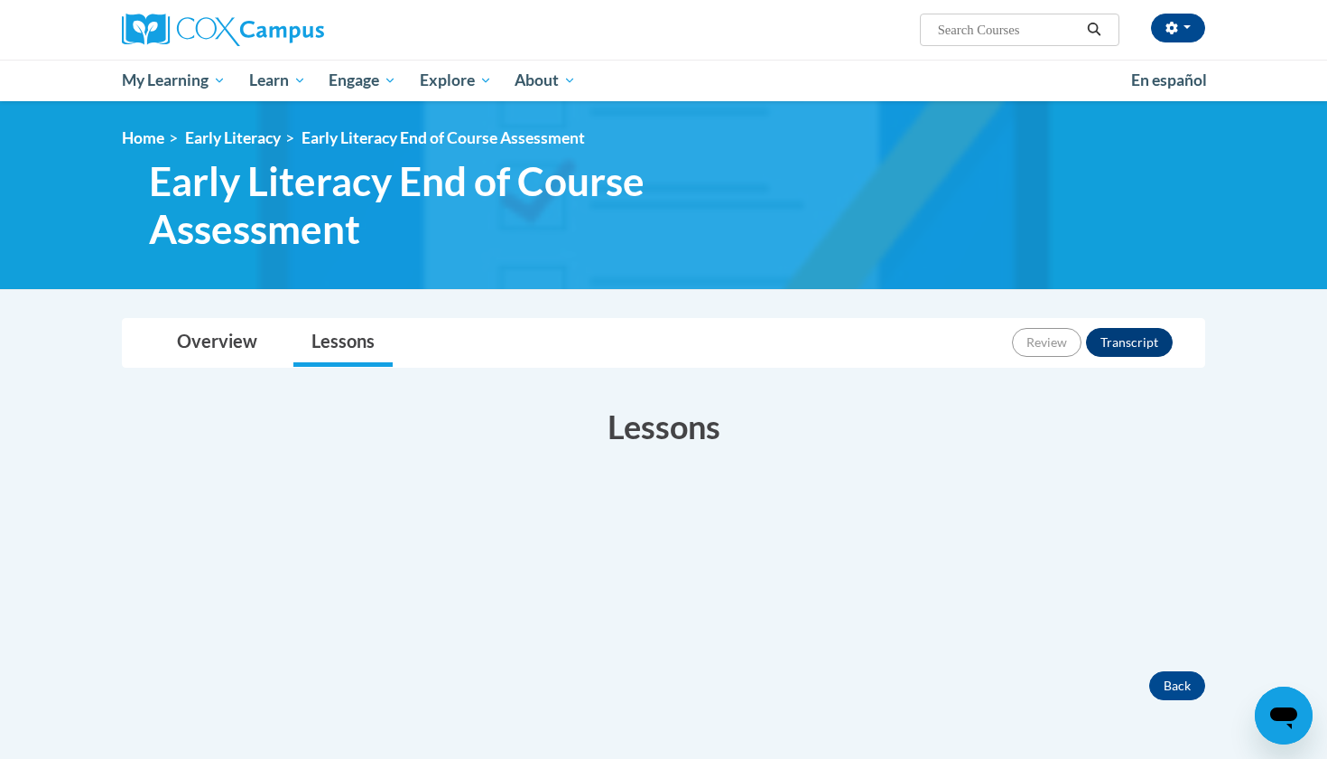
click at [1118, 341] on button "Transcript" at bounding box center [1129, 342] width 87 height 29
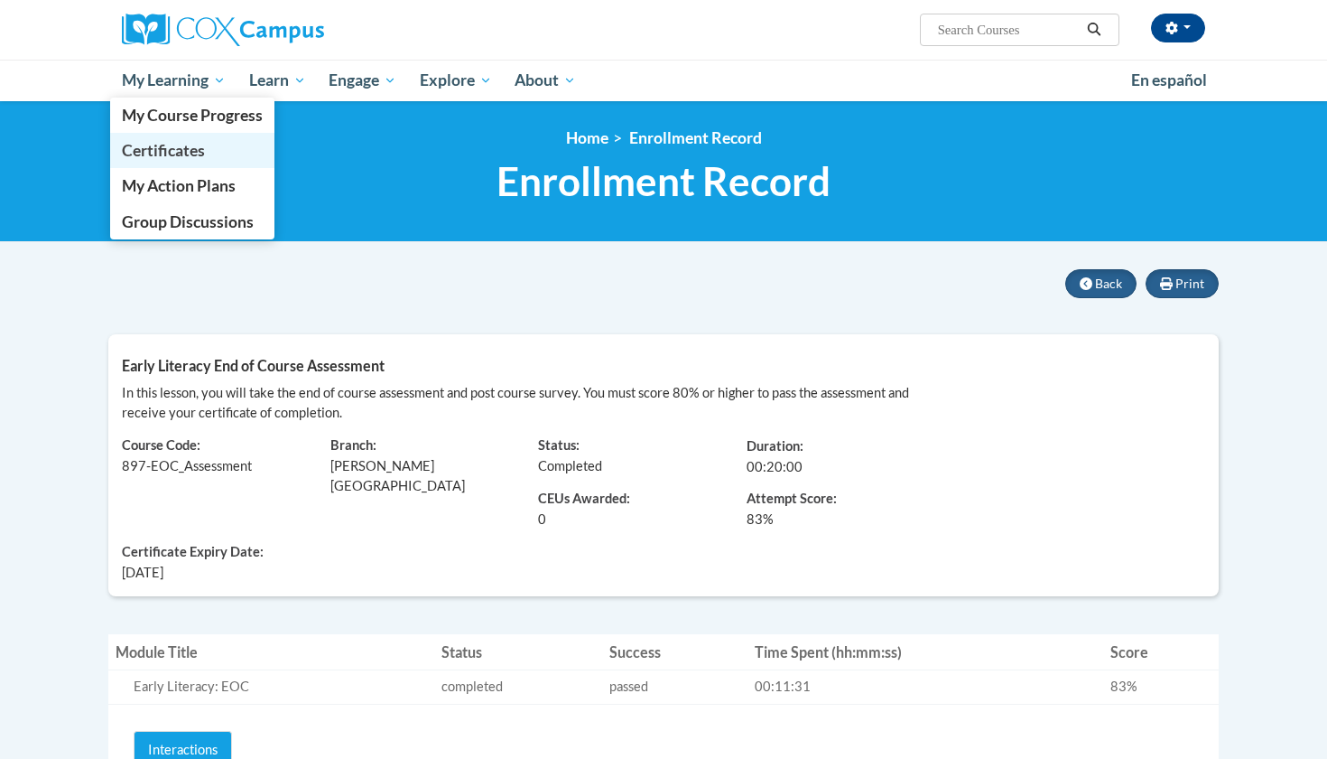
click at [173, 163] on link "Certificates" at bounding box center [192, 150] width 164 height 35
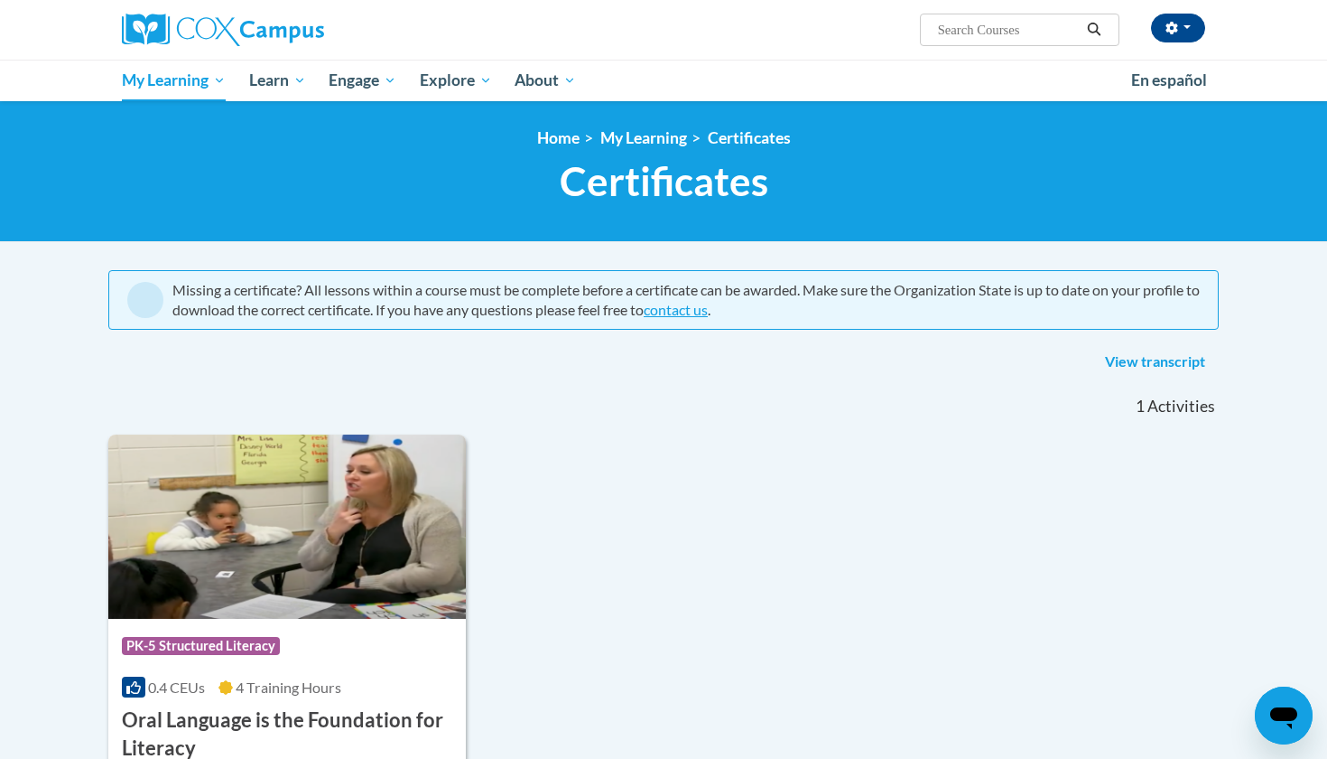
click at [1143, 362] on link "View transcript" at bounding box center [1155, 362] width 127 height 29
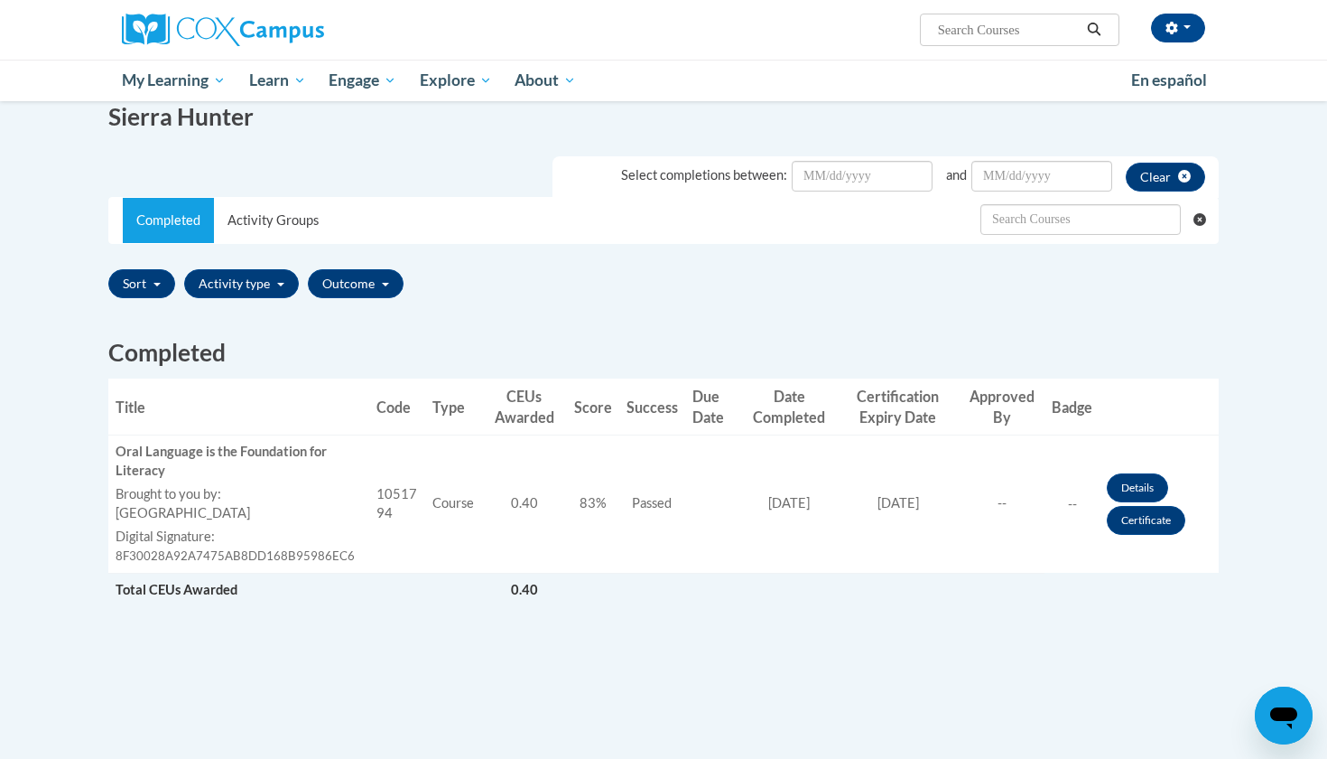
scroll to position [264, 0]
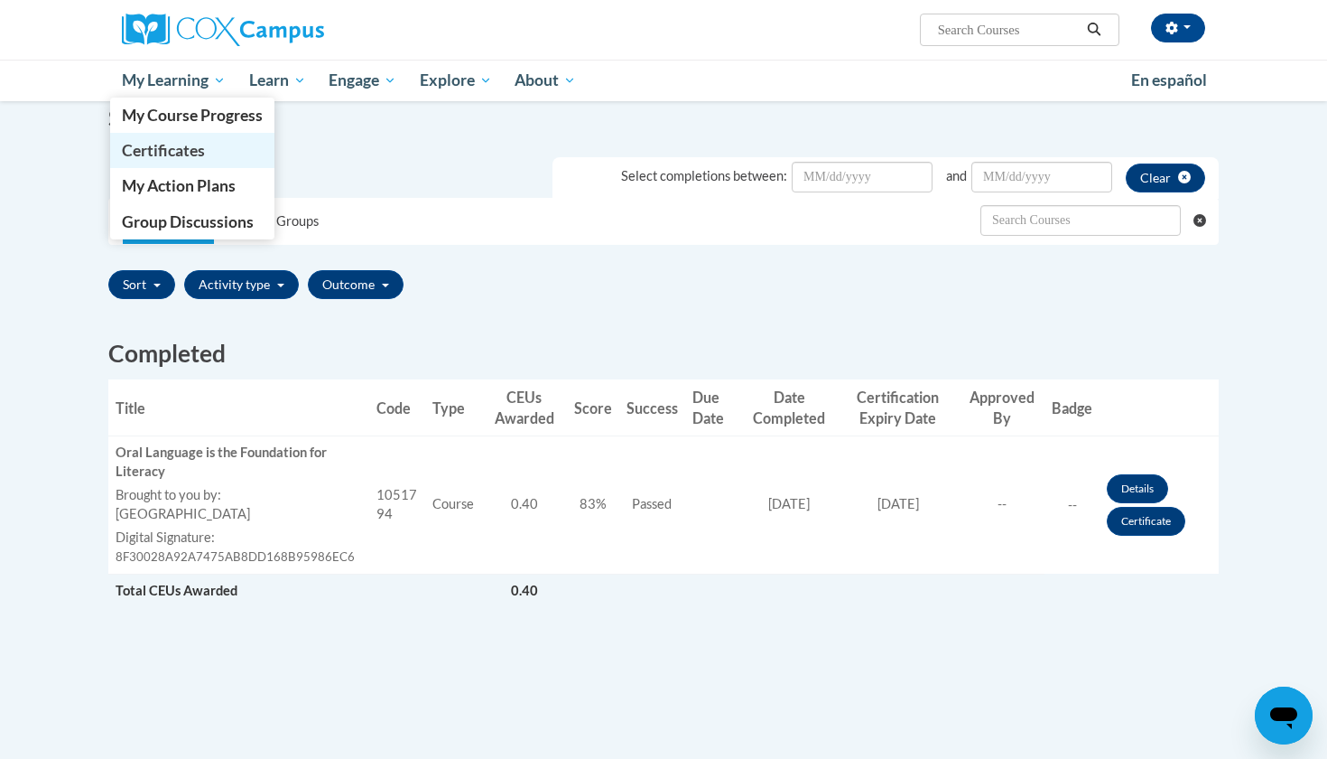
click at [182, 147] on span "Certificates" at bounding box center [163, 150] width 83 height 19
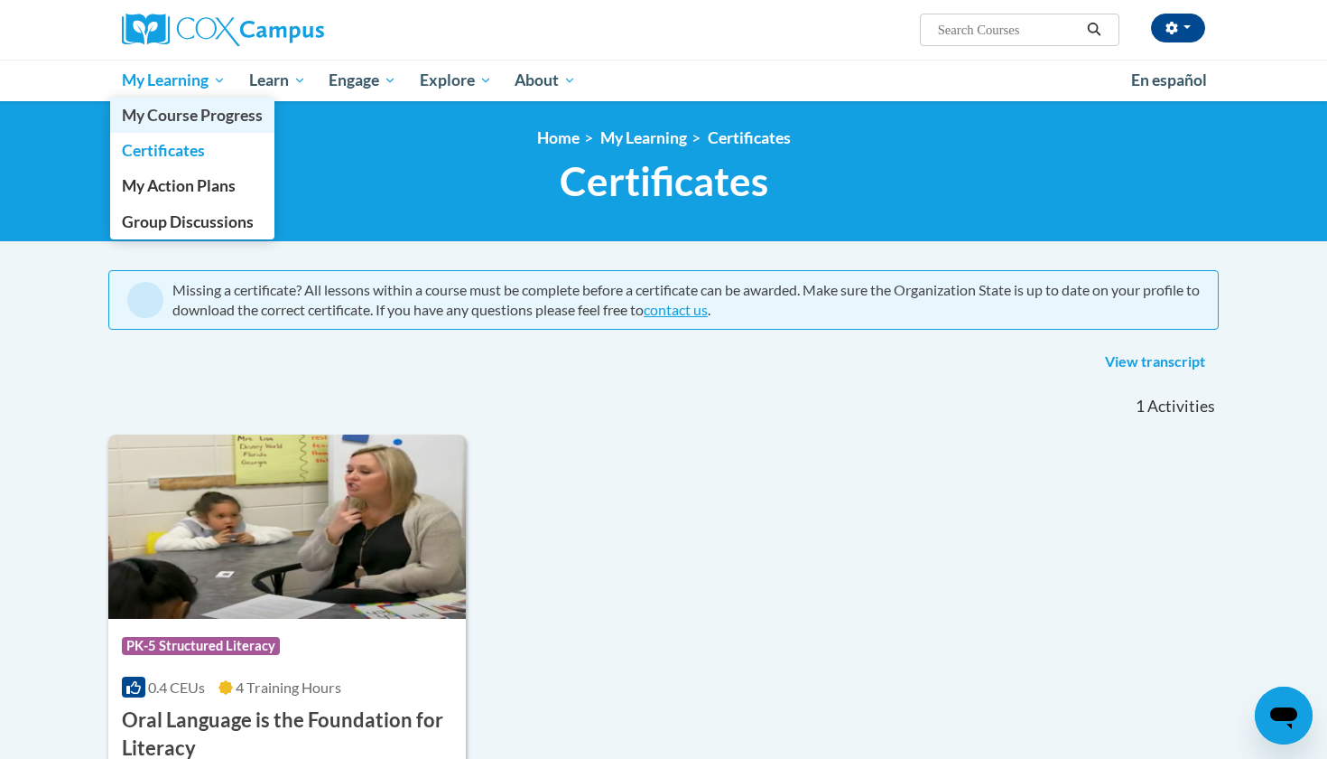
click at [194, 111] on span "My Course Progress" at bounding box center [192, 115] width 141 height 19
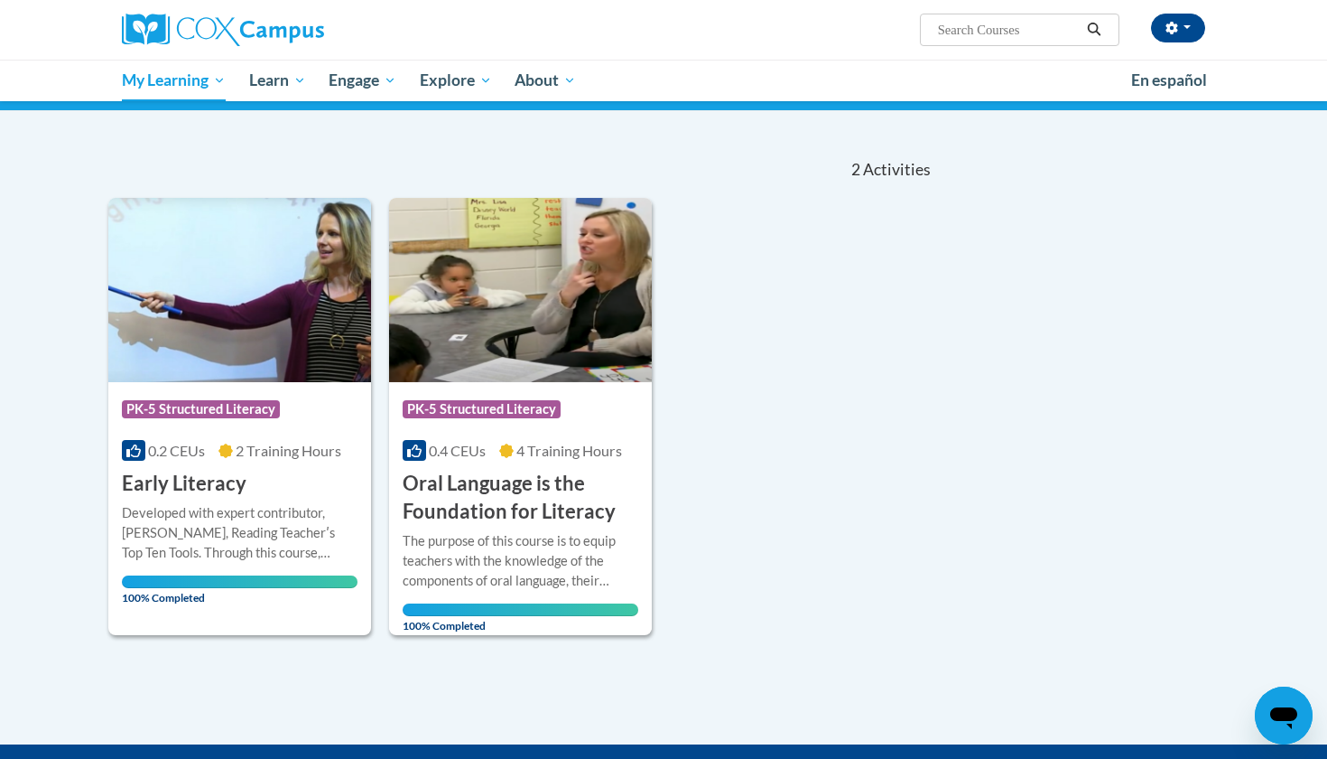
scroll to position [135, 0]
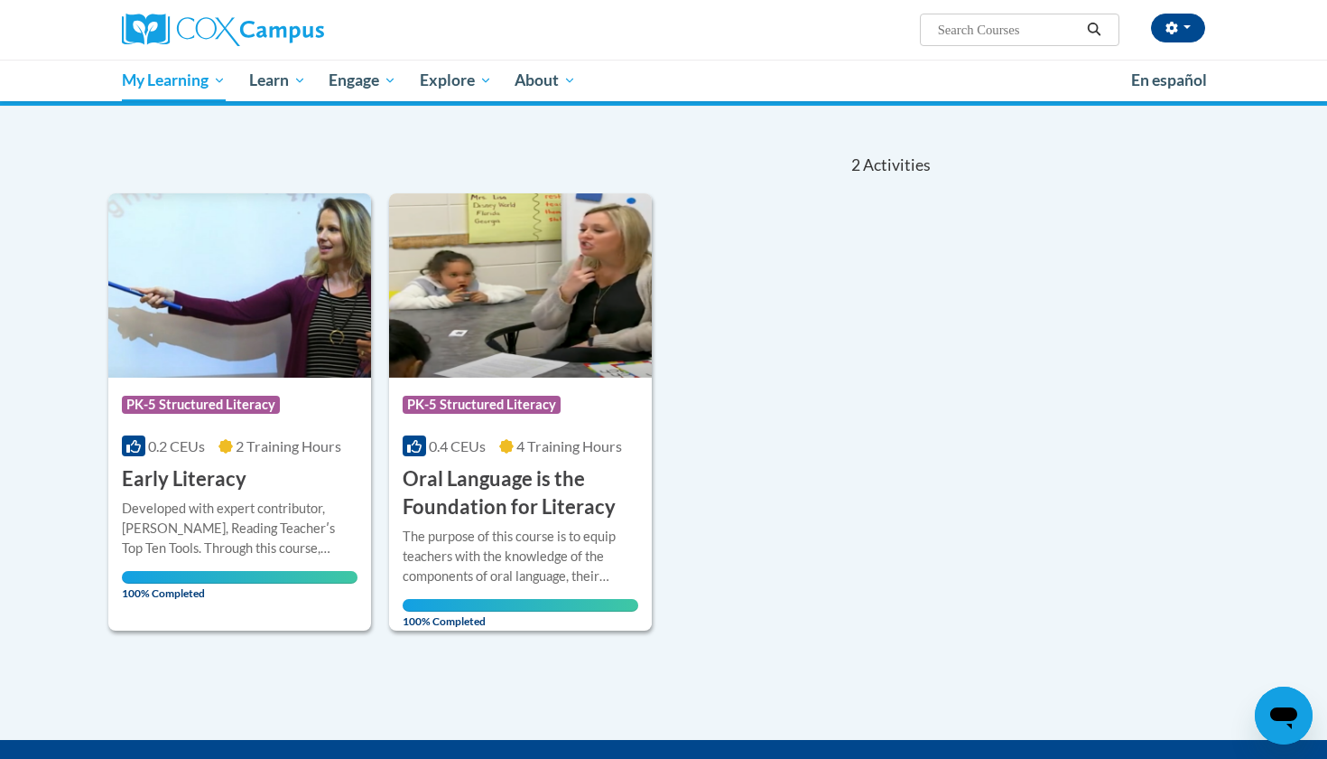
click at [497, 489] on h3 "Oral Language is the Foundation for Literacy" at bounding box center [521, 493] width 236 height 56
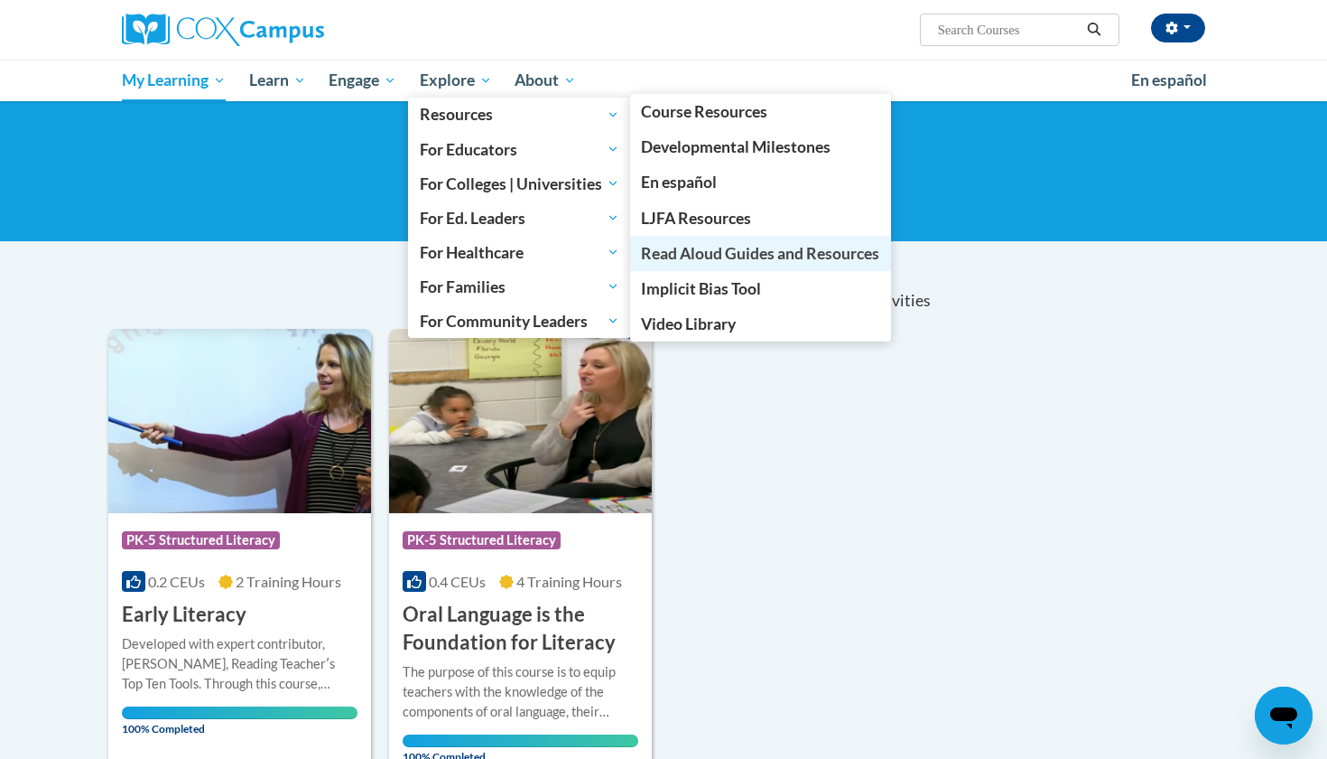
click at [715, 248] on span "Read Aloud Guides and Resources" at bounding box center [760, 253] width 238 height 19
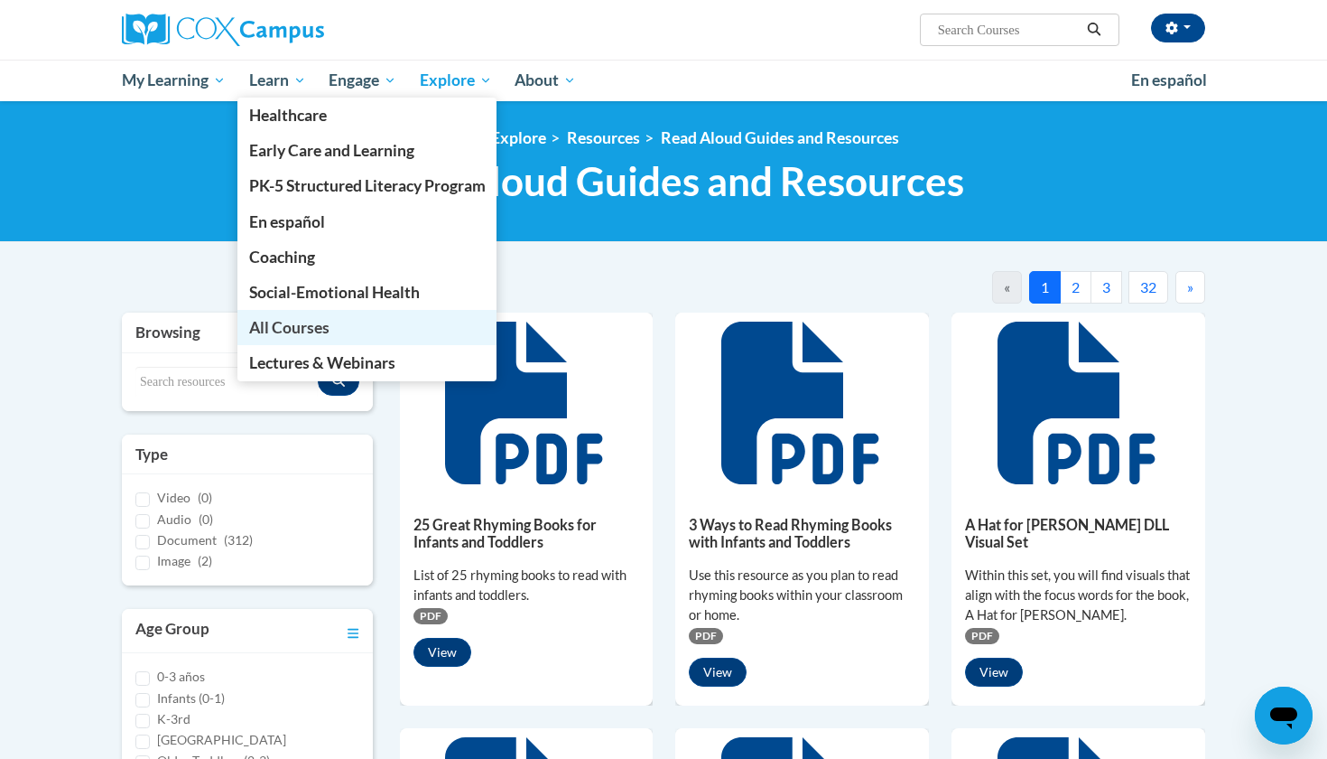
click at [287, 324] on span "All Courses" at bounding box center [289, 327] width 80 height 19
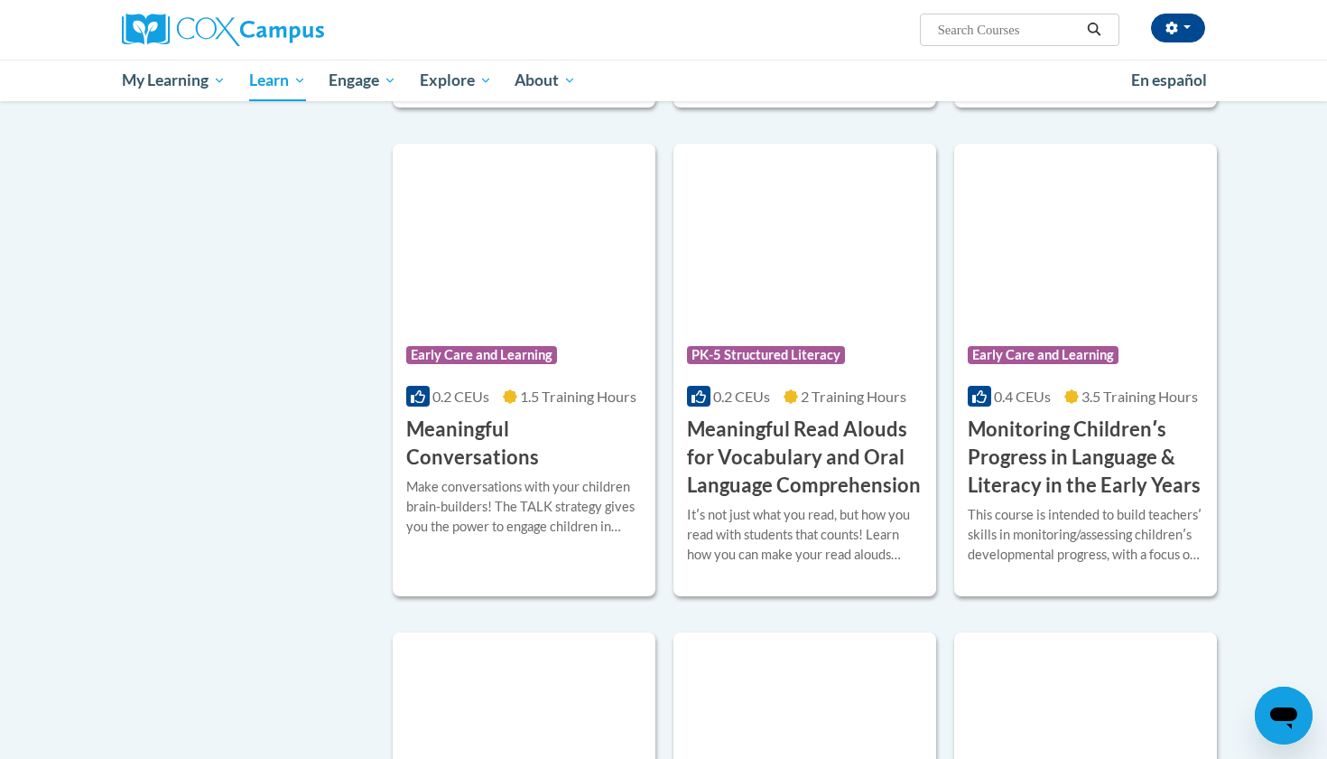
scroll to position [2593, 0]
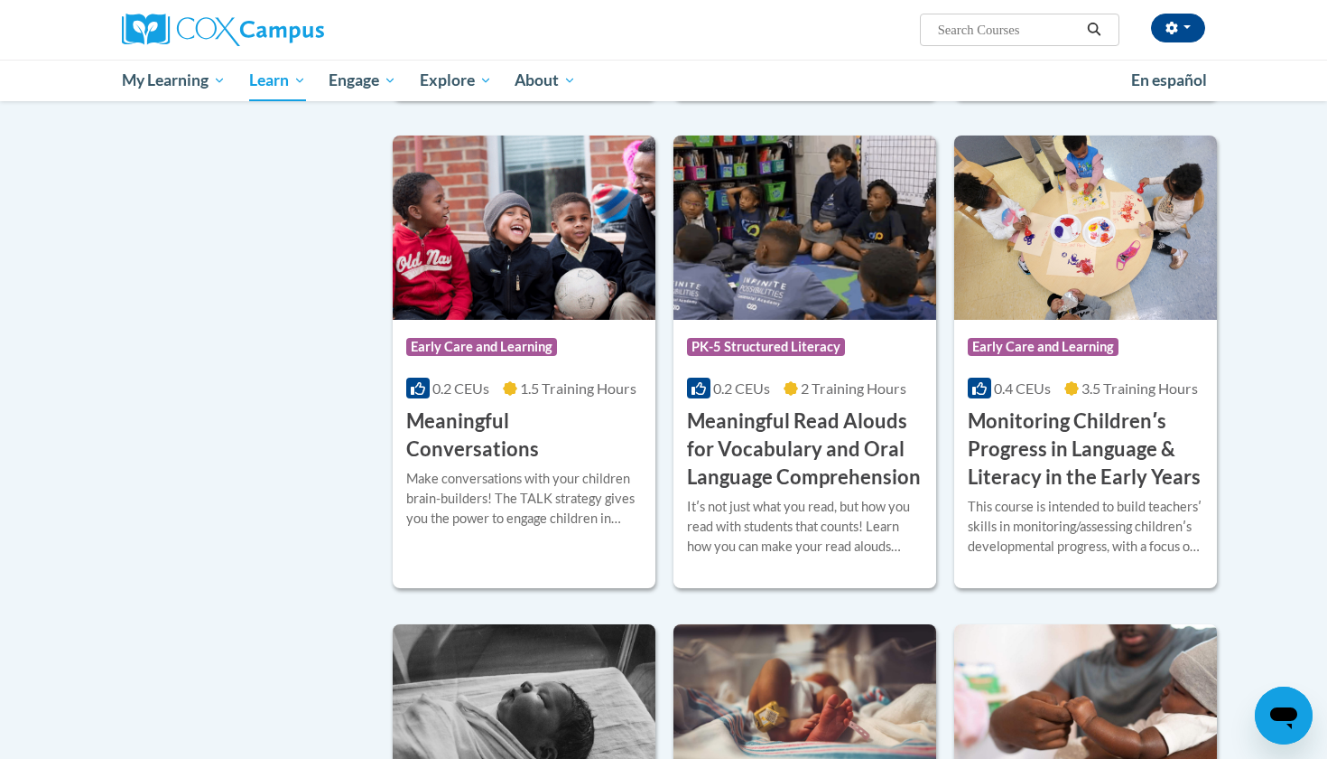
click at [785, 470] on h3 "Meaningful Read Alouds for Vocabulary and Oral Language Comprehension" at bounding box center [805, 448] width 236 height 83
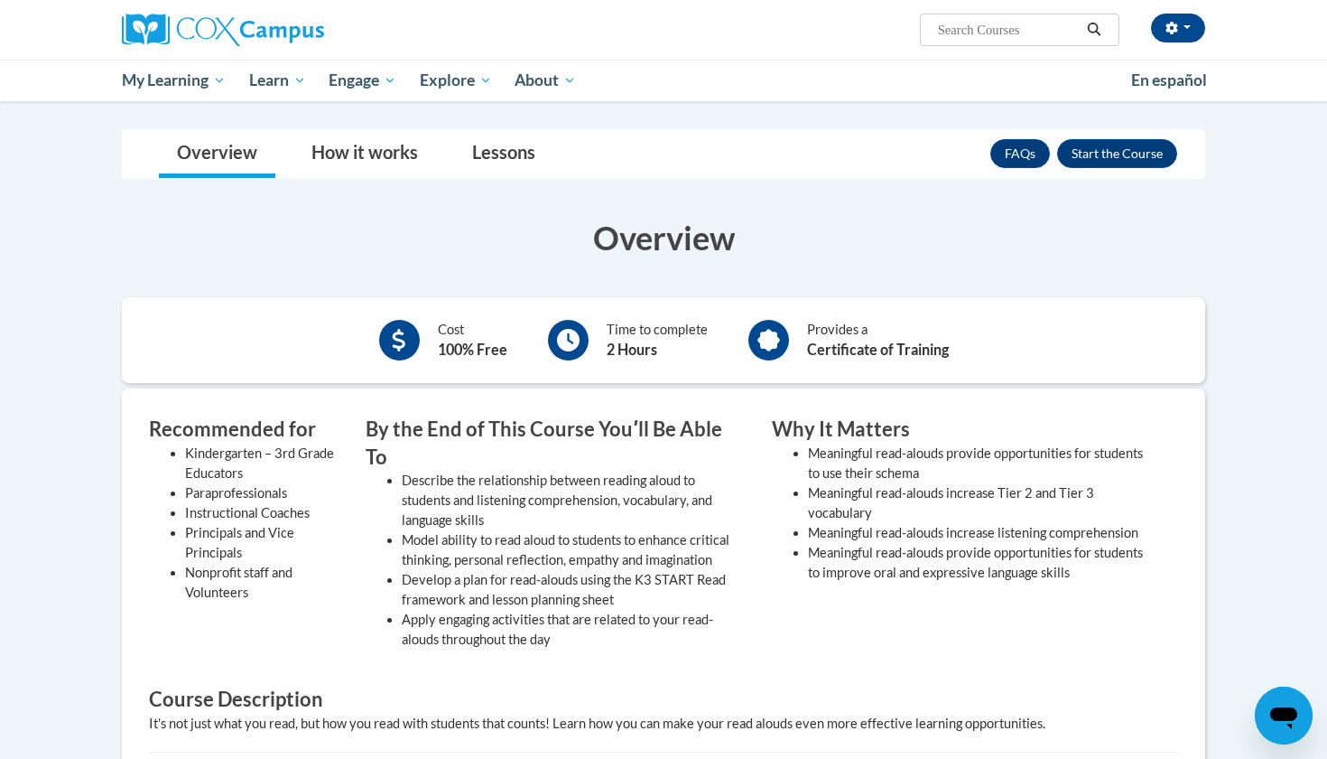
scroll to position [312, 0]
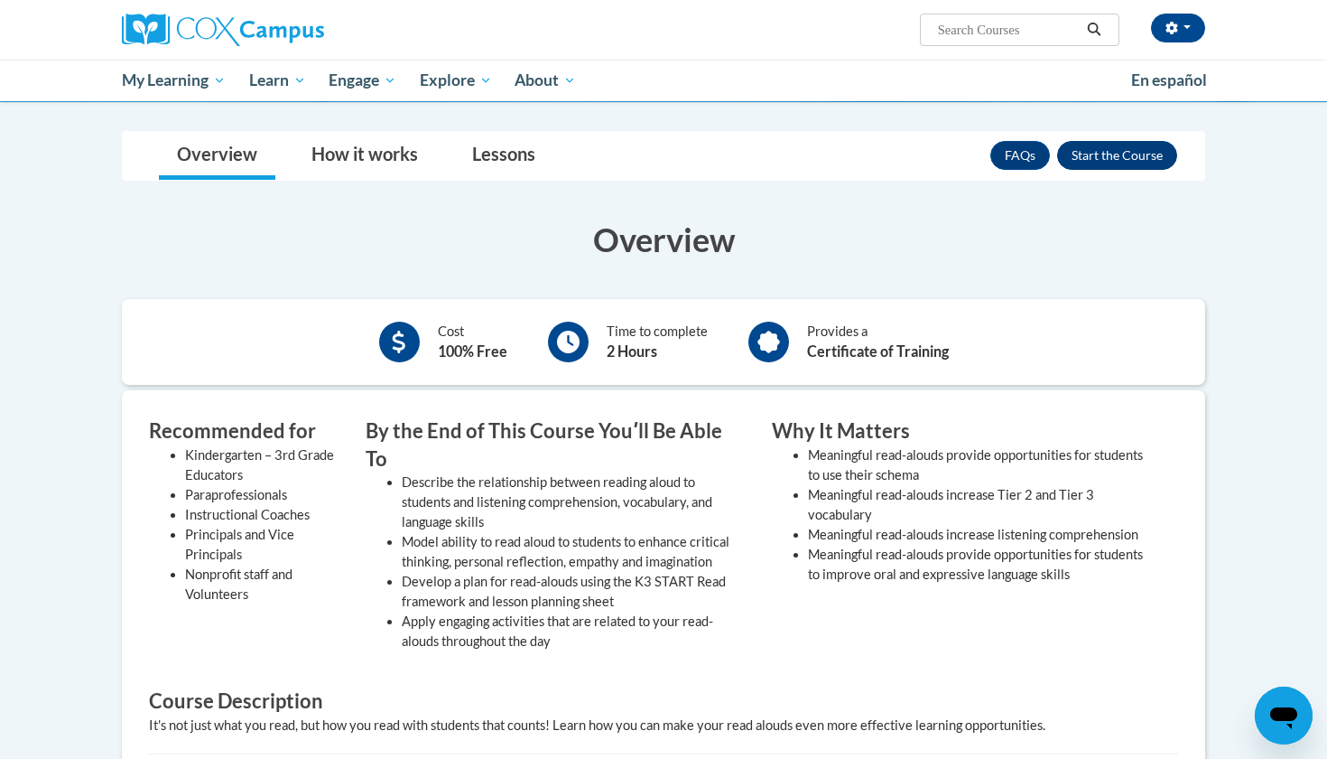
click at [1111, 156] on button "Enroll" at bounding box center [1117, 155] width 120 height 29
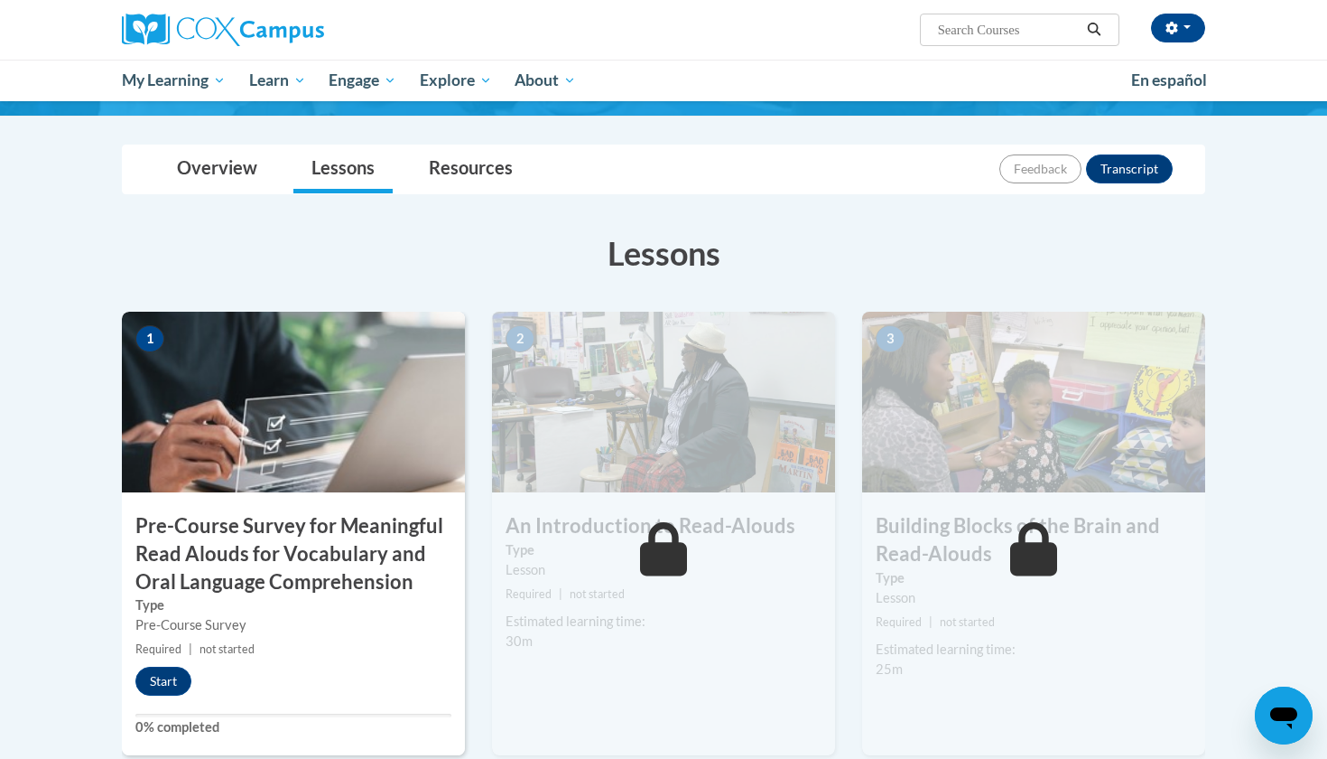
scroll to position [206, 0]
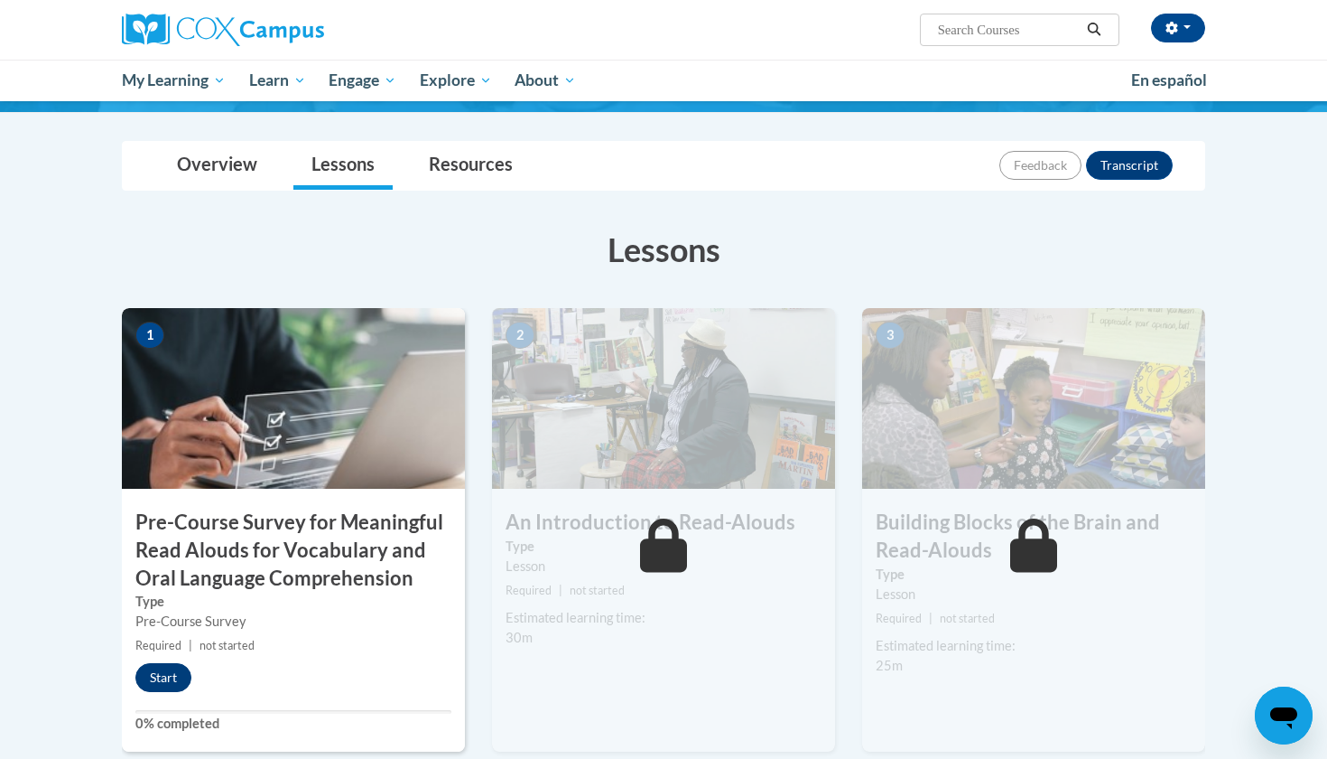
click at [158, 675] on button "Start" at bounding box center [163, 677] width 56 height 29
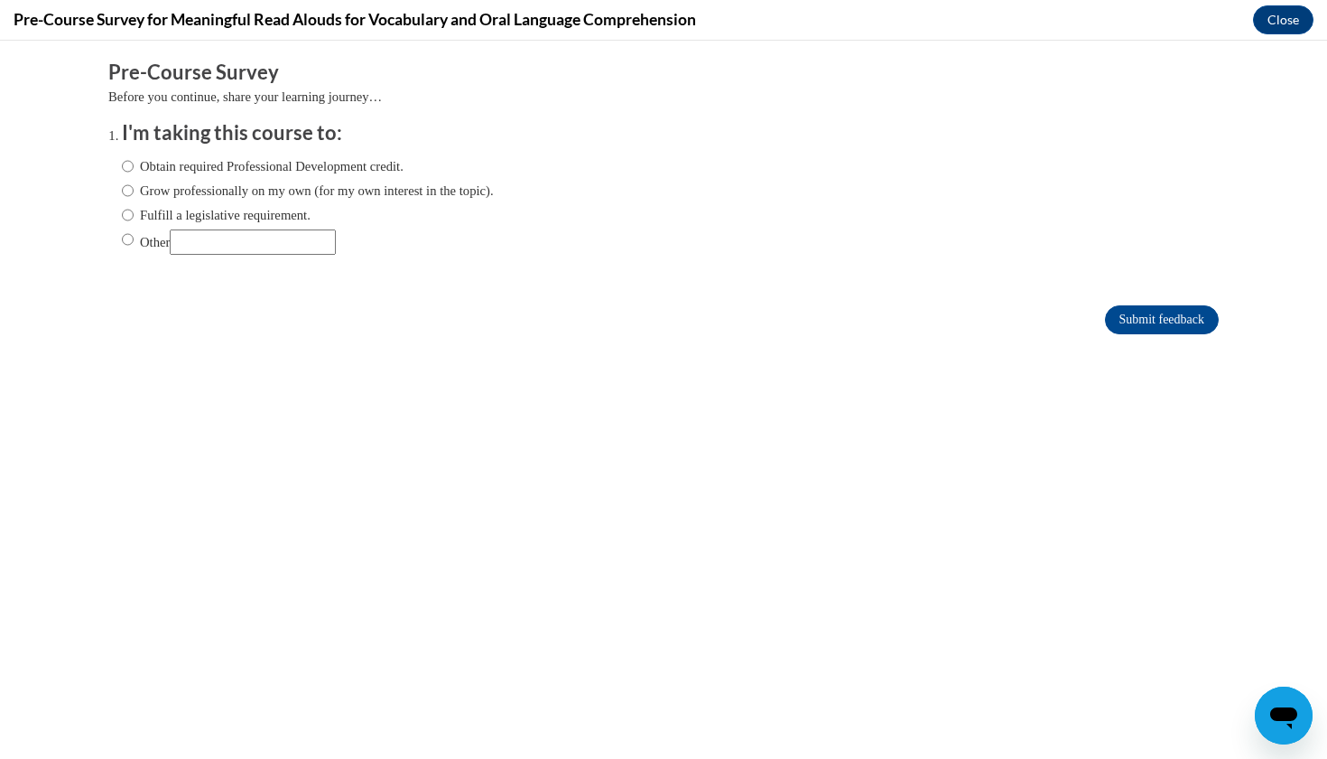
scroll to position [0, 0]
click at [138, 175] on div "Obtain required Professional Development credit. Grow professionally on my own …" at bounding box center [308, 205] width 372 height 116
click at [119, 156] on ol "I'm taking this course to: Obtain required Professional Development credit. Gro…" at bounding box center [663, 200] width 1111 height 163
click at [124, 160] on input "Obtain required Professional Development credit." at bounding box center [128, 166] width 12 height 20
radio input "true"
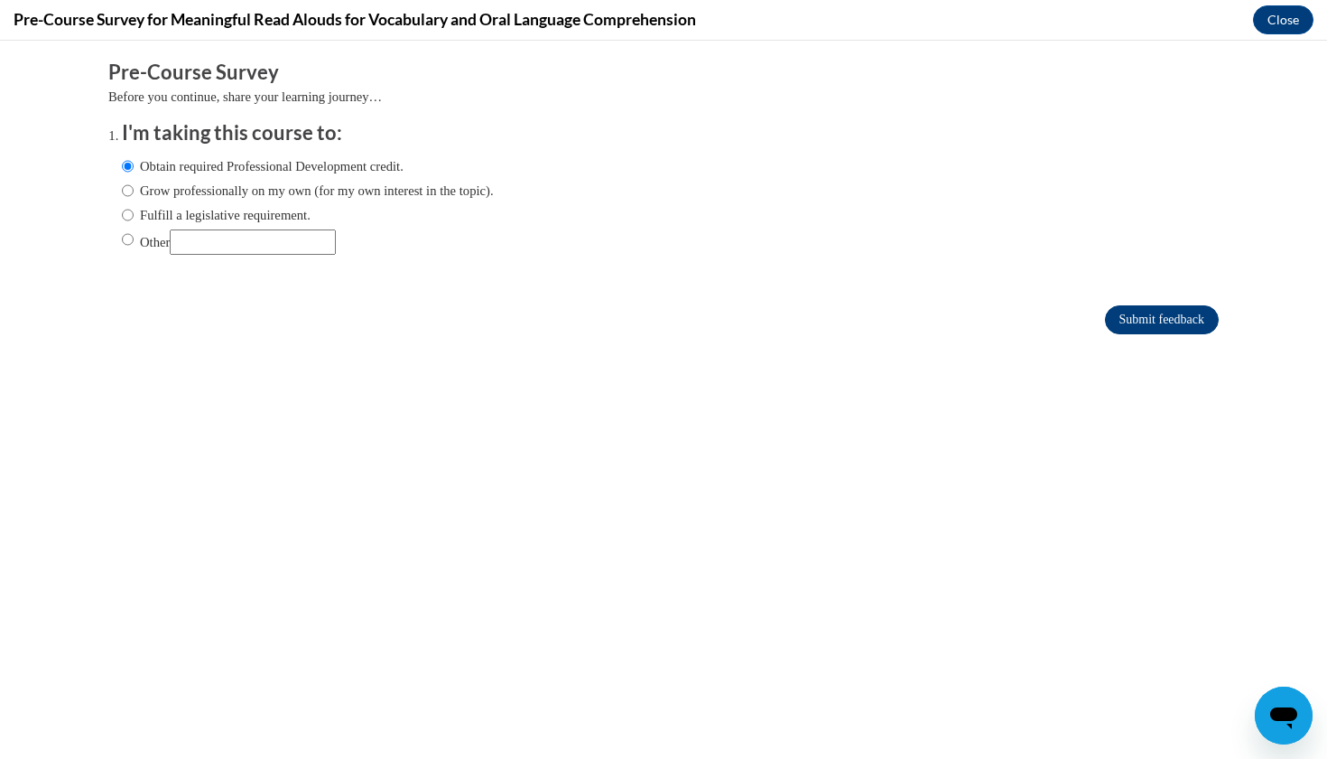
click at [1141, 319] on input "Submit feedback" at bounding box center [1162, 319] width 114 height 29
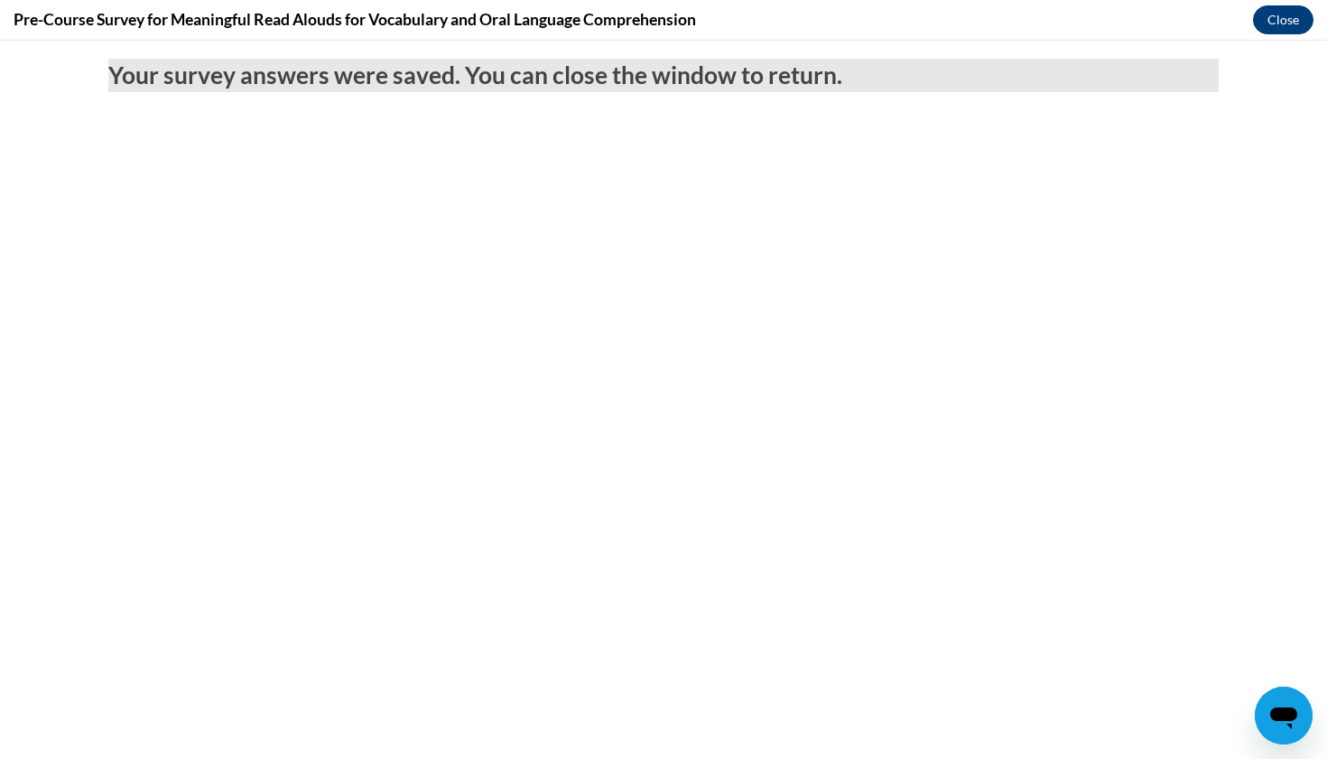
click at [1296, 20] on button "Close" at bounding box center [1283, 19] width 61 height 29
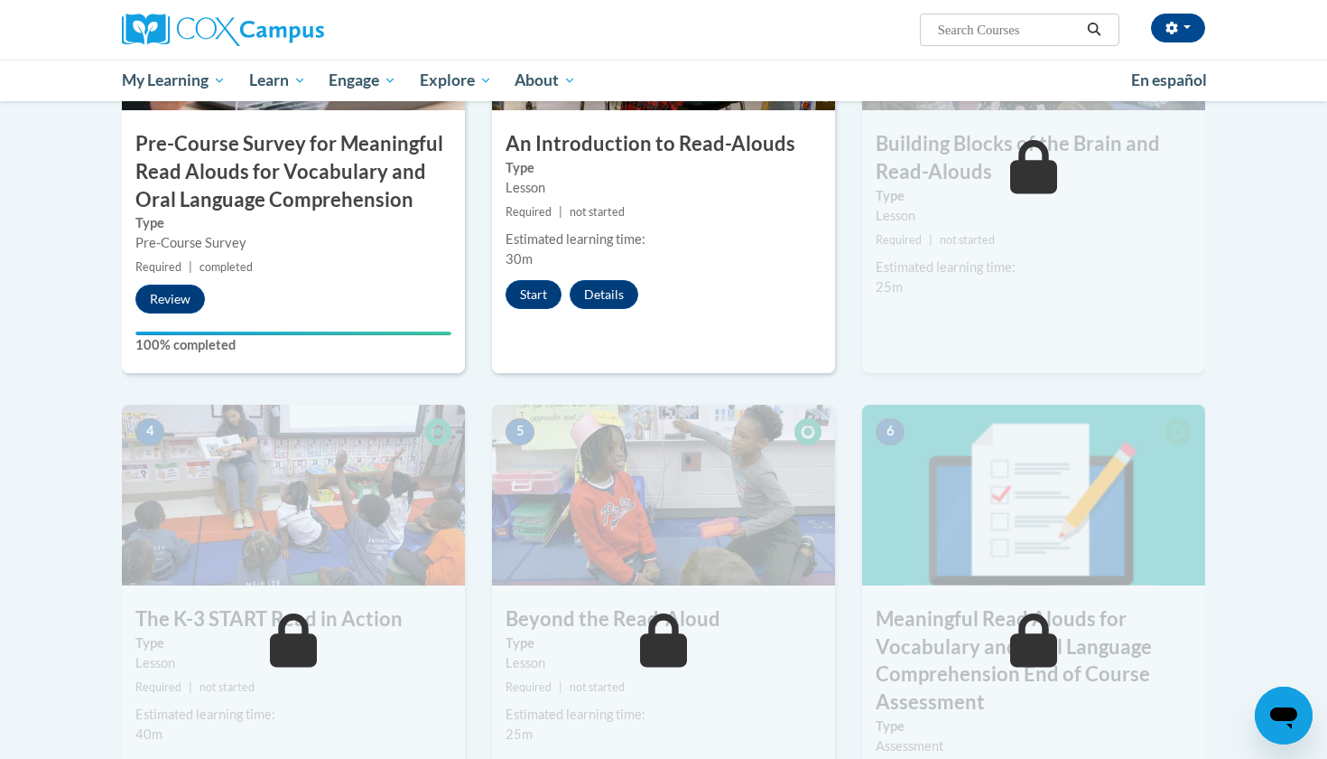
scroll to position [527, 0]
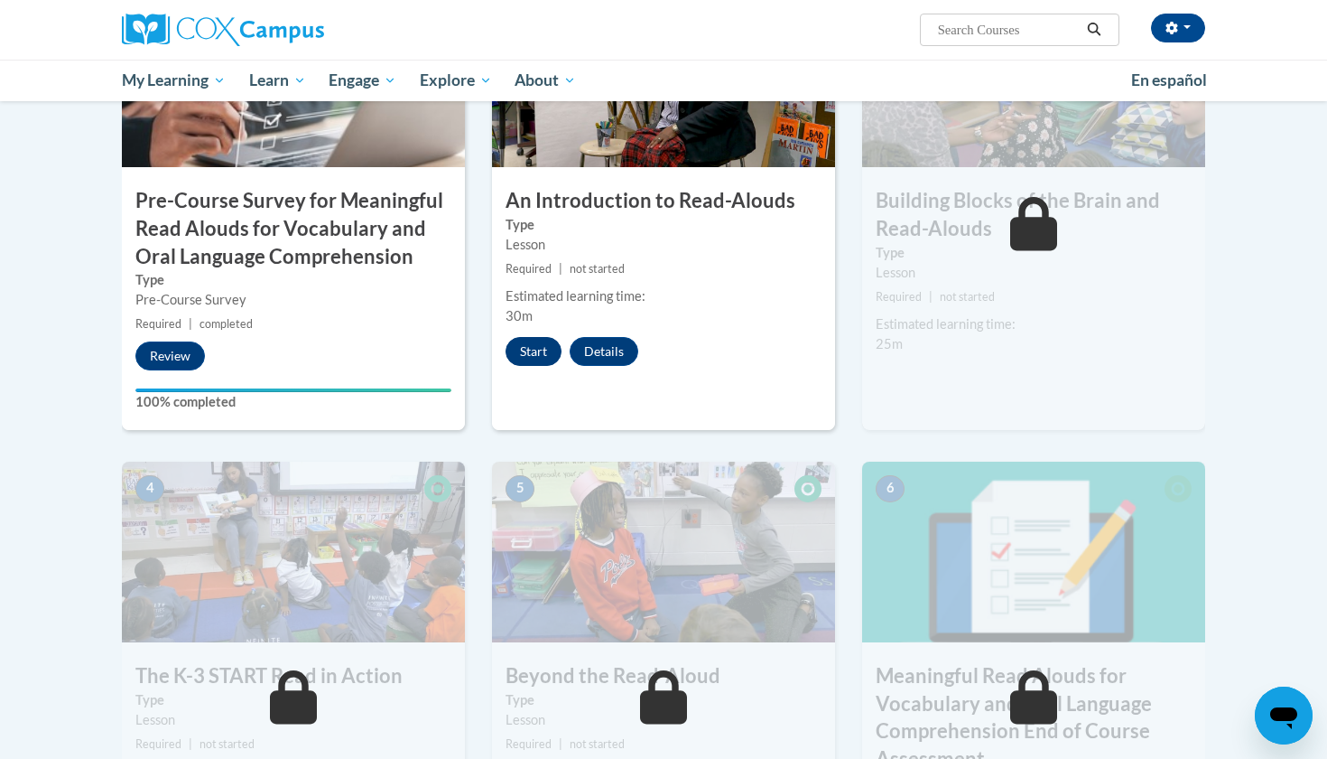
click at [536, 338] on button "Start" at bounding box center [534, 351] width 56 height 29
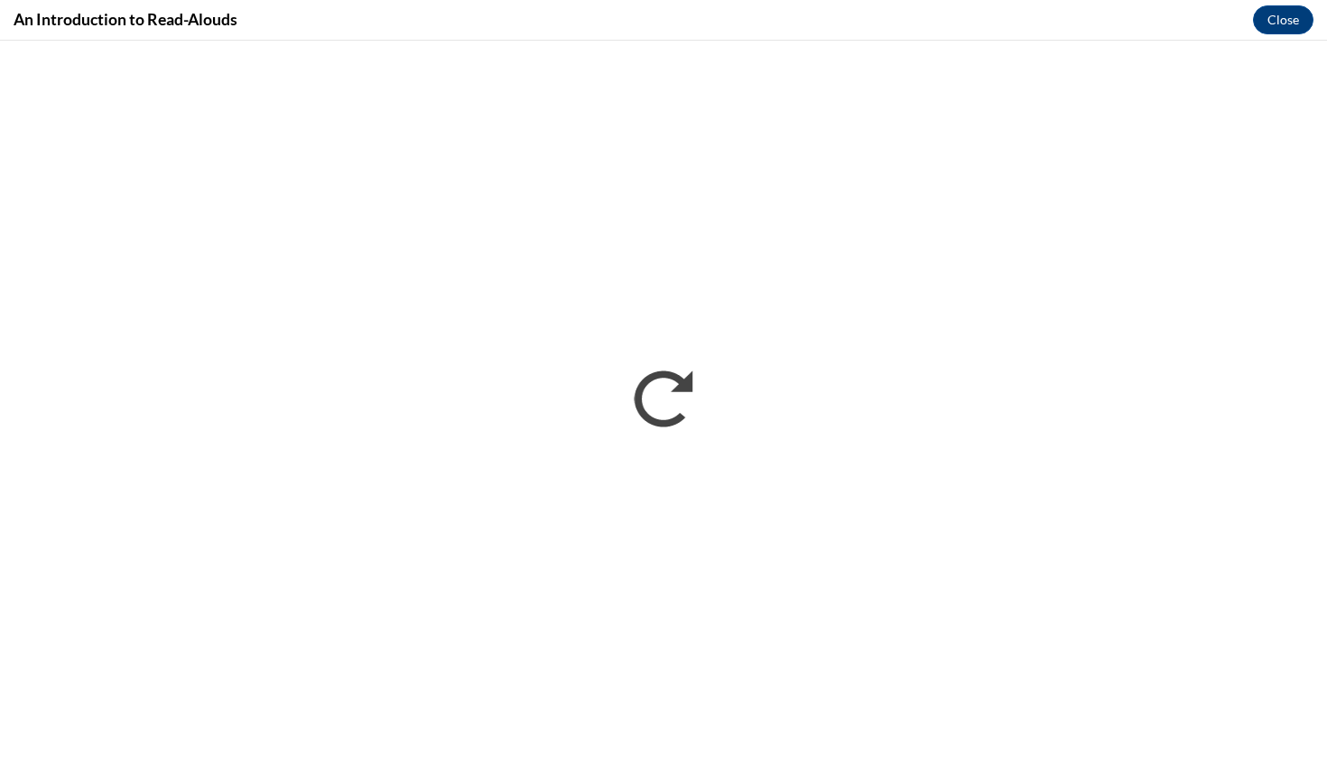
scroll to position [0, 0]
